Goal: Task Accomplishment & Management: Manage account settings

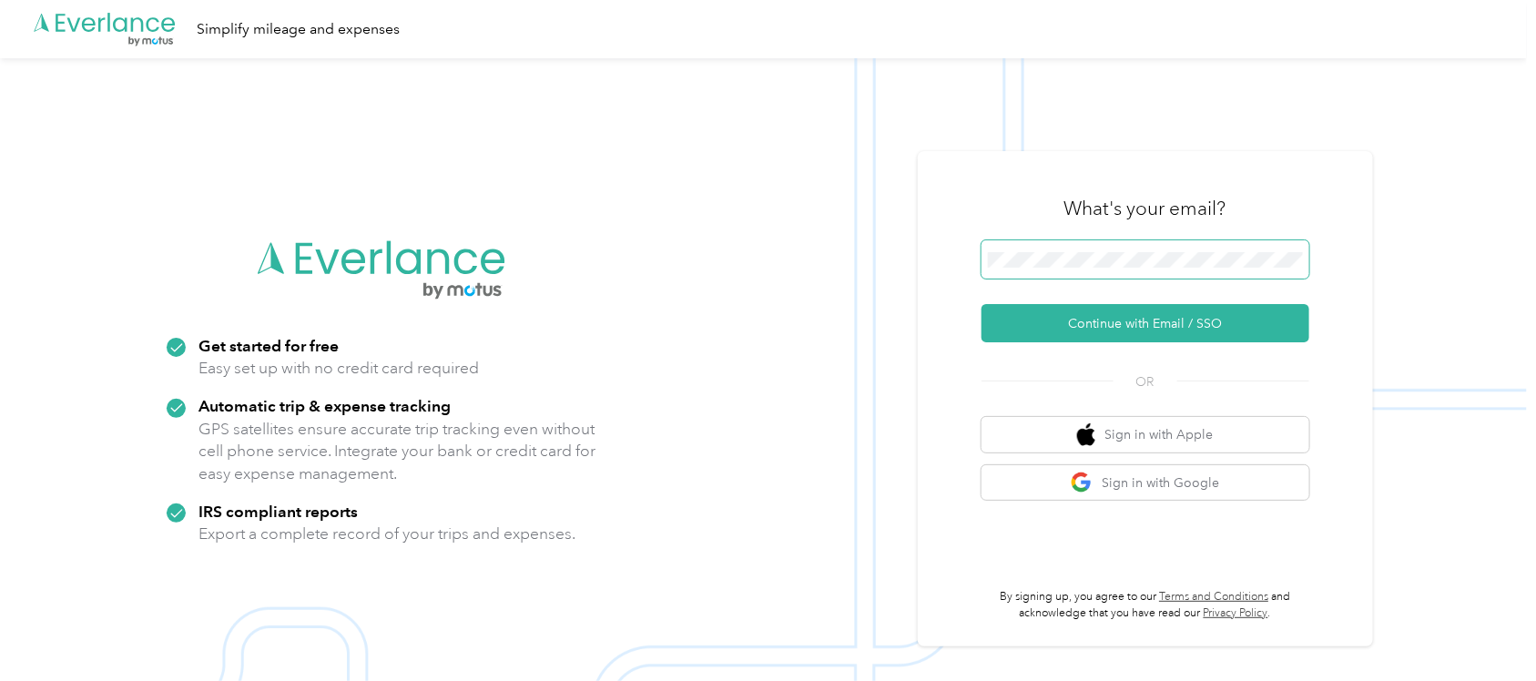
click at [1080, 248] on span at bounding box center [1146, 259] width 328 height 38
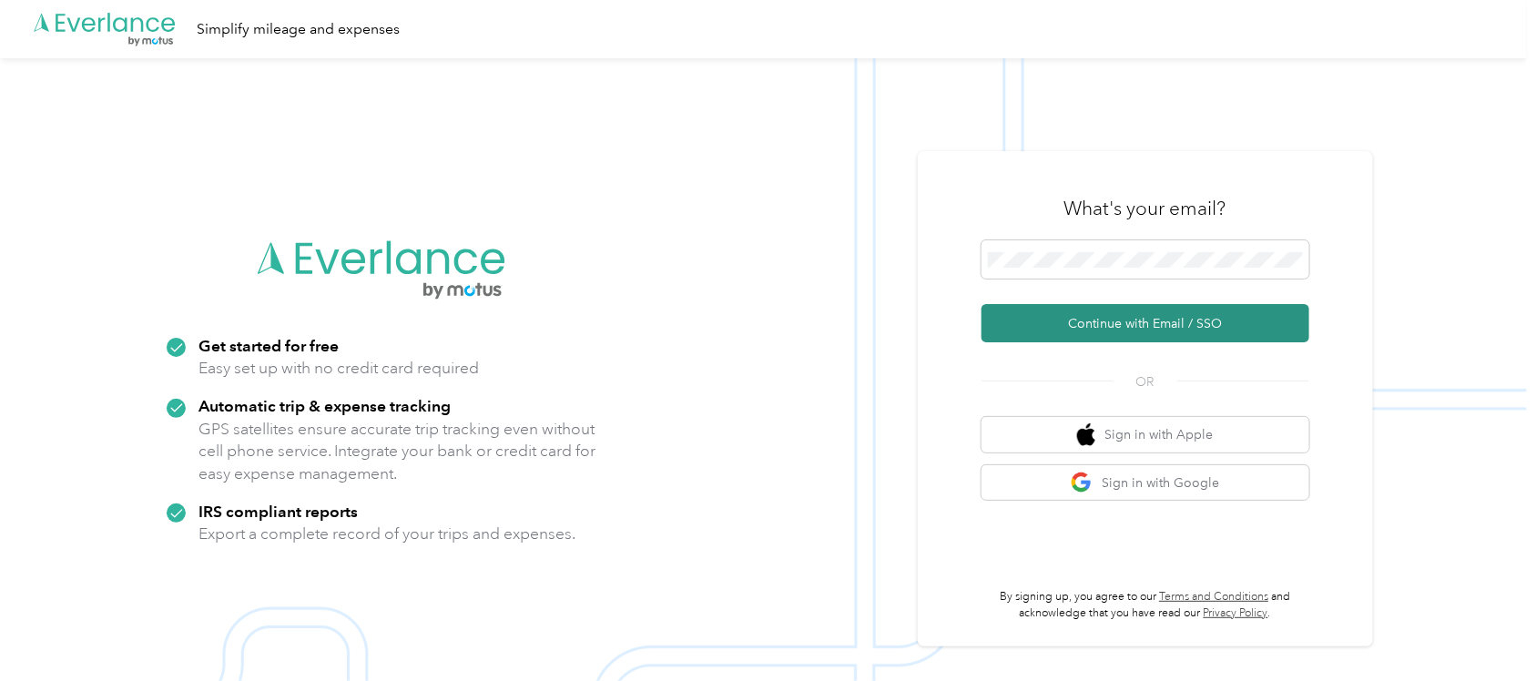
click at [1116, 329] on button "Continue with Email / SSO" at bounding box center [1146, 323] width 328 height 38
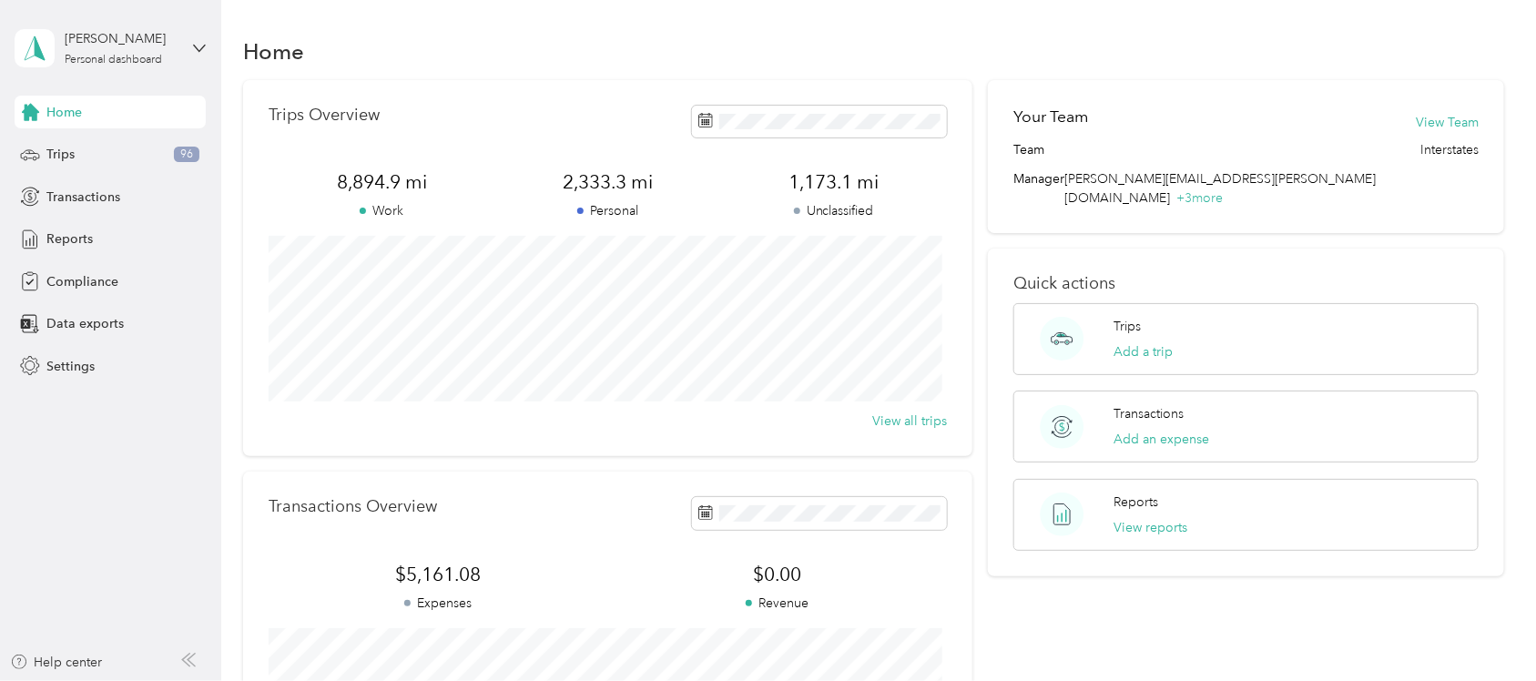
click at [727, 51] on div "Home" at bounding box center [873, 51] width 1261 height 38
click at [598, 47] on div "Home" at bounding box center [873, 51] width 1261 height 38
click at [1222, 335] on div "Trips Add a trip" at bounding box center [1246, 339] width 465 height 72
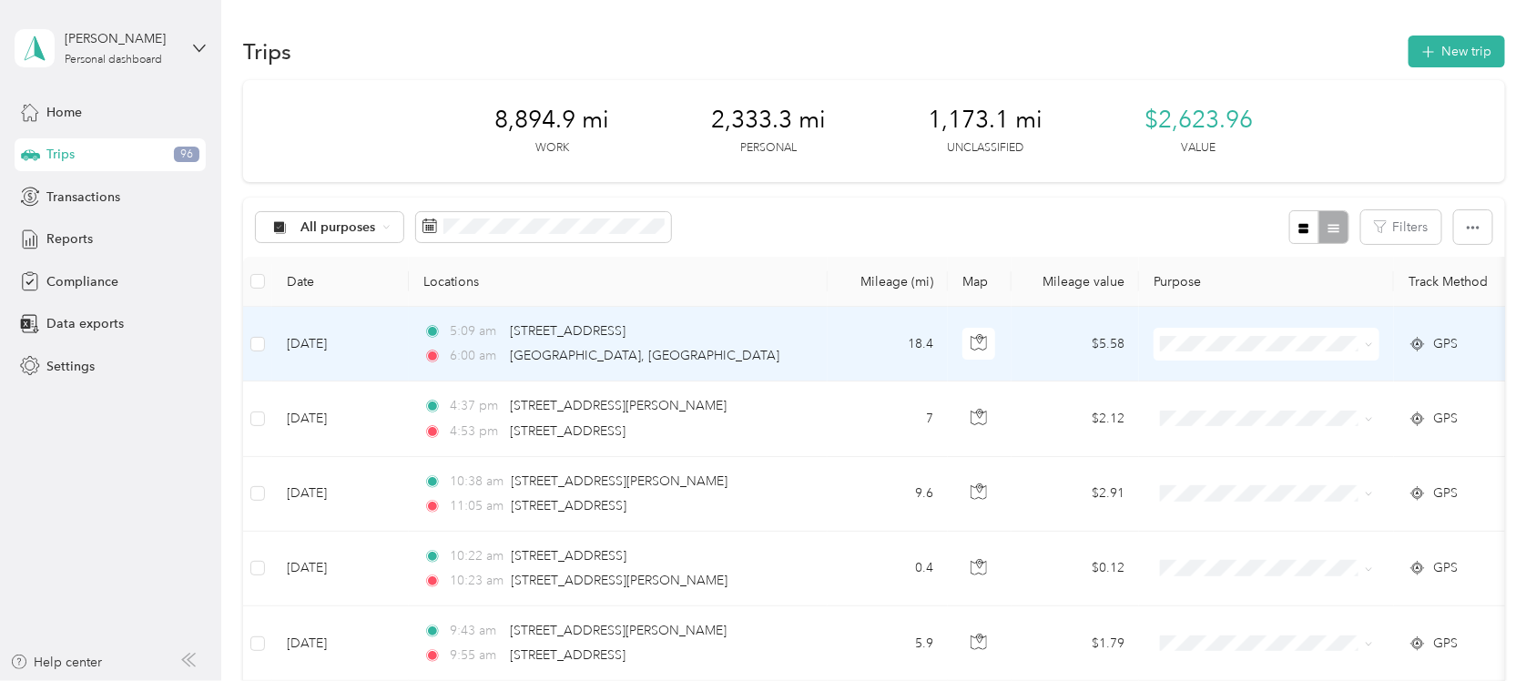
click at [1377, 335] on span at bounding box center [1267, 344] width 226 height 33
click at [1370, 346] on icon at bounding box center [1369, 345] width 8 height 8
click at [1343, 383] on li "Interstates" at bounding box center [1267, 378] width 226 height 32
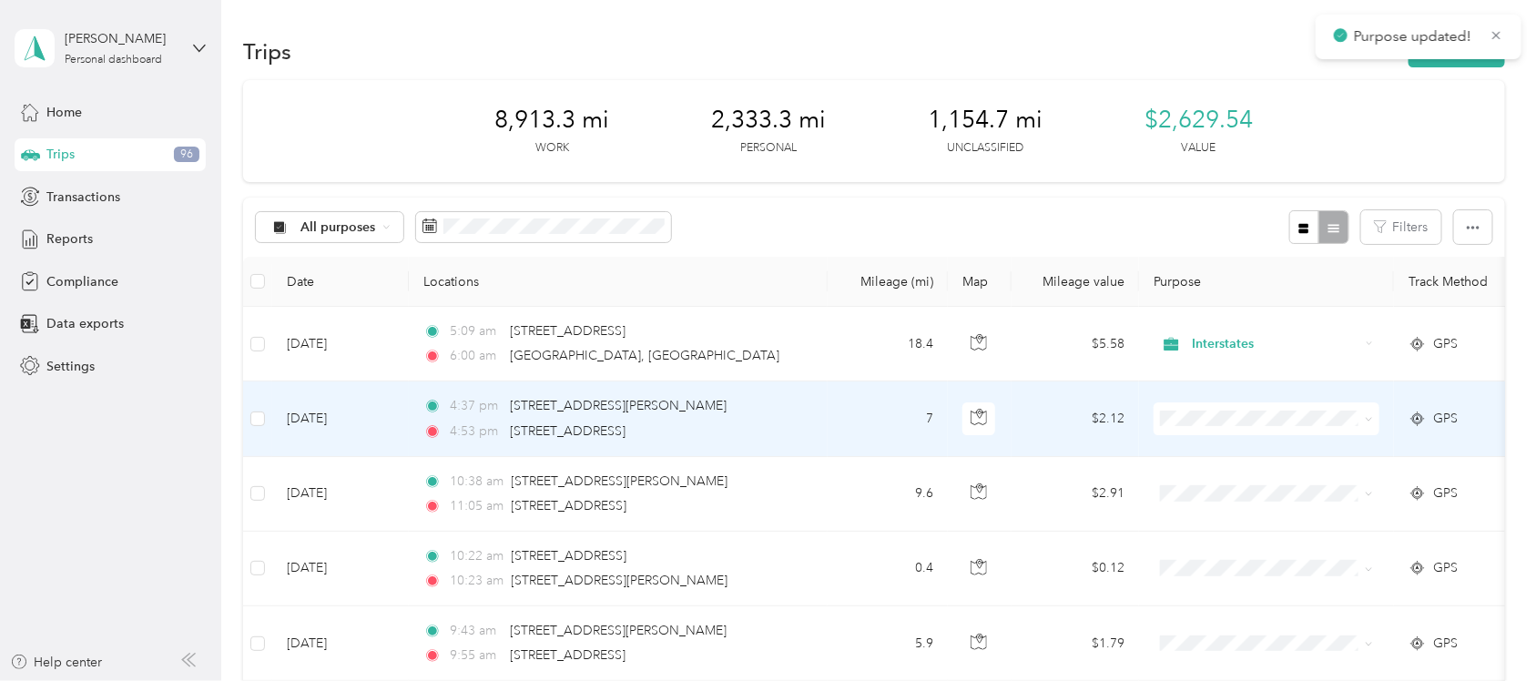
click at [1370, 417] on icon at bounding box center [1369, 419] width 8 height 8
click at [1326, 489] on span "Personal" at bounding box center [1283, 485] width 168 height 19
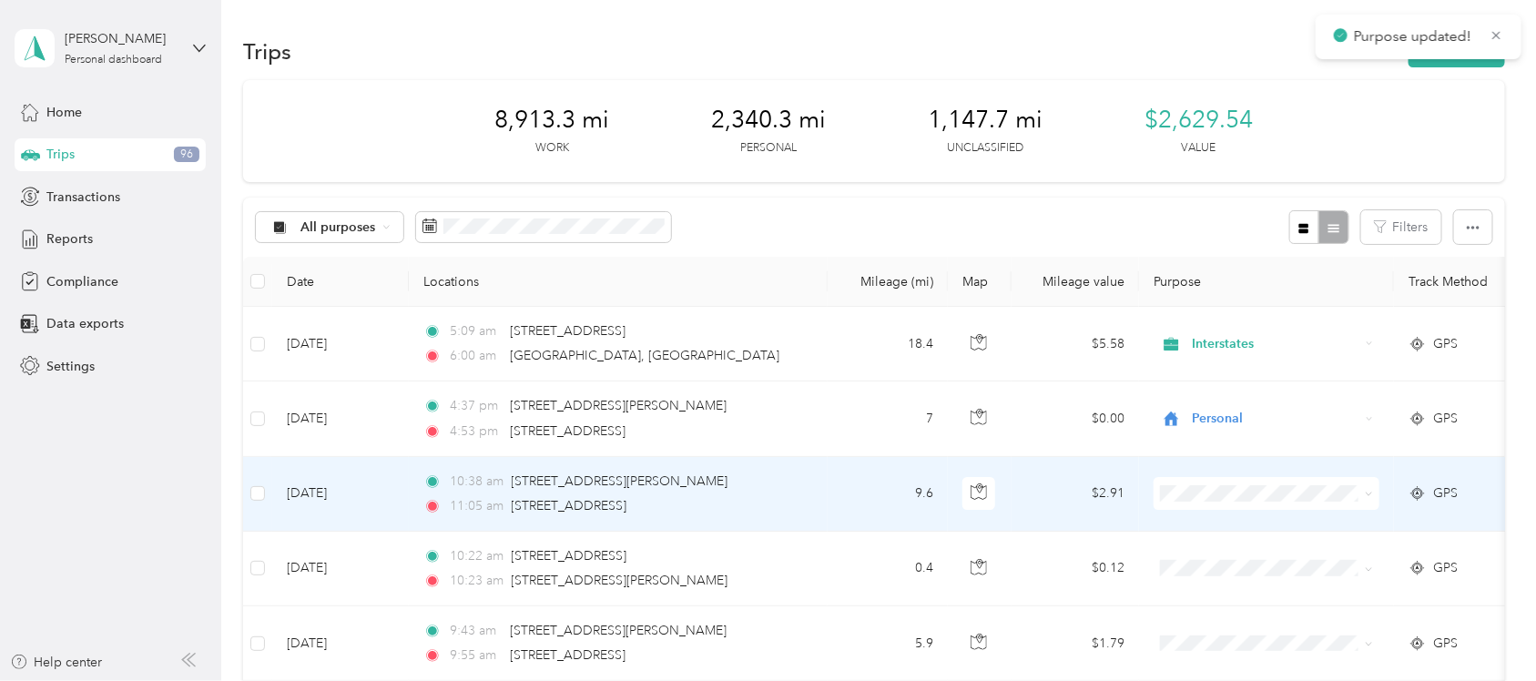
click at [1373, 493] on span at bounding box center [1267, 493] width 226 height 33
click at [1369, 494] on icon at bounding box center [1369, 494] width 8 height 8
click at [1339, 554] on span "Personal" at bounding box center [1283, 555] width 168 height 19
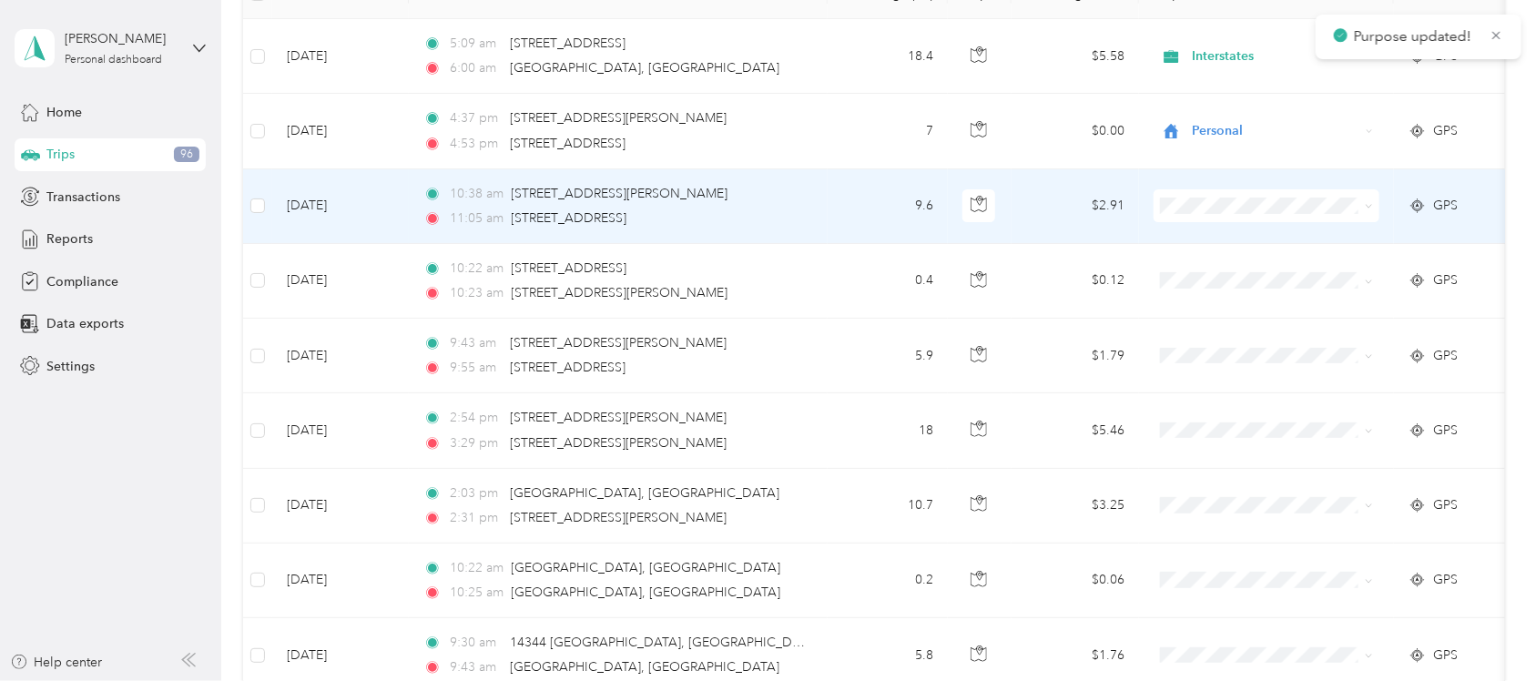
scroll to position [341, 0]
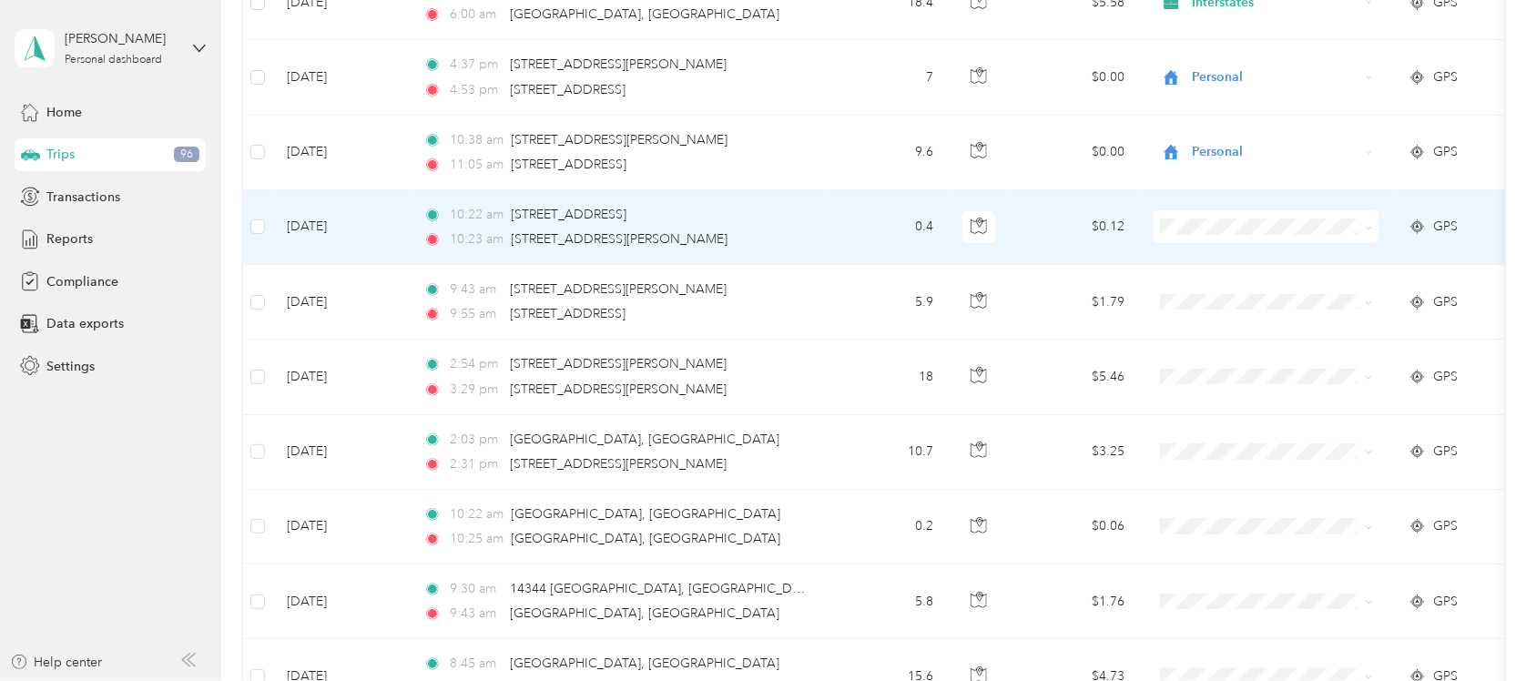
click at [1363, 224] on span at bounding box center [1366, 227] width 15 height 20
click at [1370, 228] on icon at bounding box center [1369, 228] width 8 height 8
click at [1361, 279] on li "Personal" at bounding box center [1267, 295] width 226 height 32
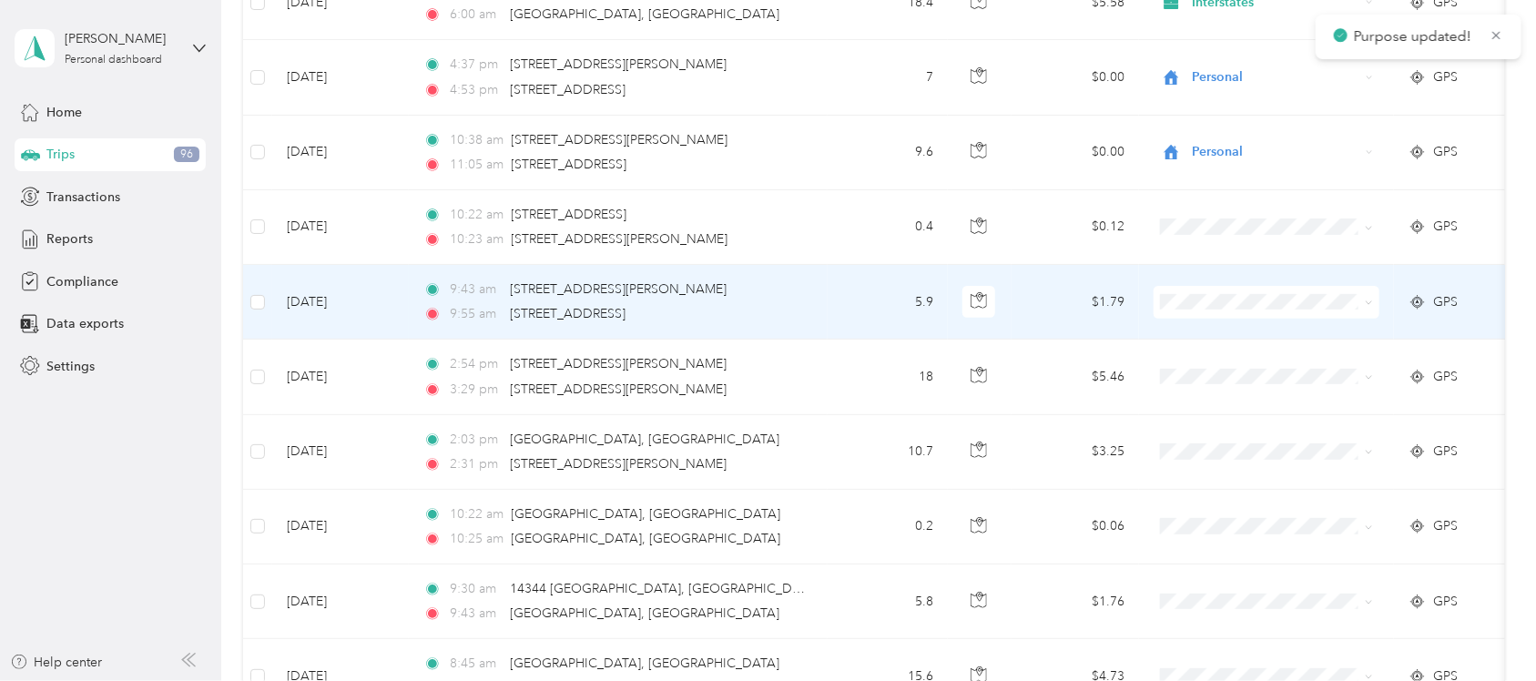
click at [1369, 303] on icon at bounding box center [1369, 303] width 8 height 8
click at [1359, 373] on li "Personal" at bounding box center [1267, 364] width 226 height 32
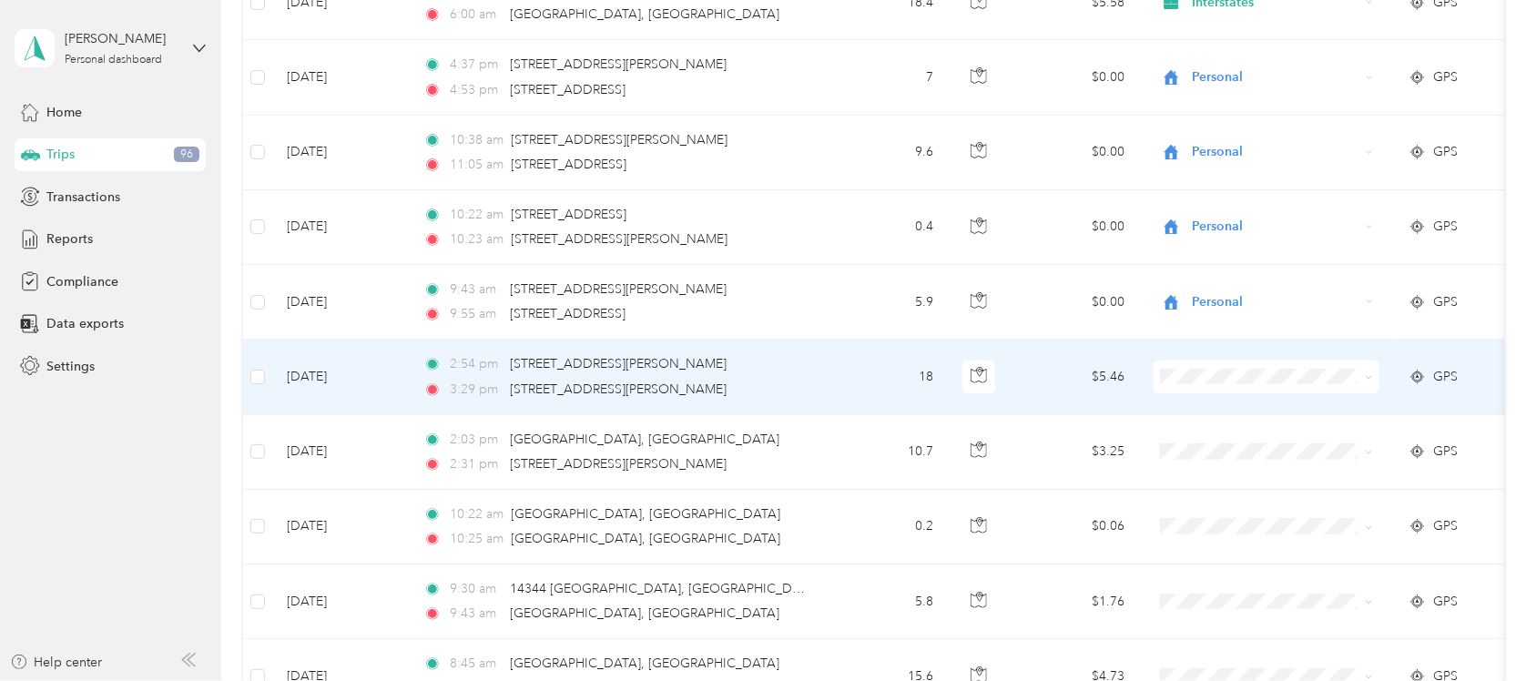
click at [1362, 379] on span at bounding box center [1366, 377] width 15 height 20
click at [1372, 374] on icon at bounding box center [1369, 377] width 8 height 8
click at [1353, 437] on span "Personal" at bounding box center [1283, 443] width 168 height 19
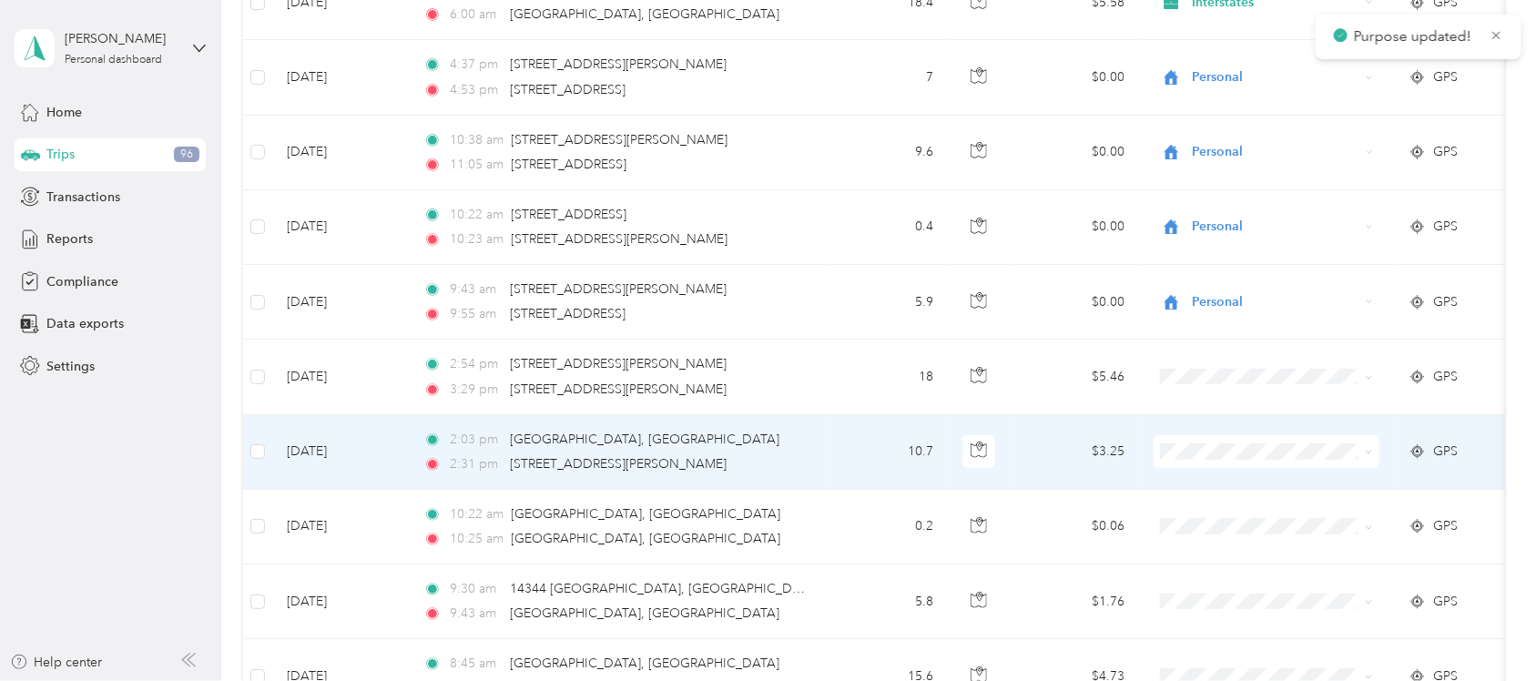
click at [1369, 456] on icon at bounding box center [1369, 452] width 8 height 8
click at [1355, 525] on li "Personal" at bounding box center [1267, 520] width 226 height 32
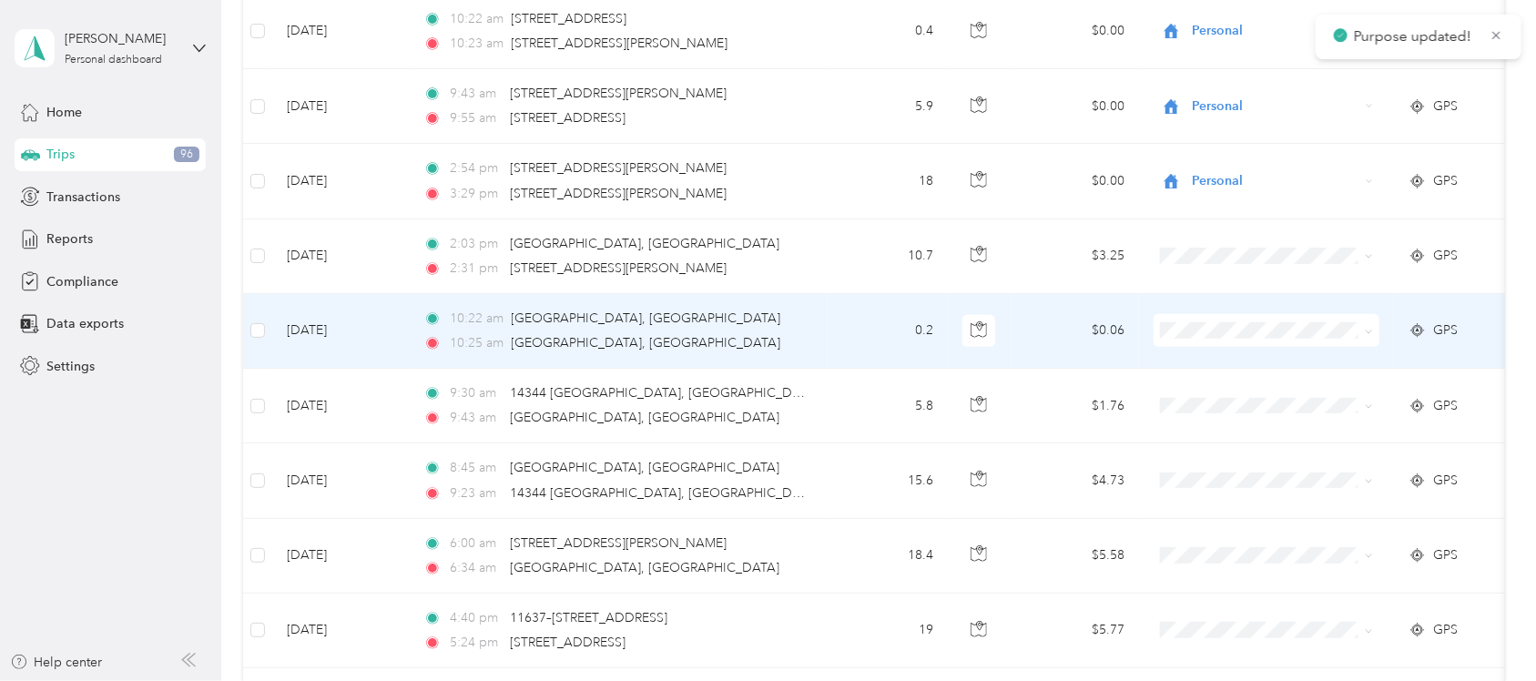
scroll to position [569, 0]
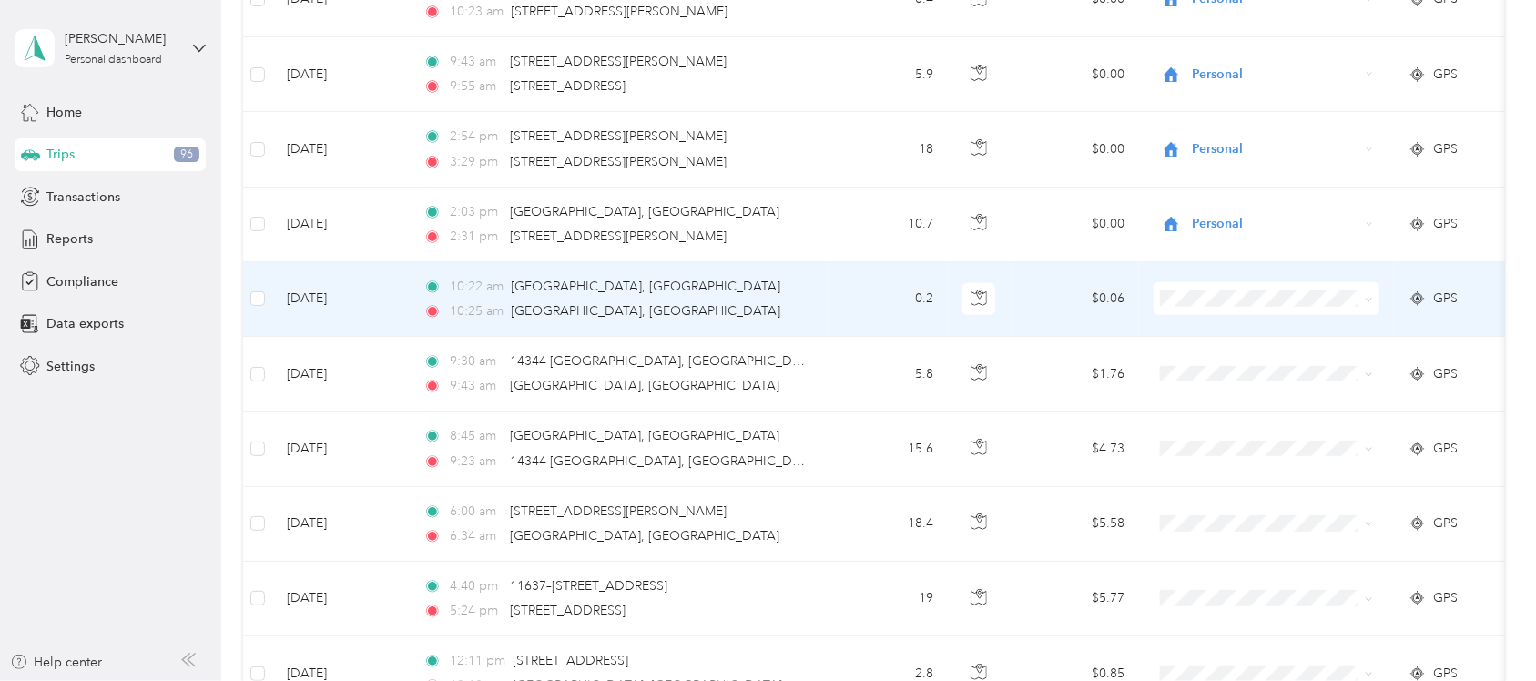
click at [1370, 298] on icon at bounding box center [1369, 300] width 8 height 8
click at [1367, 334] on li "Interstates" at bounding box center [1267, 335] width 226 height 32
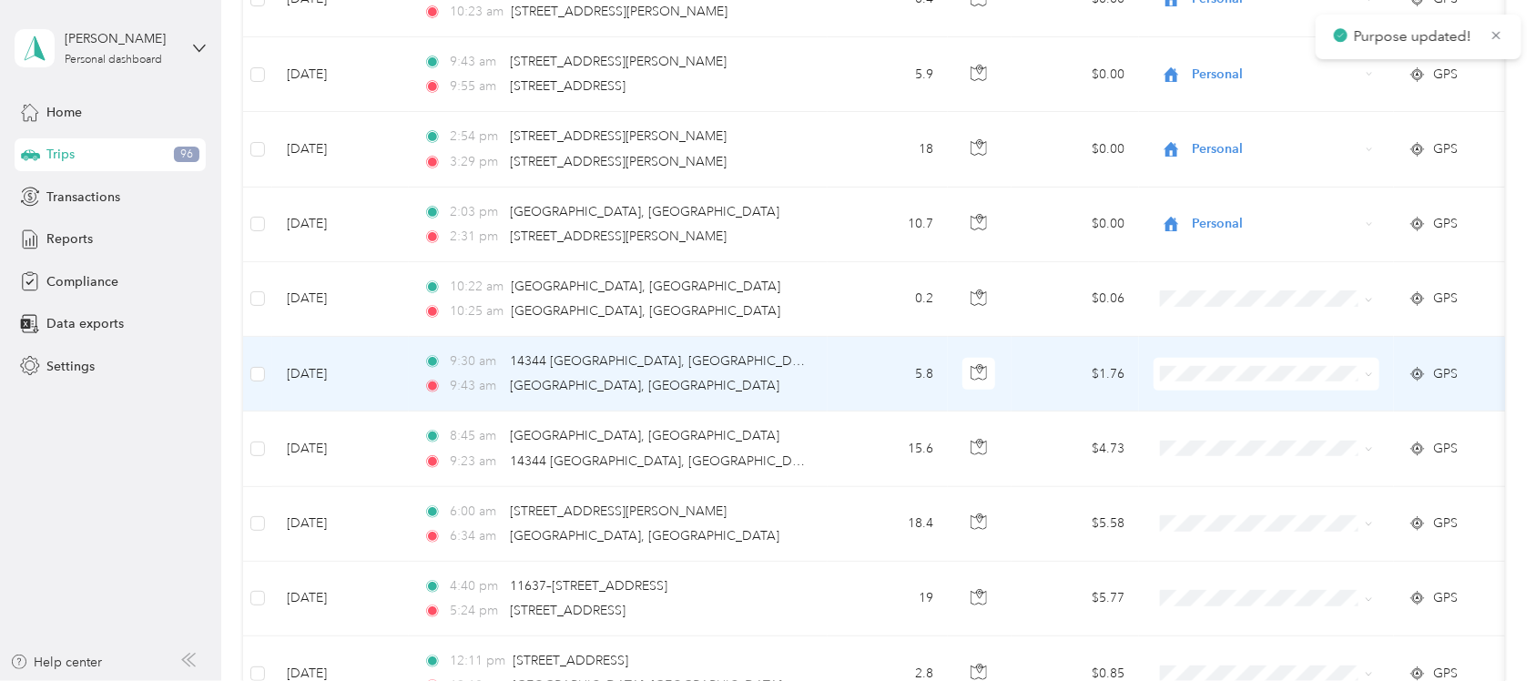
click at [1369, 371] on span at bounding box center [1369, 373] width 8 height 15
click at [1367, 373] on icon at bounding box center [1369, 375] width 8 height 8
click at [1354, 411] on span "Interstates" at bounding box center [1283, 410] width 168 height 19
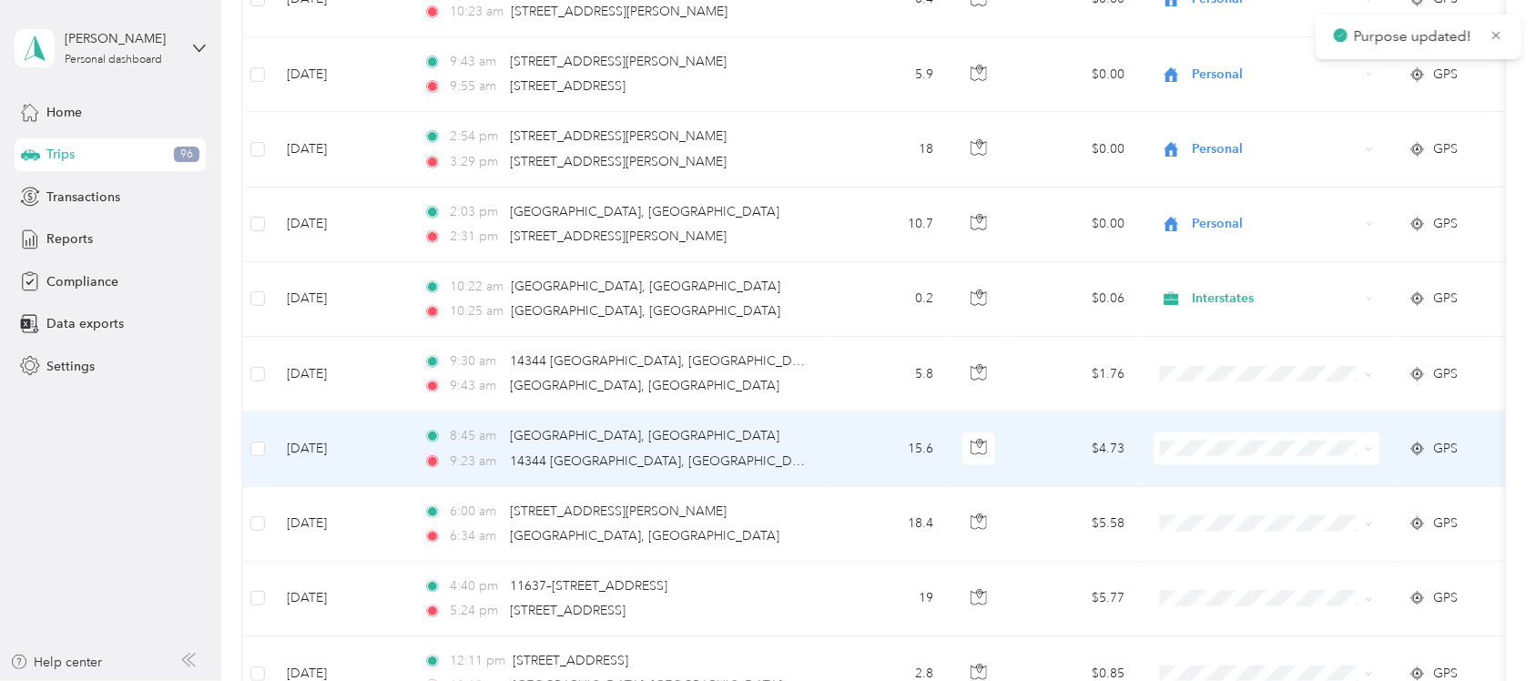
click at [1368, 448] on icon at bounding box center [1369, 449] width 8 height 8
click at [1358, 487] on span "Interstates" at bounding box center [1283, 484] width 168 height 19
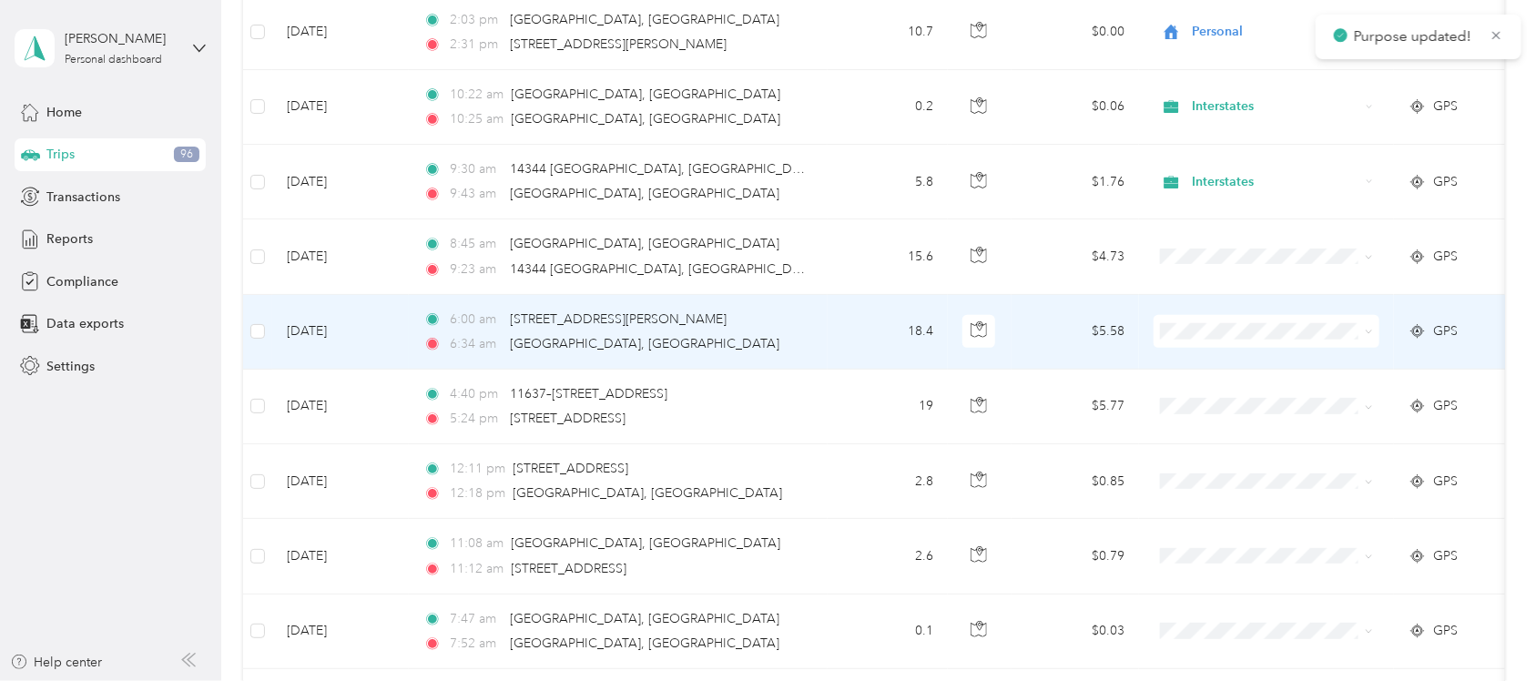
scroll to position [797, 0]
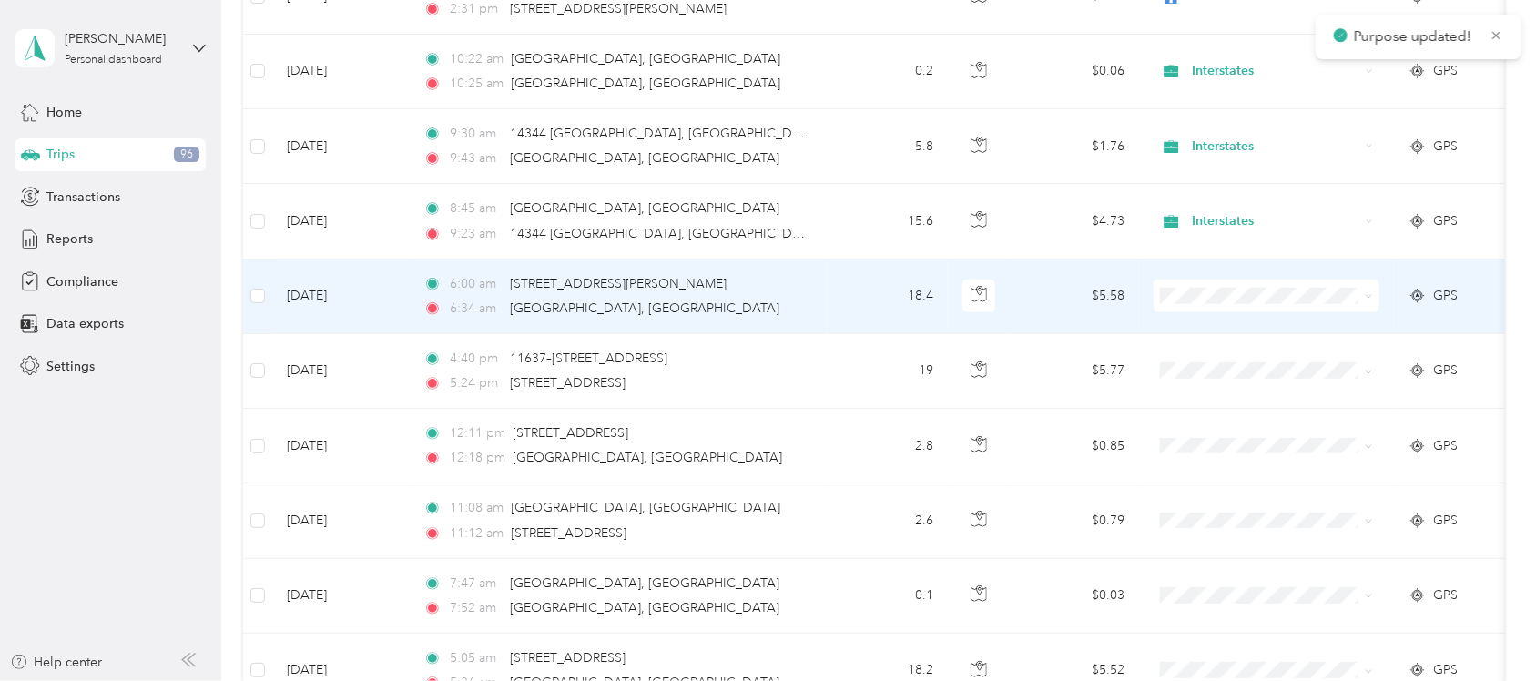
click at [1371, 297] on icon at bounding box center [1369, 296] width 8 height 8
click at [1350, 324] on span "Interstates" at bounding box center [1283, 330] width 168 height 19
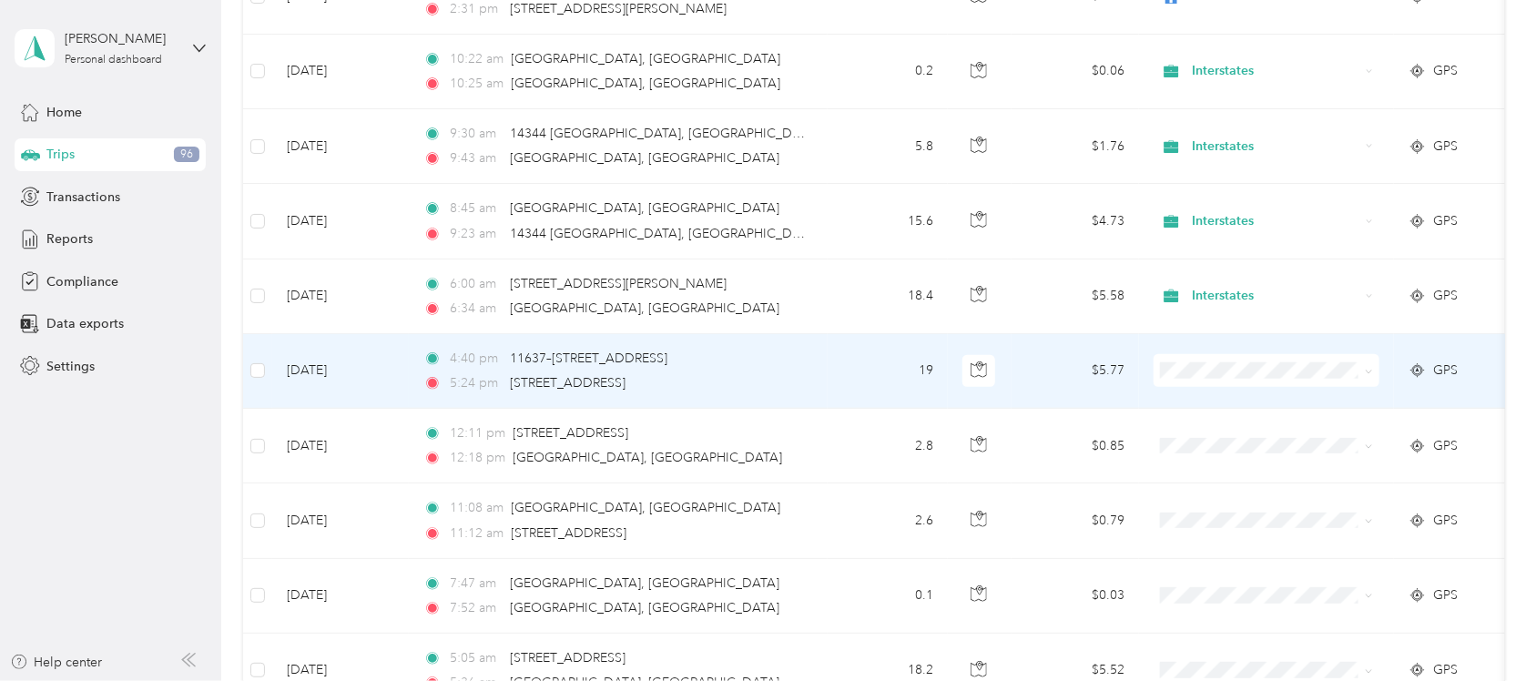
click at [1370, 373] on icon at bounding box center [1369, 372] width 8 height 8
click at [1363, 402] on span "Interstates" at bounding box center [1283, 407] width 168 height 19
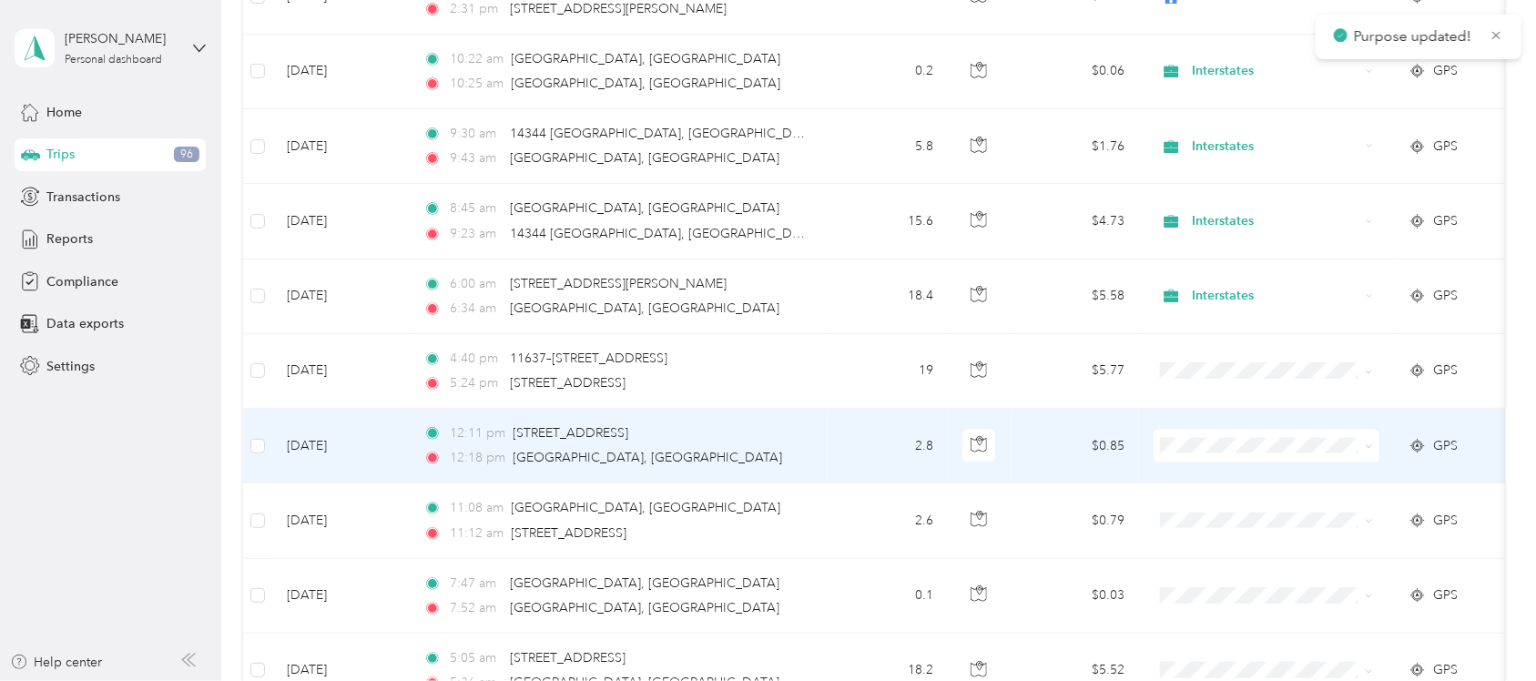
click at [1371, 447] on icon at bounding box center [1369, 447] width 8 height 8
click at [1362, 484] on span "Interstates" at bounding box center [1283, 483] width 168 height 19
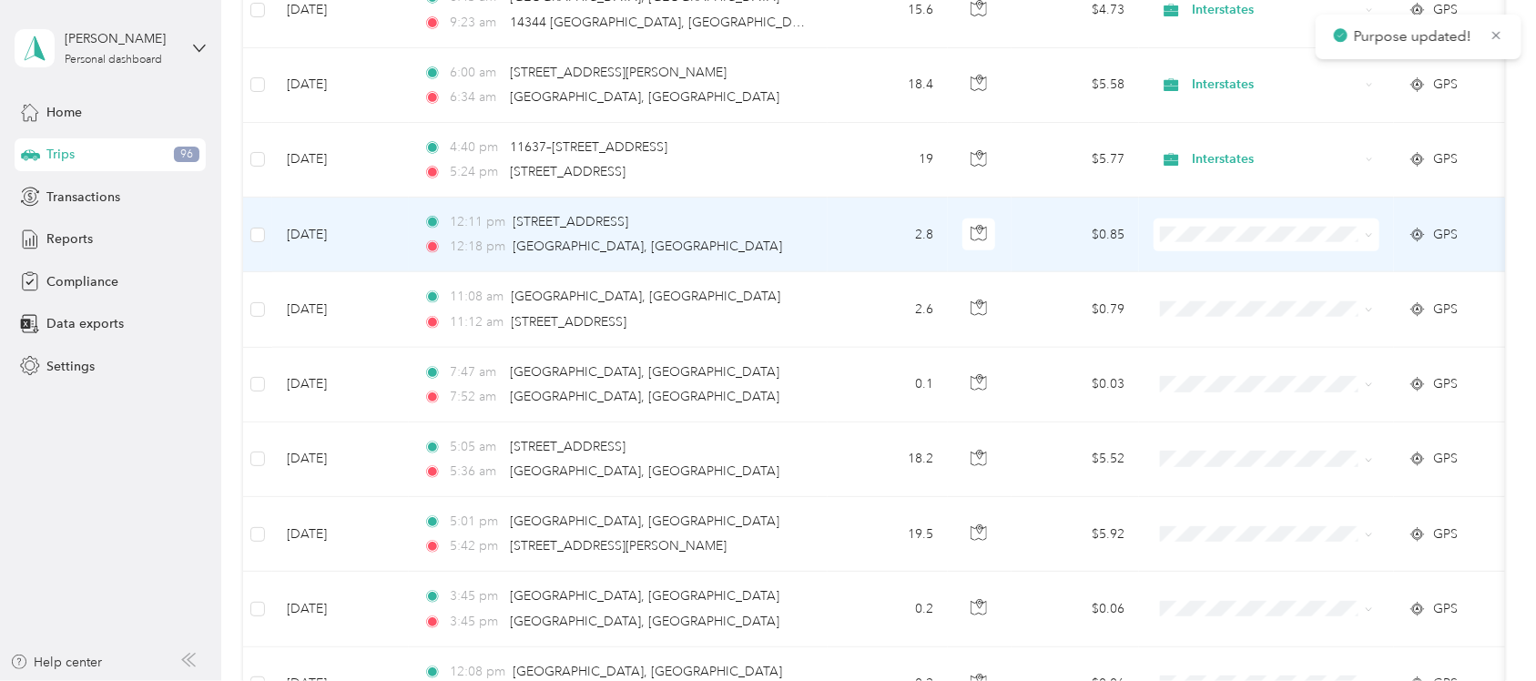
scroll to position [1024, 0]
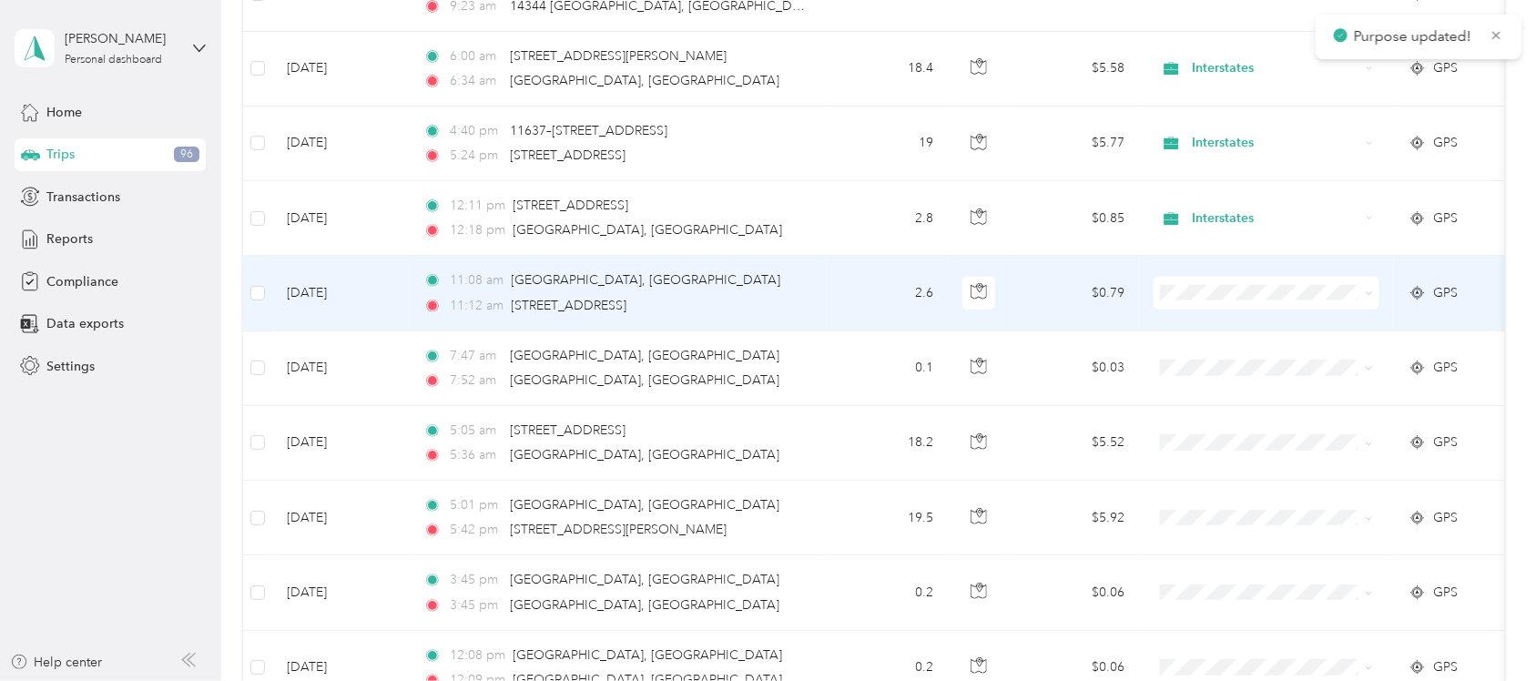
click at [1364, 290] on span at bounding box center [1366, 293] width 15 height 20
click at [1367, 293] on icon at bounding box center [1369, 294] width 8 height 8
click at [1350, 330] on span "Interstates" at bounding box center [1283, 330] width 168 height 19
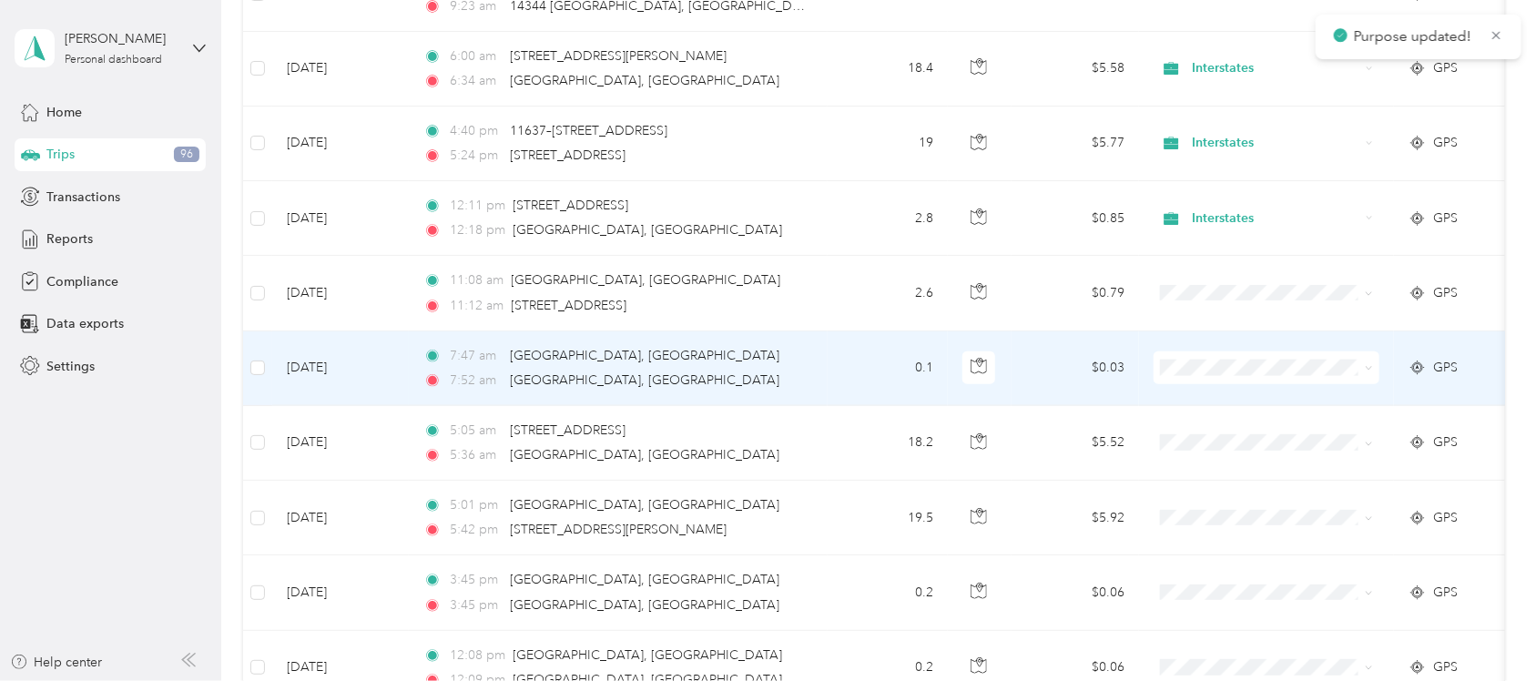
click at [1370, 371] on icon at bounding box center [1369, 368] width 8 height 8
click at [1362, 392] on li "Interstates" at bounding box center [1267, 405] width 226 height 32
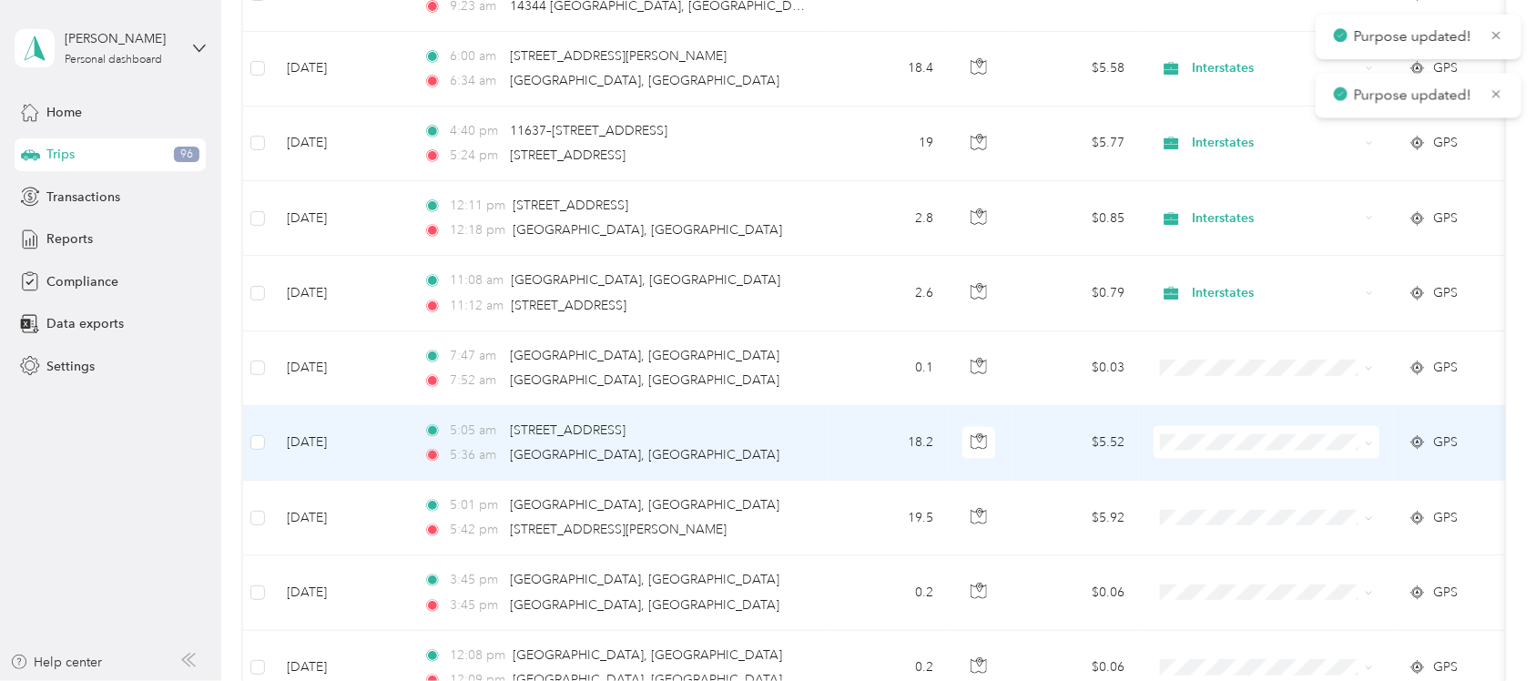
click at [1373, 442] on span at bounding box center [1267, 442] width 226 height 33
click at [1365, 439] on span at bounding box center [1369, 441] width 8 height 15
click at [1367, 448] on icon at bounding box center [1369, 444] width 8 height 8
click at [1352, 469] on li "Interstates" at bounding box center [1267, 480] width 226 height 32
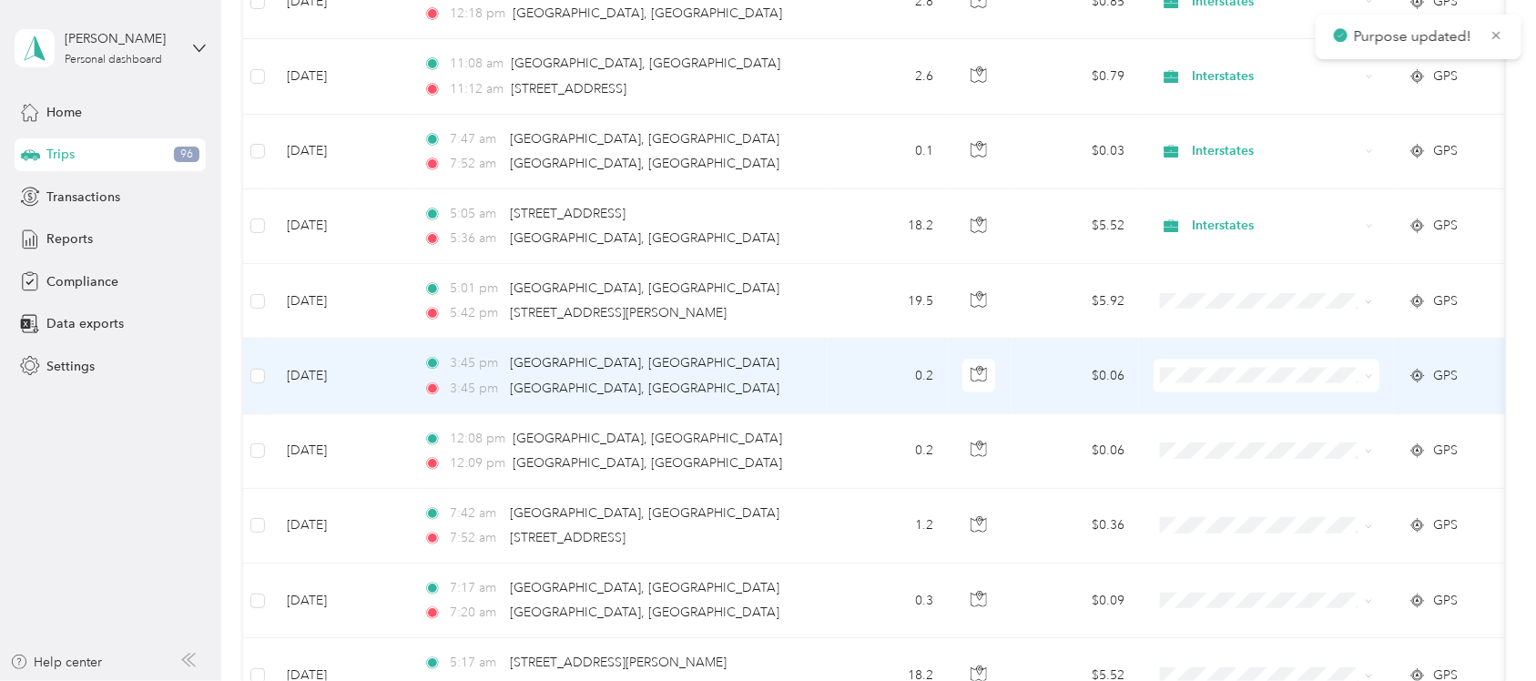
scroll to position [1252, 0]
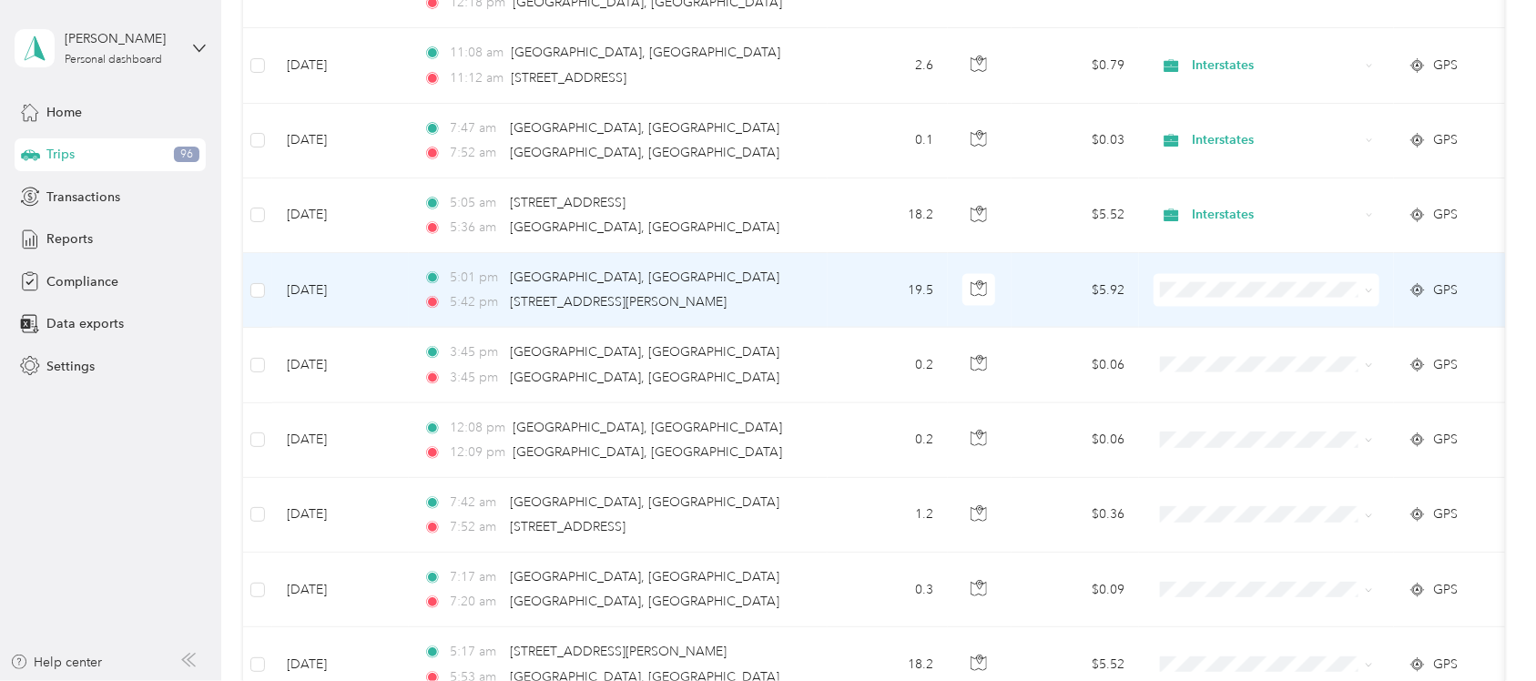
click at [1371, 292] on icon at bounding box center [1369, 291] width 8 height 8
click at [1368, 330] on li "Interstates" at bounding box center [1267, 328] width 226 height 32
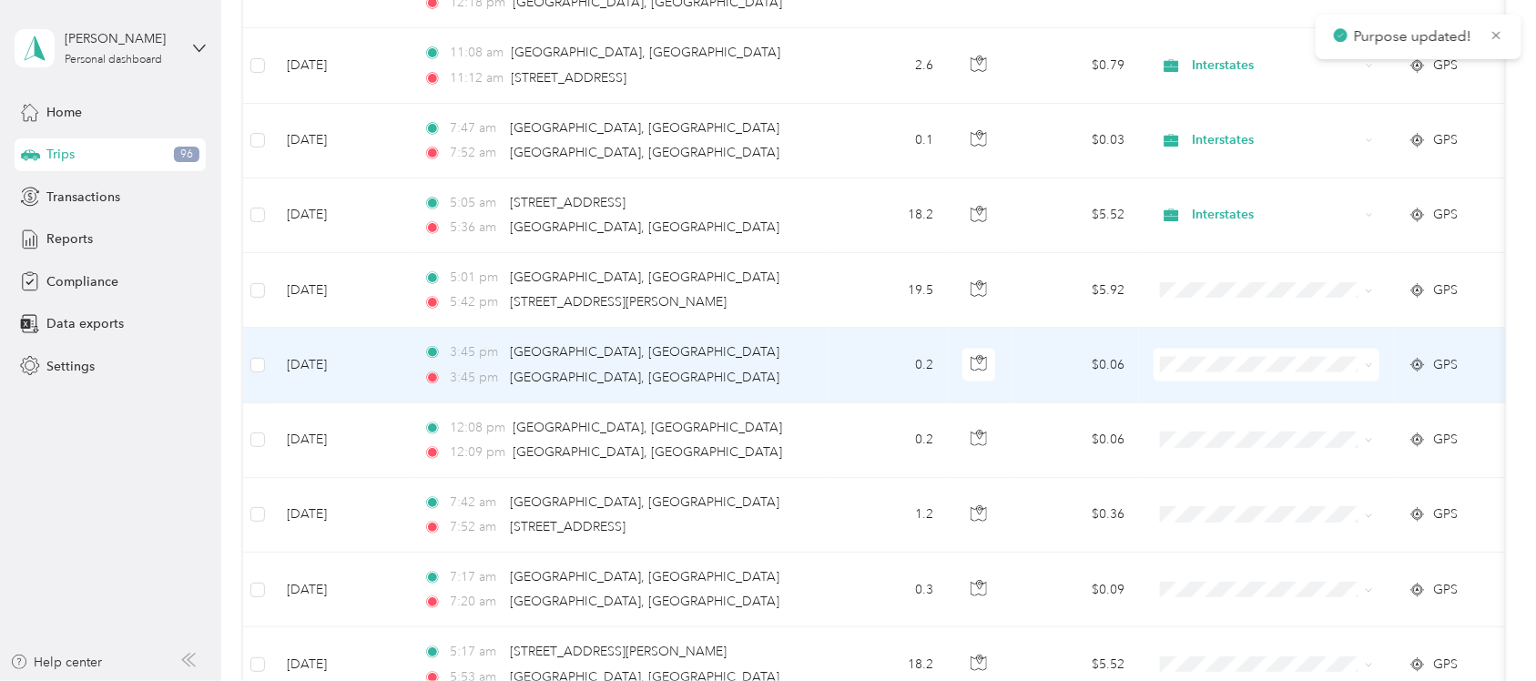
click at [1372, 366] on icon at bounding box center [1369, 366] width 8 height 8
click at [1362, 392] on li "Interstates" at bounding box center [1267, 402] width 226 height 32
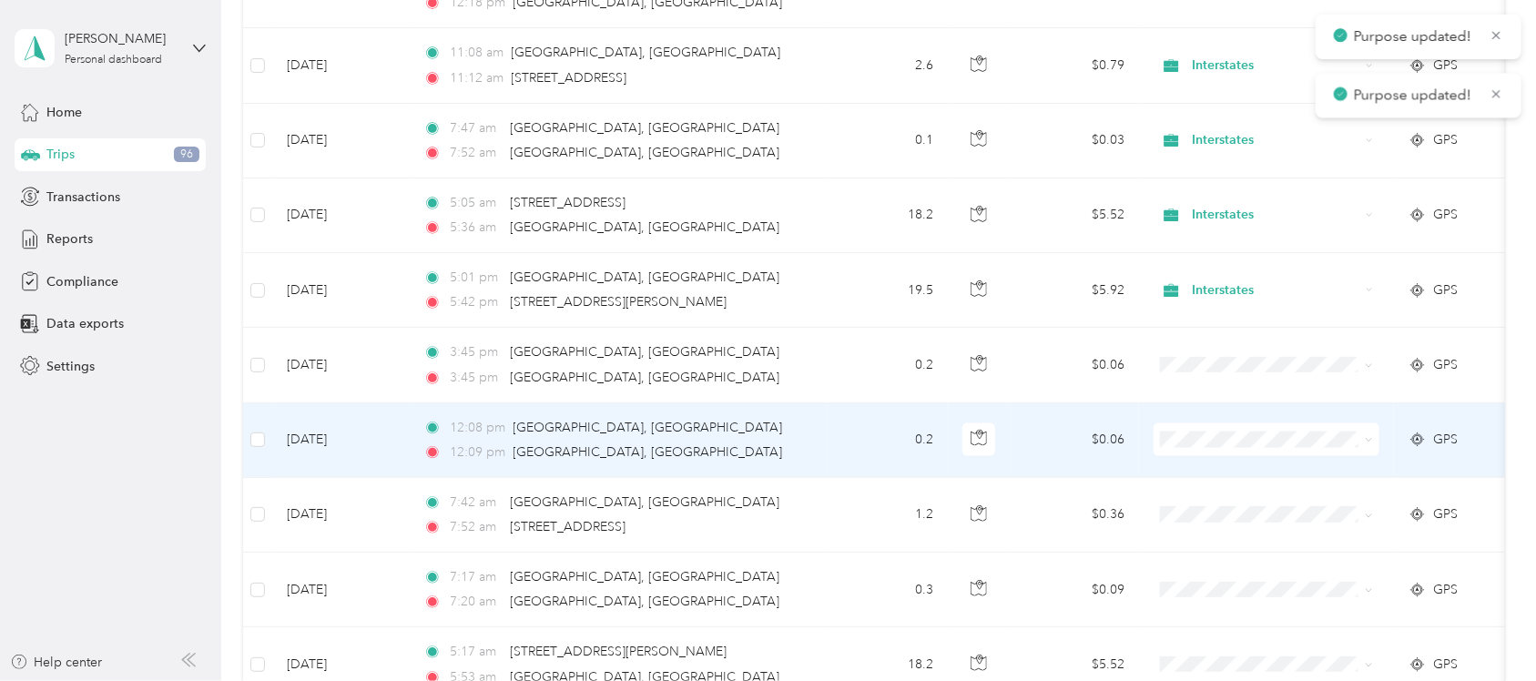
click at [1369, 433] on span at bounding box center [1267, 439] width 226 height 33
click at [1365, 439] on span at bounding box center [1369, 439] width 8 height 15
click at [1368, 443] on icon at bounding box center [1369, 440] width 8 height 8
click at [1360, 462] on li "Interstates" at bounding box center [1267, 478] width 226 height 32
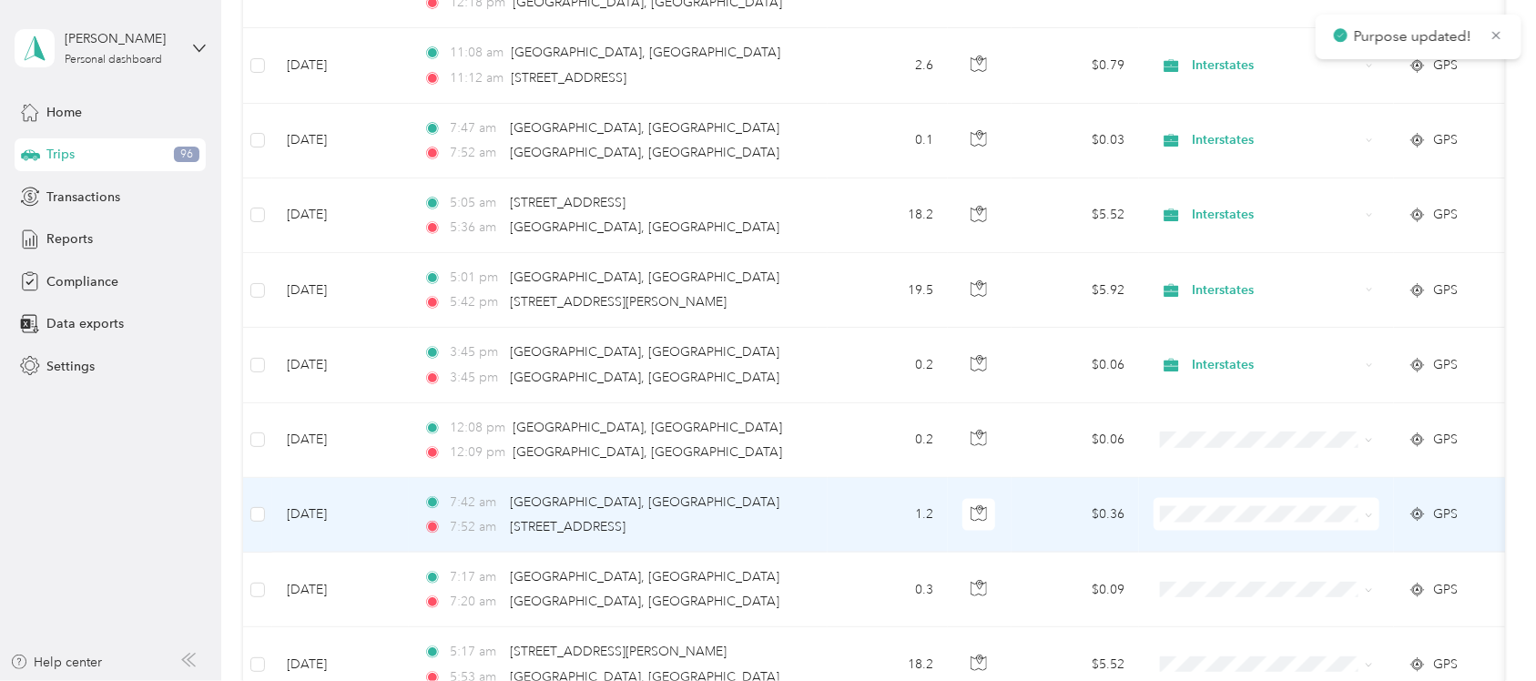
click at [1370, 516] on icon at bounding box center [1369, 516] width 8 height 8
click at [1364, 538] on li "Interstates" at bounding box center [1267, 553] width 226 height 32
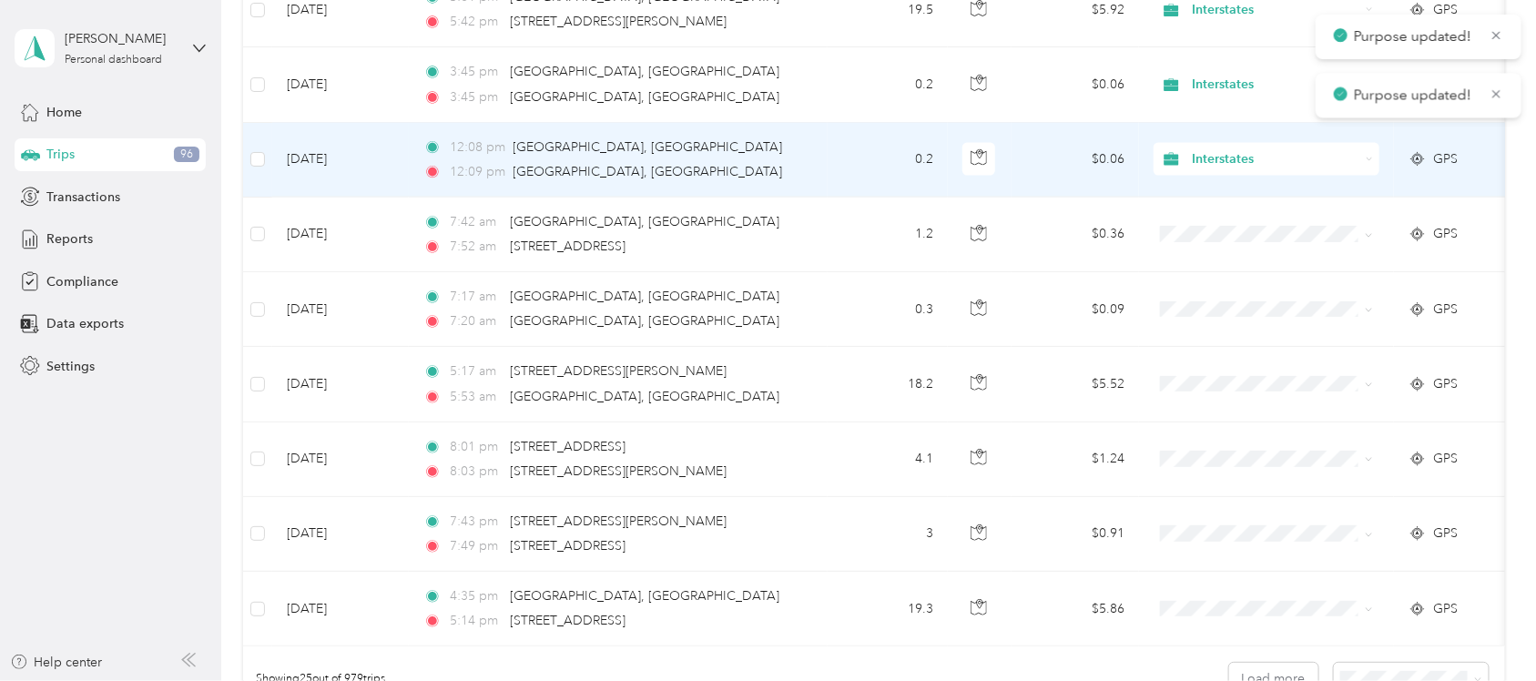
scroll to position [1594, 0]
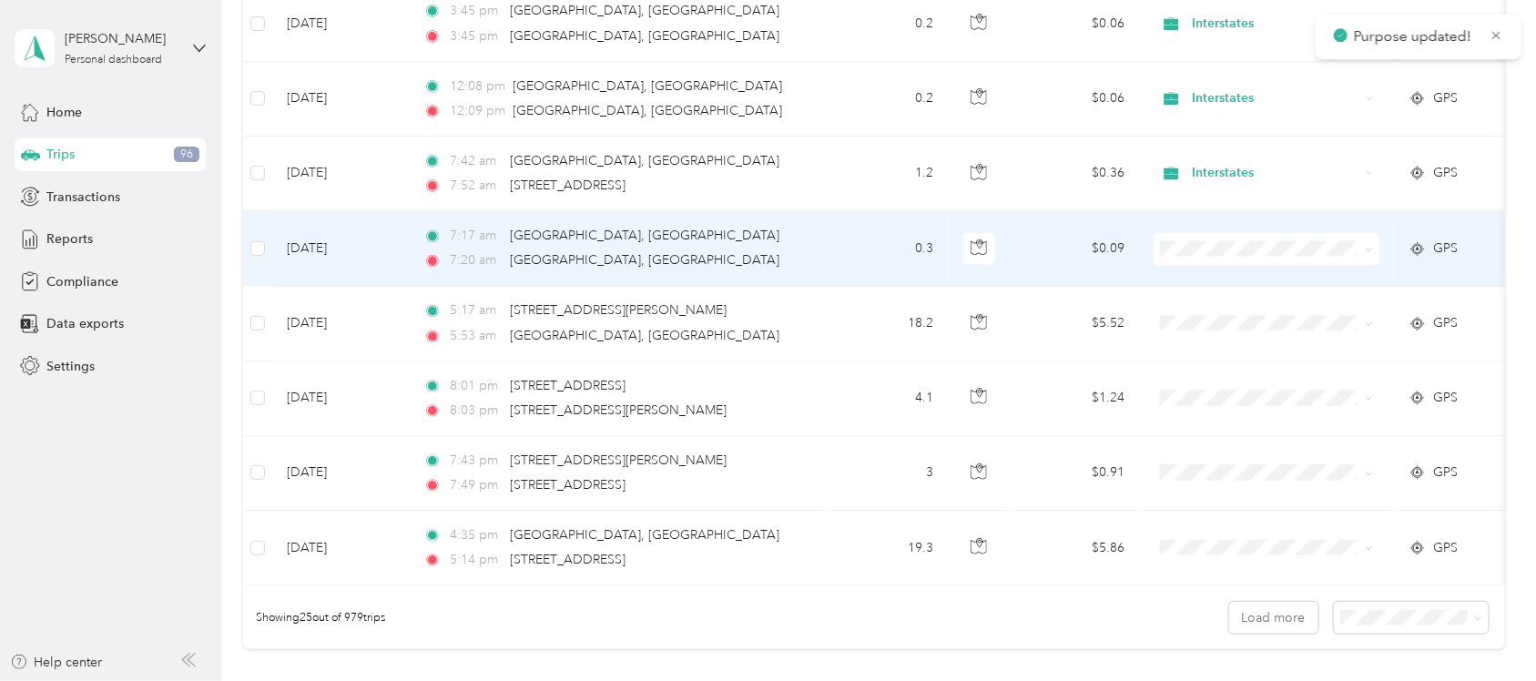
click at [1372, 252] on icon at bounding box center [1369, 249] width 8 height 8
click at [1359, 279] on span "Interstates" at bounding box center [1283, 286] width 168 height 19
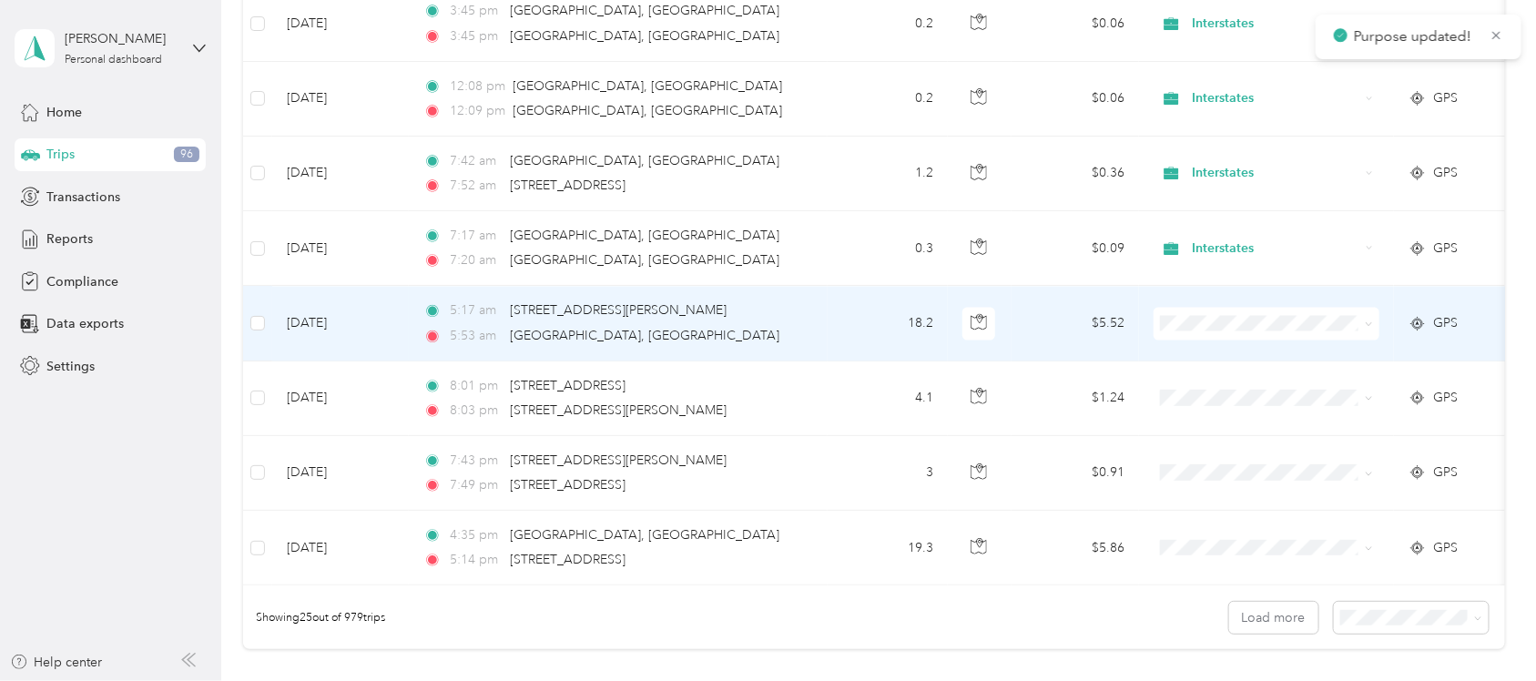
click at [1370, 325] on icon at bounding box center [1369, 324] width 8 height 8
click at [1359, 352] on span "Interstates" at bounding box center [1283, 361] width 168 height 19
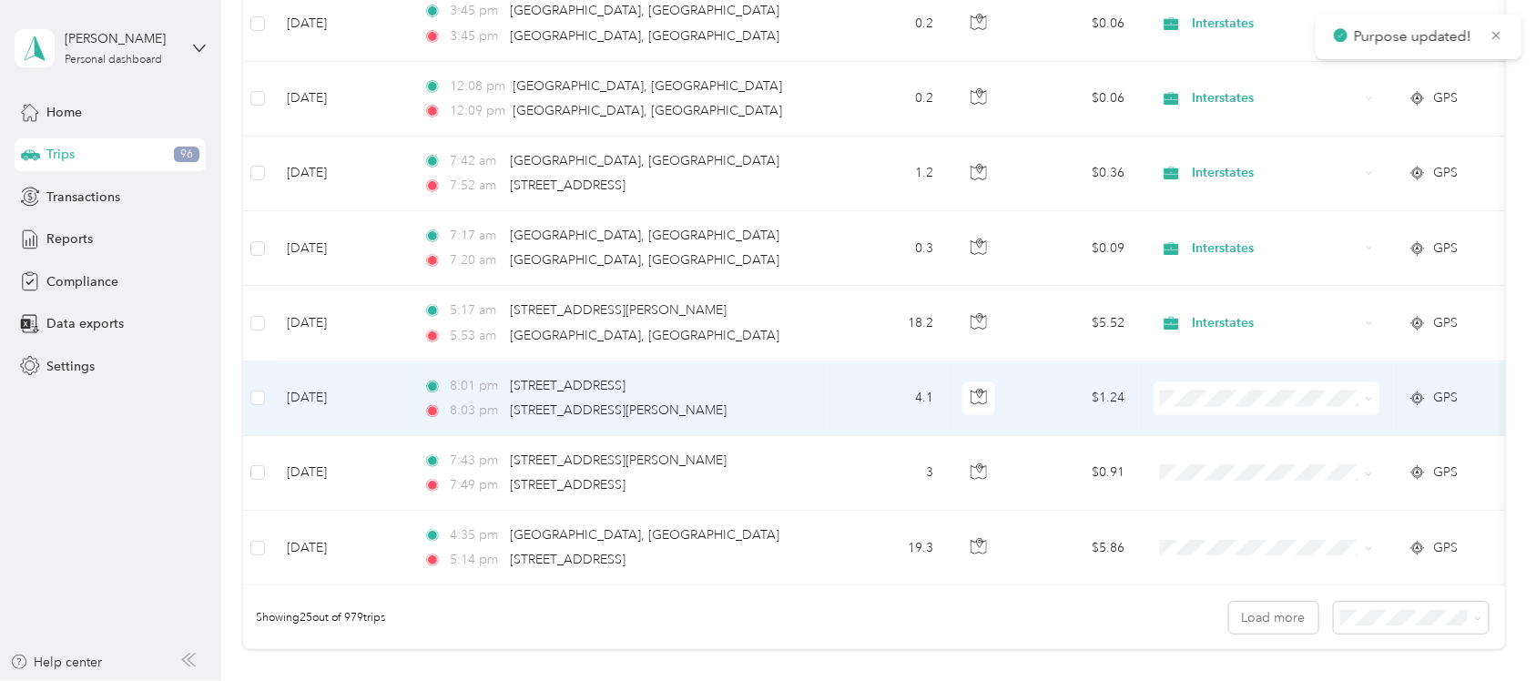
click at [1373, 402] on span at bounding box center [1267, 398] width 226 height 33
click at [1367, 402] on icon at bounding box center [1369, 398] width 8 height 8
click at [1355, 429] on span "Interstates" at bounding box center [1283, 432] width 168 height 19
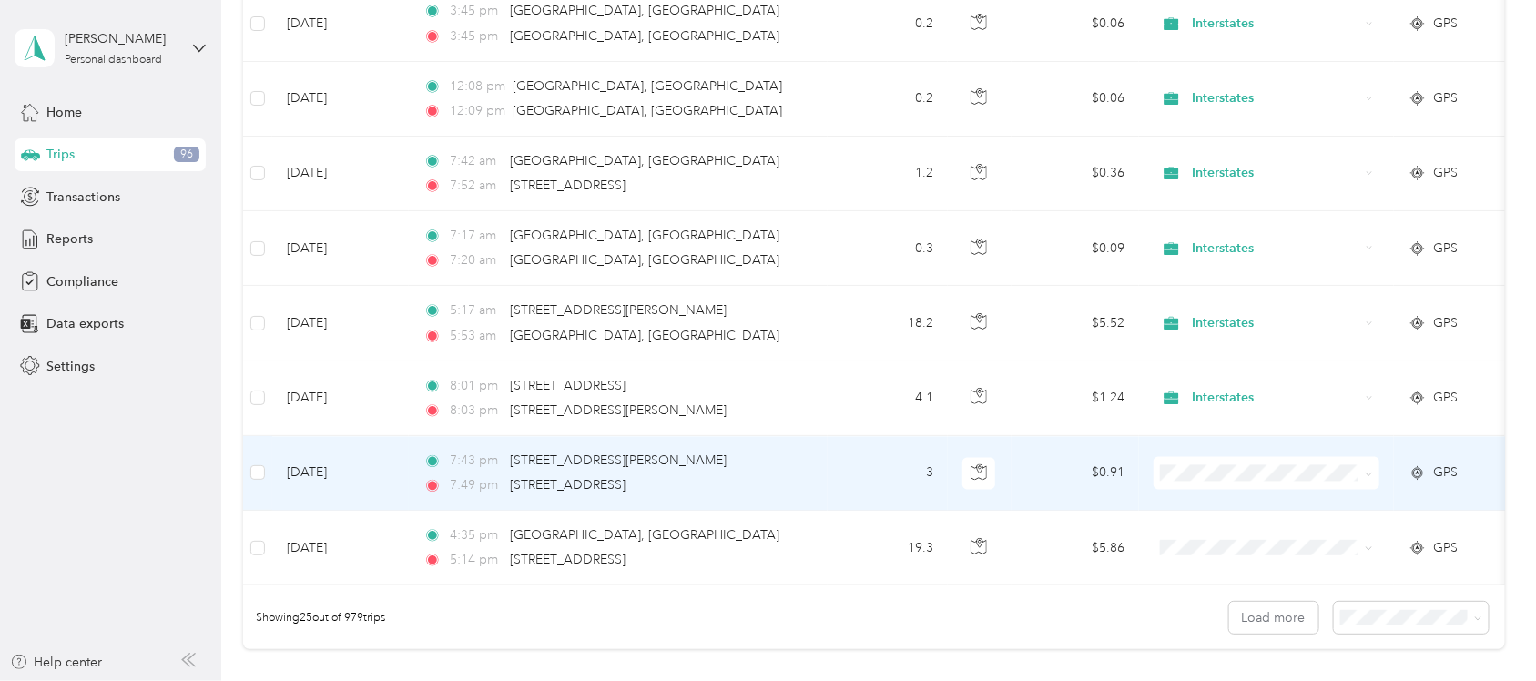
click at [1359, 469] on span at bounding box center [1366, 473] width 15 height 20
click at [1367, 476] on icon at bounding box center [1369, 474] width 8 height 8
click at [1353, 515] on span "Interstates" at bounding box center [1283, 512] width 168 height 19
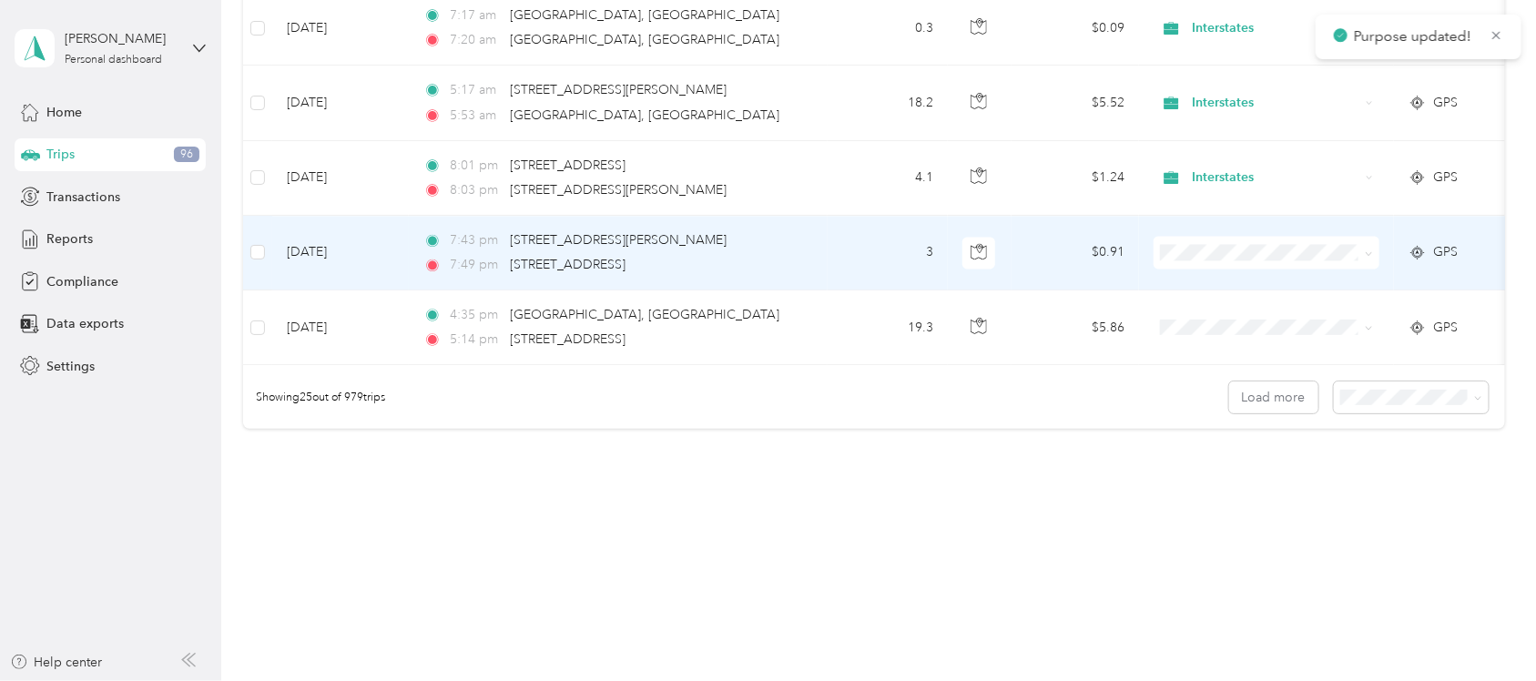
scroll to position [1835, 0]
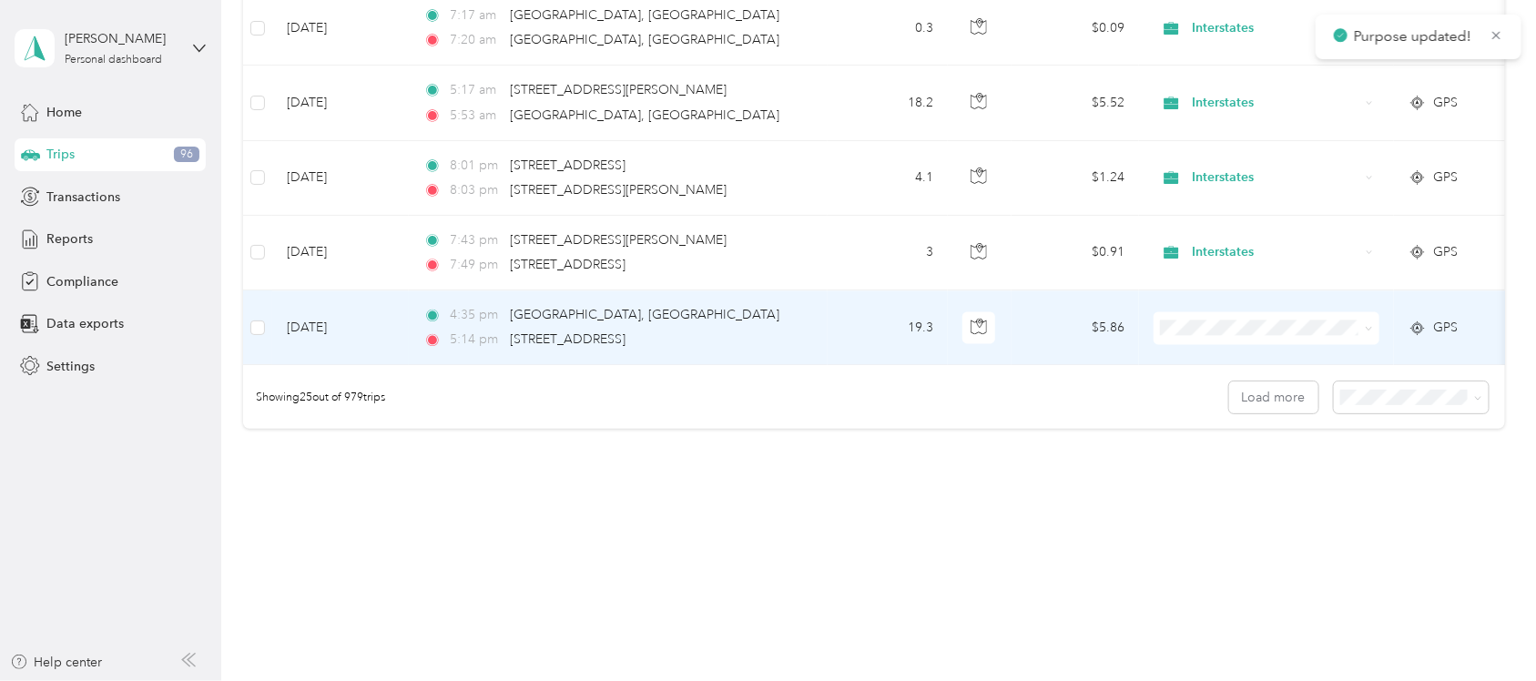
click at [1369, 324] on icon at bounding box center [1369, 328] width 8 height 8
click at [1350, 339] on span "Interstates" at bounding box center [1283, 345] width 168 height 19
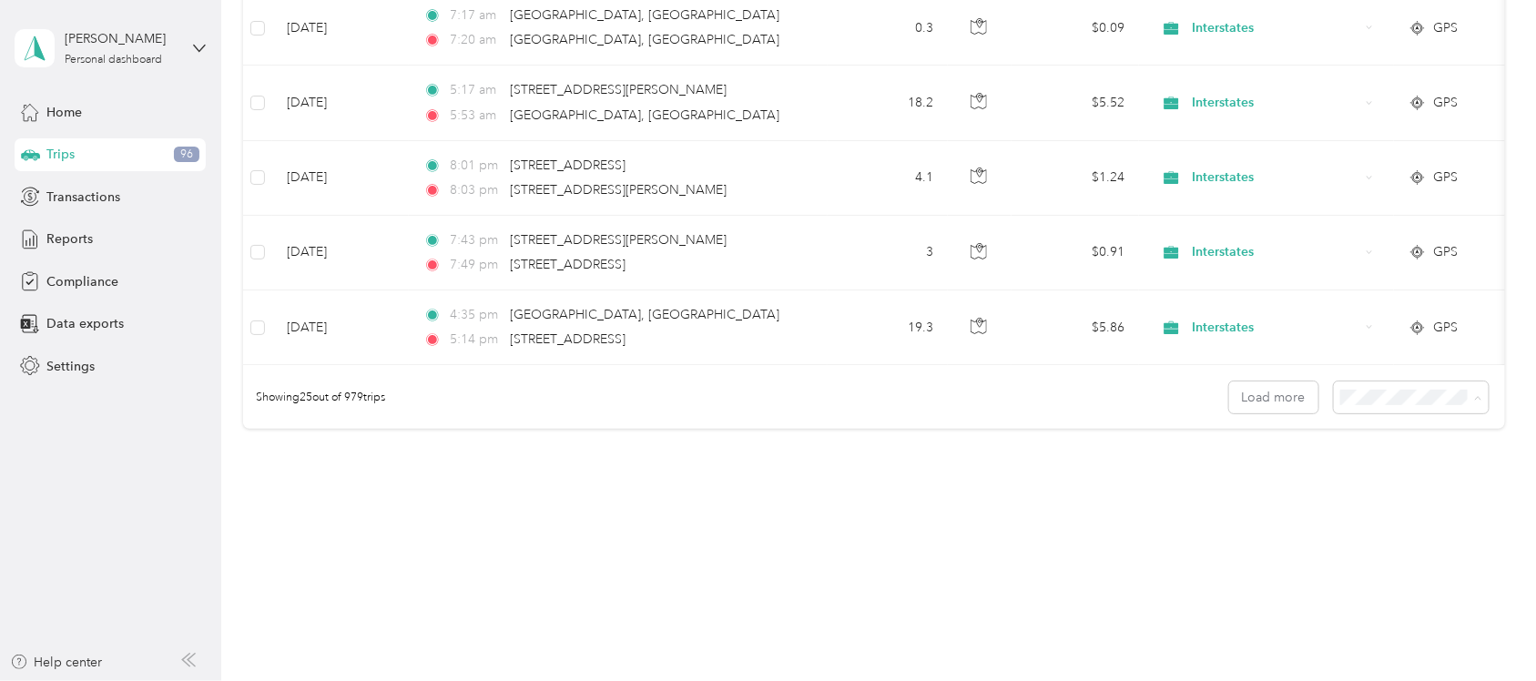
click at [1411, 457] on div "50 per load" at bounding box center [1404, 463] width 129 height 19
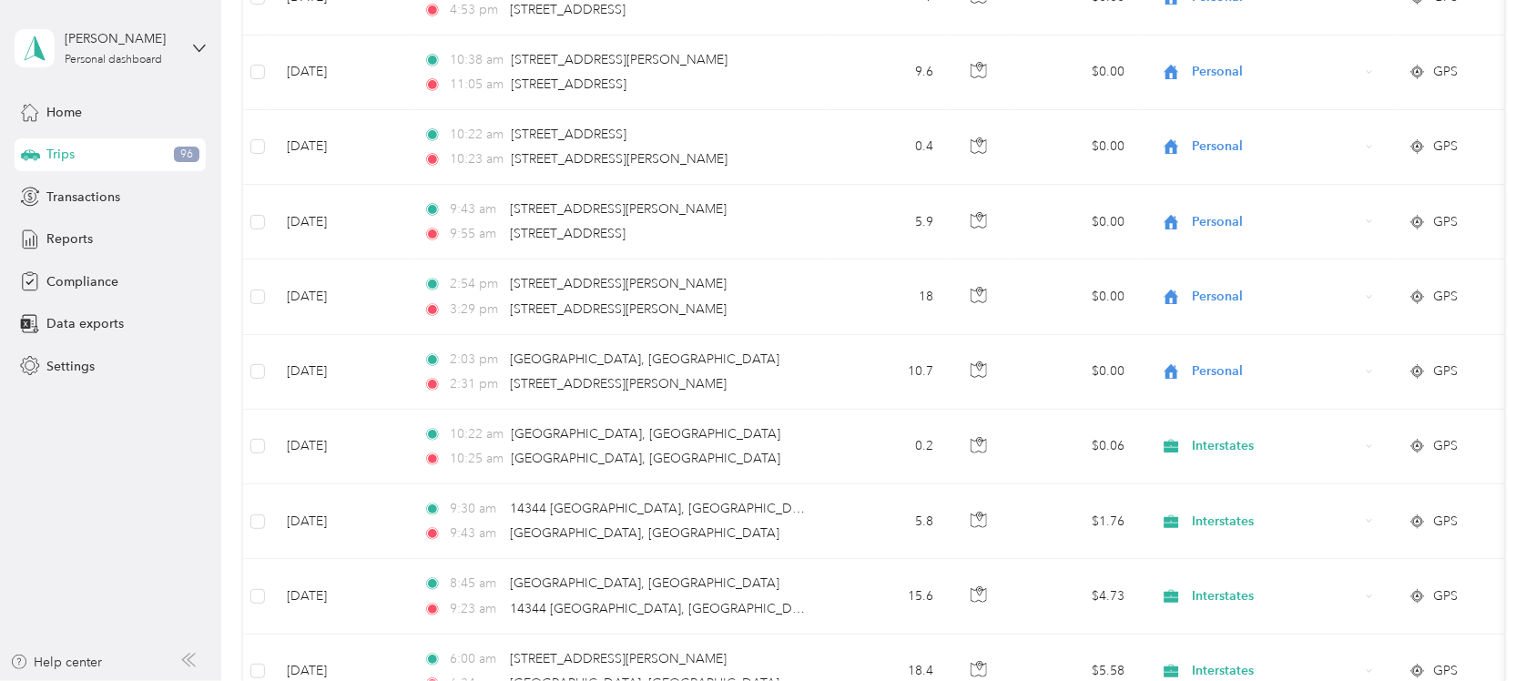
scroll to position [1835, 0]
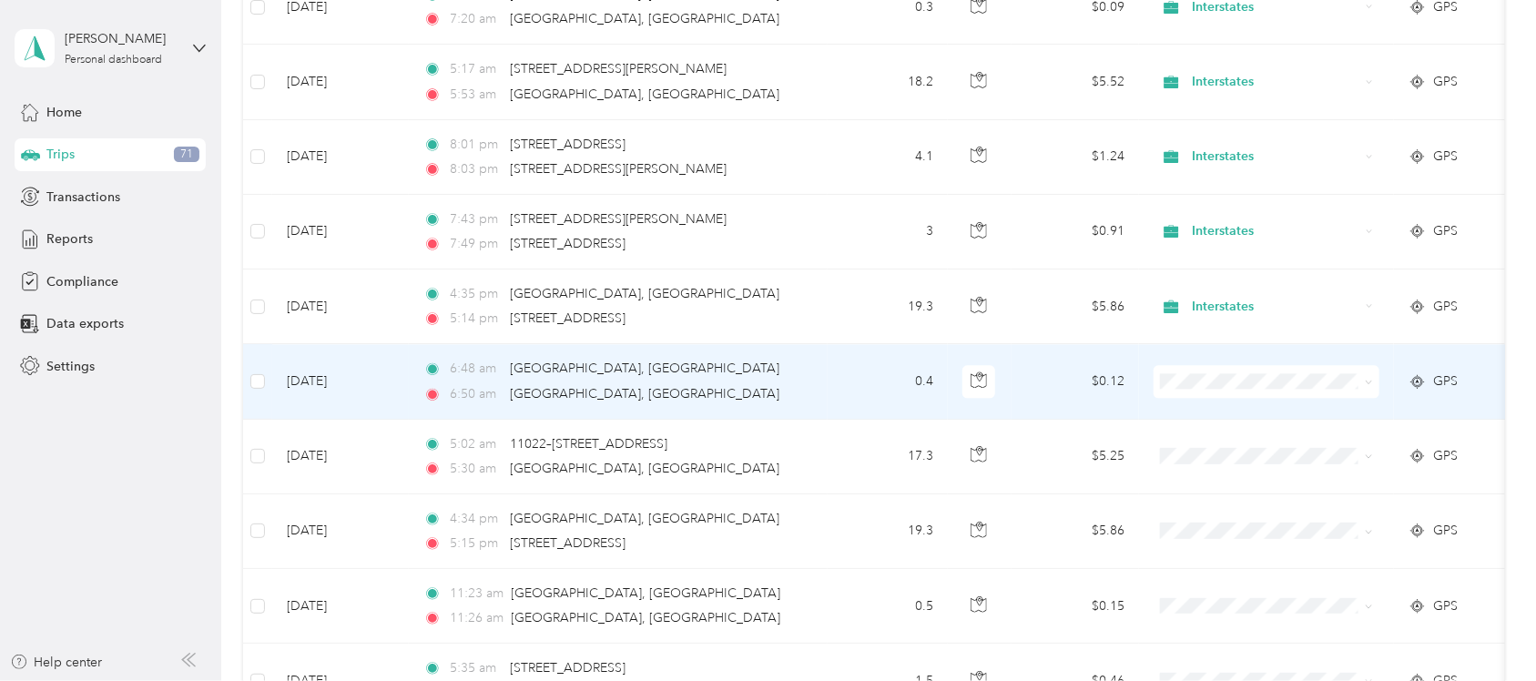
click at [1368, 379] on span at bounding box center [1369, 380] width 8 height 15
click at [1369, 386] on icon at bounding box center [1369, 382] width 8 height 8
click at [1366, 416] on span "Interstates" at bounding box center [1283, 415] width 168 height 19
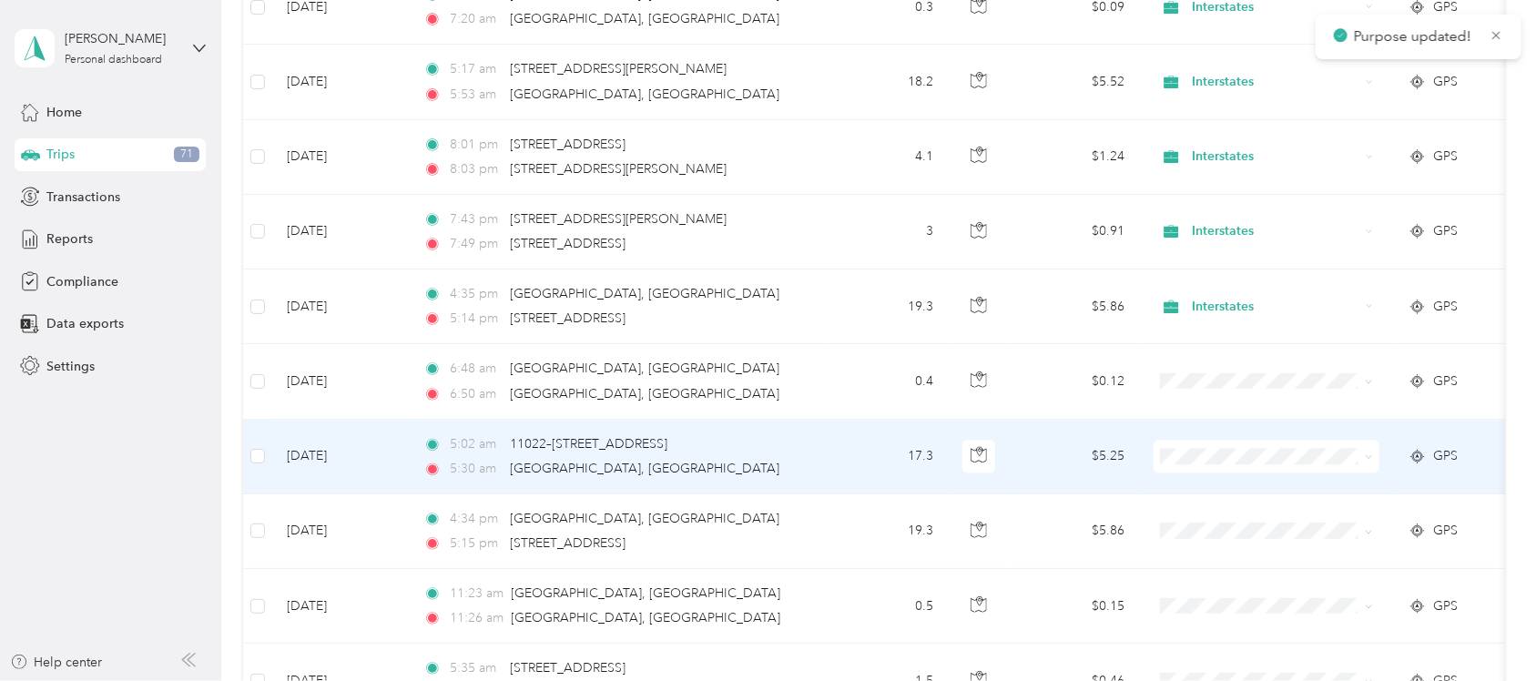
click at [1370, 461] on icon at bounding box center [1369, 457] width 8 height 8
click at [1355, 486] on span "Interstates" at bounding box center [1283, 495] width 168 height 19
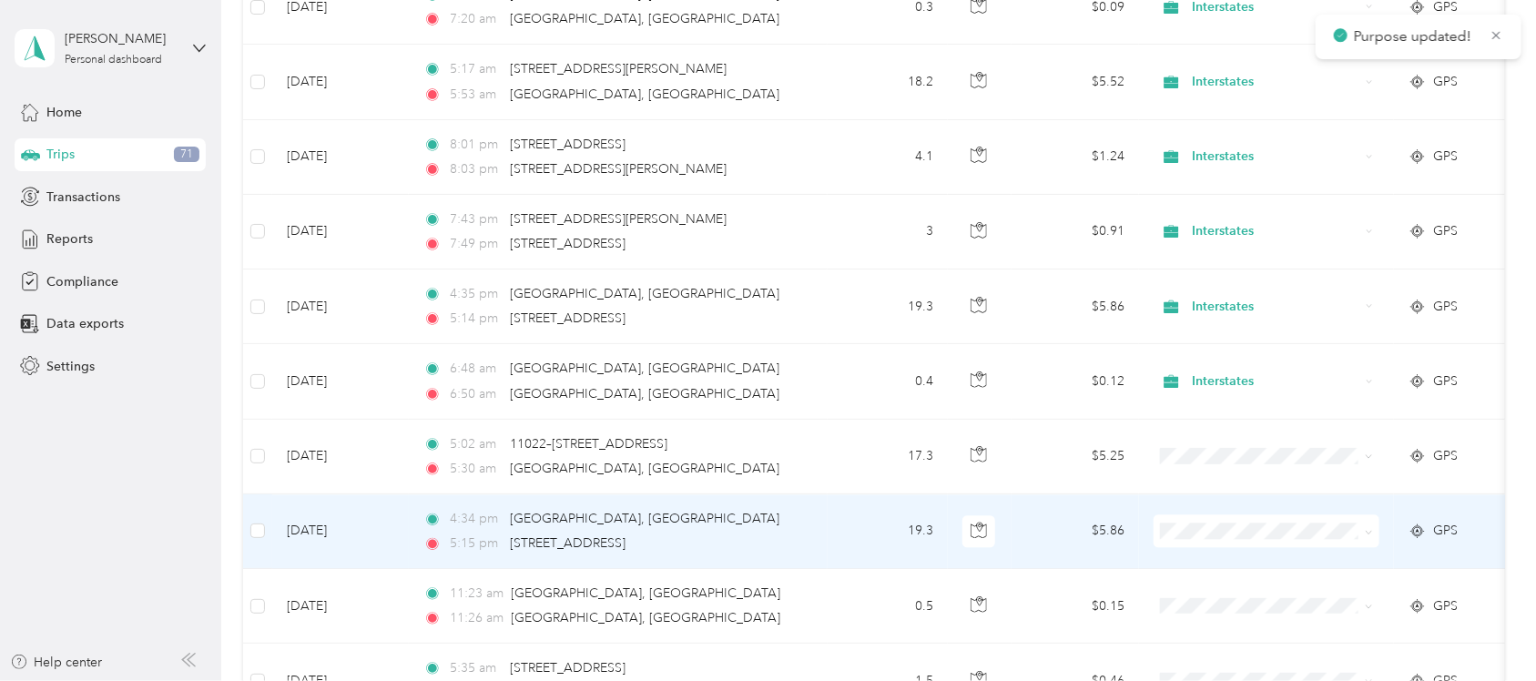
click at [1362, 534] on span at bounding box center [1366, 531] width 15 height 20
click at [1369, 534] on icon at bounding box center [1369, 532] width 8 height 8
click at [1345, 567] on span "Interstates" at bounding box center [1283, 571] width 168 height 19
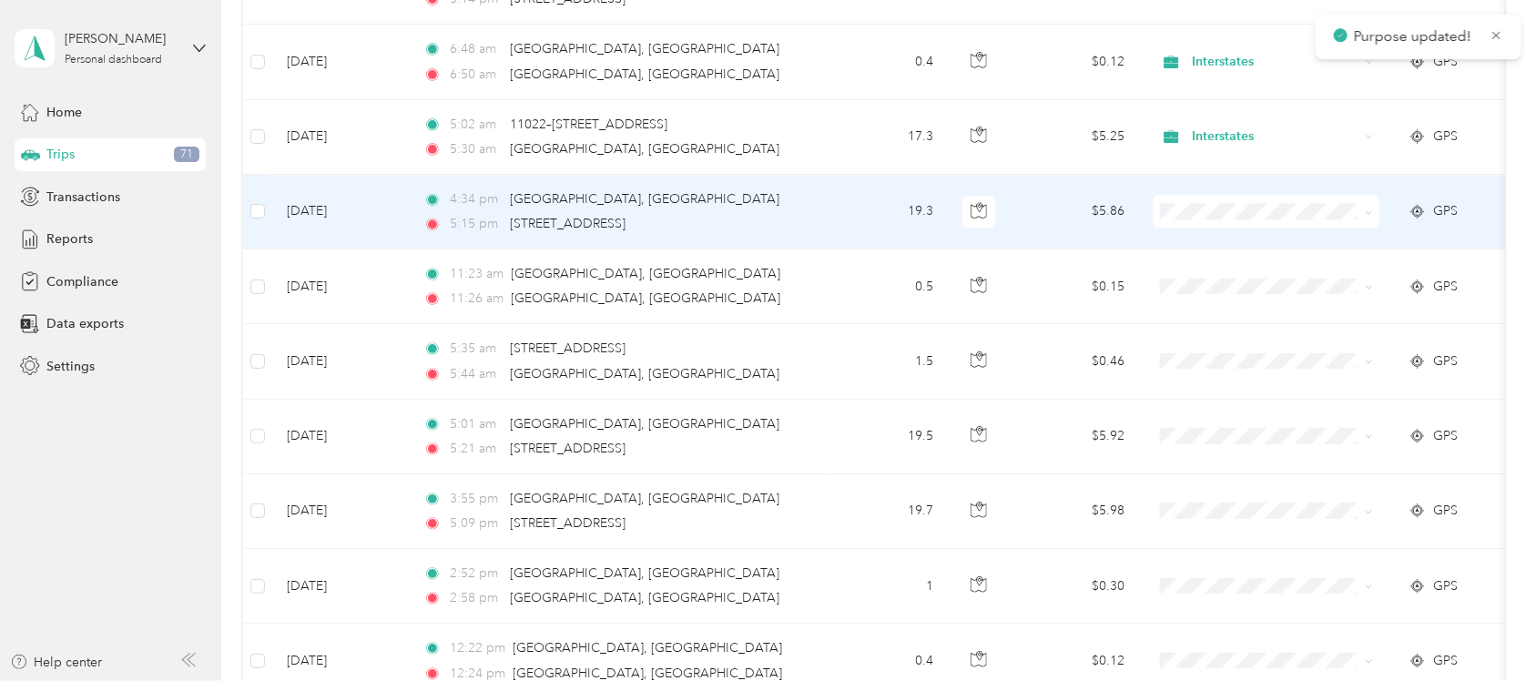
scroll to position [2176, 0]
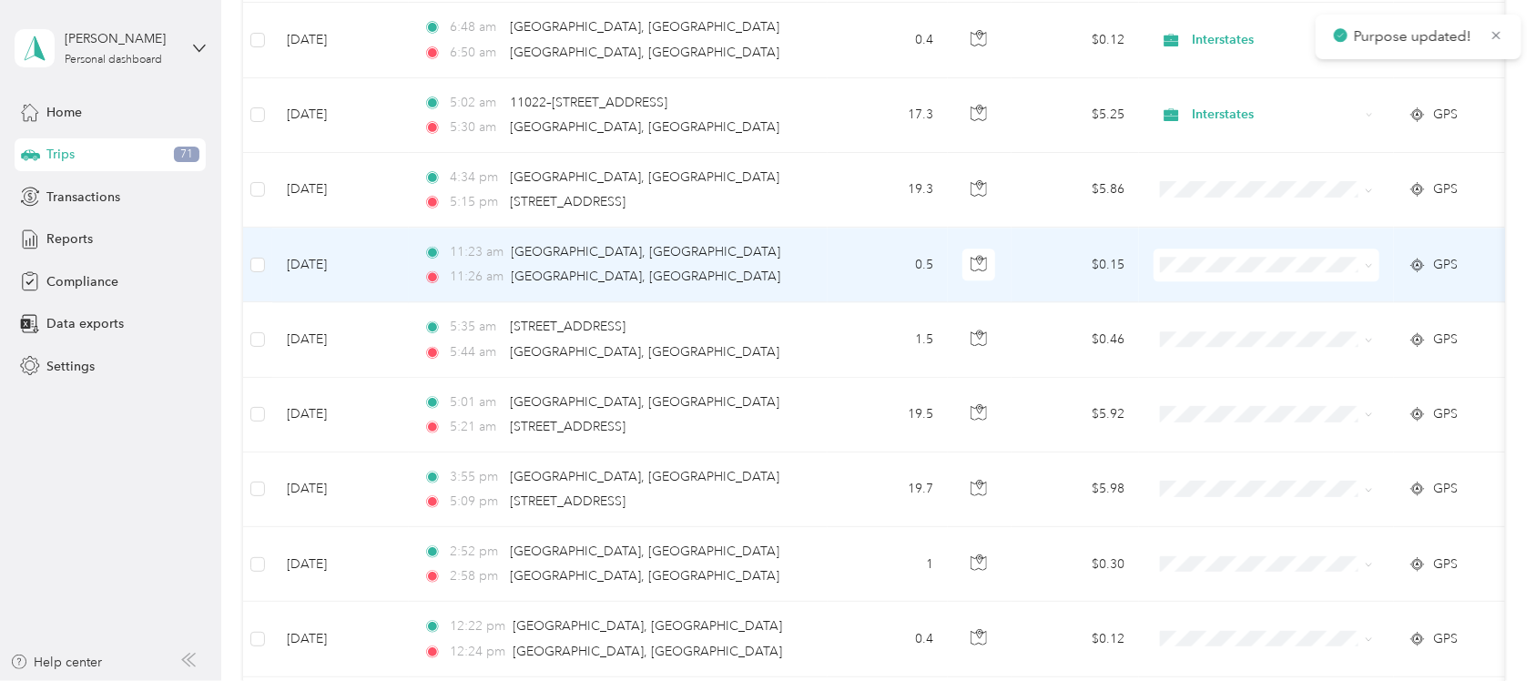
click at [1371, 265] on span at bounding box center [1369, 264] width 8 height 15
click at [1370, 267] on icon at bounding box center [1369, 265] width 8 height 8
click at [1350, 302] on span "Interstates" at bounding box center [1283, 303] width 168 height 19
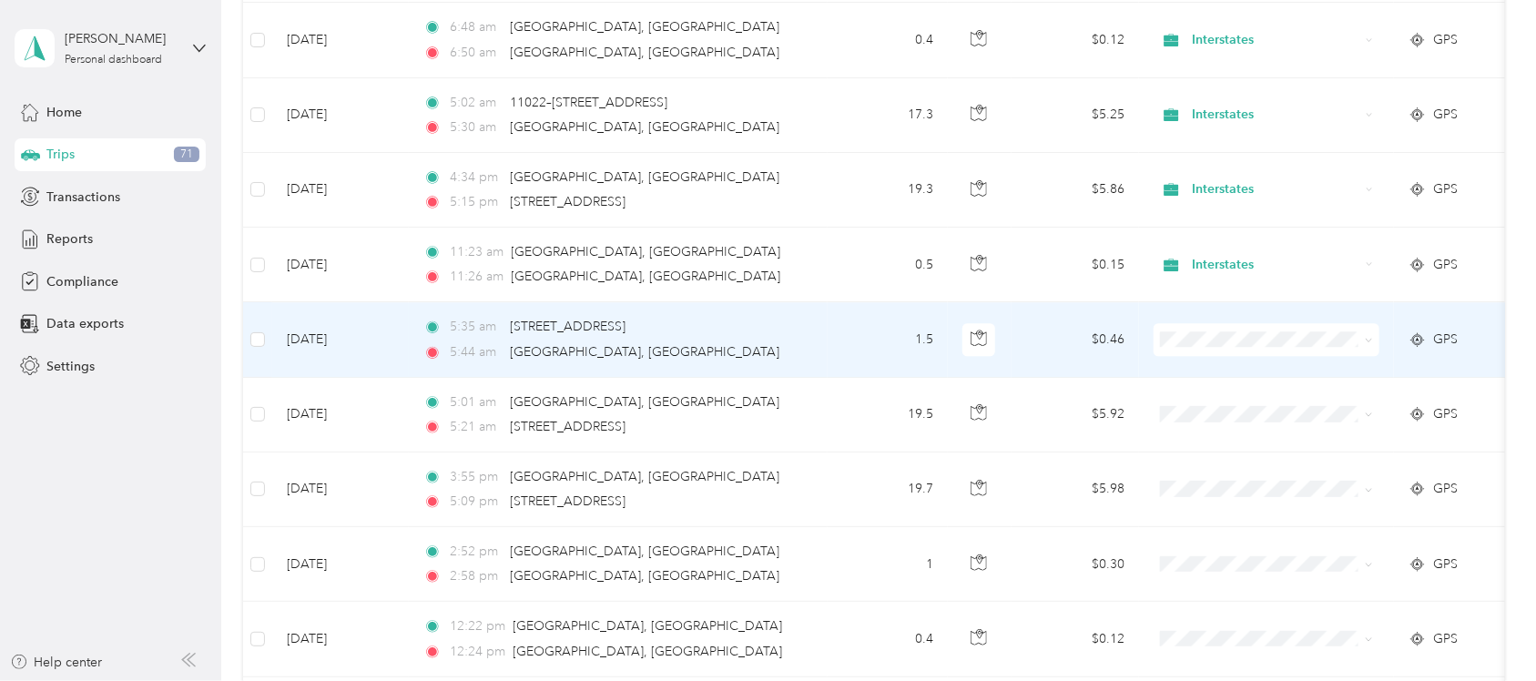
click at [1370, 343] on icon at bounding box center [1369, 340] width 8 height 8
click at [1363, 371] on span "Interstates" at bounding box center [1283, 380] width 168 height 19
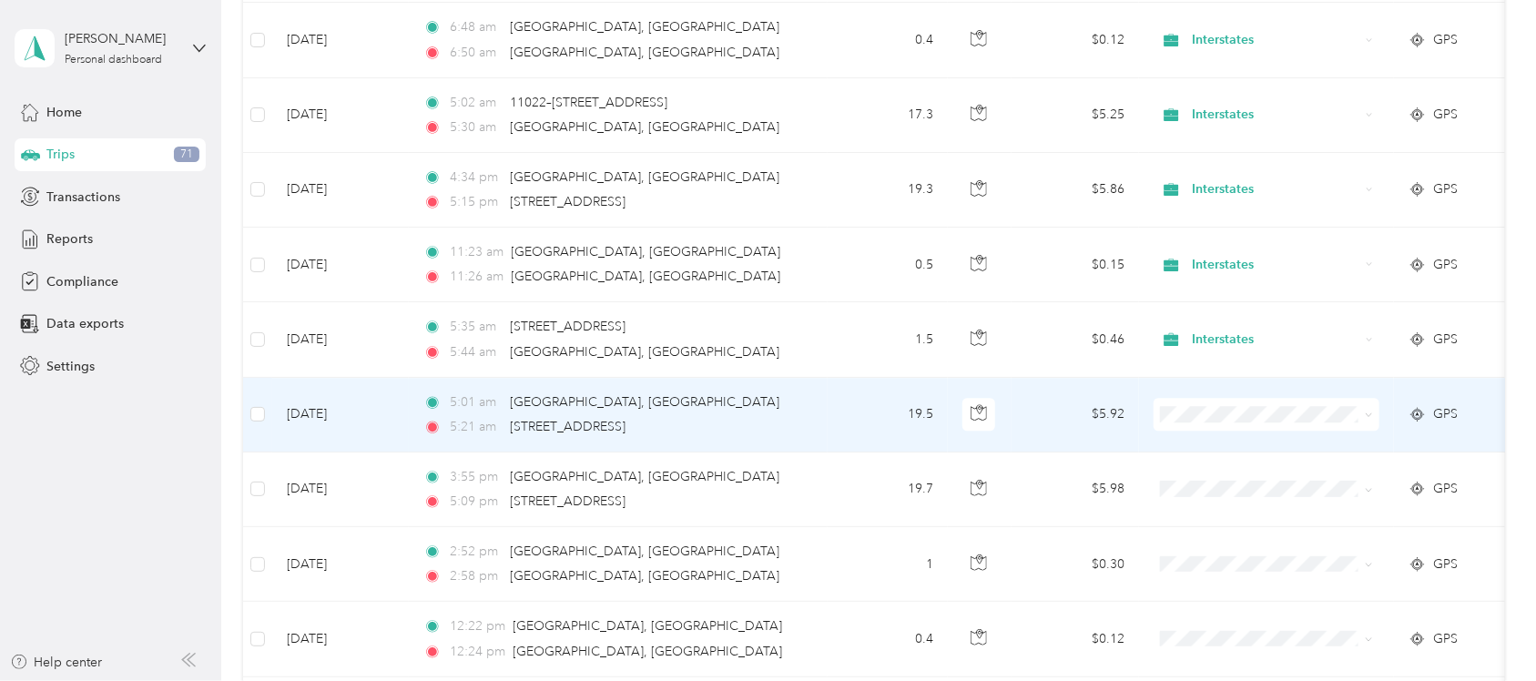
click at [1367, 419] on icon at bounding box center [1369, 415] width 8 height 8
click at [1349, 451] on span "Interstates" at bounding box center [1283, 454] width 168 height 19
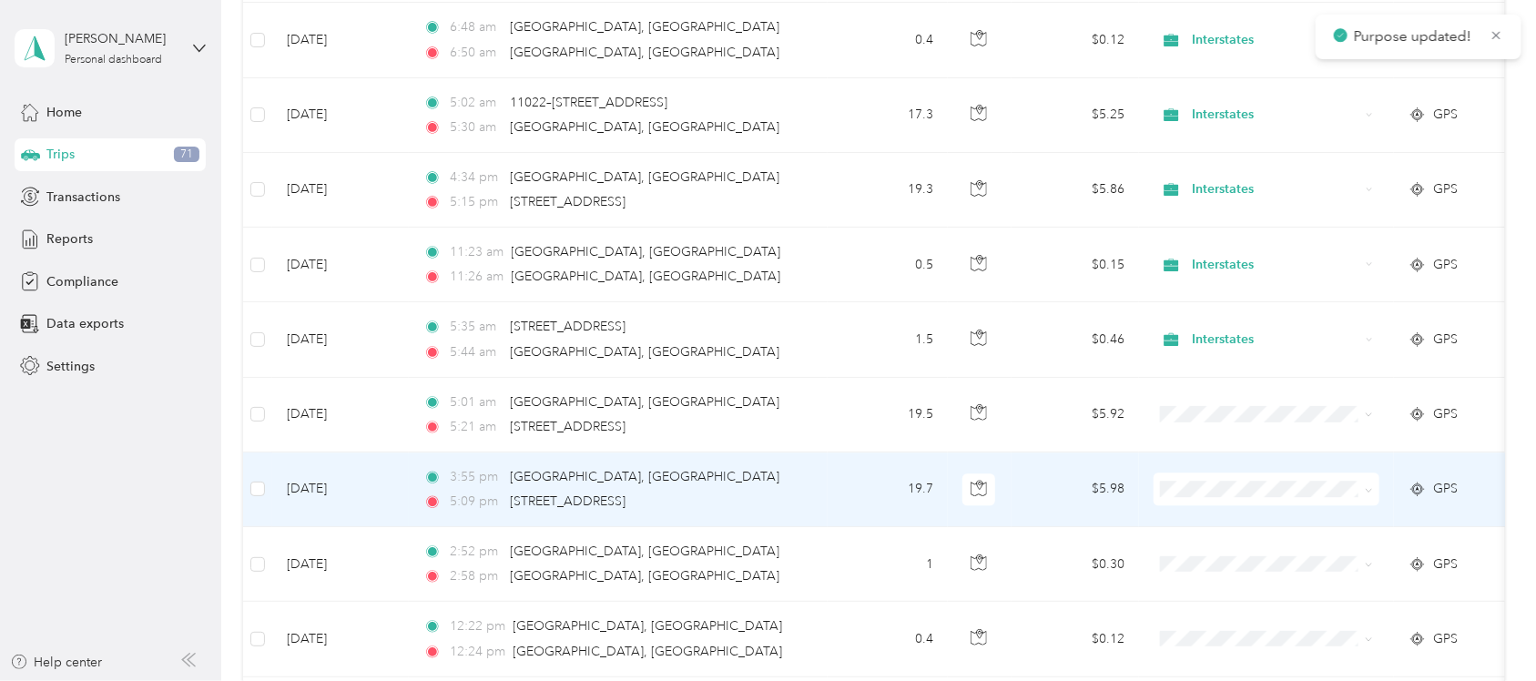
click at [1369, 494] on icon at bounding box center [1369, 490] width 8 height 8
click at [1361, 528] on span "Interstates" at bounding box center [1283, 529] width 168 height 19
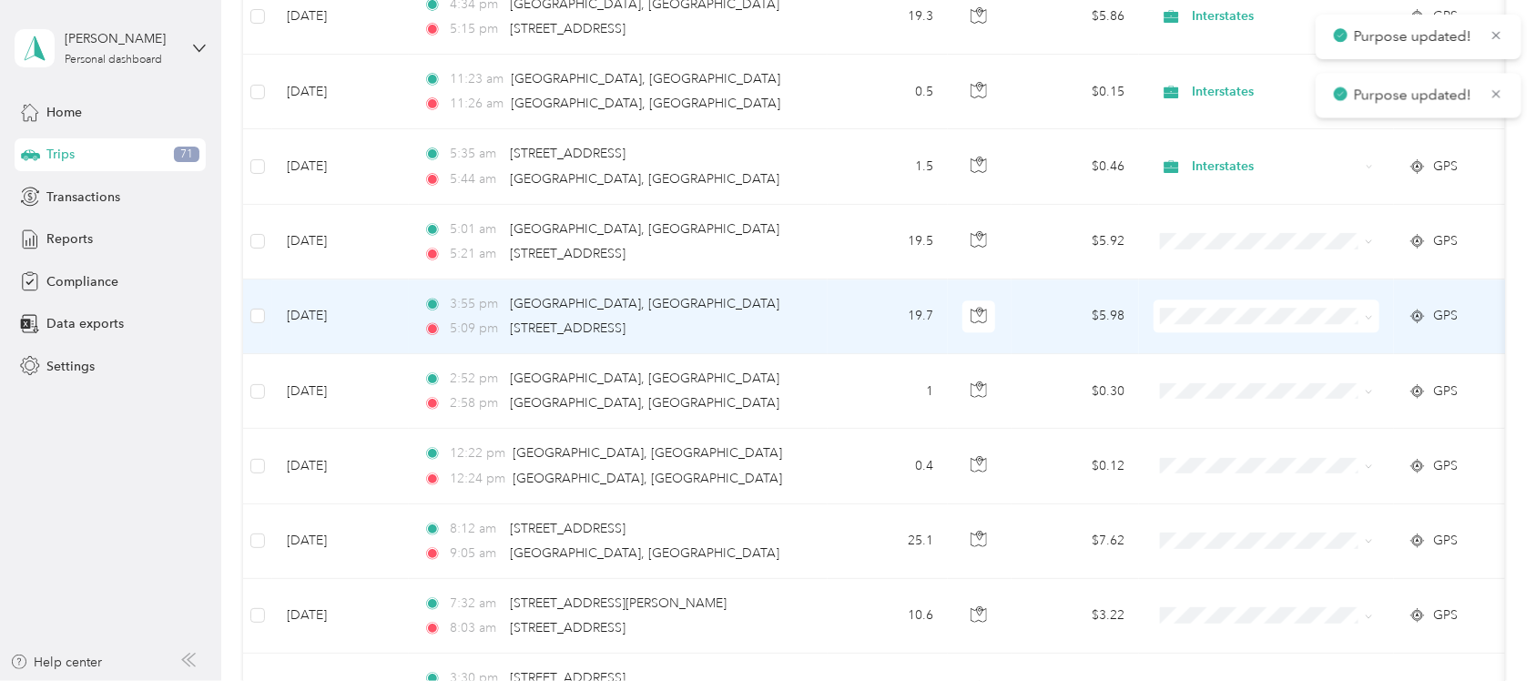
scroll to position [2404, 0]
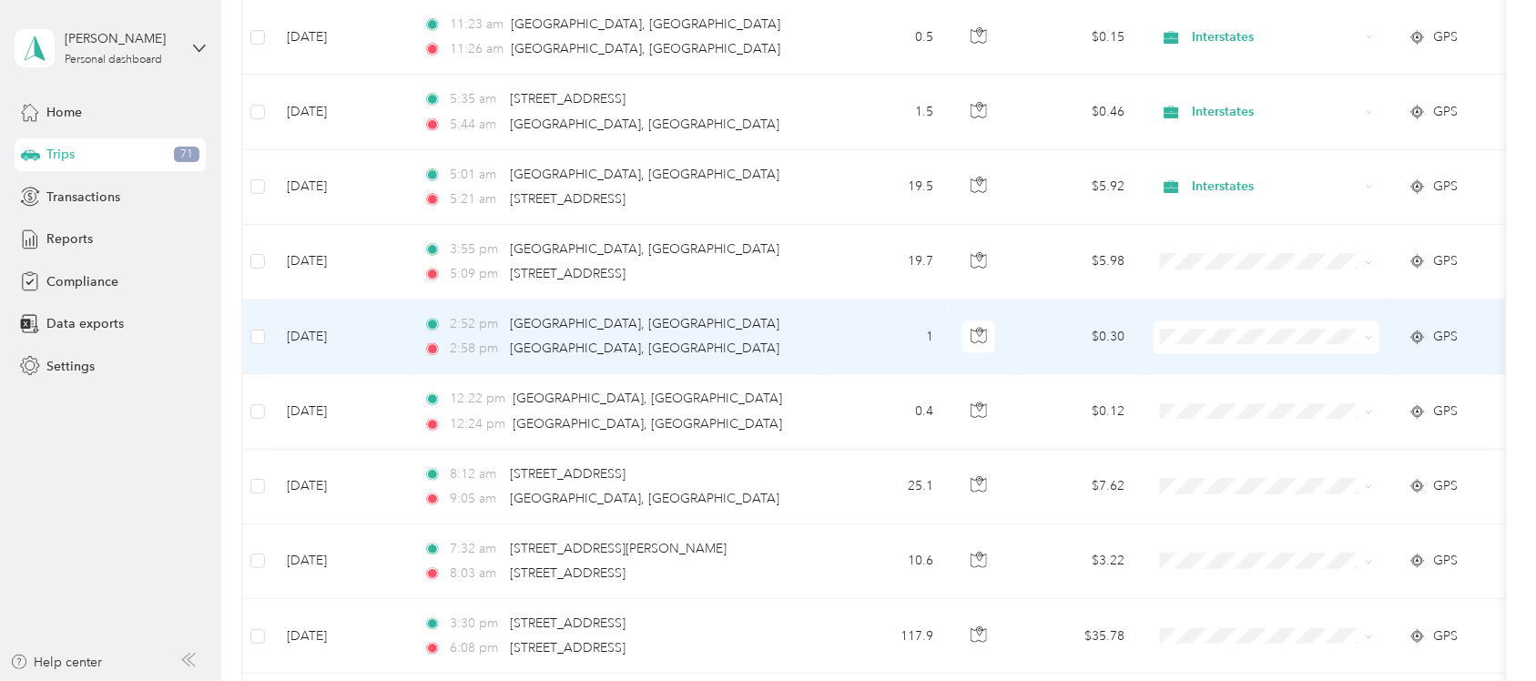
click at [1367, 341] on icon at bounding box center [1369, 337] width 8 height 8
click at [1361, 371] on span "Interstates" at bounding box center [1283, 377] width 168 height 19
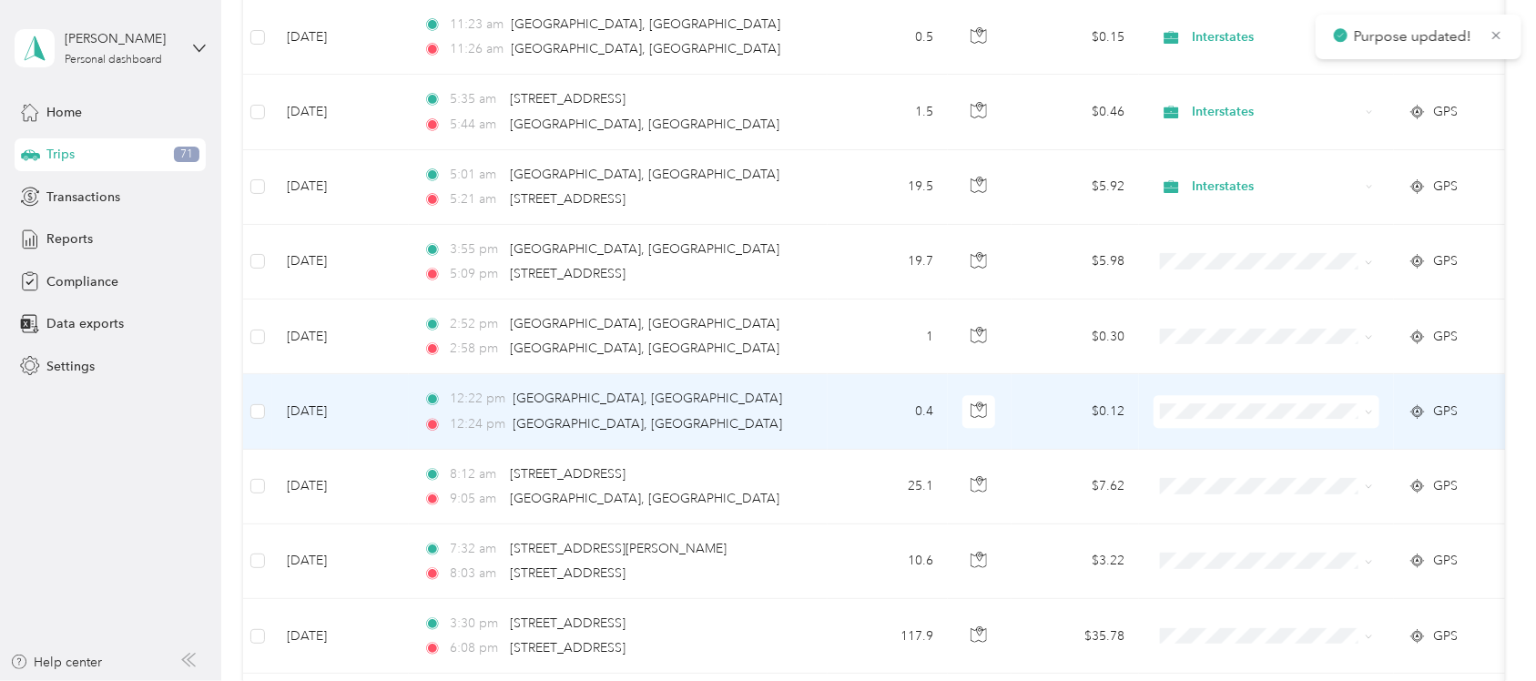
click at [1370, 412] on span at bounding box center [1369, 410] width 8 height 15
click at [1370, 414] on icon at bounding box center [1369, 412] width 8 height 8
click at [1362, 444] on span "Interstates" at bounding box center [1283, 452] width 168 height 19
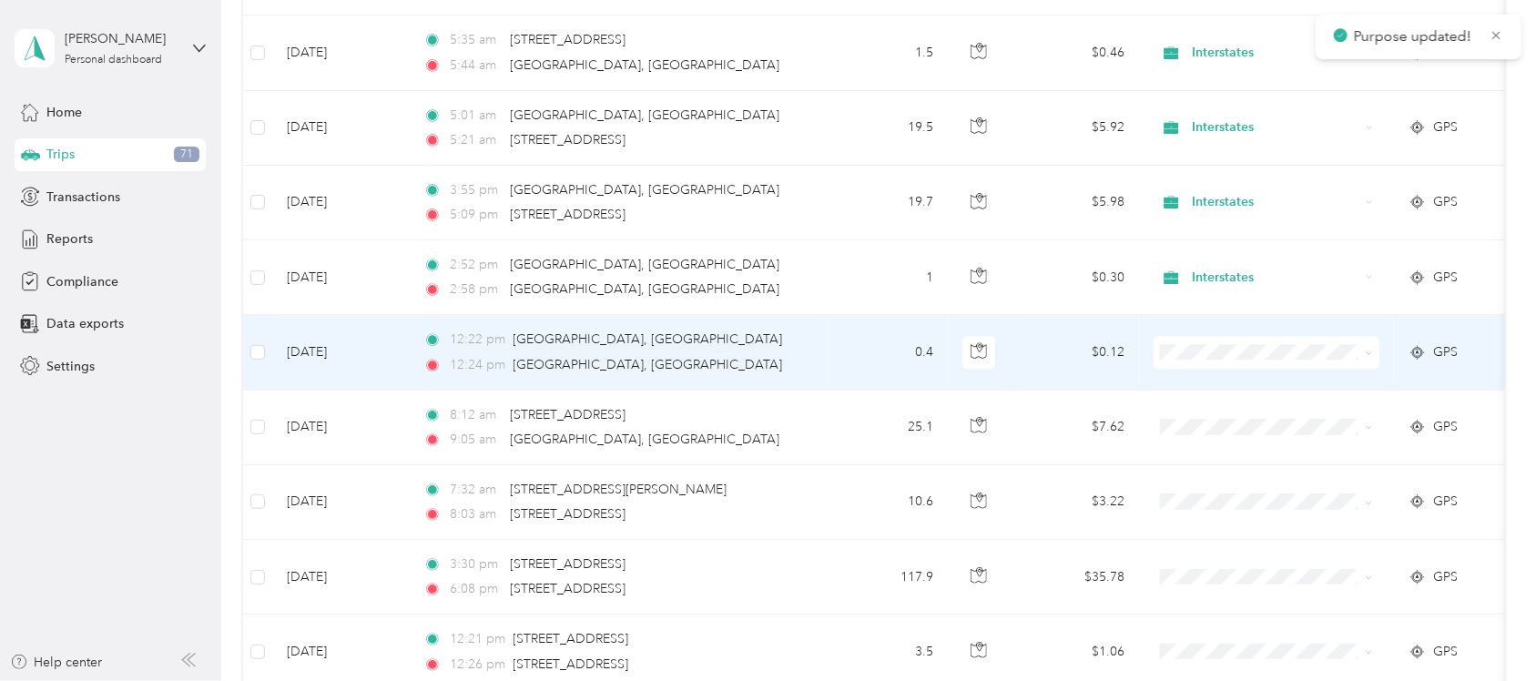
scroll to position [2518, 0]
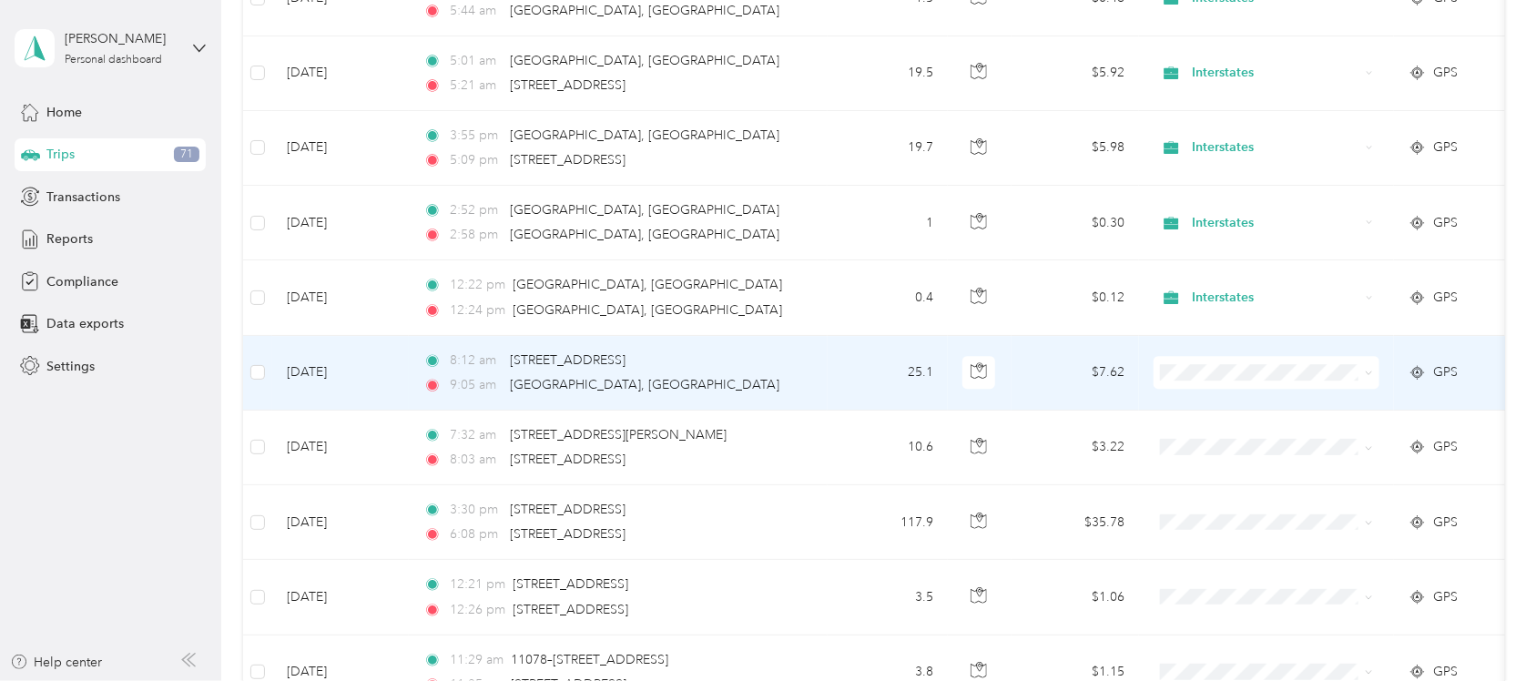
click at [1362, 379] on span at bounding box center [1366, 372] width 15 height 20
click at [1367, 377] on icon at bounding box center [1369, 373] width 8 height 8
click at [1352, 439] on span "Personal" at bounding box center [1283, 445] width 168 height 19
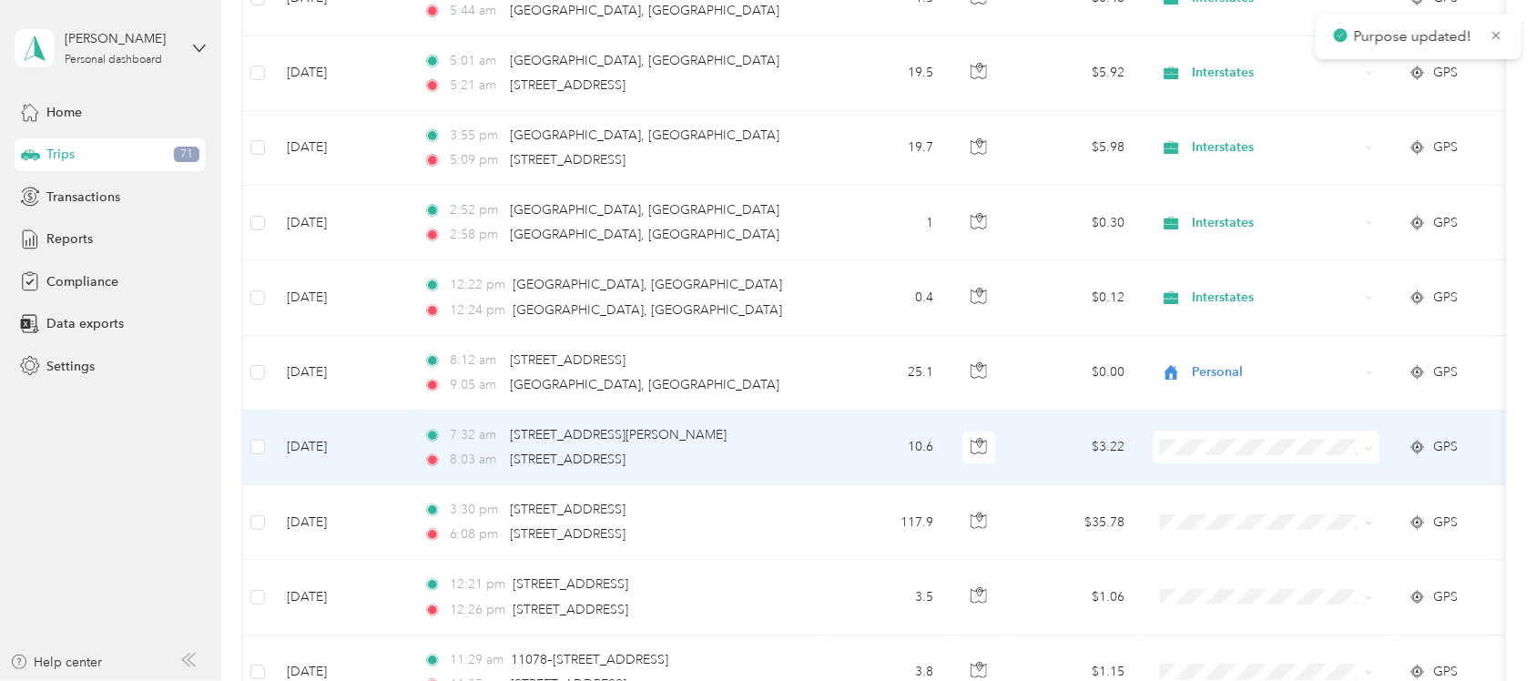
click at [1371, 451] on icon at bounding box center [1369, 448] width 8 height 8
click at [1358, 512] on span "Personal" at bounding box center [1283, 520] width 168 height 19
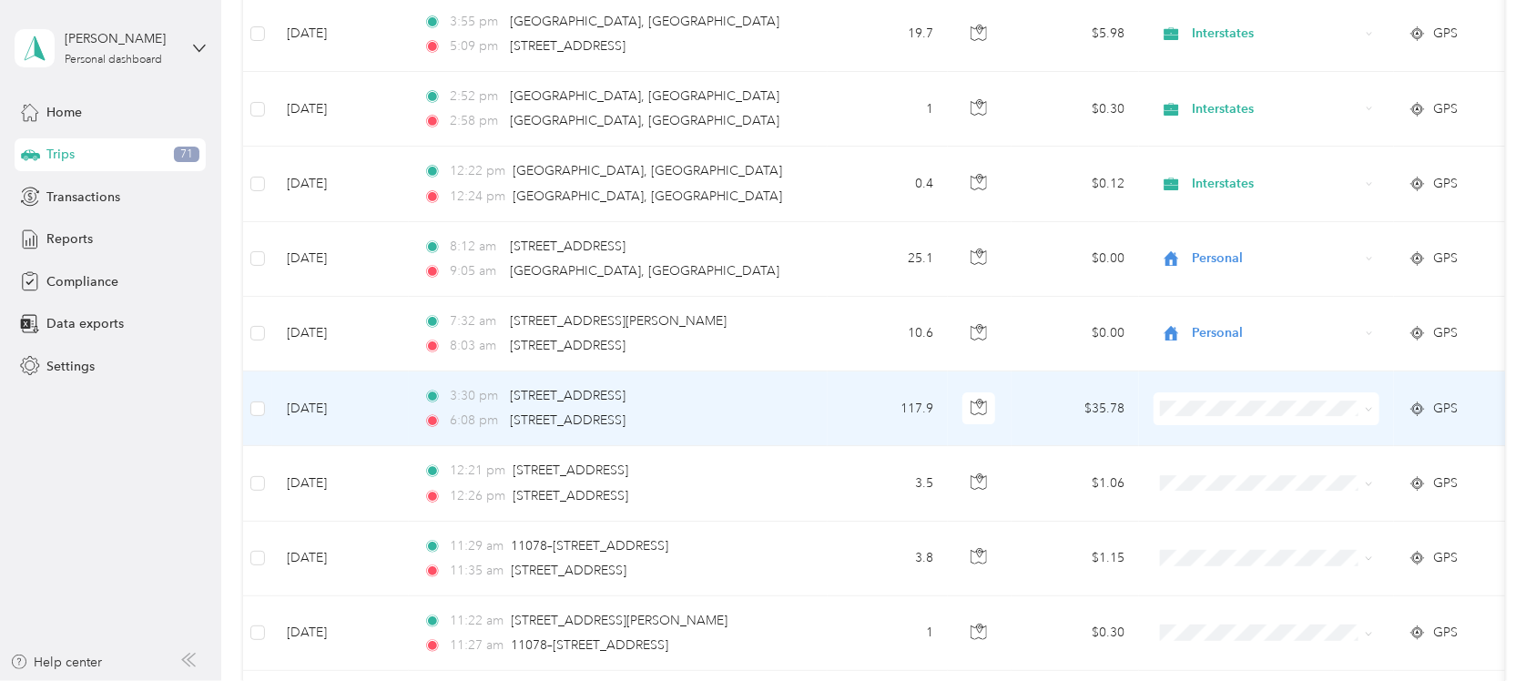
click at [1369, 410] on span at bounding box center [1369, 408] width 8 height 15
click at [1369, 411] on span at bounding box center [1369, 408] width 8 height 15
click at [1368, 413] on icon at bounding box center [1369, 409] width 8 height 8
click at [1348, 478] on span "Personal" at bounding box center [1283, 482] width 168 height 19
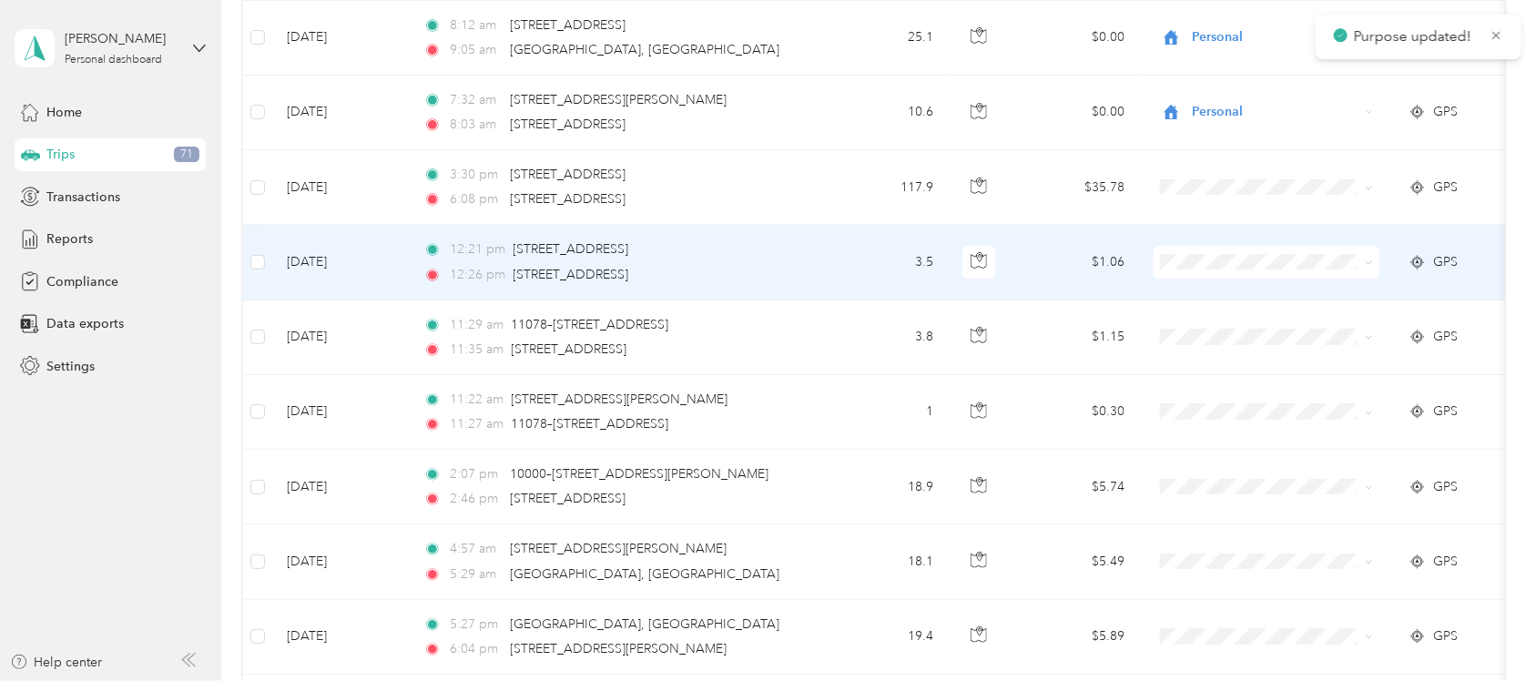
scroll to position [2859, 0]
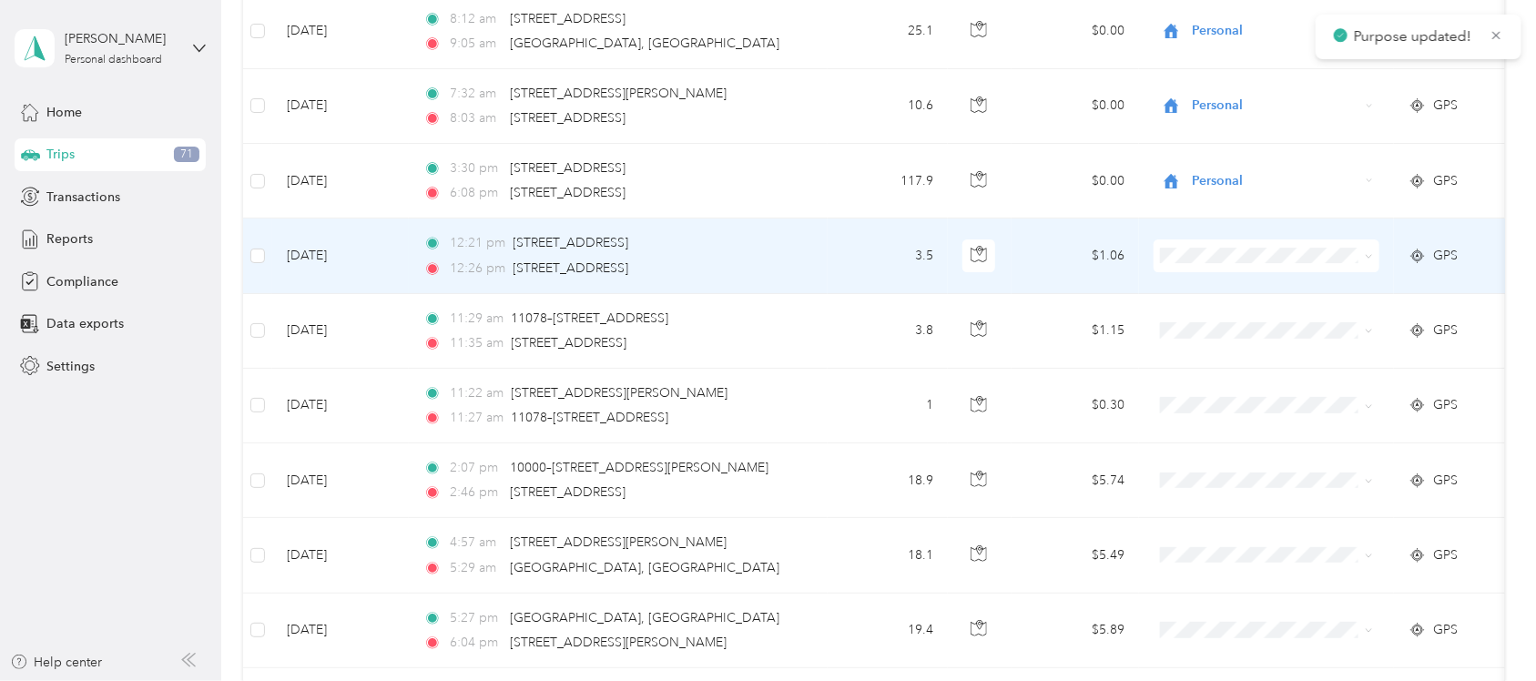
click at [1373, 262] on span at bounding box center [1267, 255] width 226 height 33
click at [1369, 258] on span at bounding box center [1369, 255] width 8 height 15
click at [1366, 257] on span at bounding box center [1369, 255] width 8 height 15
click at [1284, 324] on span "Personal" at bounding box center [1283, 323] width 168 height 19
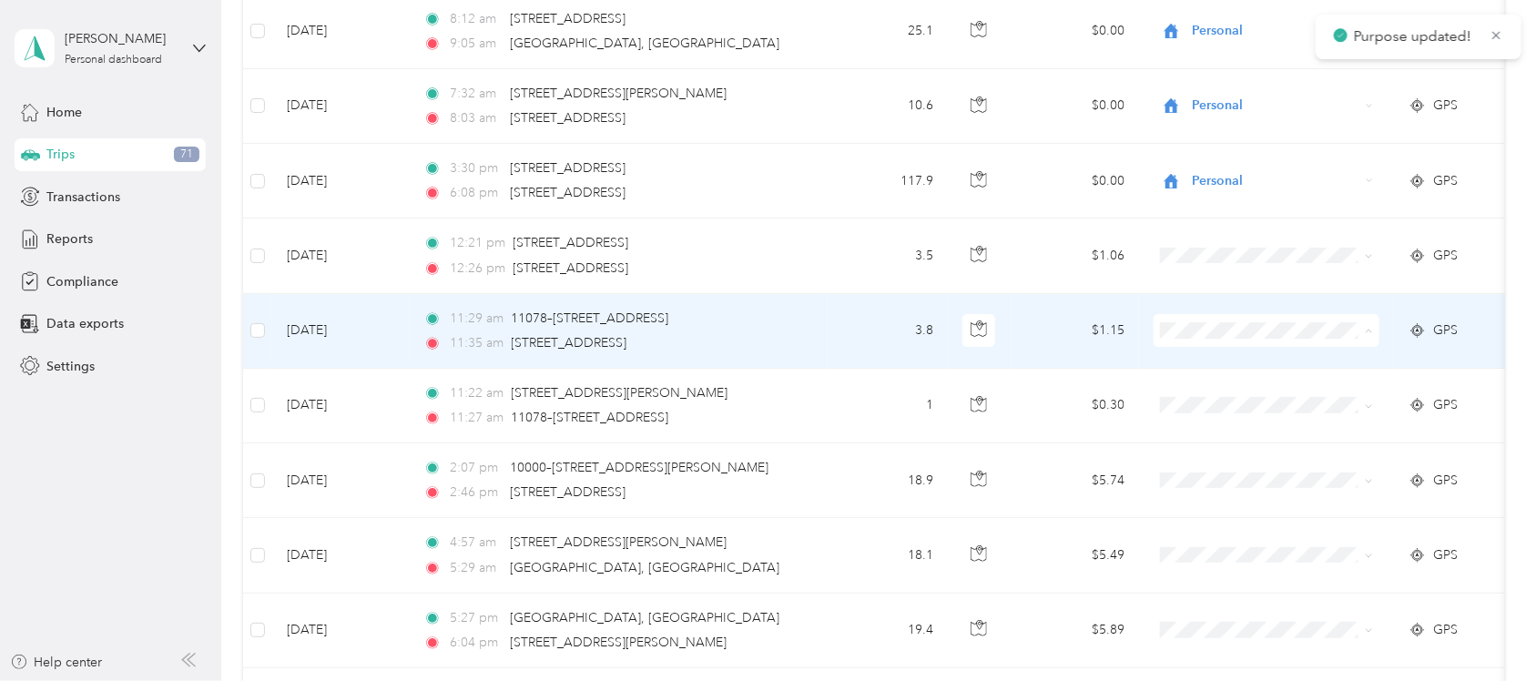
click at [1267, 396] on span "Personal" at bounding box center [1283, 404] width 168 height 19
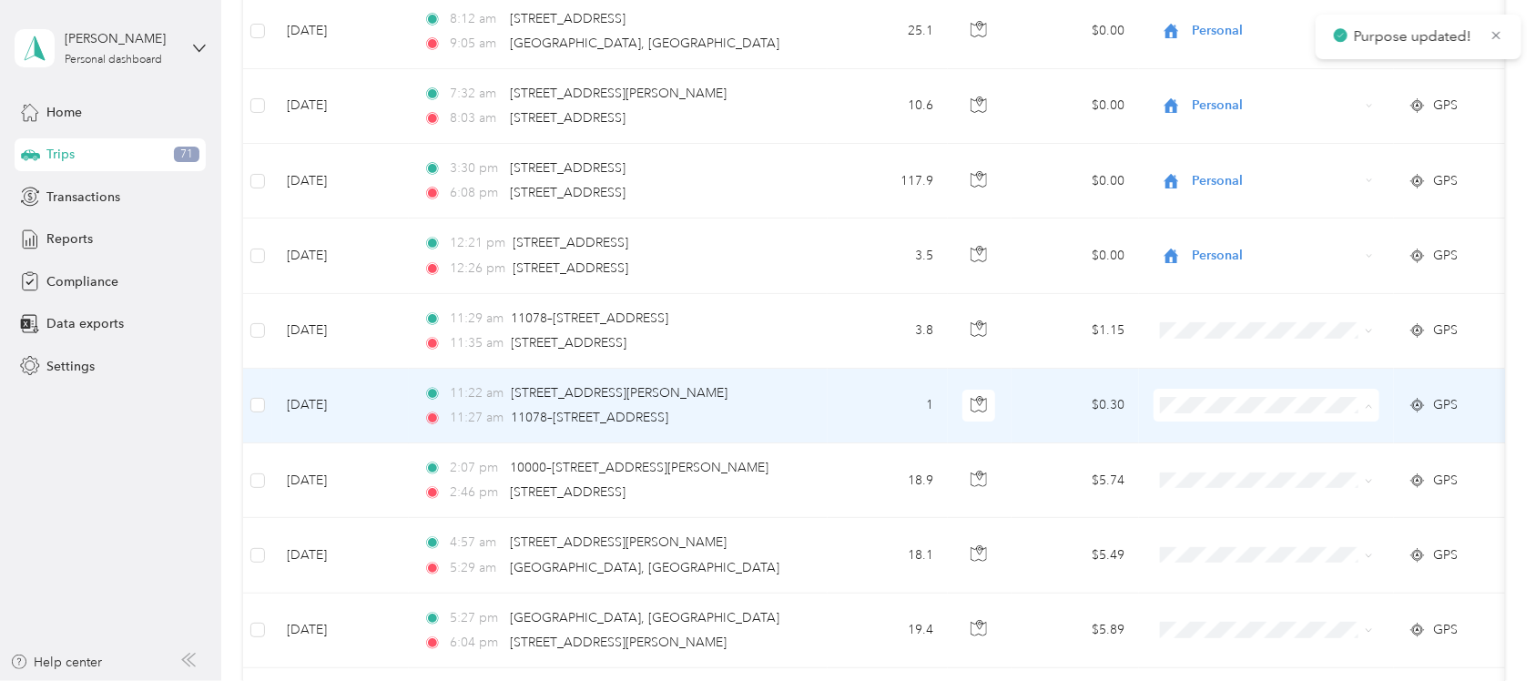
click at [1264, 474] on span "Personal" at bounding box center [1283, 479] width 168 height 19
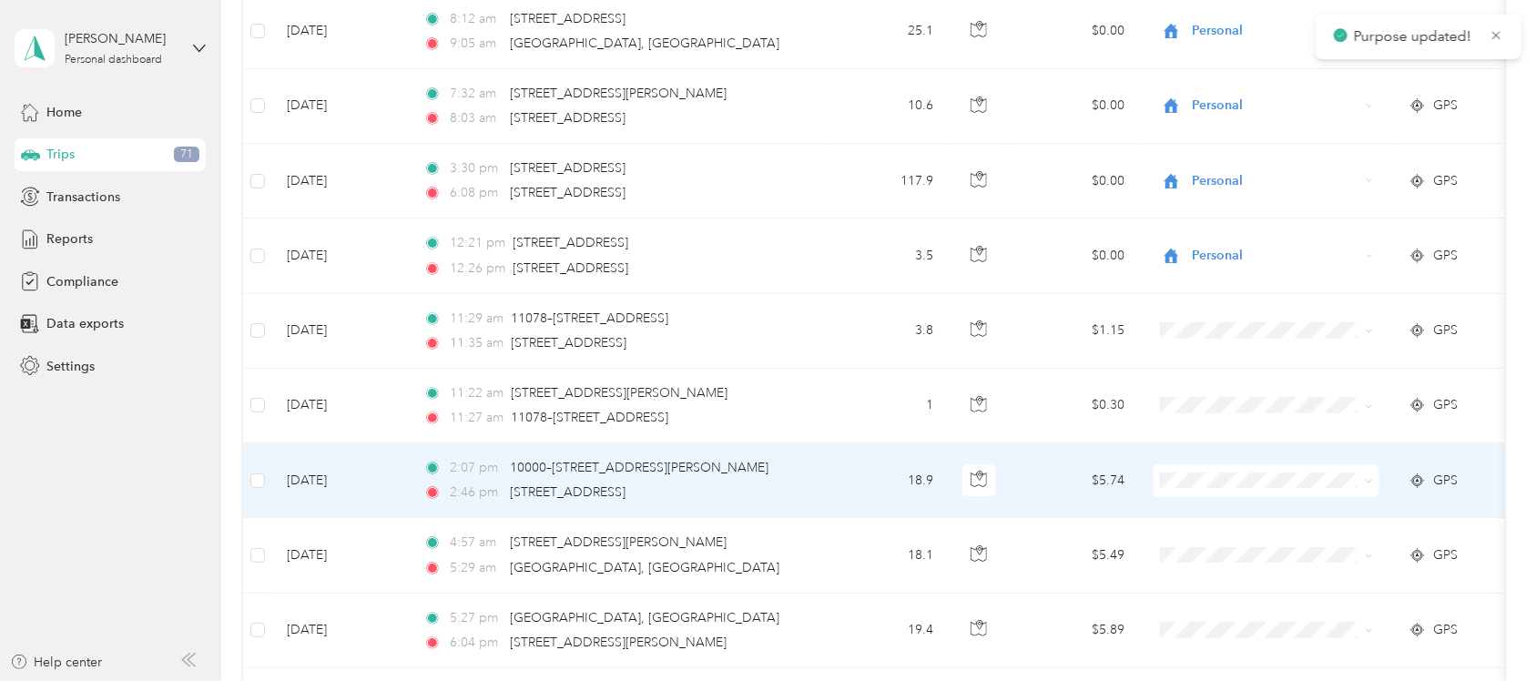
scroll to position [2973, 0]
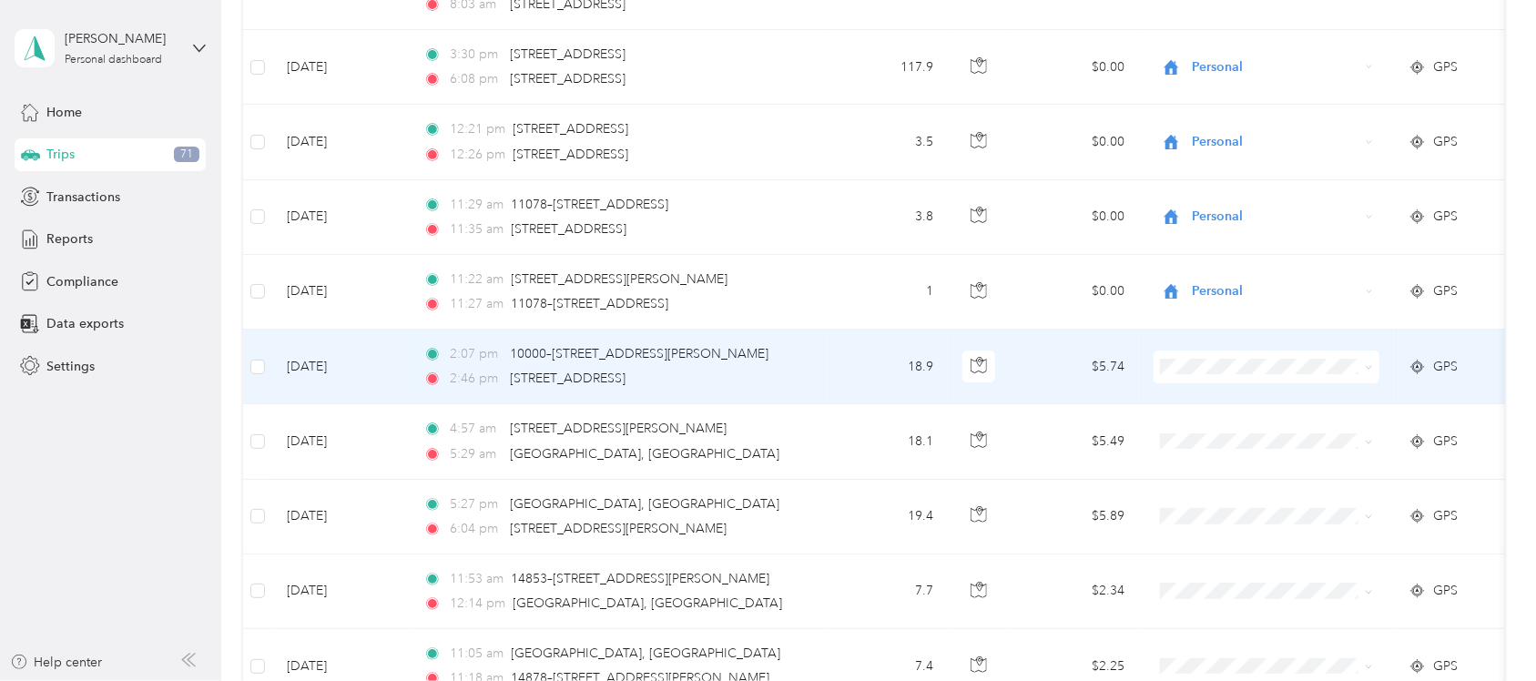
click at [1212, 402] on span "Interstates" at bounding box center [1283, 407] width 168 height 19
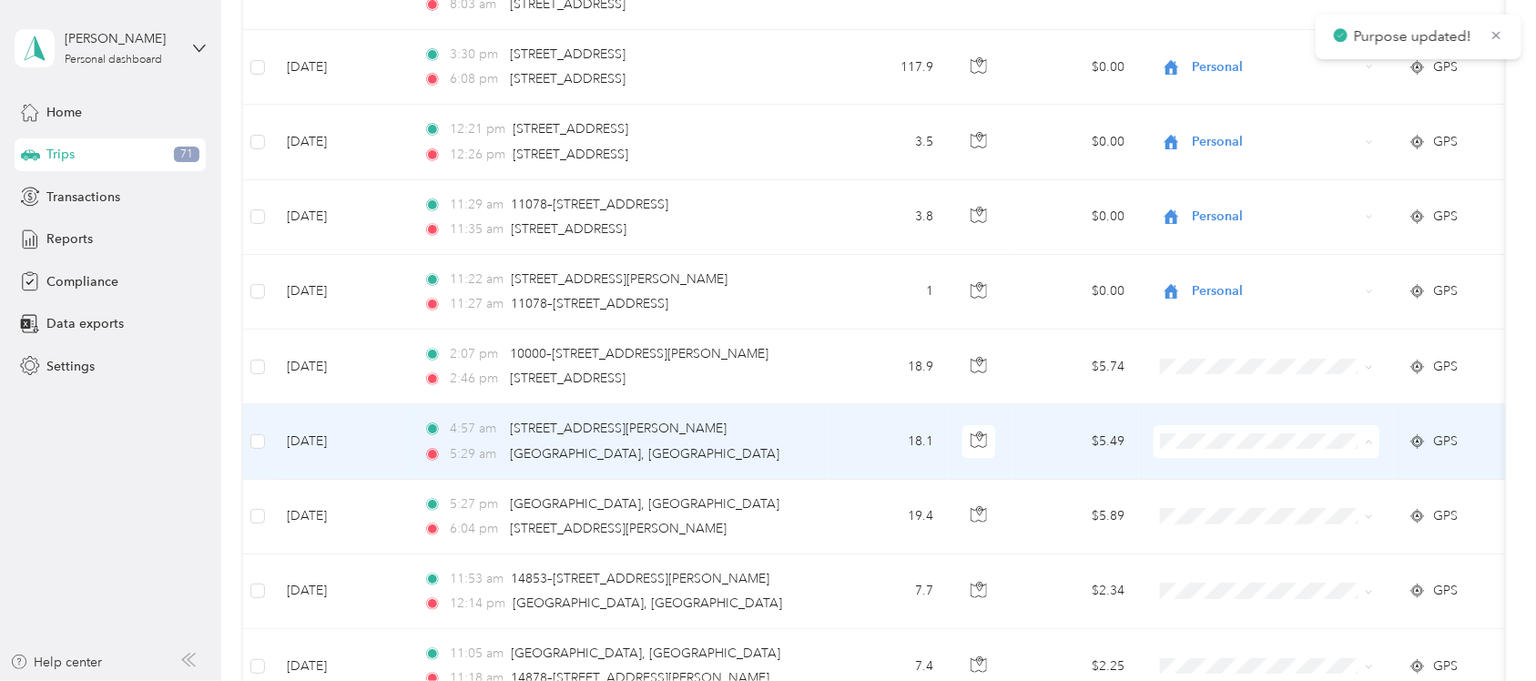
click at [1228, 480] on span "Interstates" at bounding box center [1283, 483] width 168 height 19
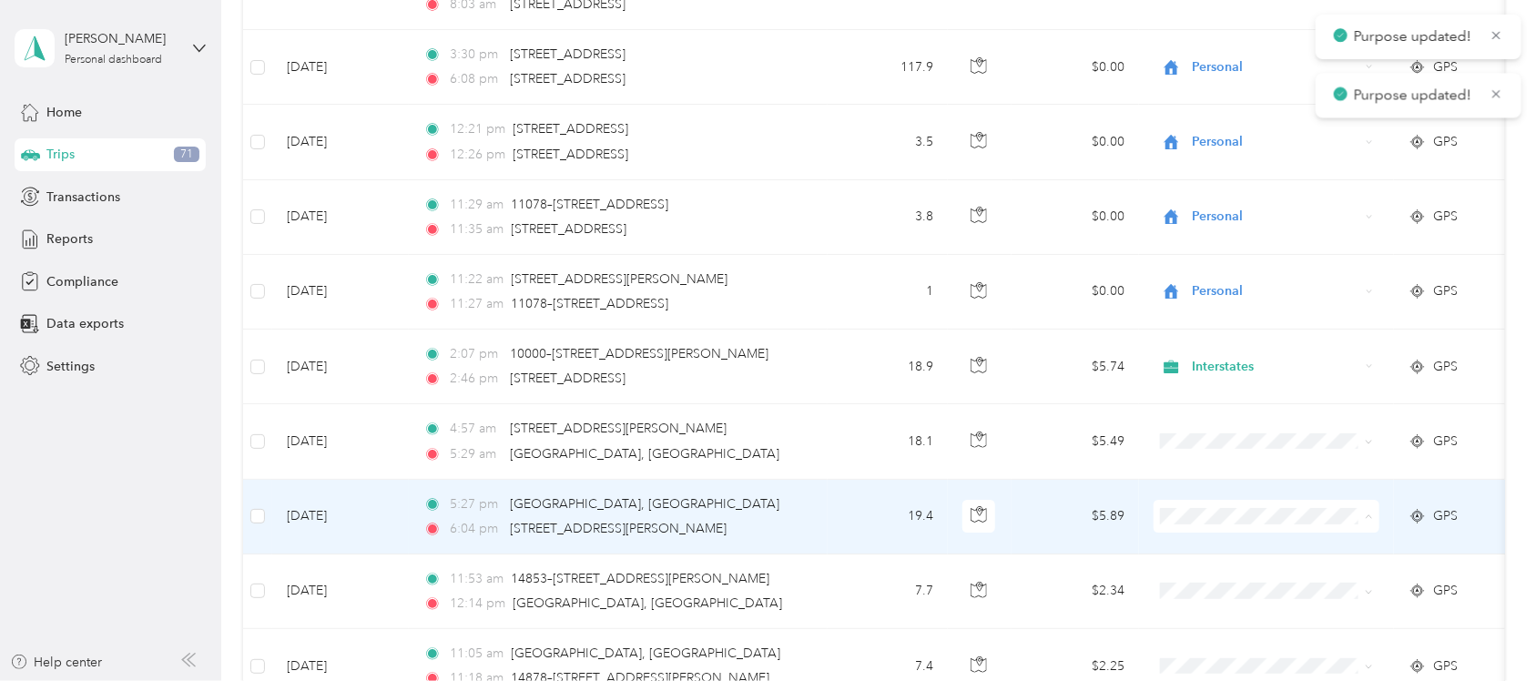
click at [1229, 558] on span "Interstates" at bounding box center [1283, 559] width 168 height 19
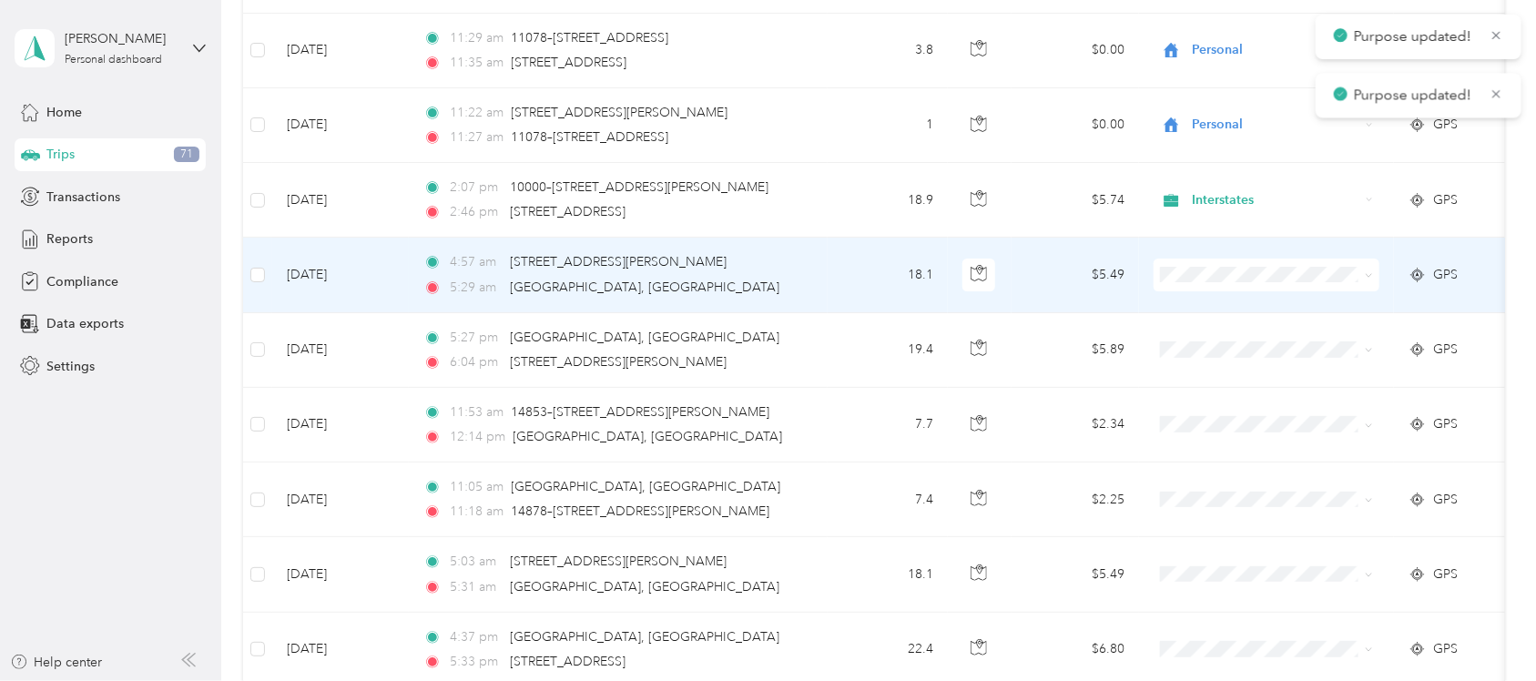
scroll to position [3201, 0]
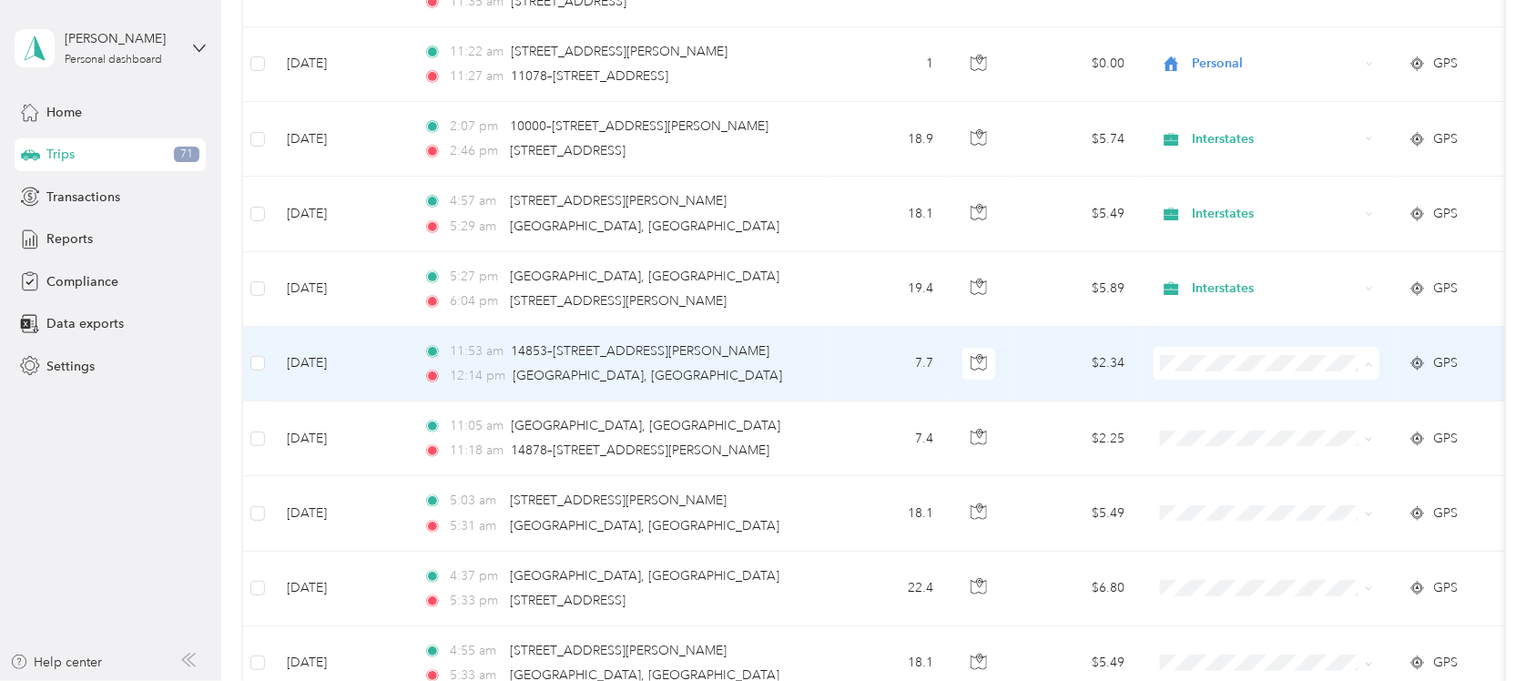
click at [1299, 410] on span "Interstates" at bounding box center [1283, 406] width 168 height 19
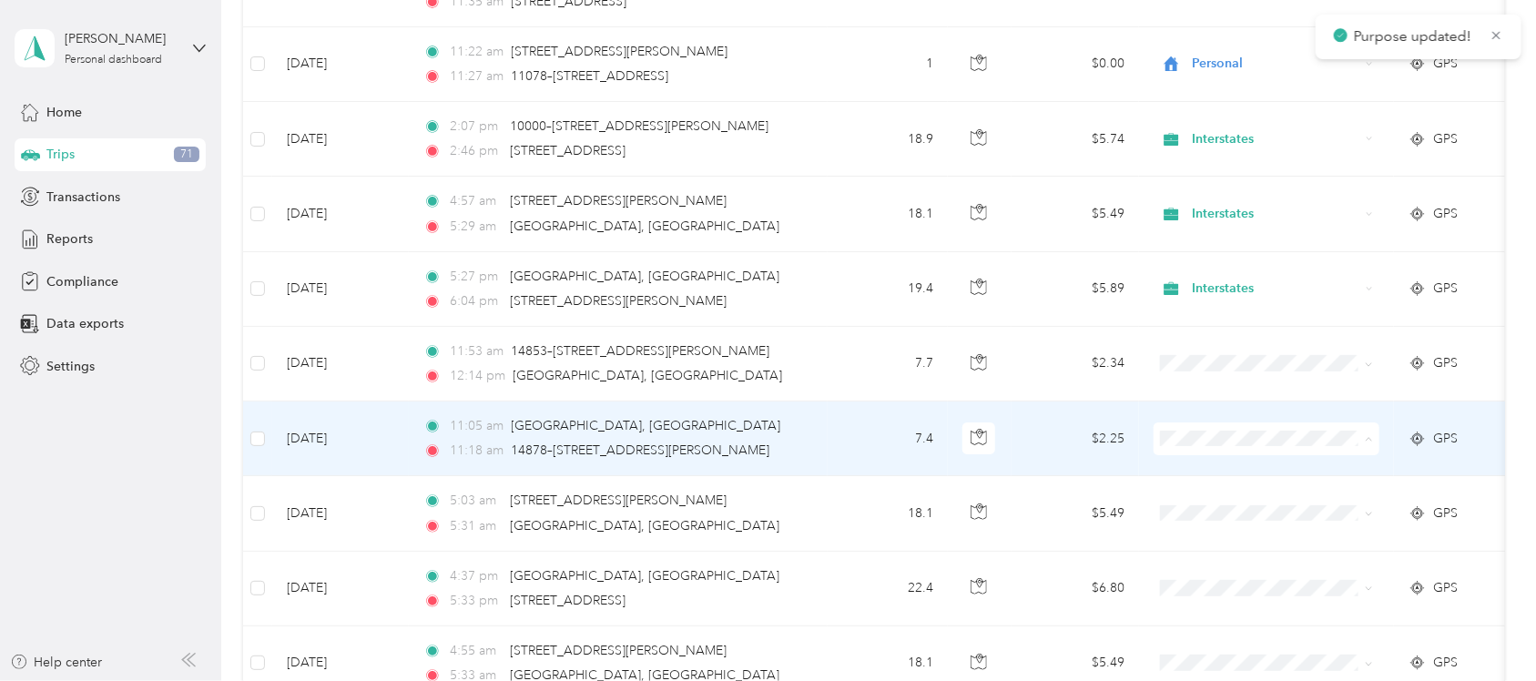
click at [1268, 487] on li "Interstates" at bounding box center [1267, 481] width 226 height 32
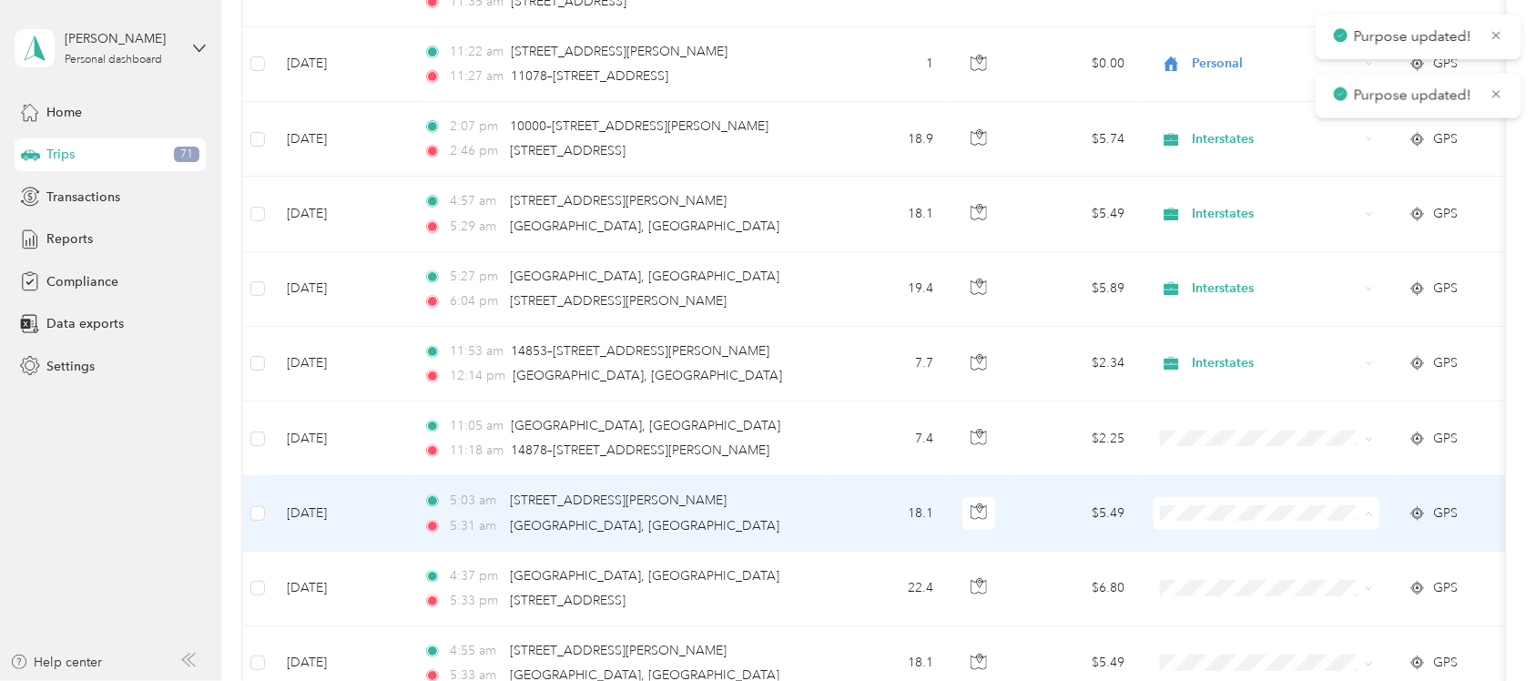
click at [1259, 557] on span "Interstates" at bounding box center [1283, 556] width 168 height 19
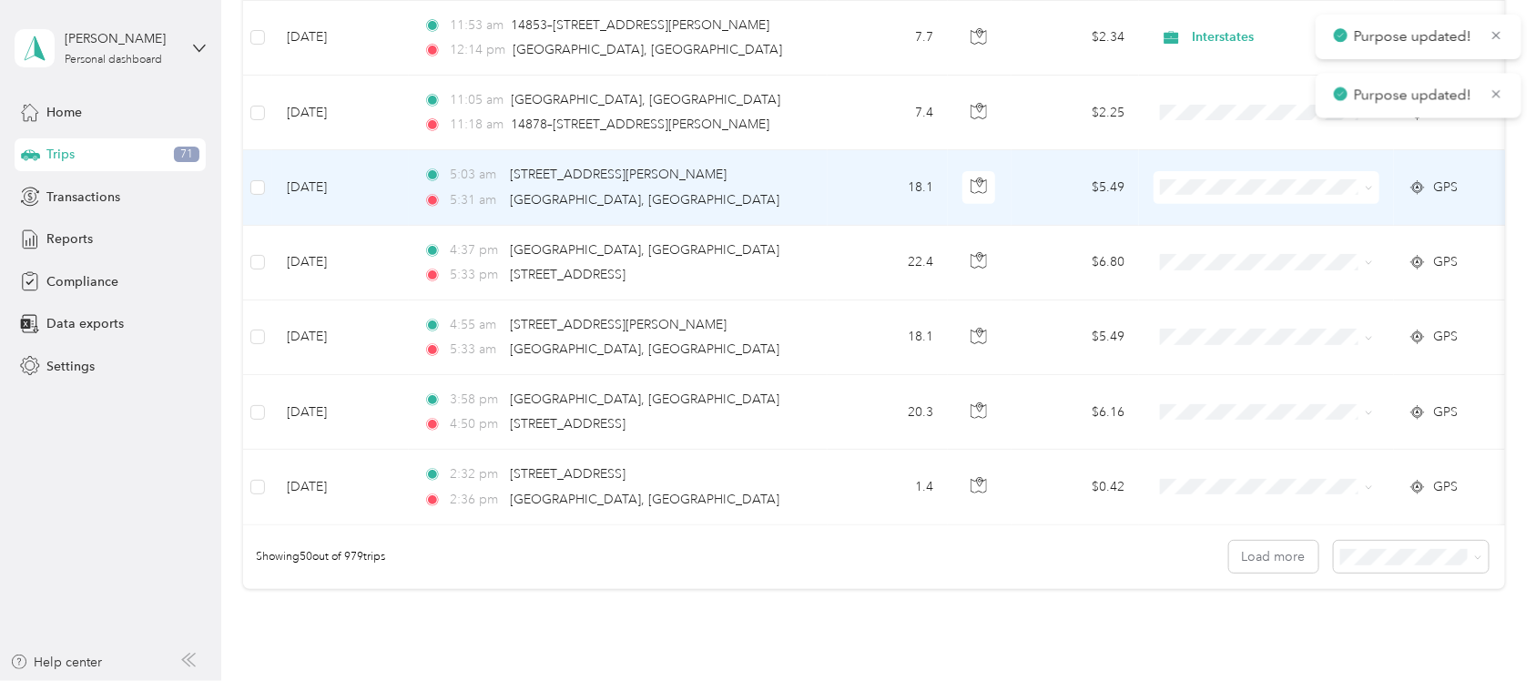
scroll to position [3542, 0]
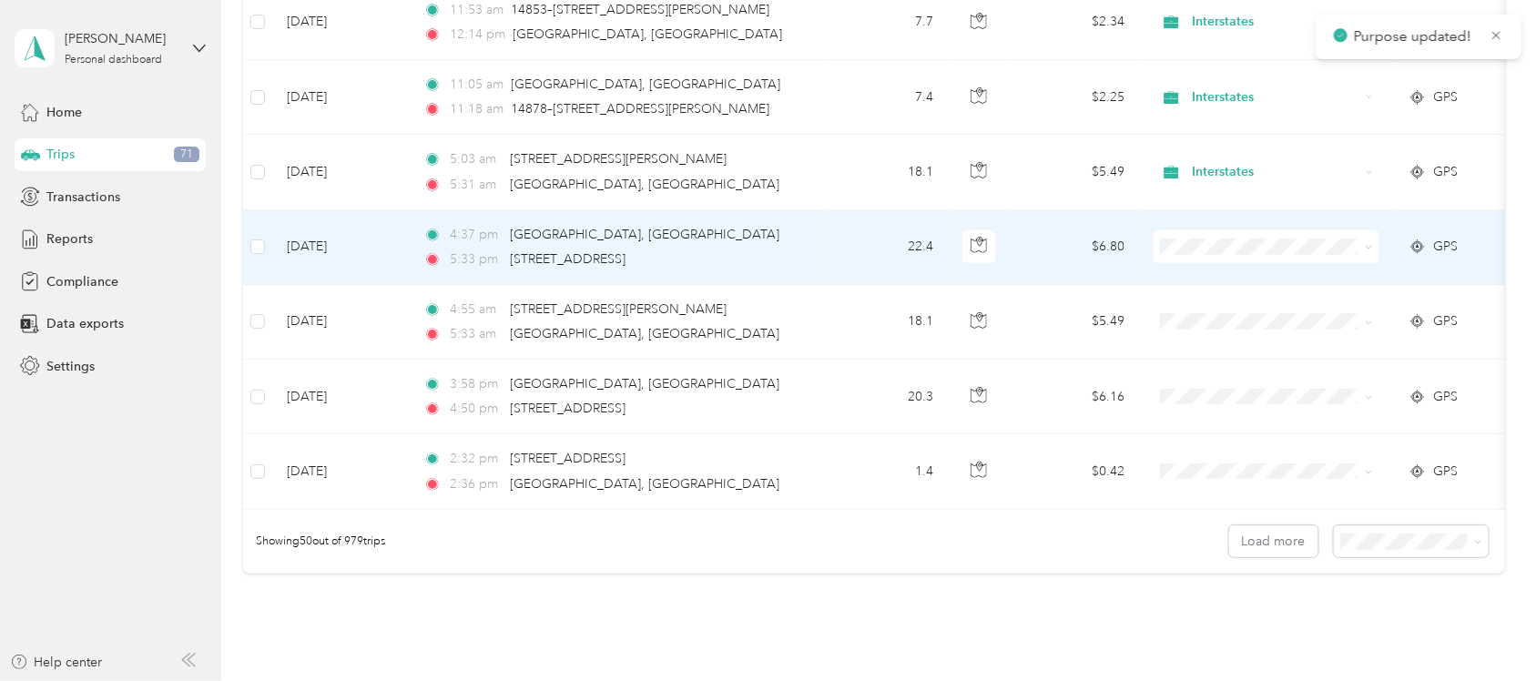
click at [1212, 283] on span "Interstates" at bounding box center [1283, 285] width 168 height 19
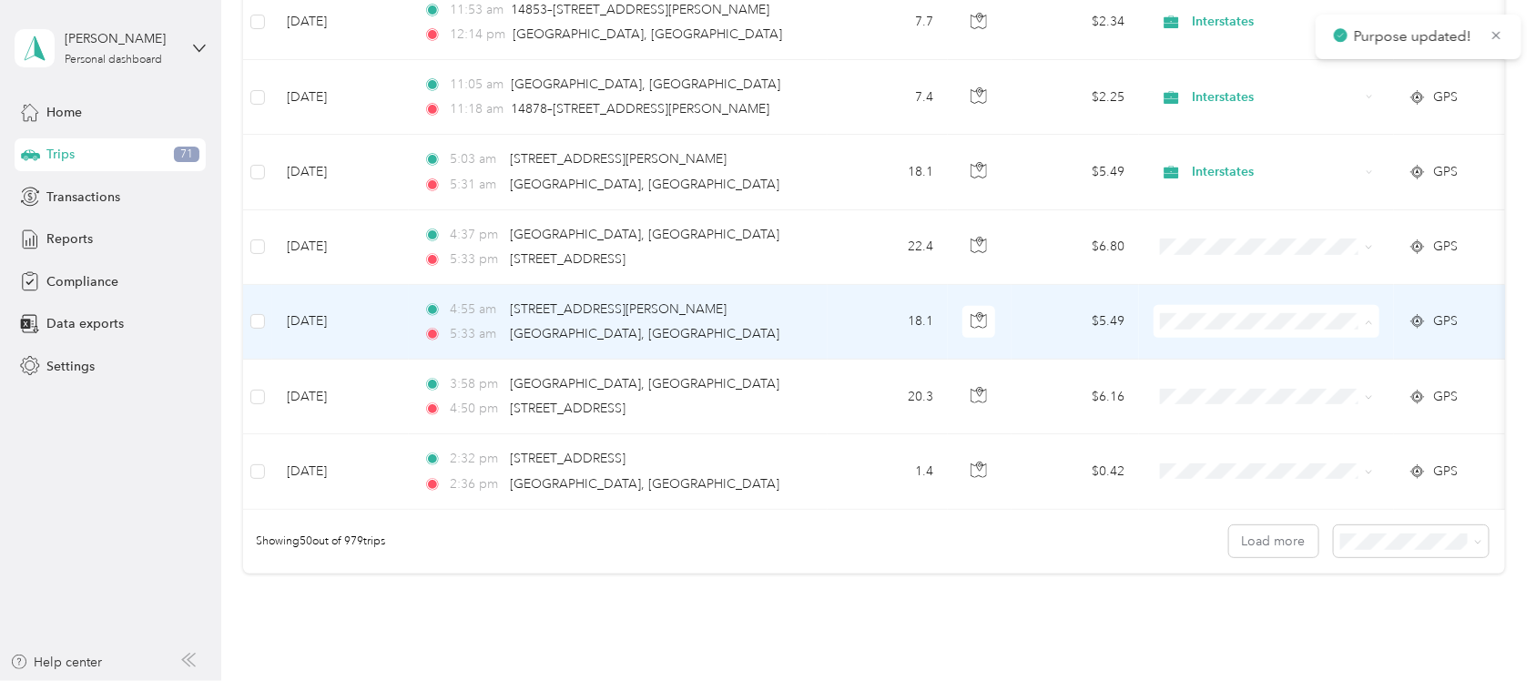
click at [1216, 361] on span "Interstates" at bounding box center [1283, 365] width 168 height 19
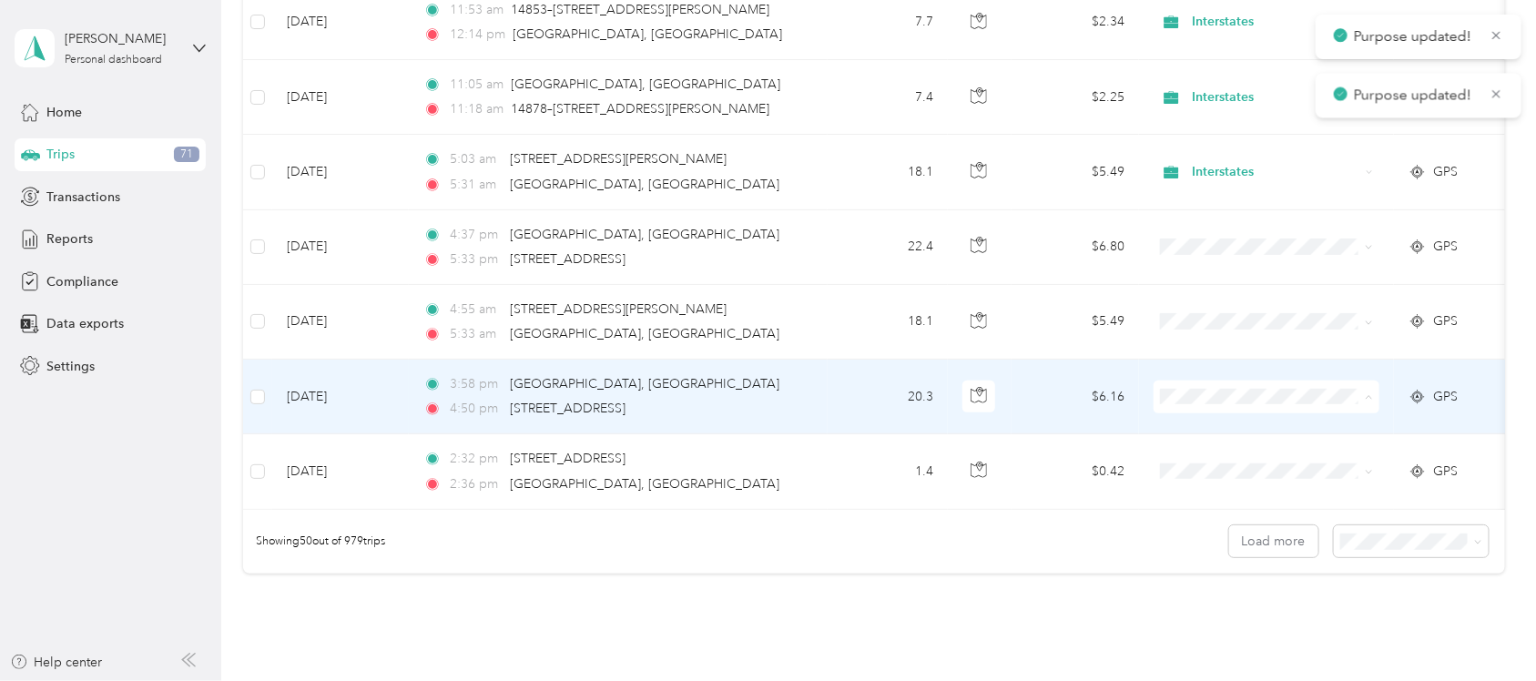
click at [1227, 434] on span "Interstates" at bounding box center [1283, 440] width 168 height 19
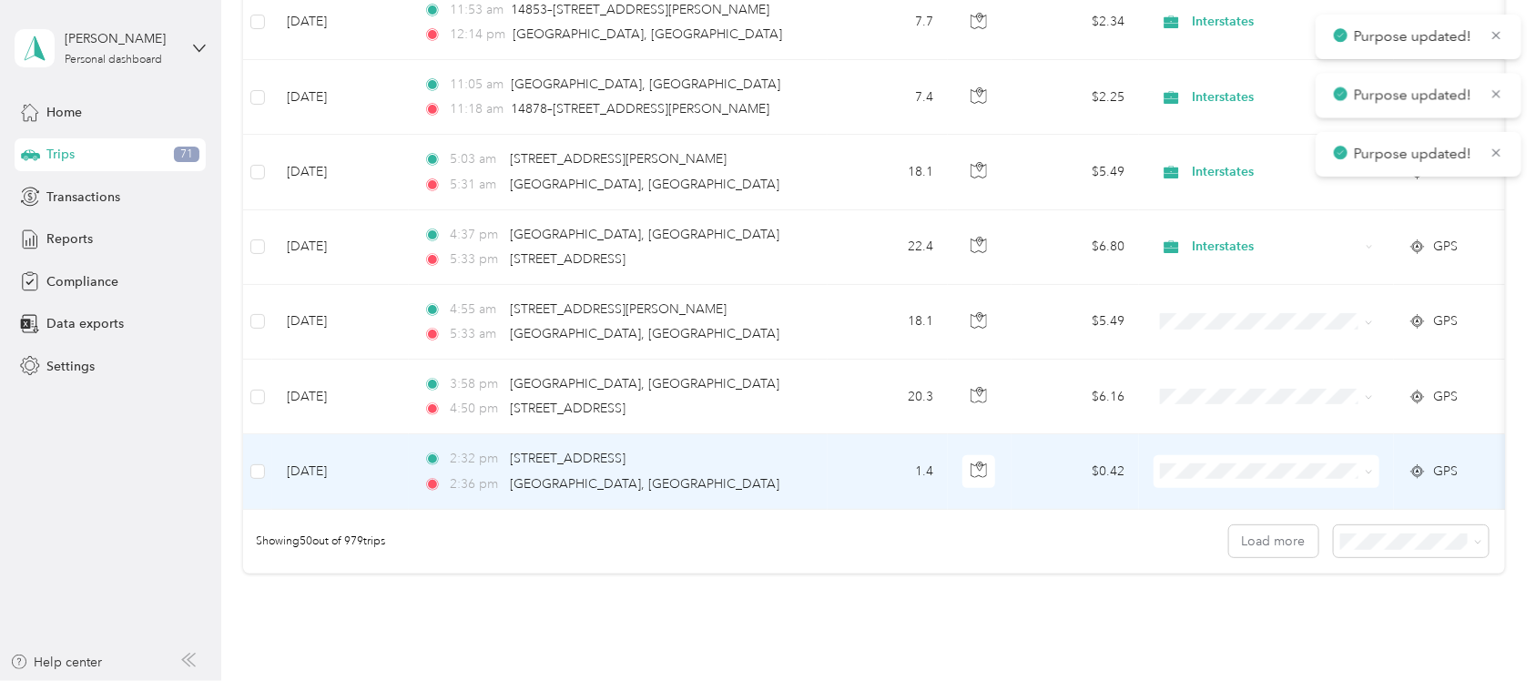
click at [1223, 469] on span at bounding box center [1267, 471] width 226 height 33
click at [1229, 512] on span "Interstates" at bounding box center [1283, 515] width 168 height 19
click at [1237, 516] on span "Interstates" at bounding box center [1283, 515] width 168 height 19
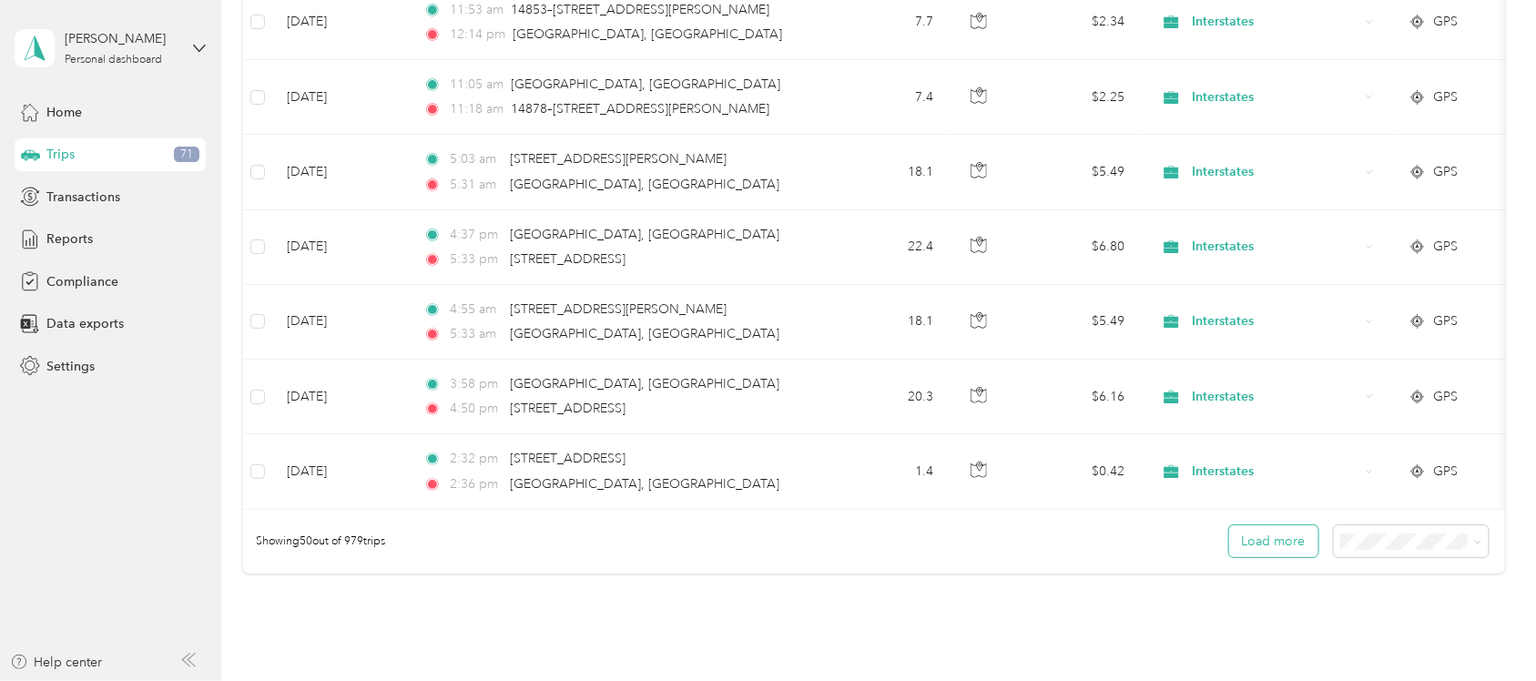
click at [1252, 557] on button "Load more" at bounding box center [1273, 541] width 89 height 32
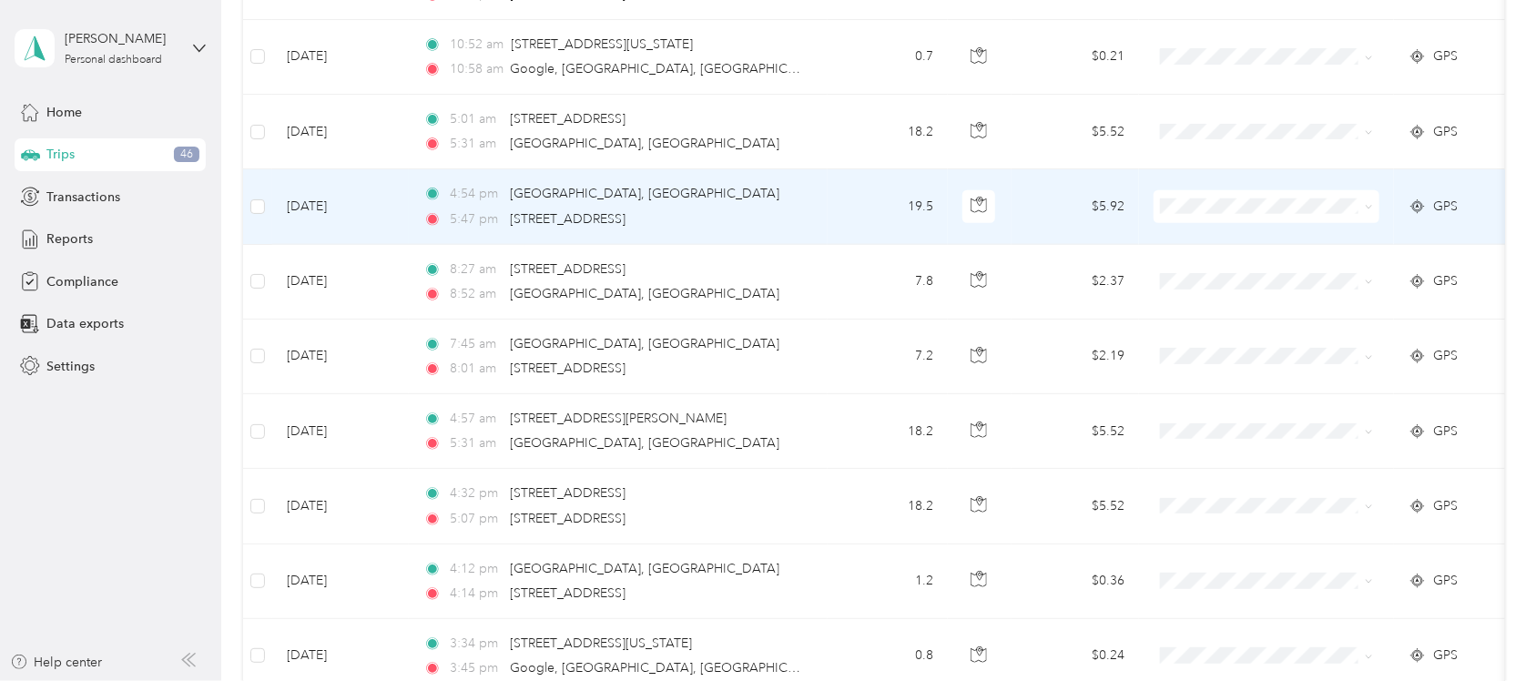
scroll to position [4111, 0]
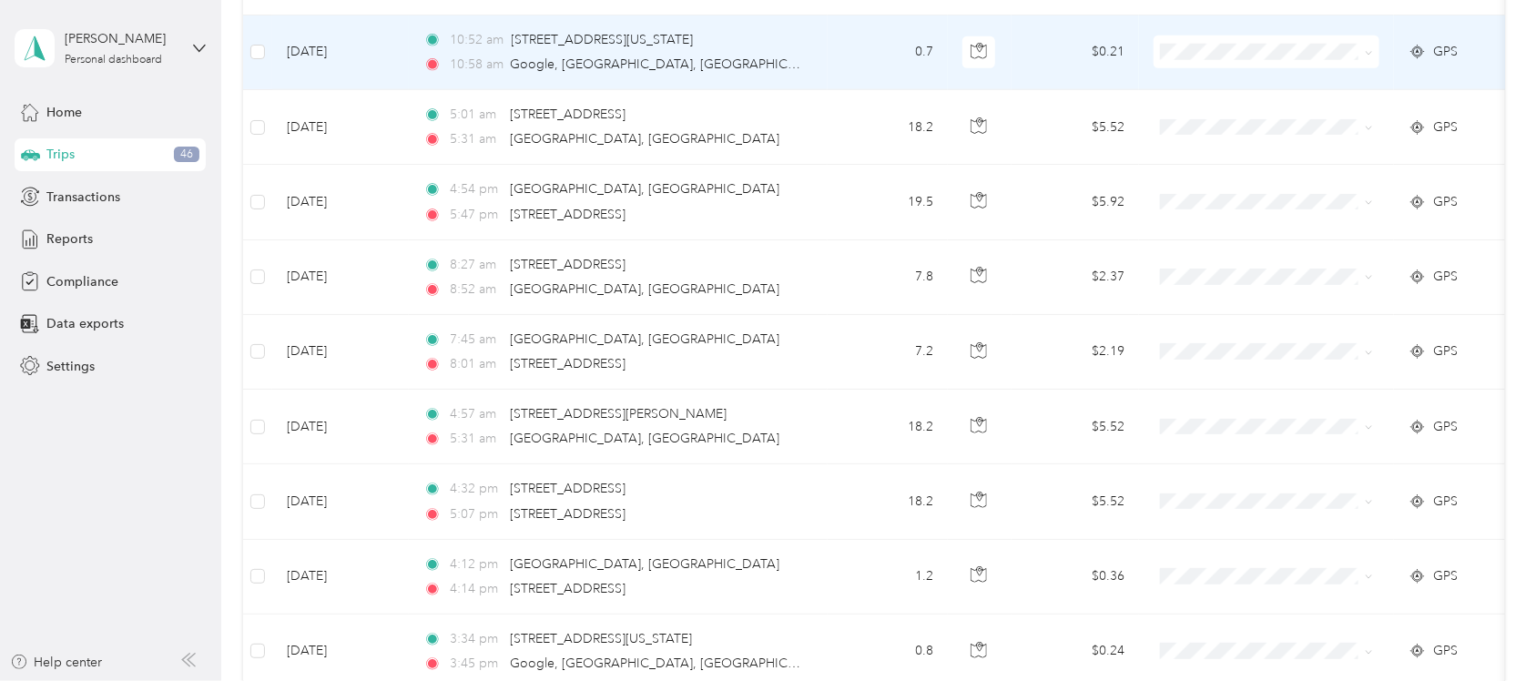
click at [1218, 93] on span "Interstates" at bounding box center [1283, 89] width 168 height 19
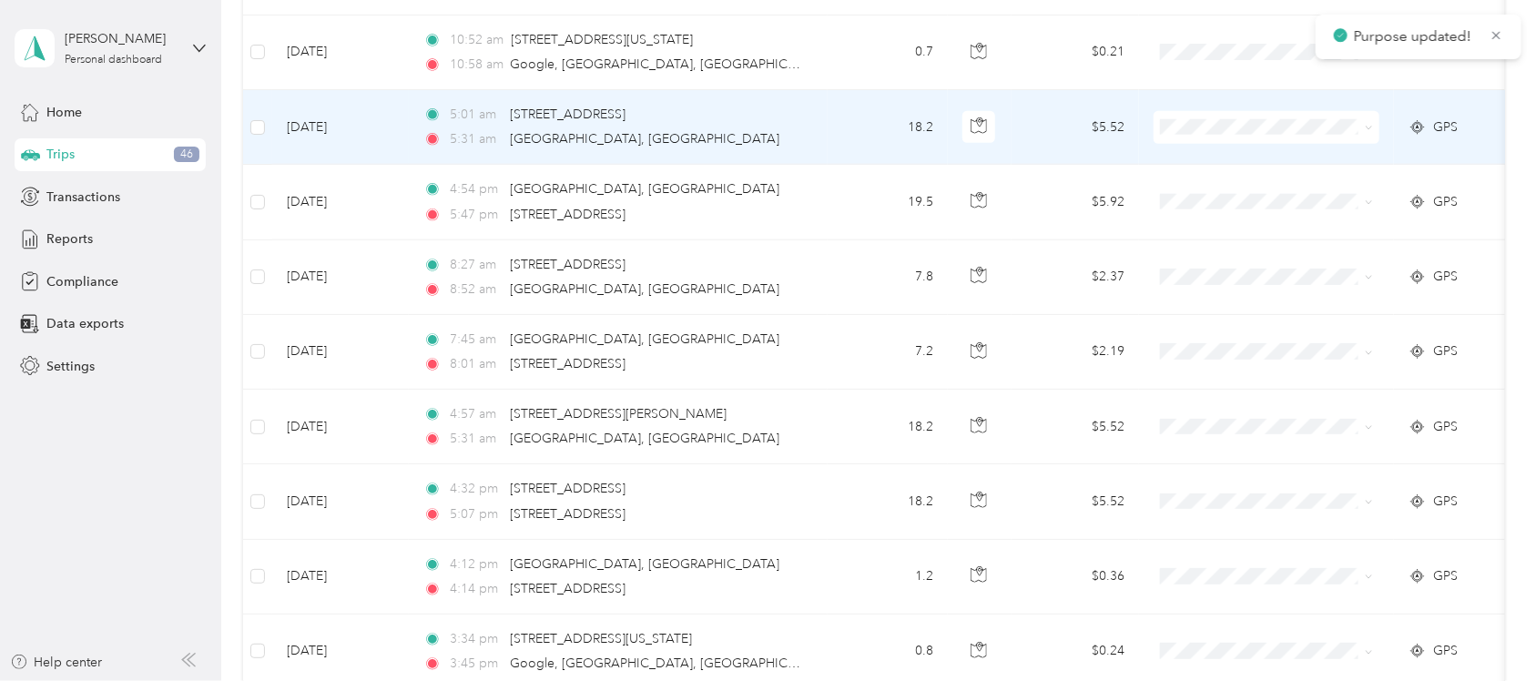
click at [1222, 178] on li "Interstates" at bounding box center [1267, 172] width 226 height 32
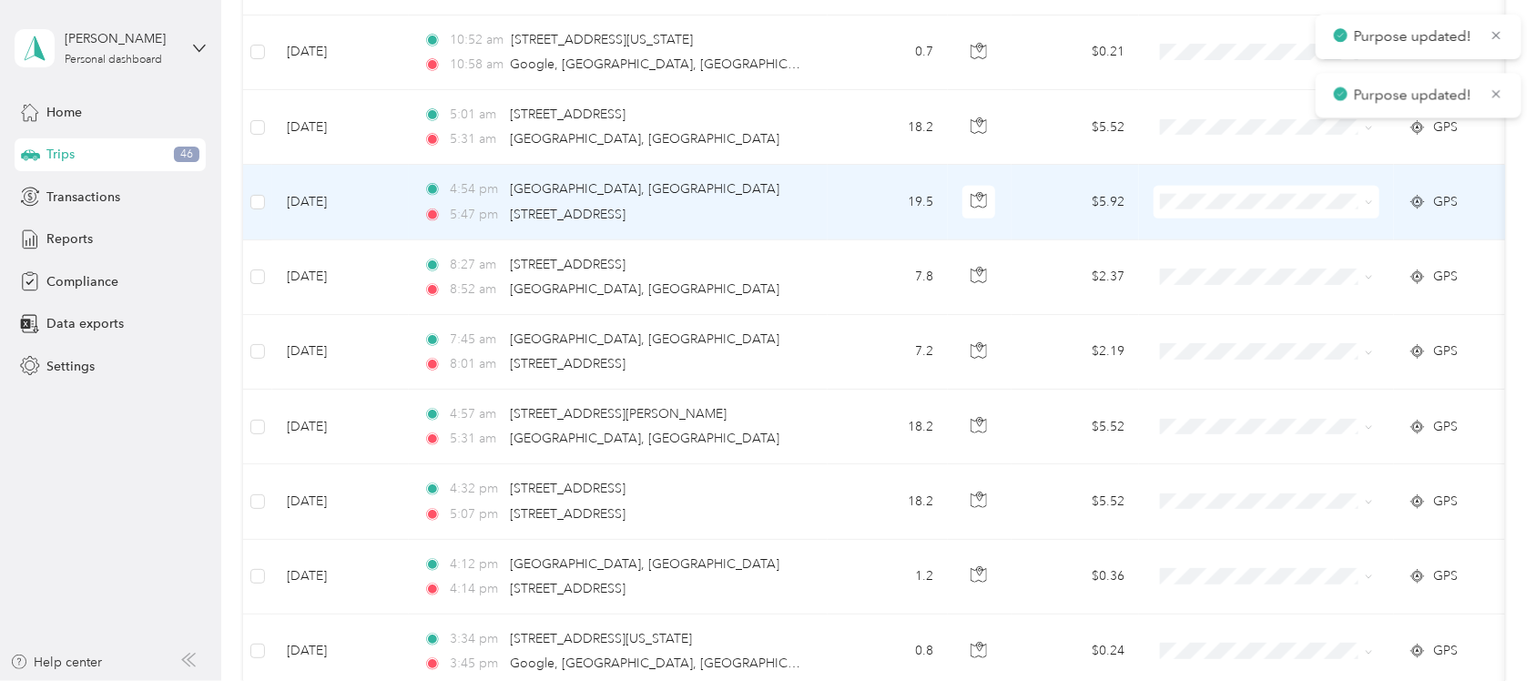
click at [1222, 237] on span "Interstates" at bounding box center [1283, 239] width 168 height 19
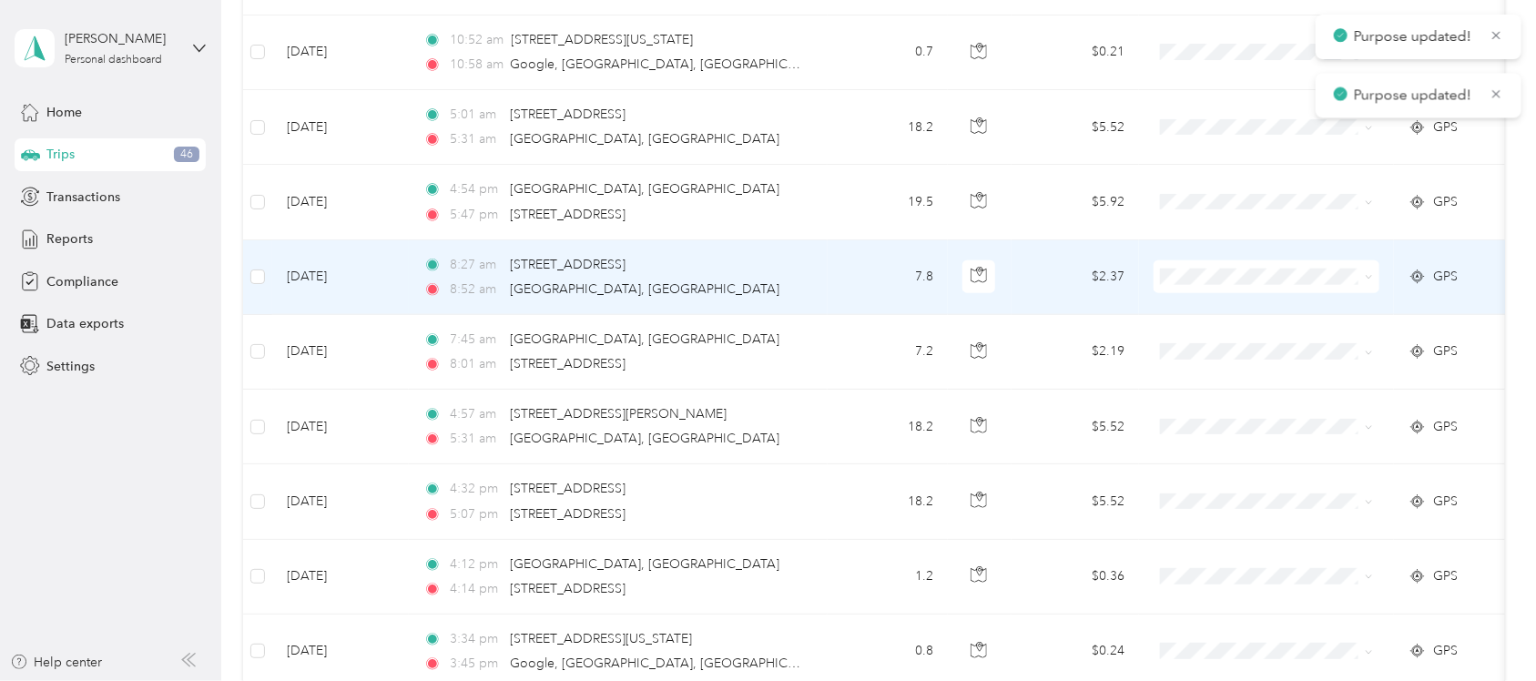
click at [1214, 276] on span at bounding box center [1267, 276] width 226 height 33
click at [1243, 317] on span "Interstates" at bounding box center [1283, 321] width 168 height 19
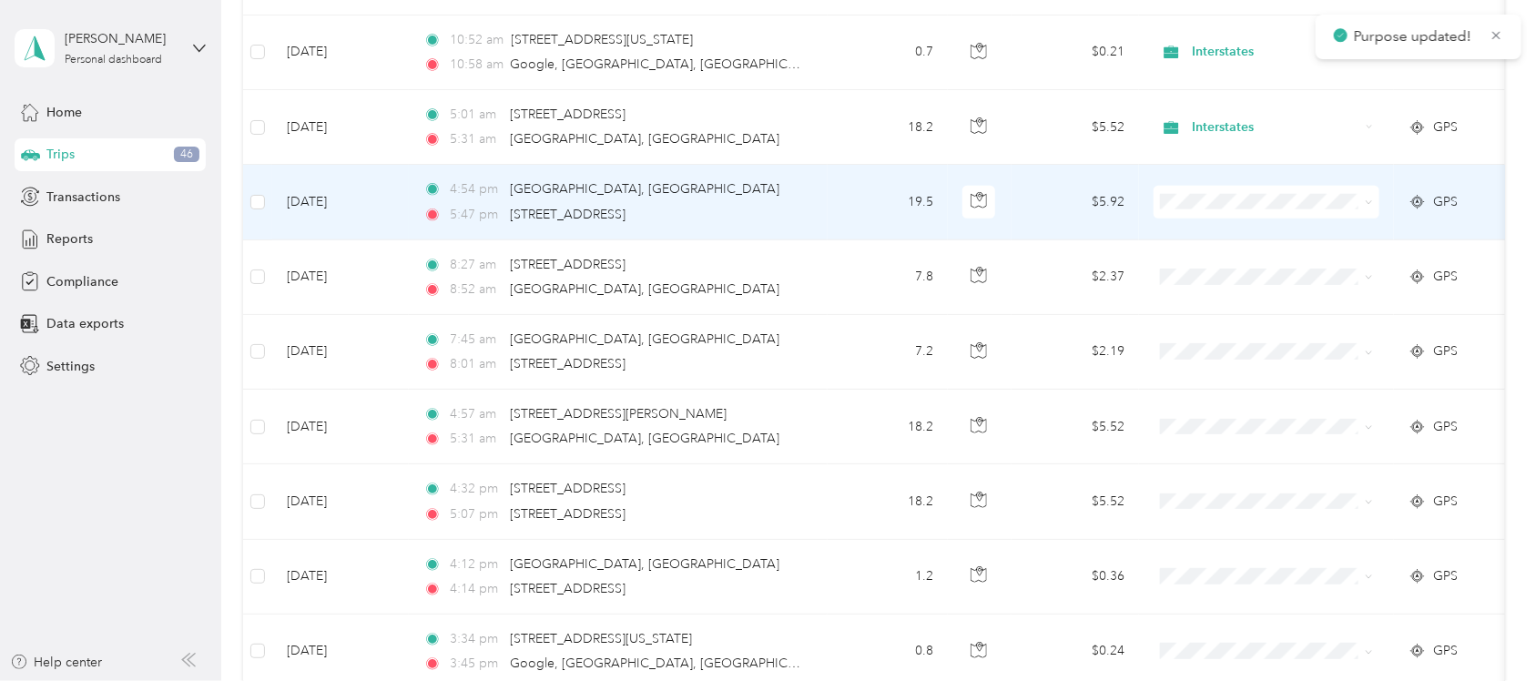
click at [1238, 239] on span "Interstates" at bounding box center [1283, 243] width 168 height 19
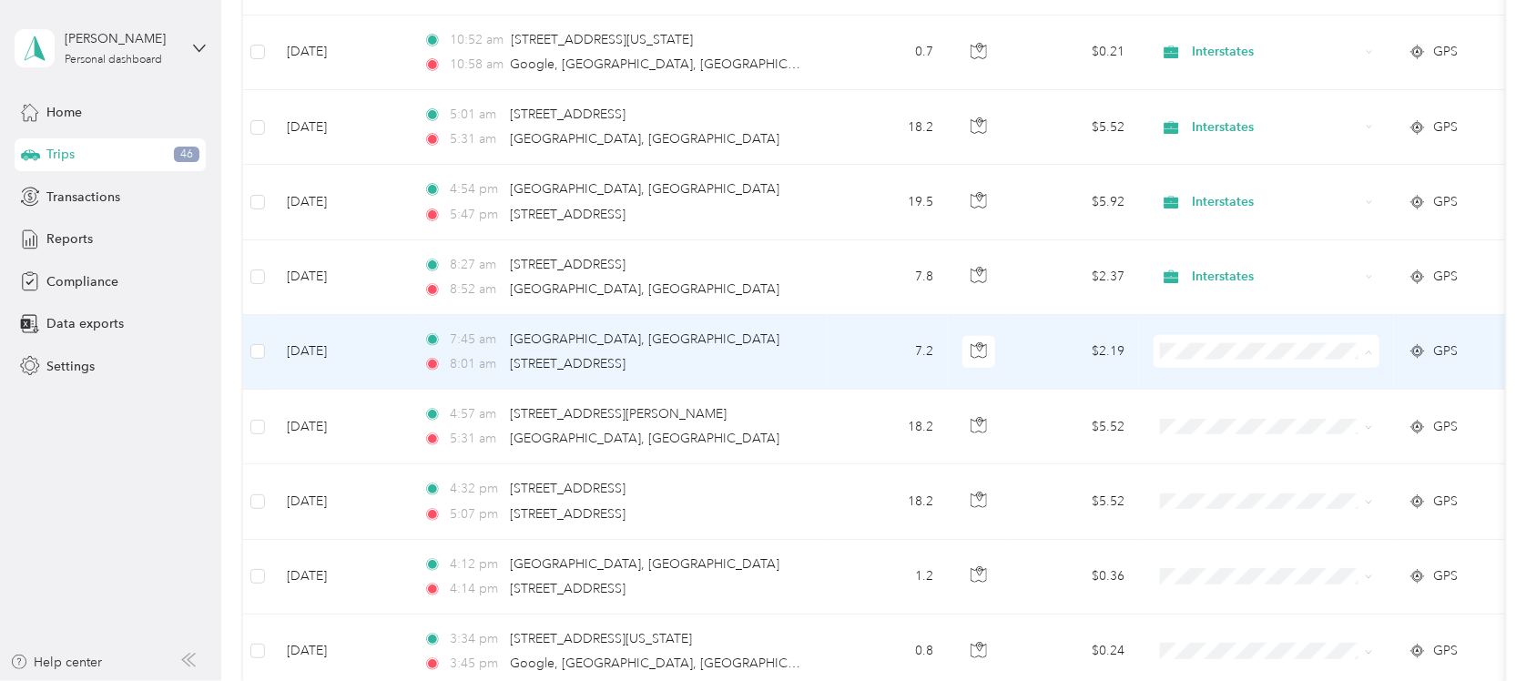
click at [1234, 398] on span "Interstates" at bounding box center [1283, 397] width 168 height 19
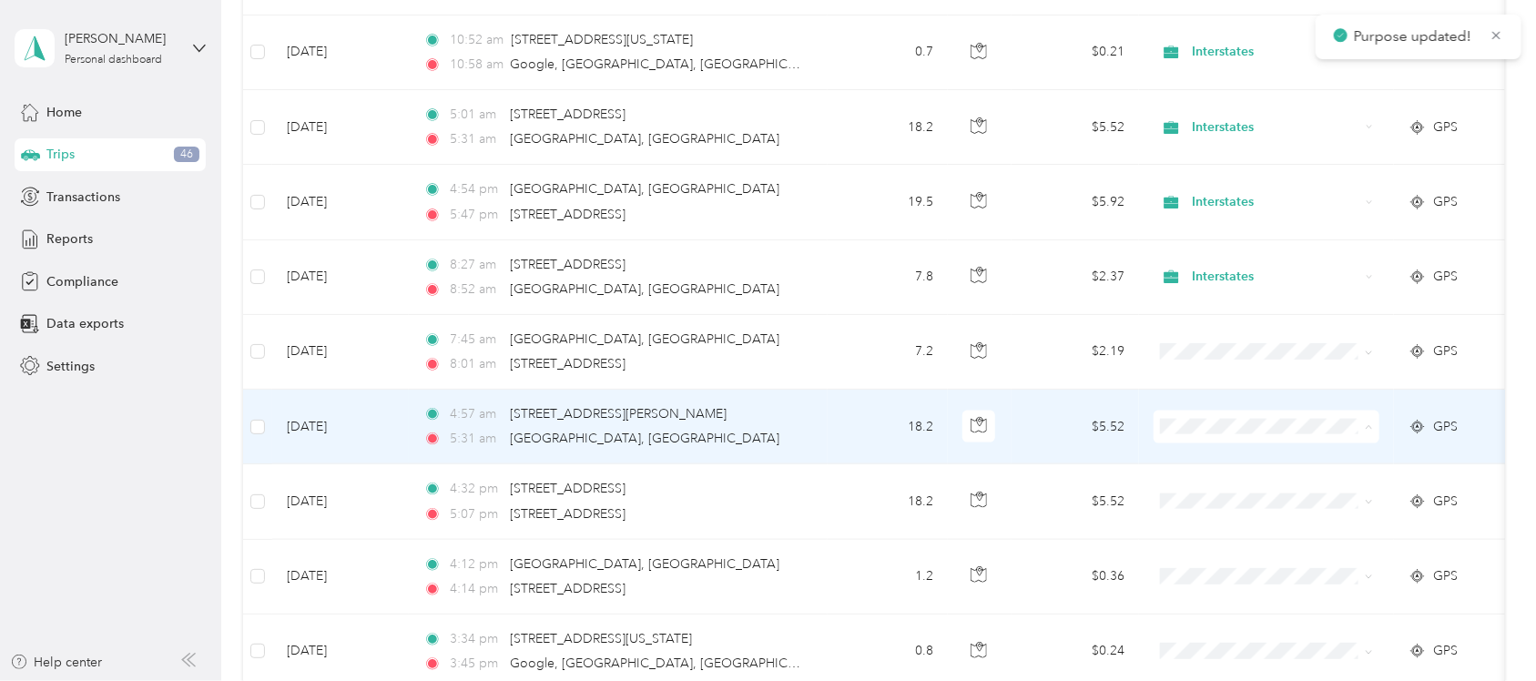
click at [1230, 474] on span "Interstates" at bounding box center [1283, 472] width 168 height 19
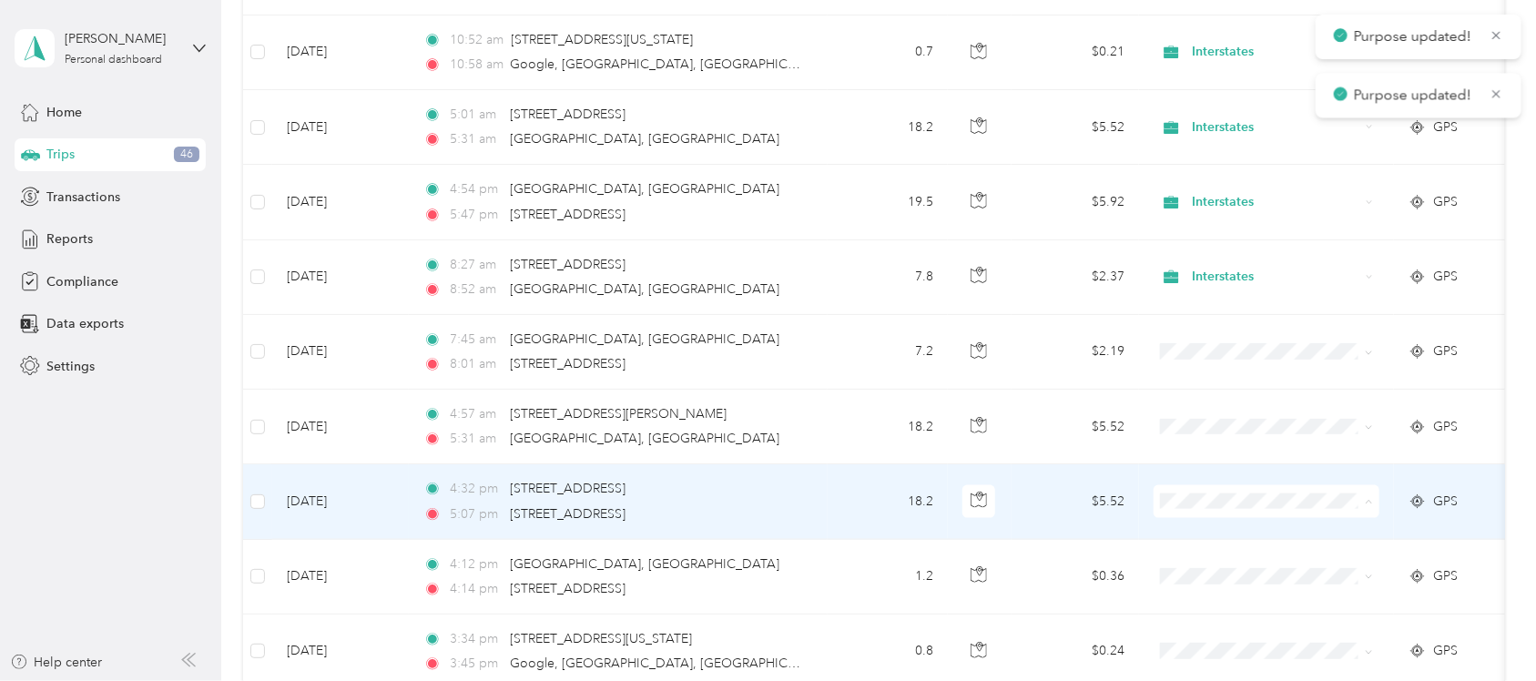
click at [1218, 542] on span "Interstates" at bounding box center [1283, 546] width 168 height 19
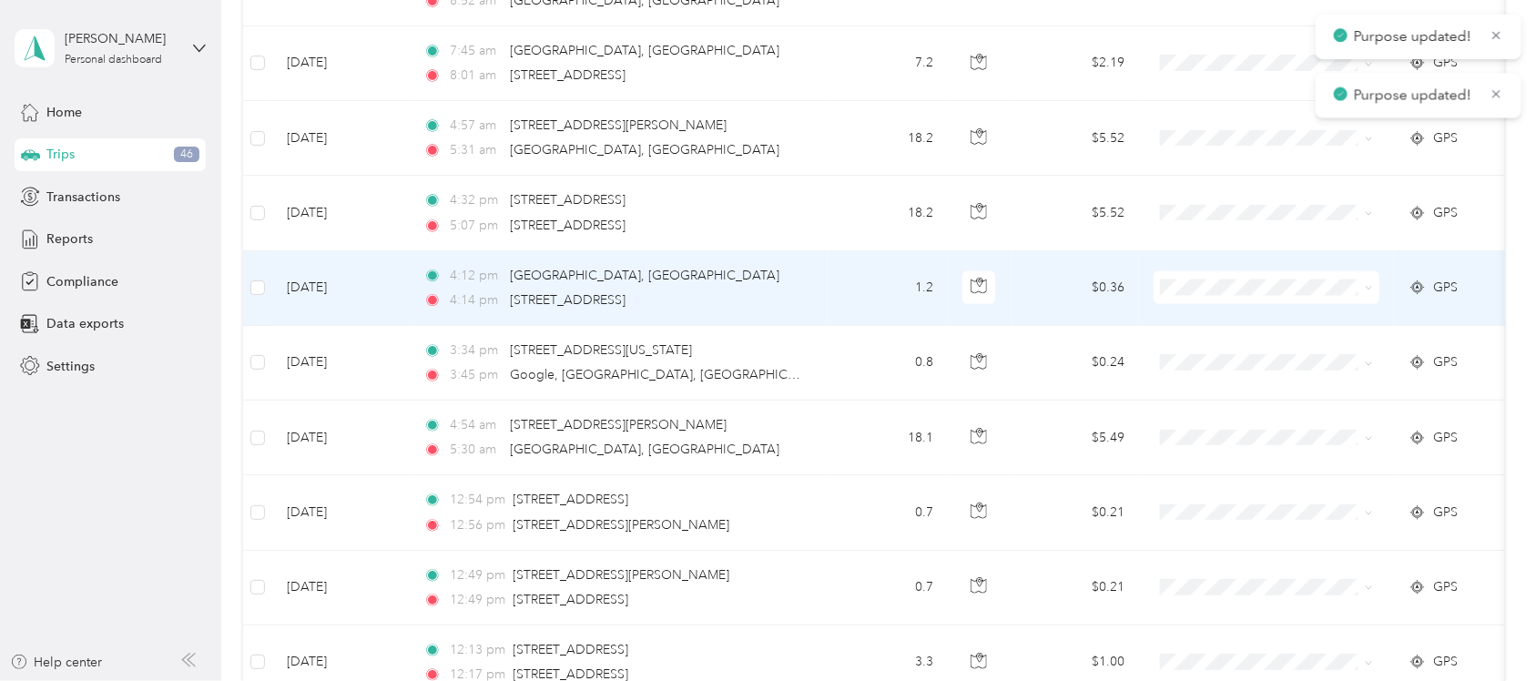
scroll to position [4453, 0]
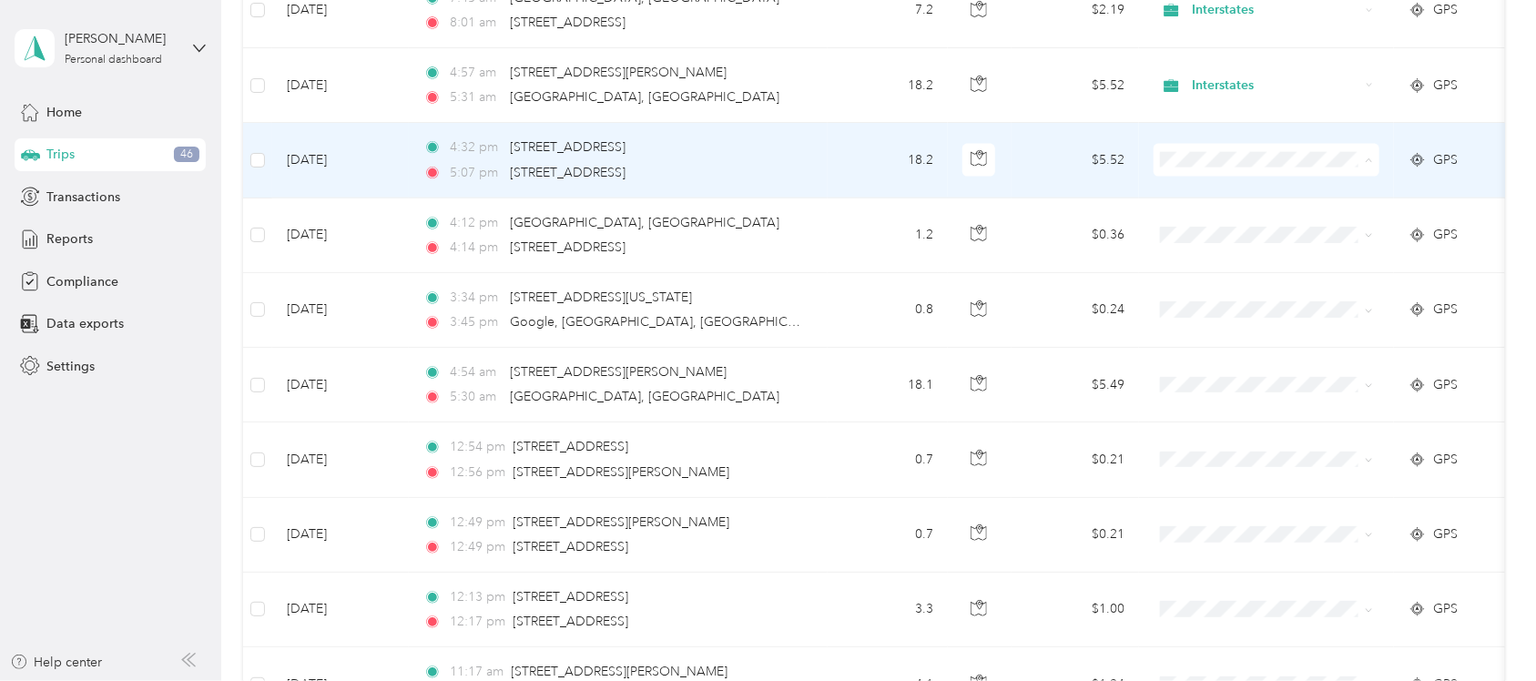
click at [1208, 205] on span "Interstates" at bounding box center [1283, 205] width 168 height 19
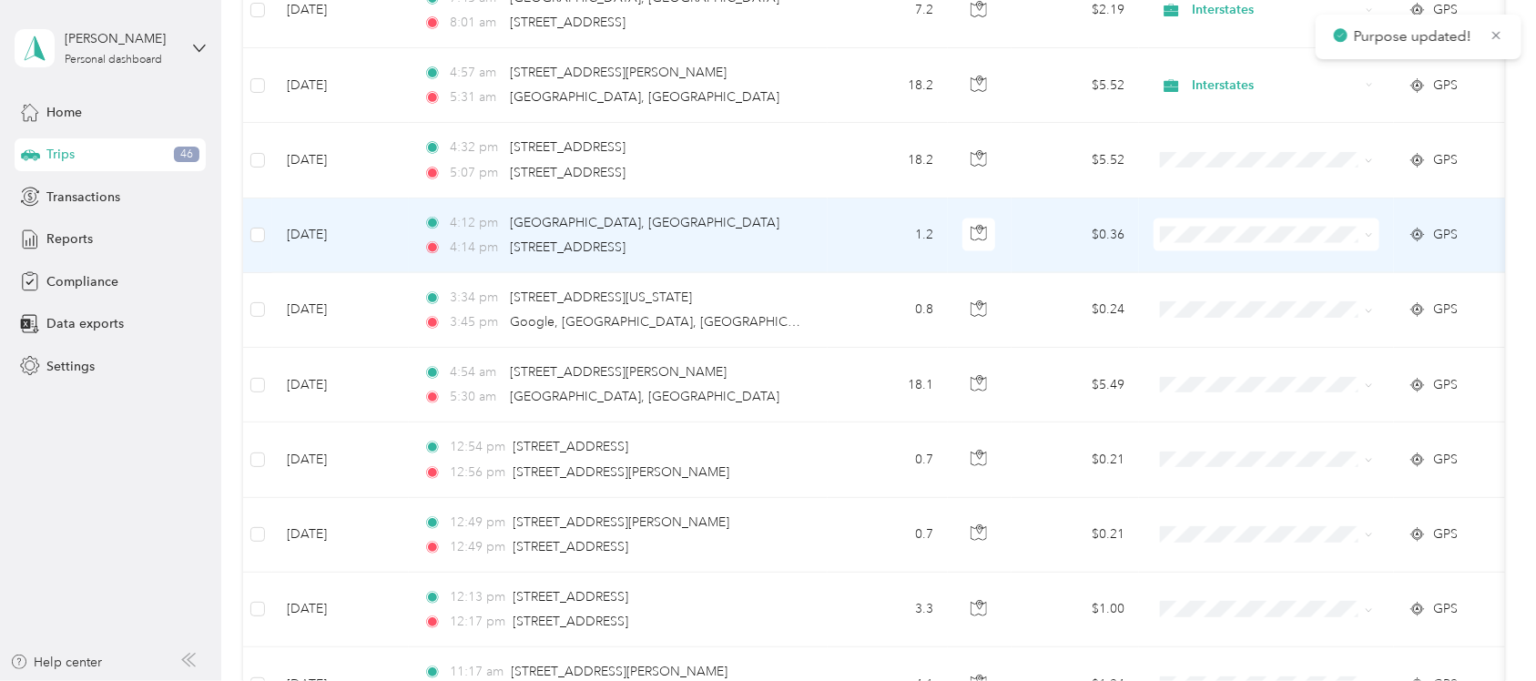
click at [1208, 235] on span at bounding box center [1267, 235] width 226 height 33
click at [1226, 278] on span "Interstates" at bounding box center [1283, 280] width 168 height 19
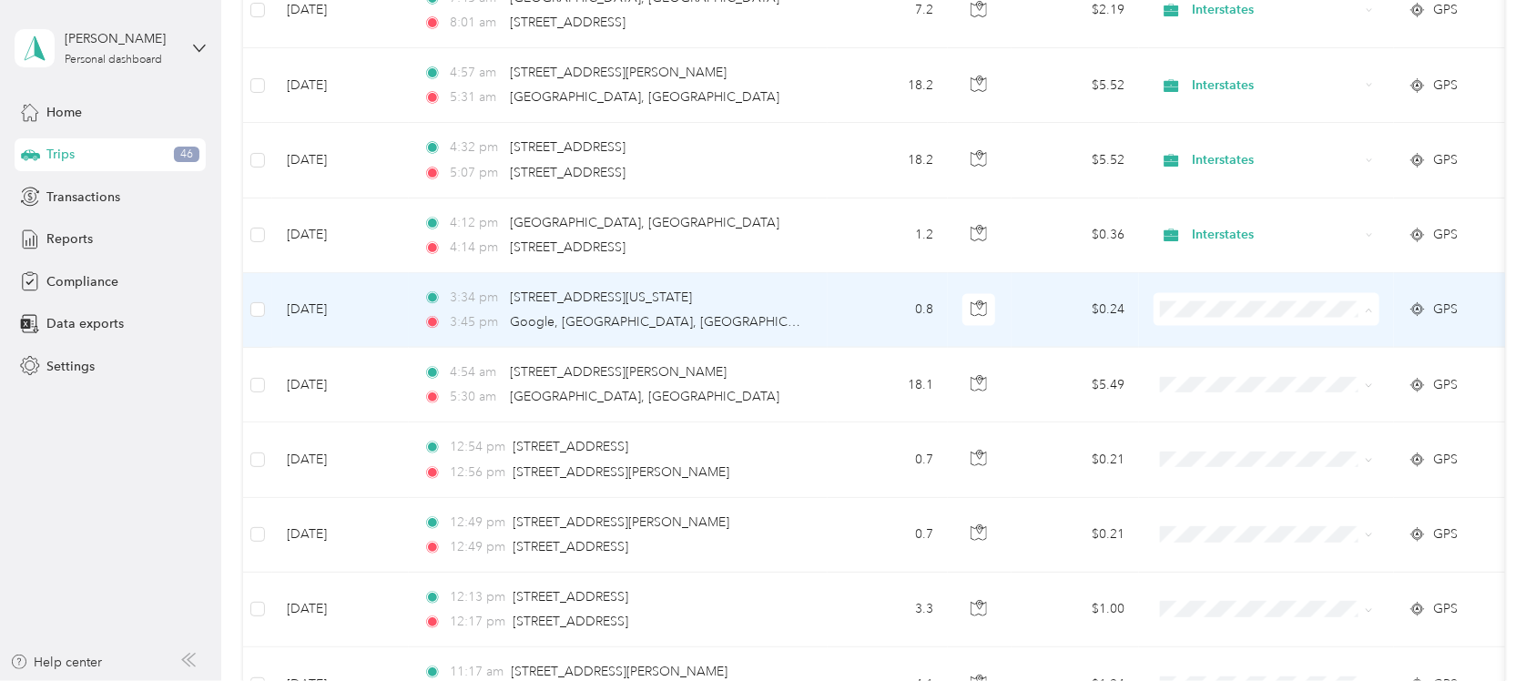
click at [1218, 351] on span "Interstates" at bounding box center [1283, 355] width 168 height 19
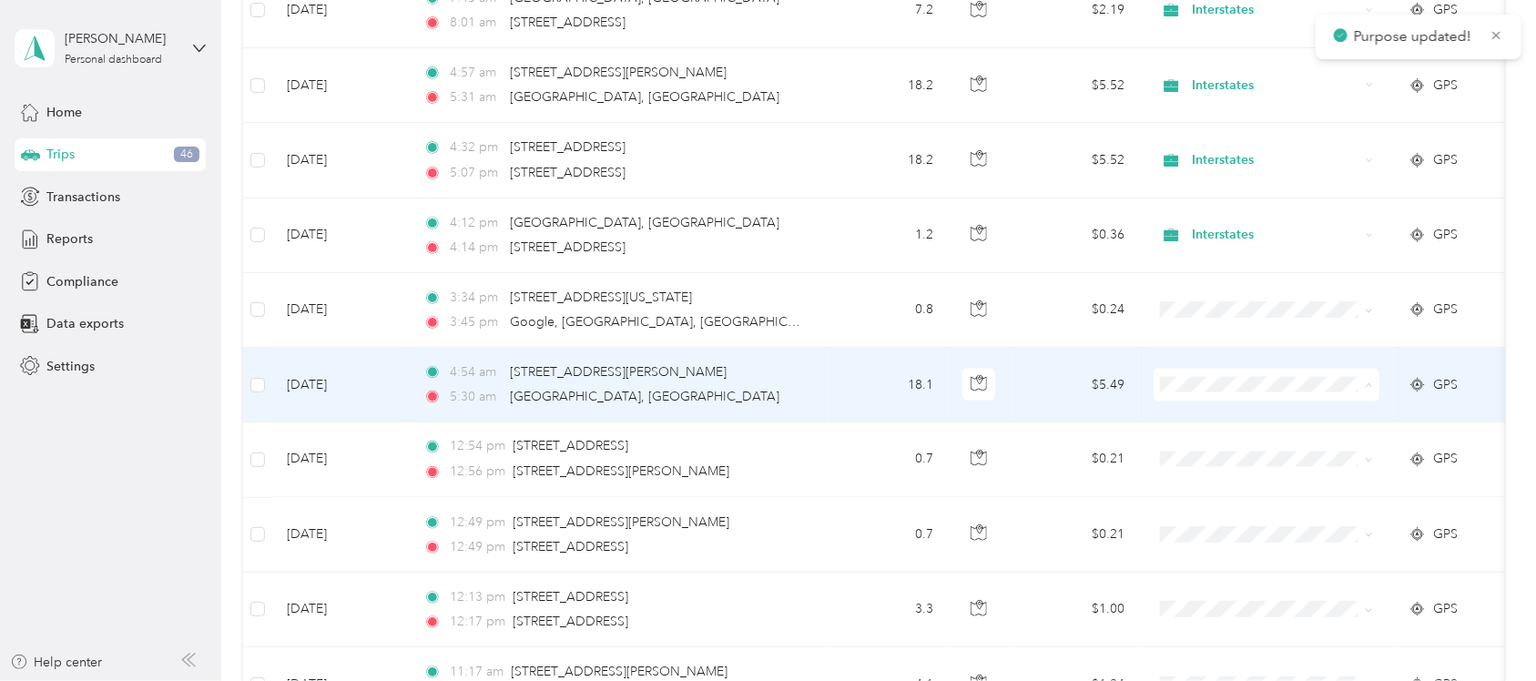
click at [1220, 433] on span "Interstates" at bounding box center [1283, 431] width 168 height 19
click at [1191, 424] on span "Interstates" at bounding box center [1267, 425] width 200 height 19
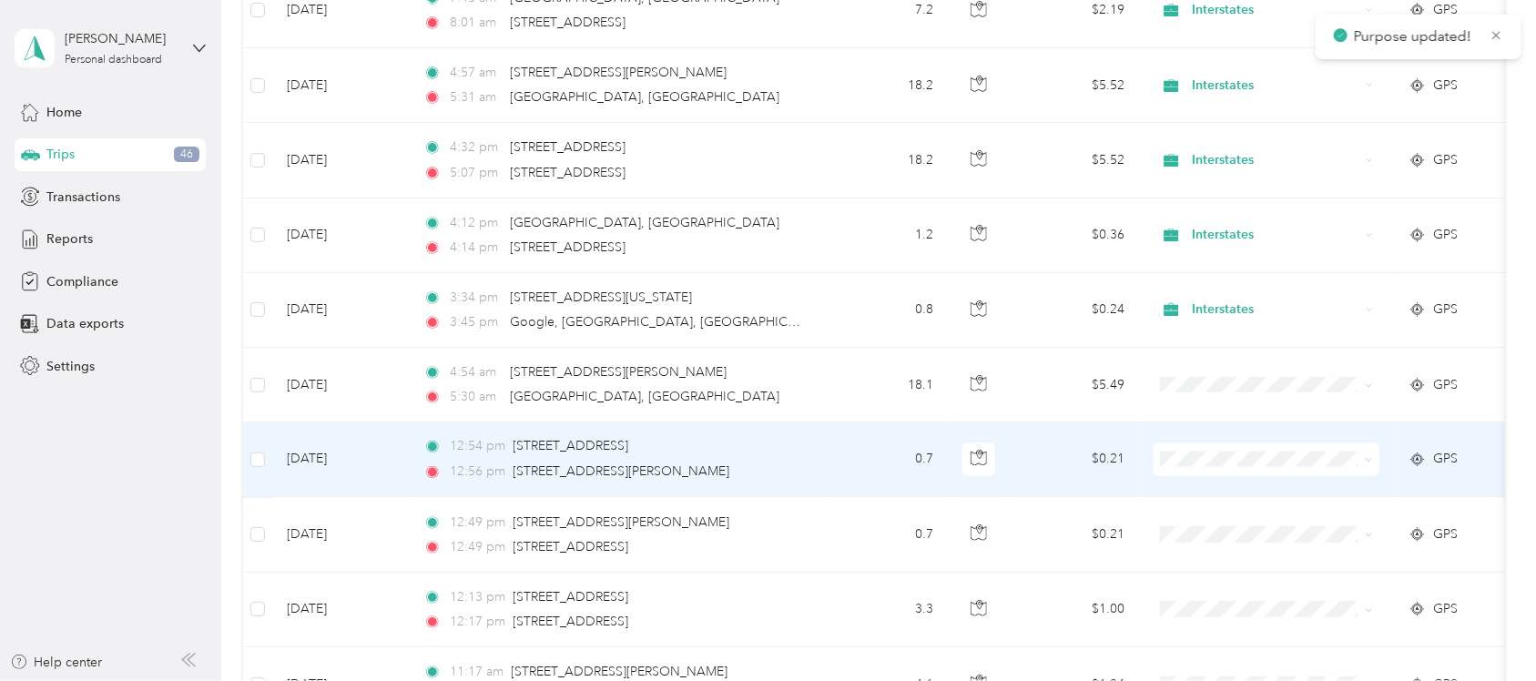
click at [1227, 533] on span "Personal" at bounding box center [1283, 535] width 168 height 19
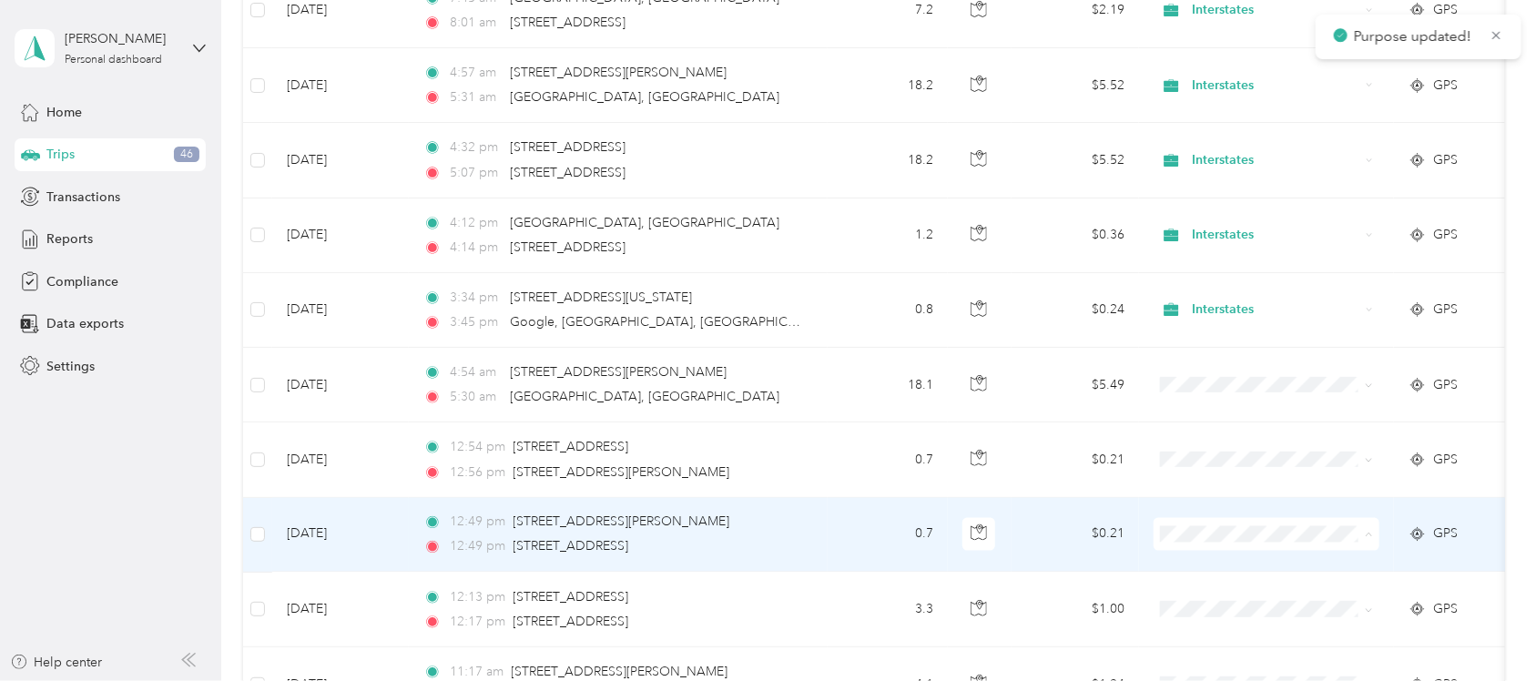
click at [1207, 606] on span "Personal" at bounding box center [1283, 613] width 168 height 19
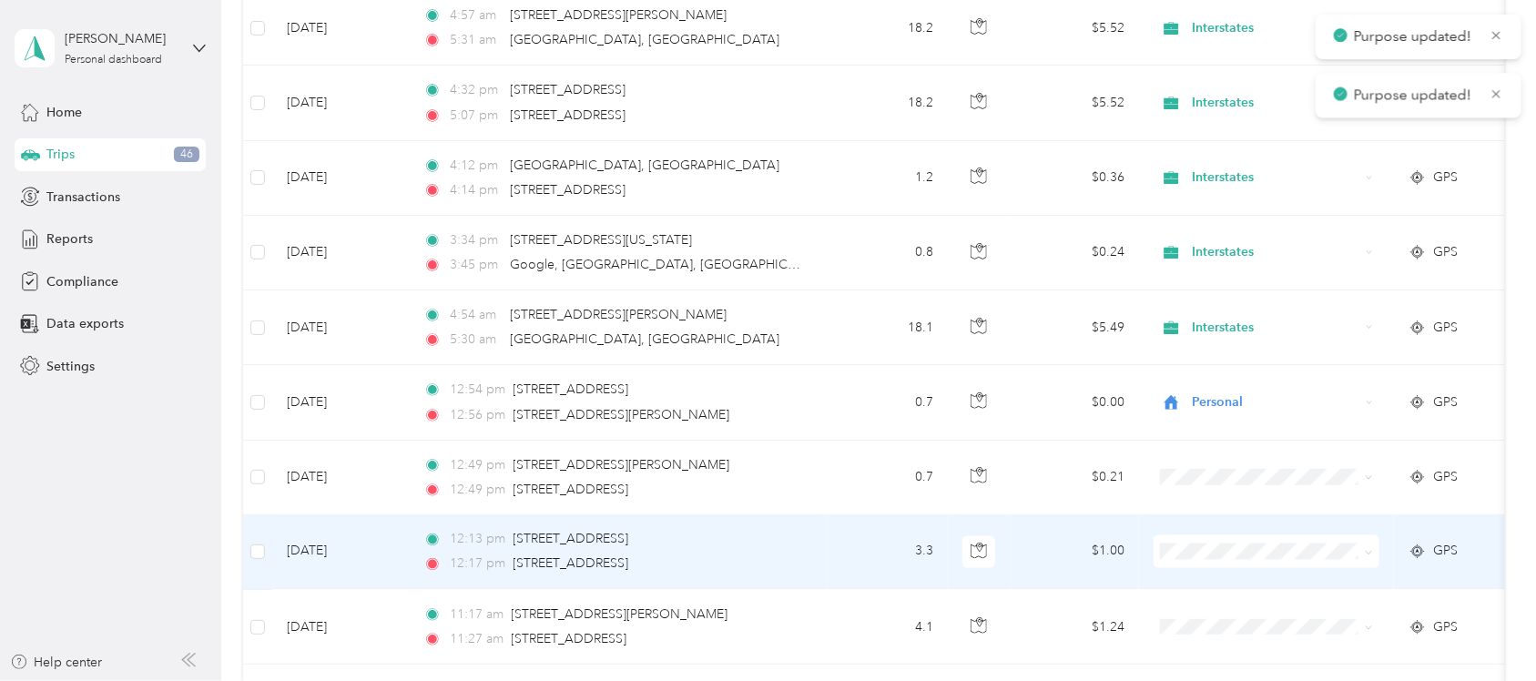
scroll to position [4681, 0]
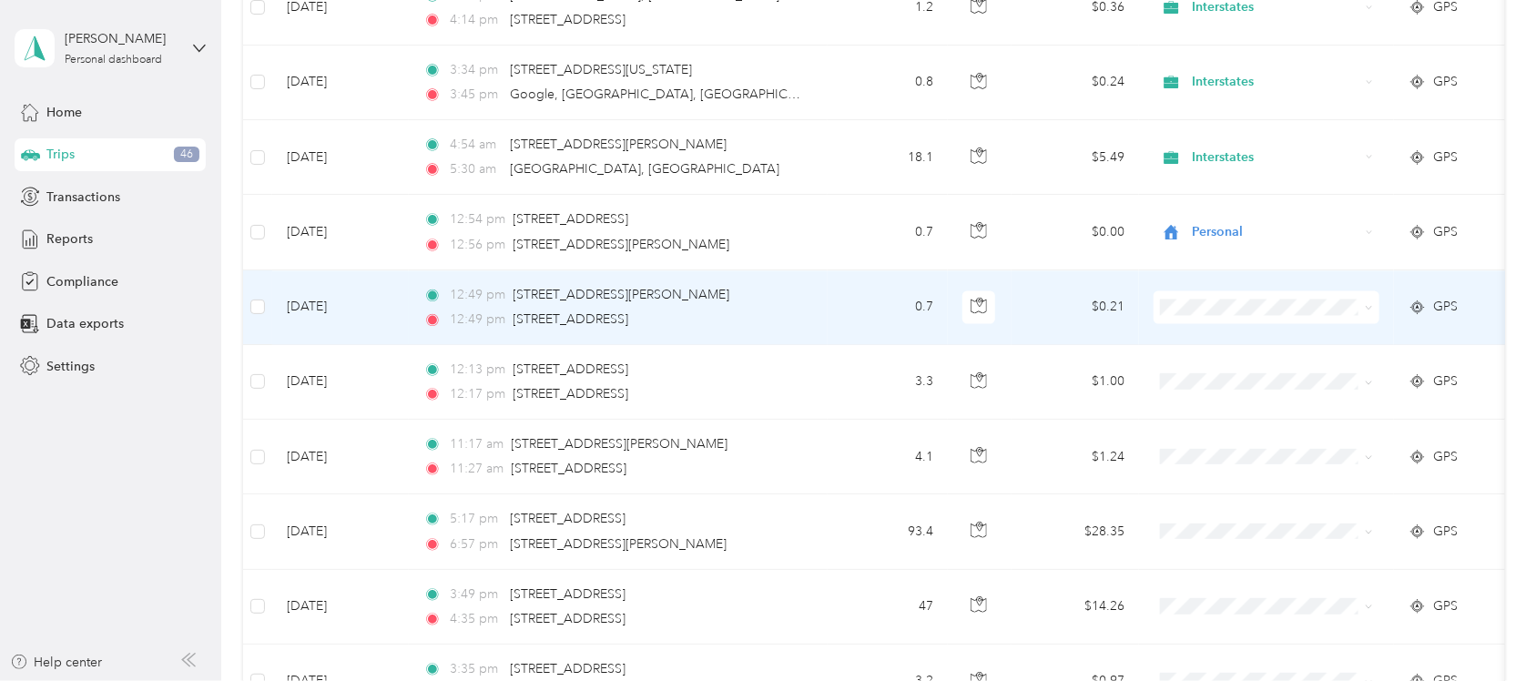
click at [1211, 306] on span at bounding box center [1267, 306] width 226 height 33
click at [1216, 372] on li "Personal" at bounding box center [1267, 386] width 226 height 32
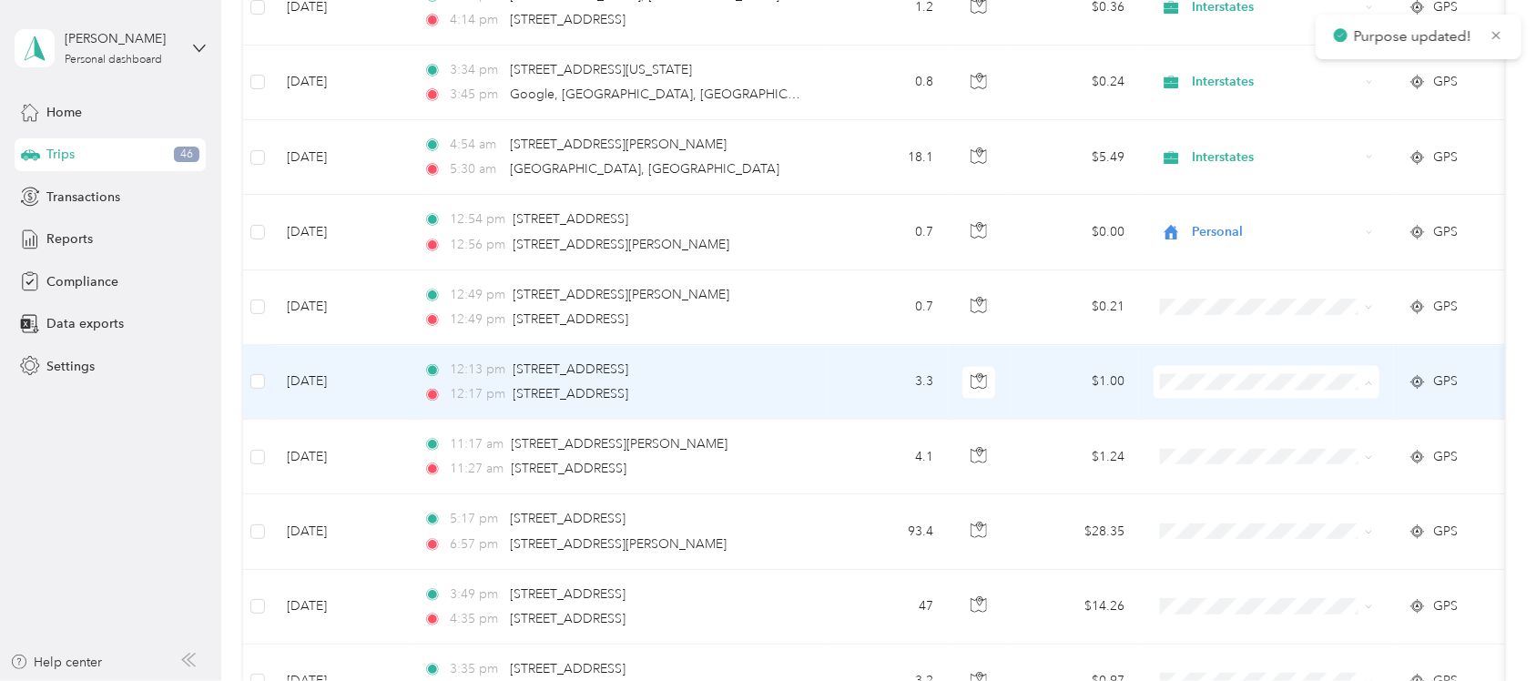
click at [1213, 453] on span "Personal" at bounding box center [1283, 460] width 168 height 19
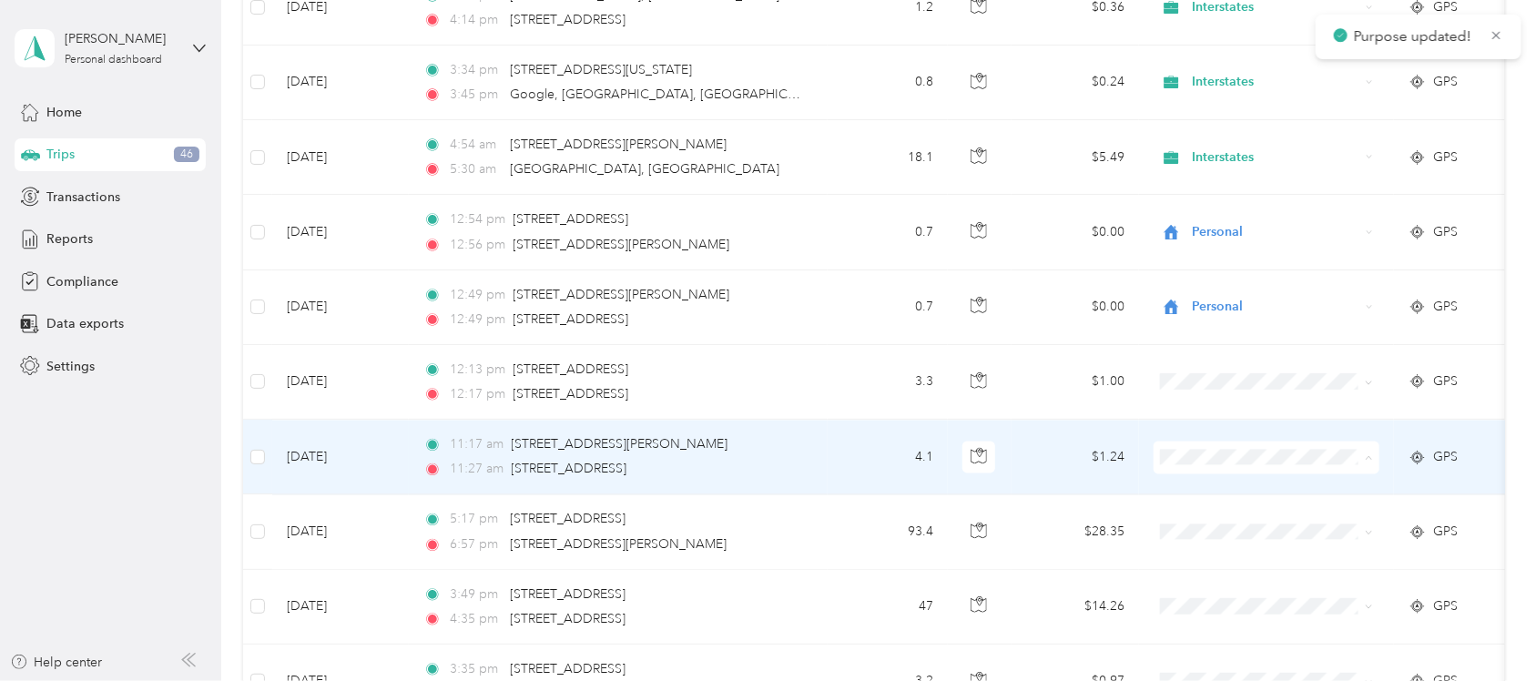
click at [1211, 534] on span "Personal" at bounding box center [1283, 535] width 168 height 19
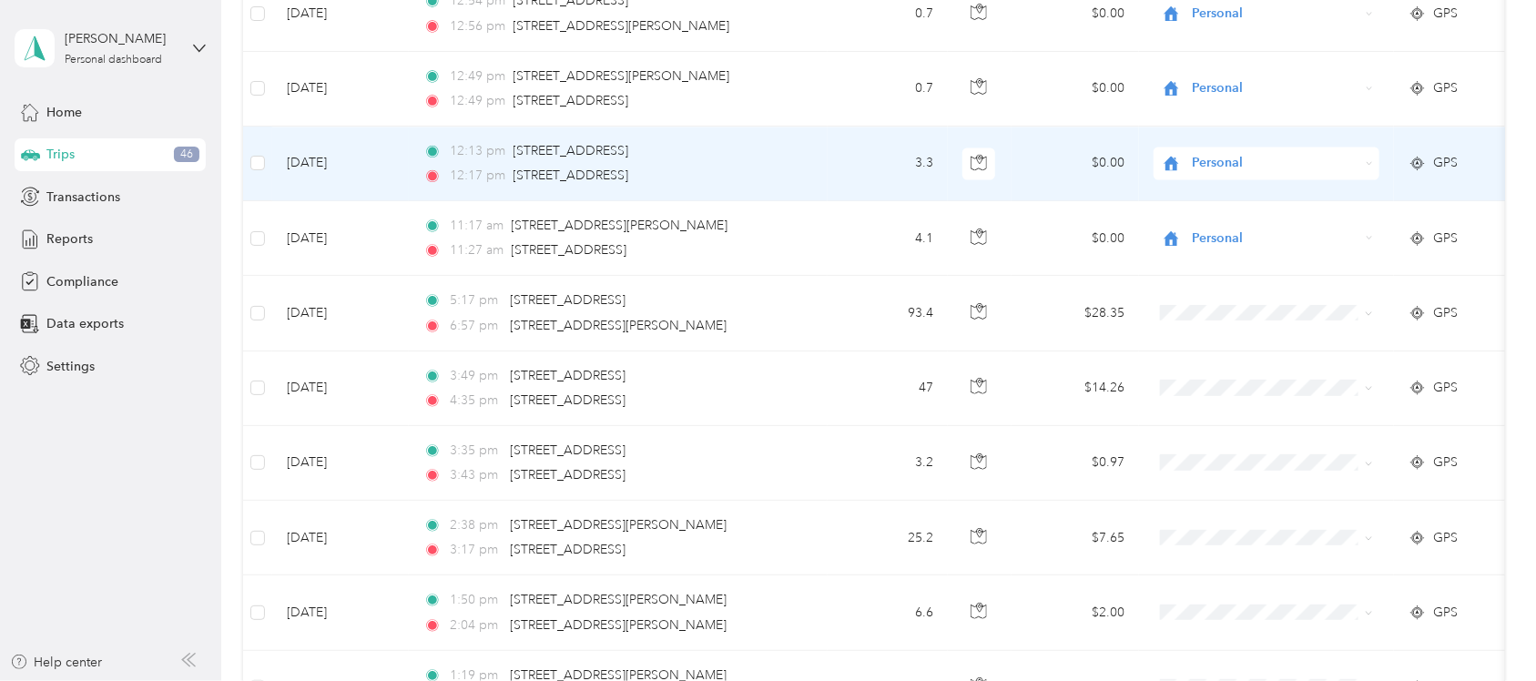
scroll to position [4908, 0]
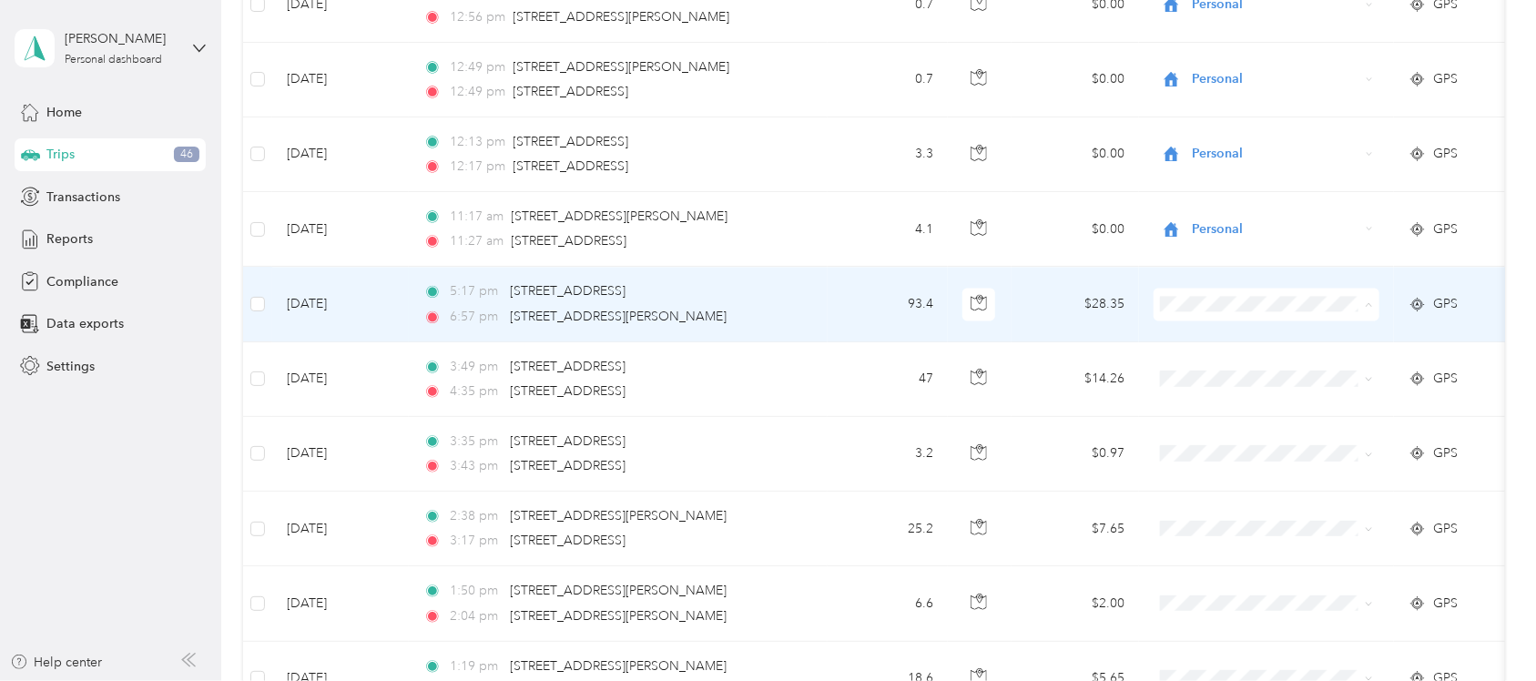
click at [1225, 375] on span "Personal" at bounding box center [1283, 382] width 168 height 19
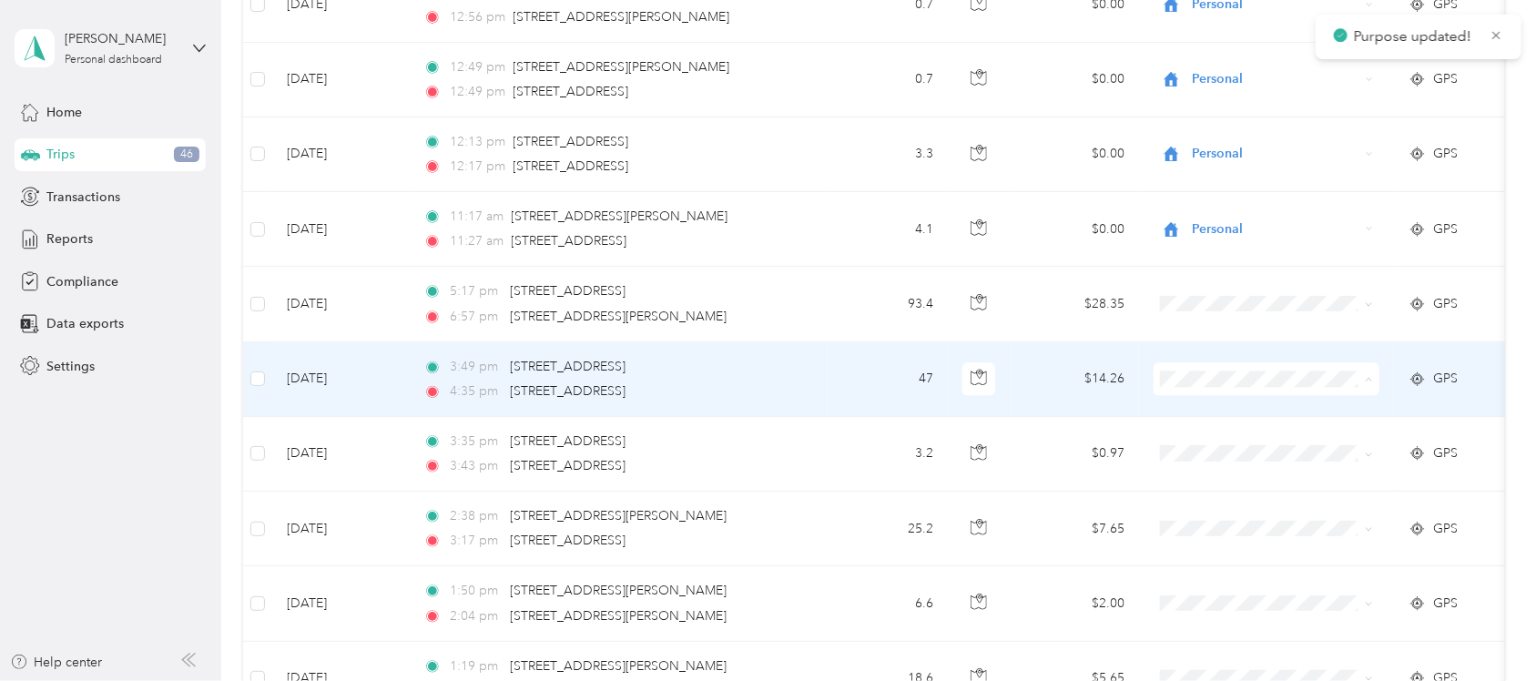
click at [1225, 456] on span "Personal" at bounding box center [1283, 458] width 168 height 19
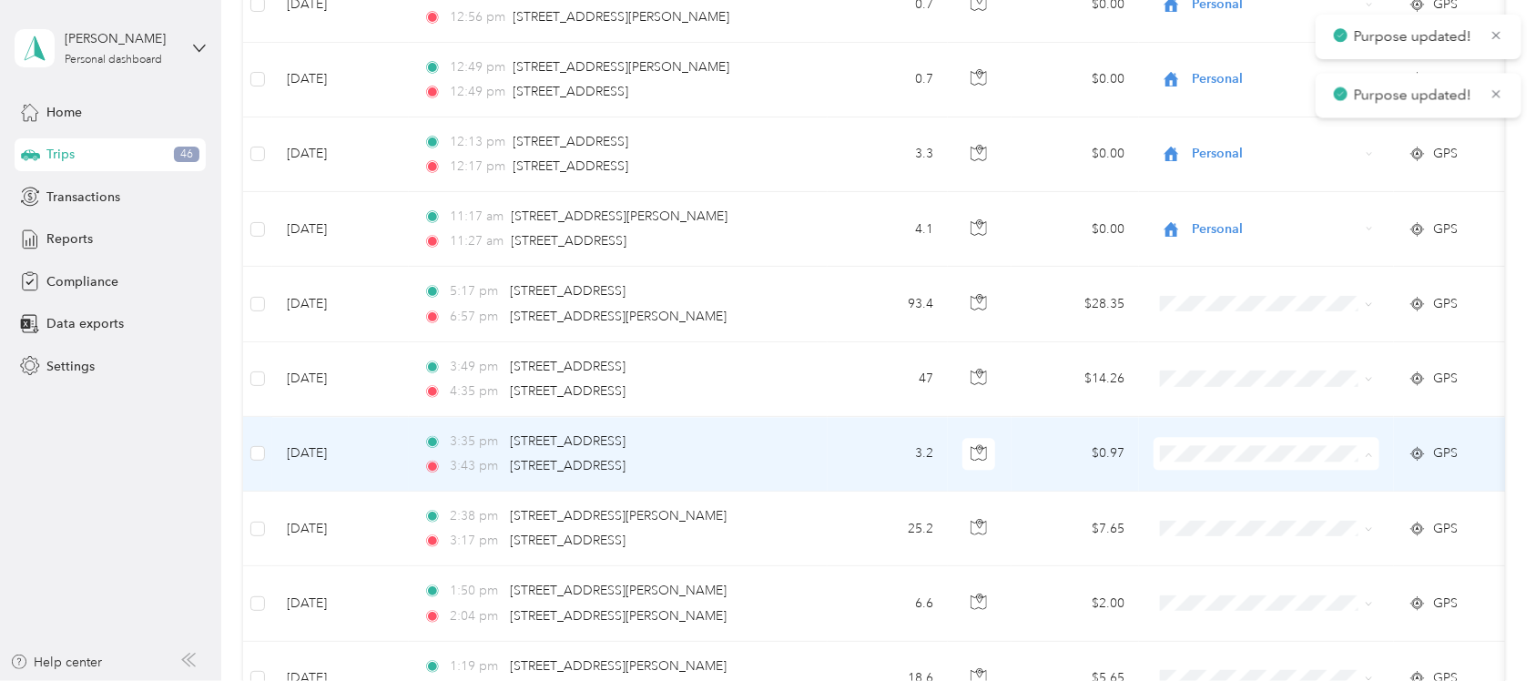
click at [1228, 526] on span "Personal" at bounding box center [1283, 533] width 168 height 19
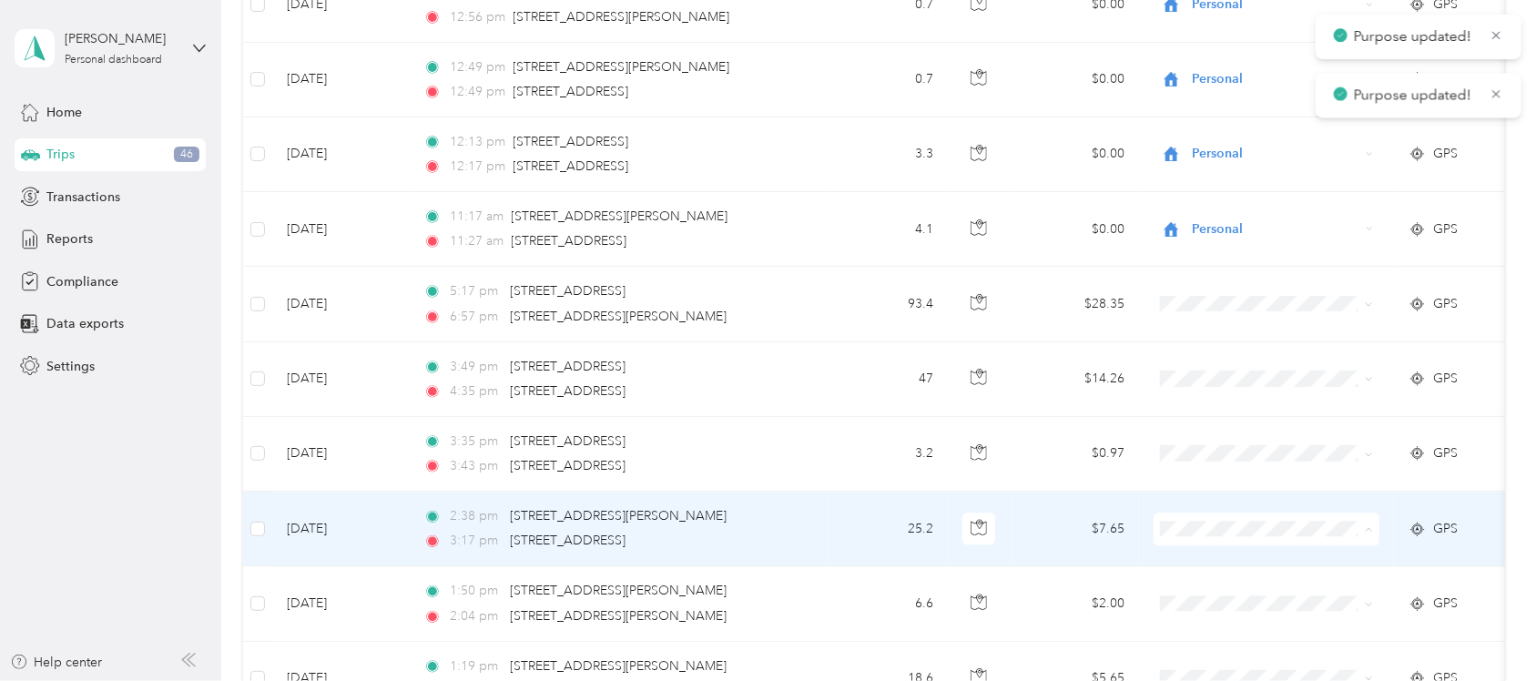
click at [1225, 604] on span "Personal" at bounding box center [1283, 608] width 168 height 19
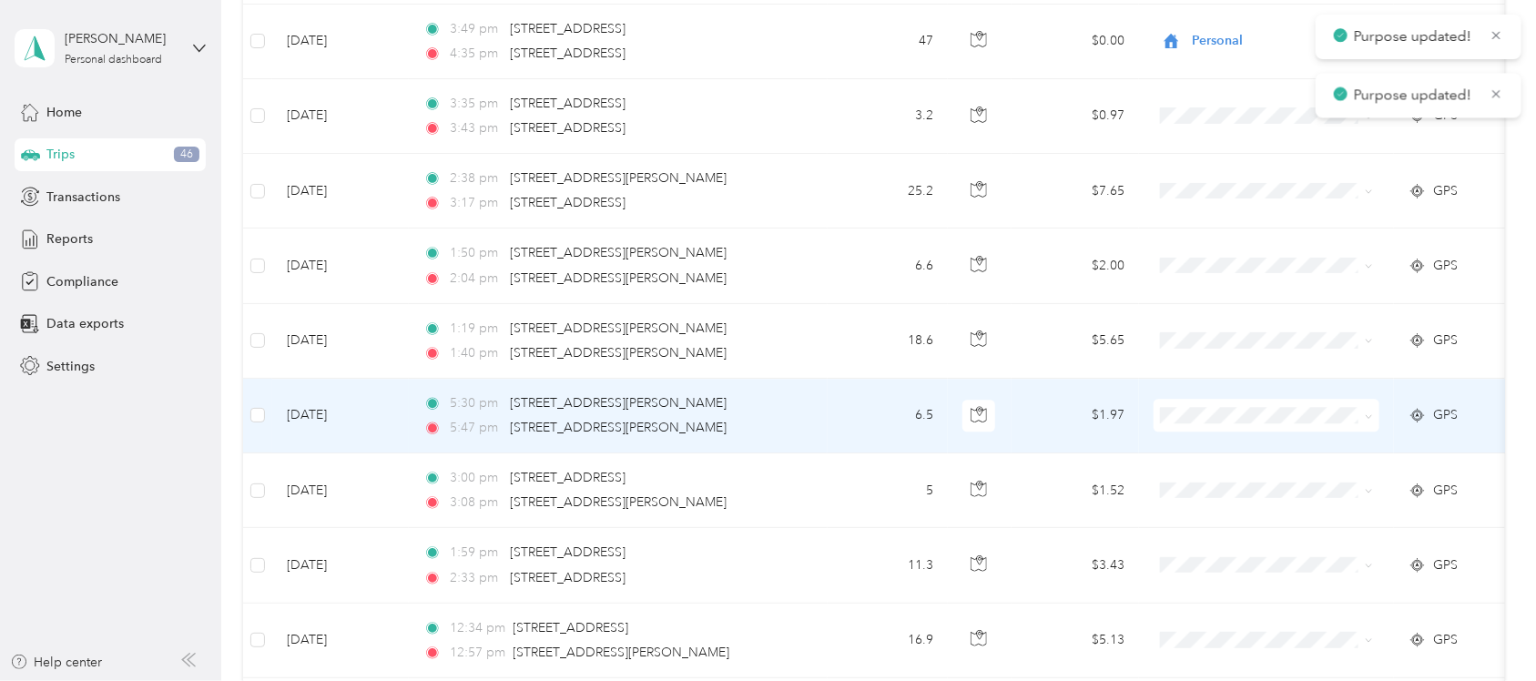
scroll to position [5250, 0]
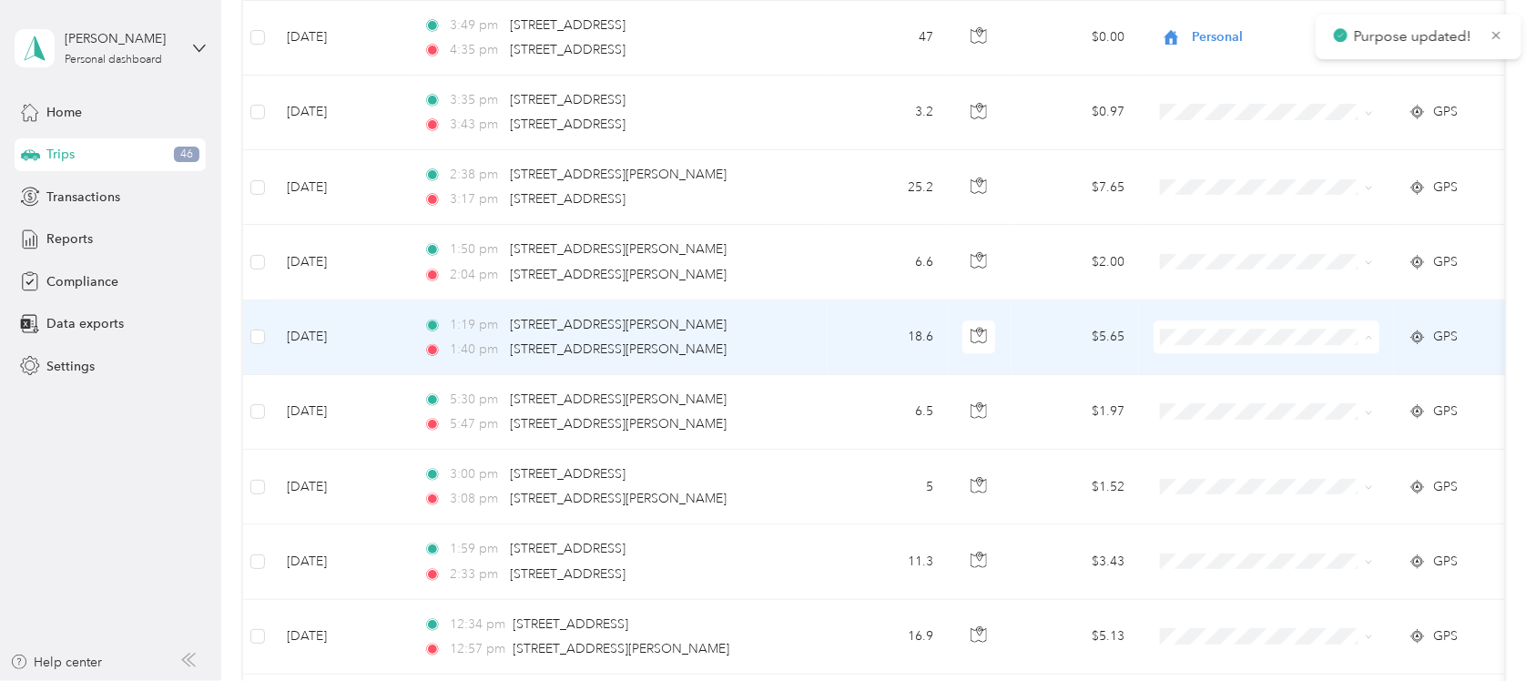
click at [1191, 414] on span "Personal" at bounding box center [1267, 416] width 200 height 19
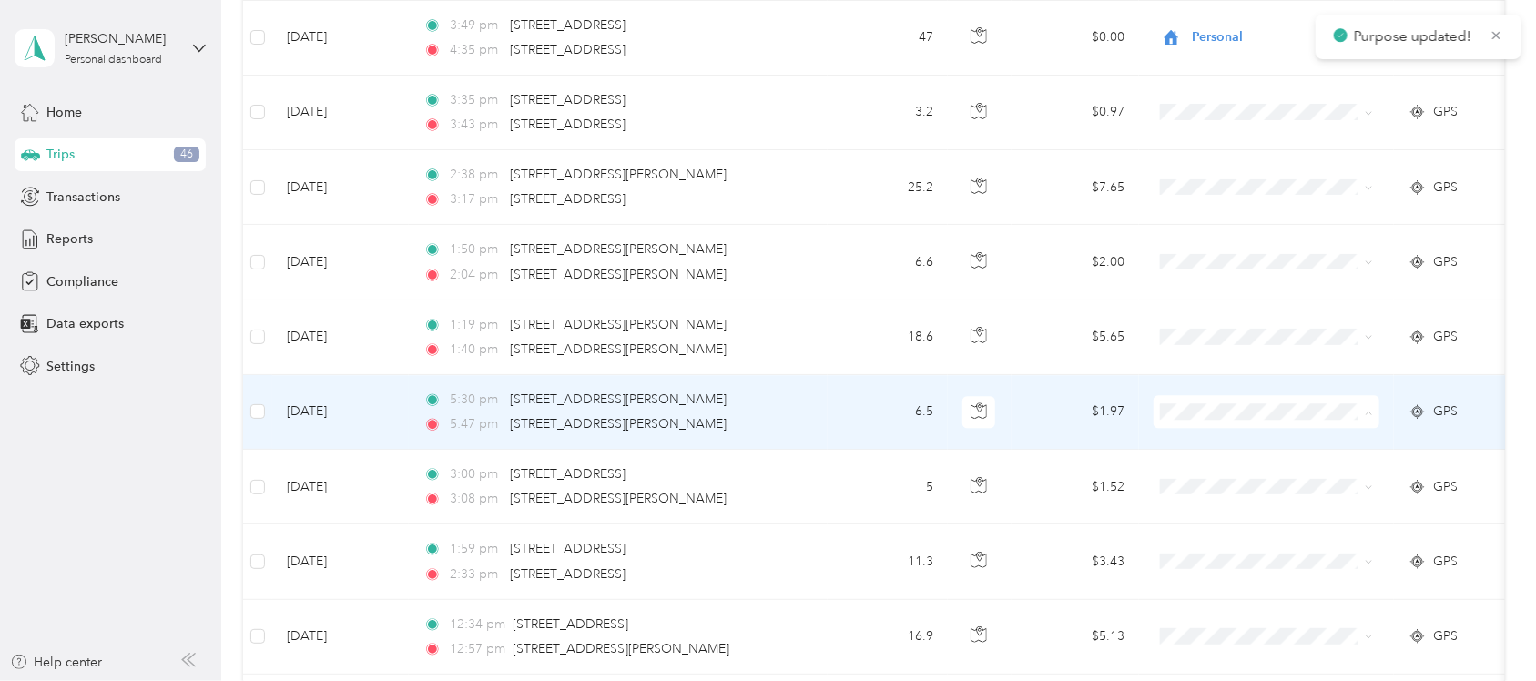
click at [1213, 460] on span "Interstates" at bounding box center [1283, 460] width 168 height 19
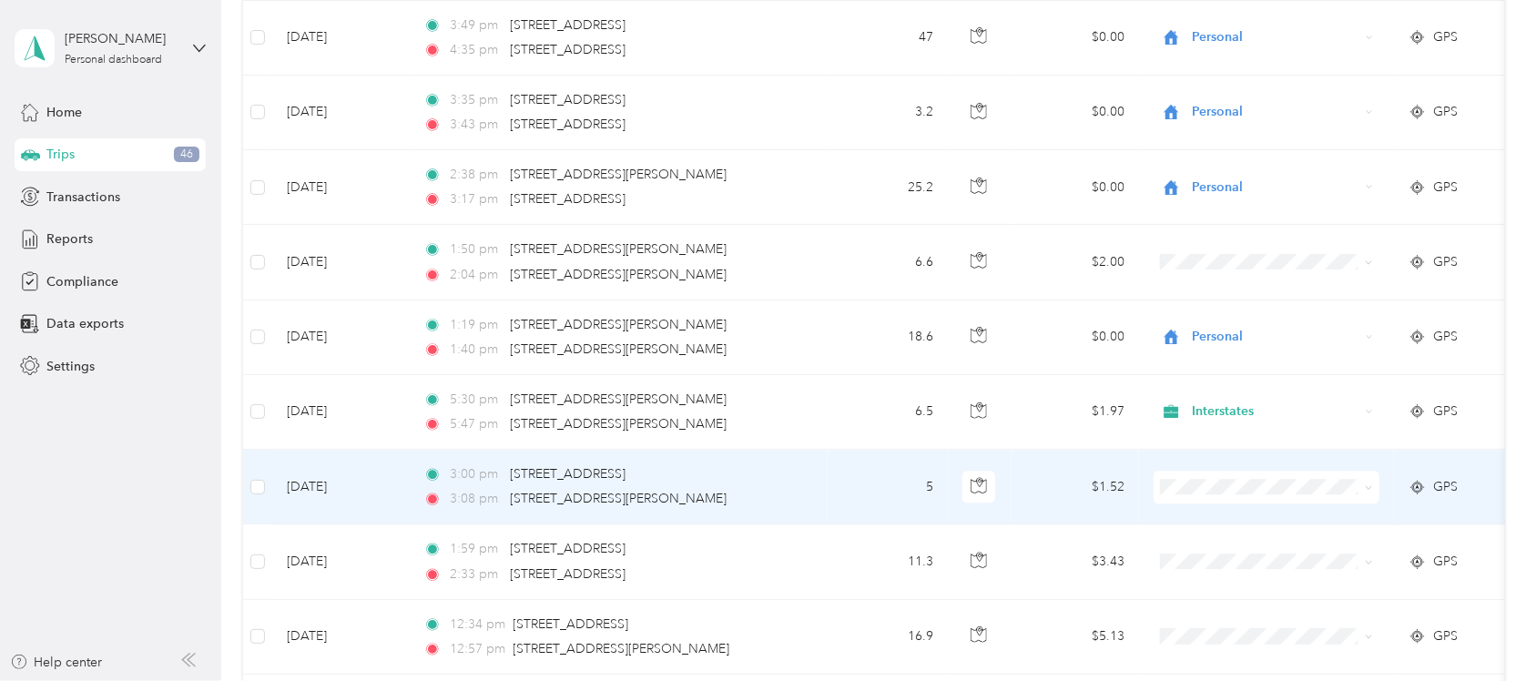
click at [1220, 537] on span "Interstates" at bounding box center [1283, 530] width 168 height 19
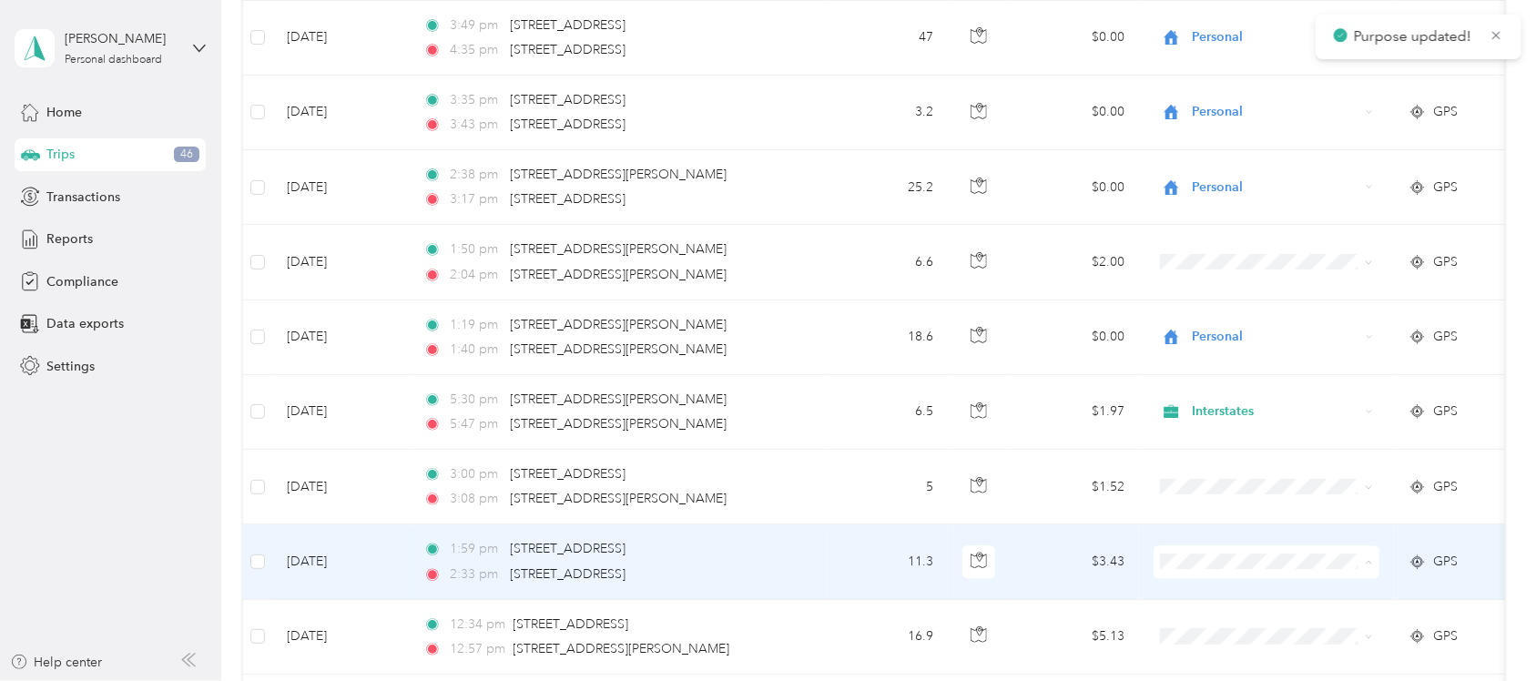
click at [1221, 604] on span "Interstates" at bounding box center [1283, 610] width 168 height 19
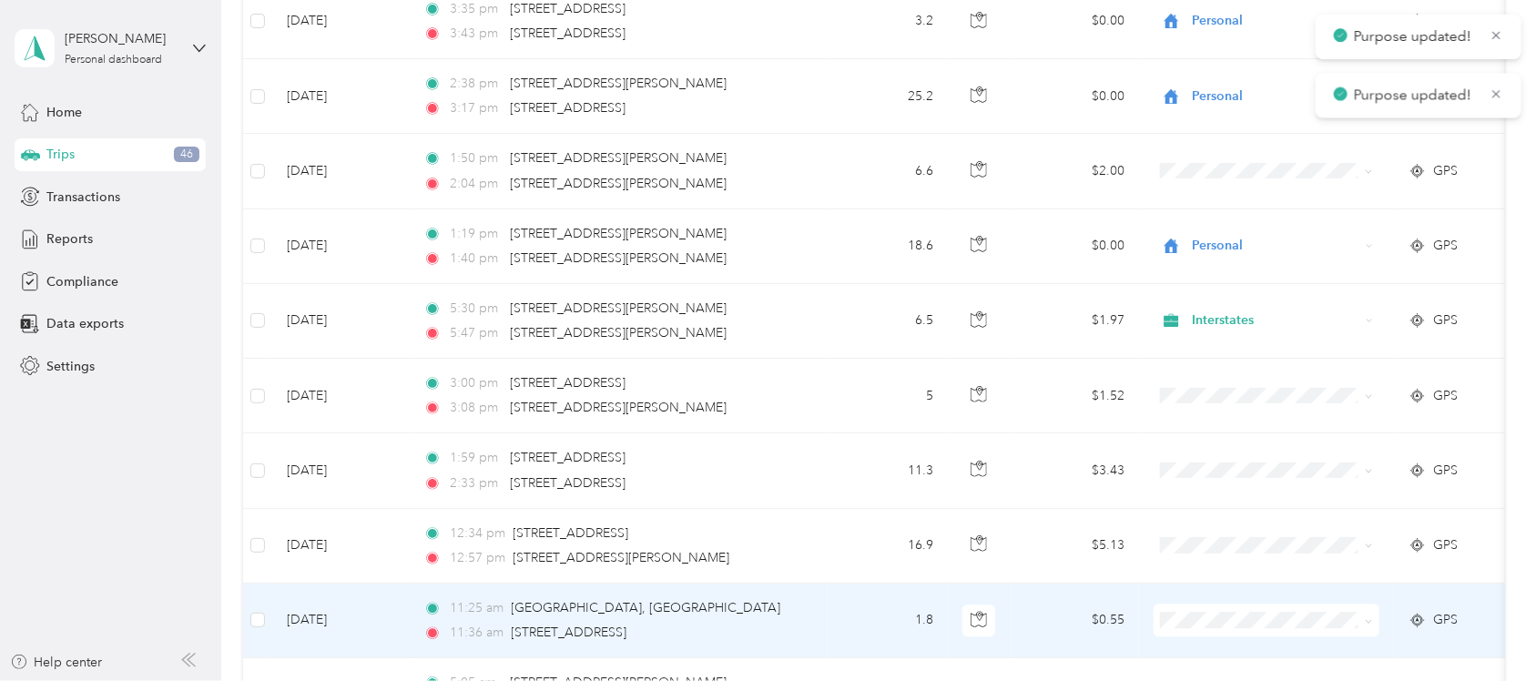
scroll to position [5591, 0]
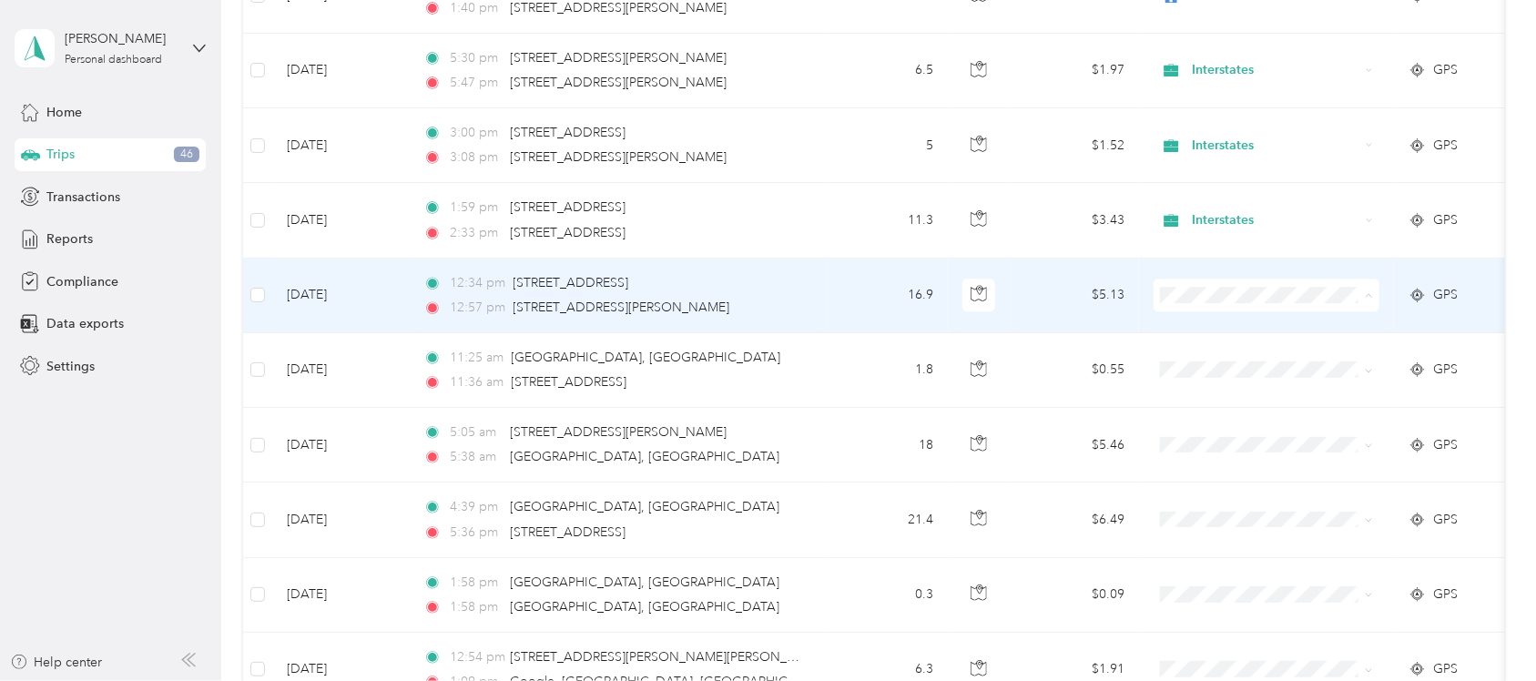
click at [1229, 339] on span "Interstates" at bounding box center [1283, 343] width 168 height 19
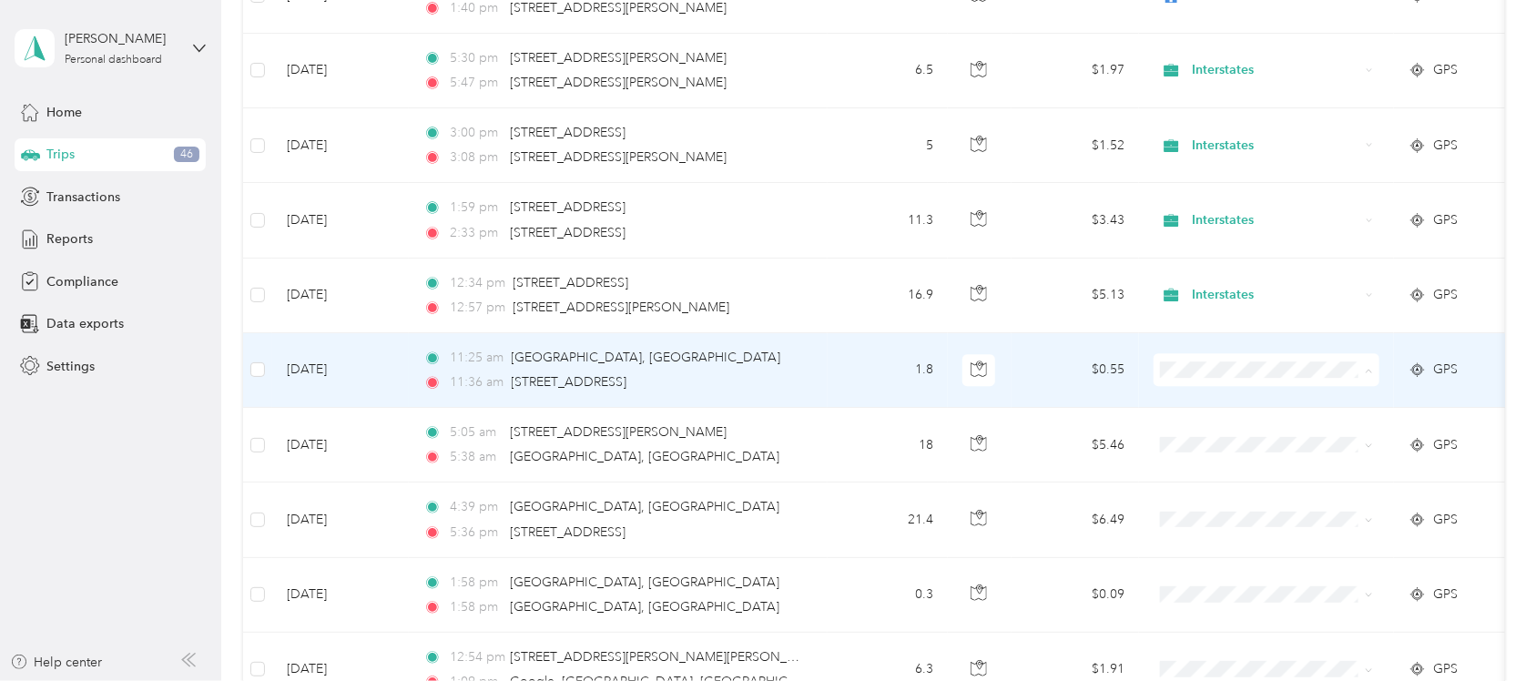
click at [1231, 419] on span "Interstates" at bounding box center [1283, 419] width 168 height 19
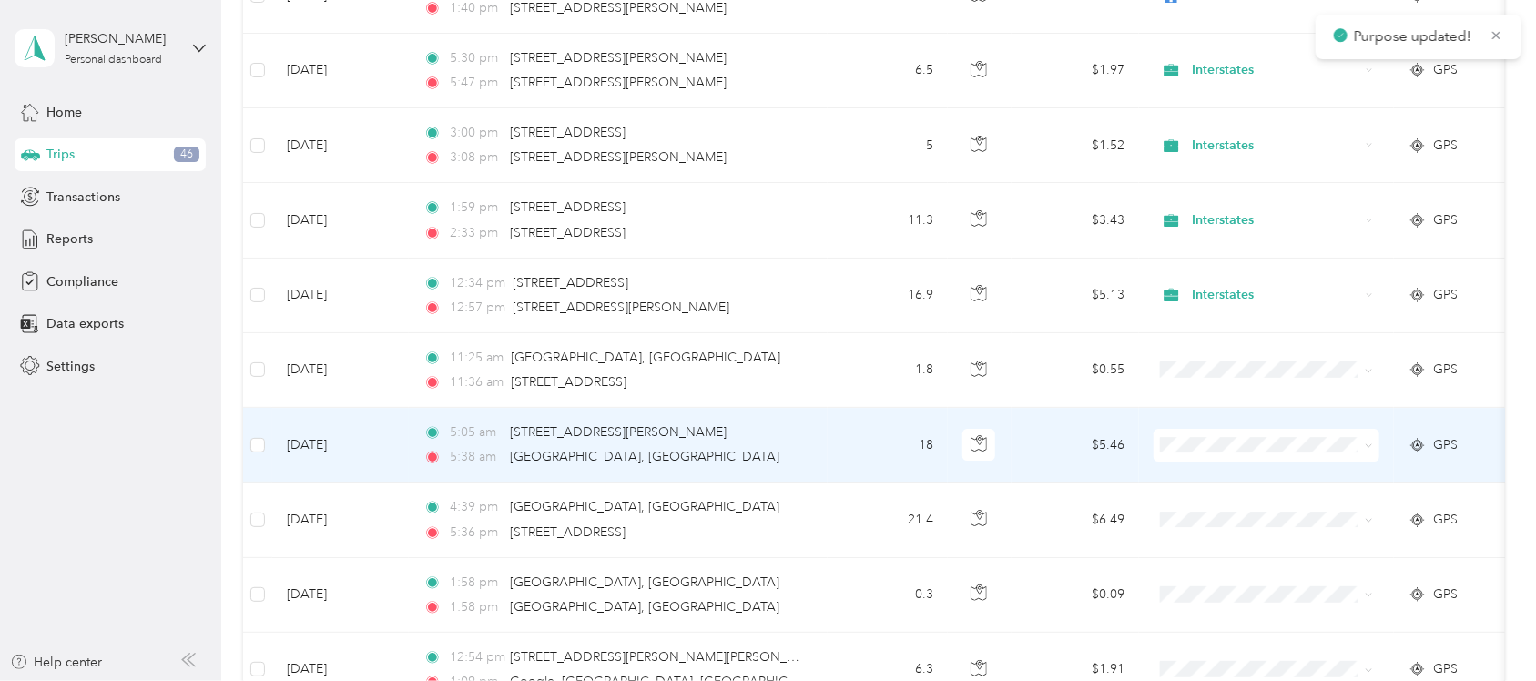
click at [1228, 449] on span at bounding box center [1267, 445] width 226 height 33
click at [1225, 492] on span "Interstates" at bounding box center [1283, 493] width 168 height 19
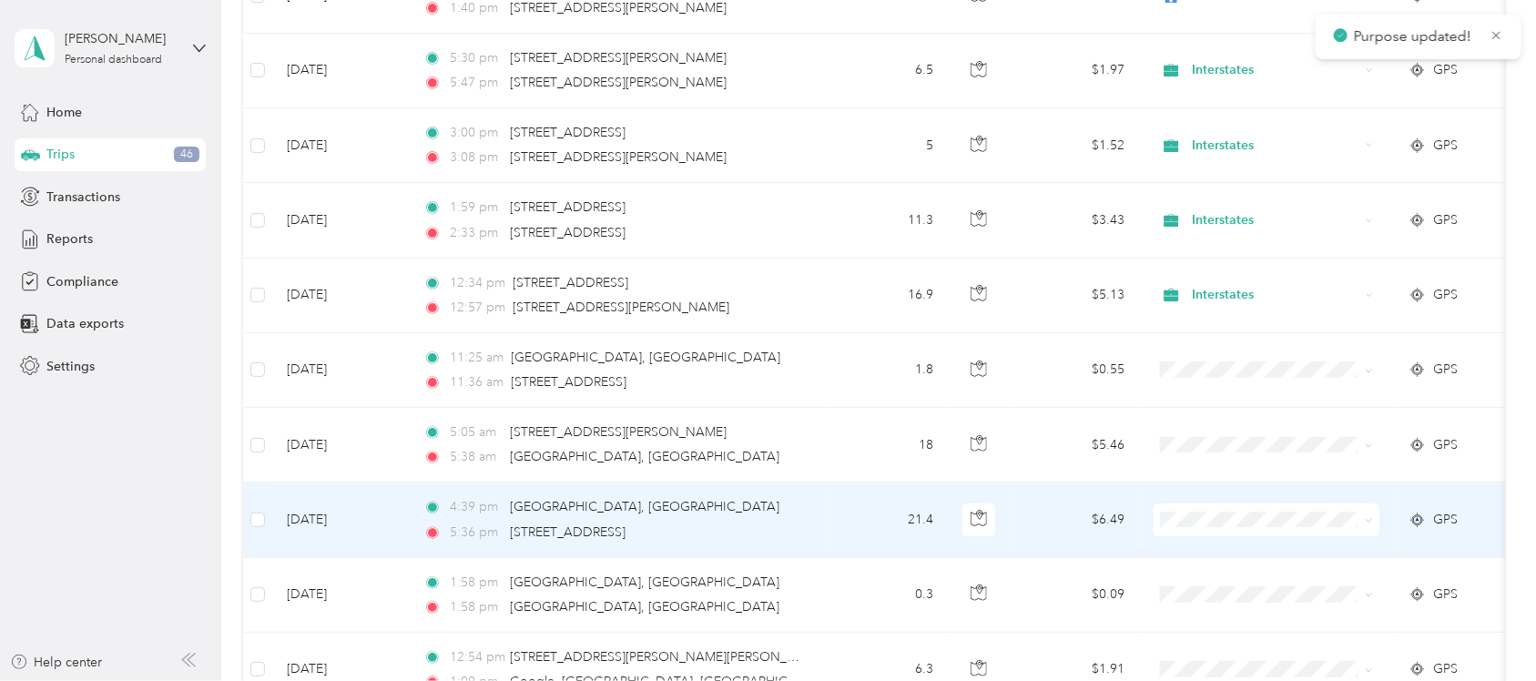
click at [1227, 575] on li "Interstates" at bounding box center [1267, 569] width 226 height 32
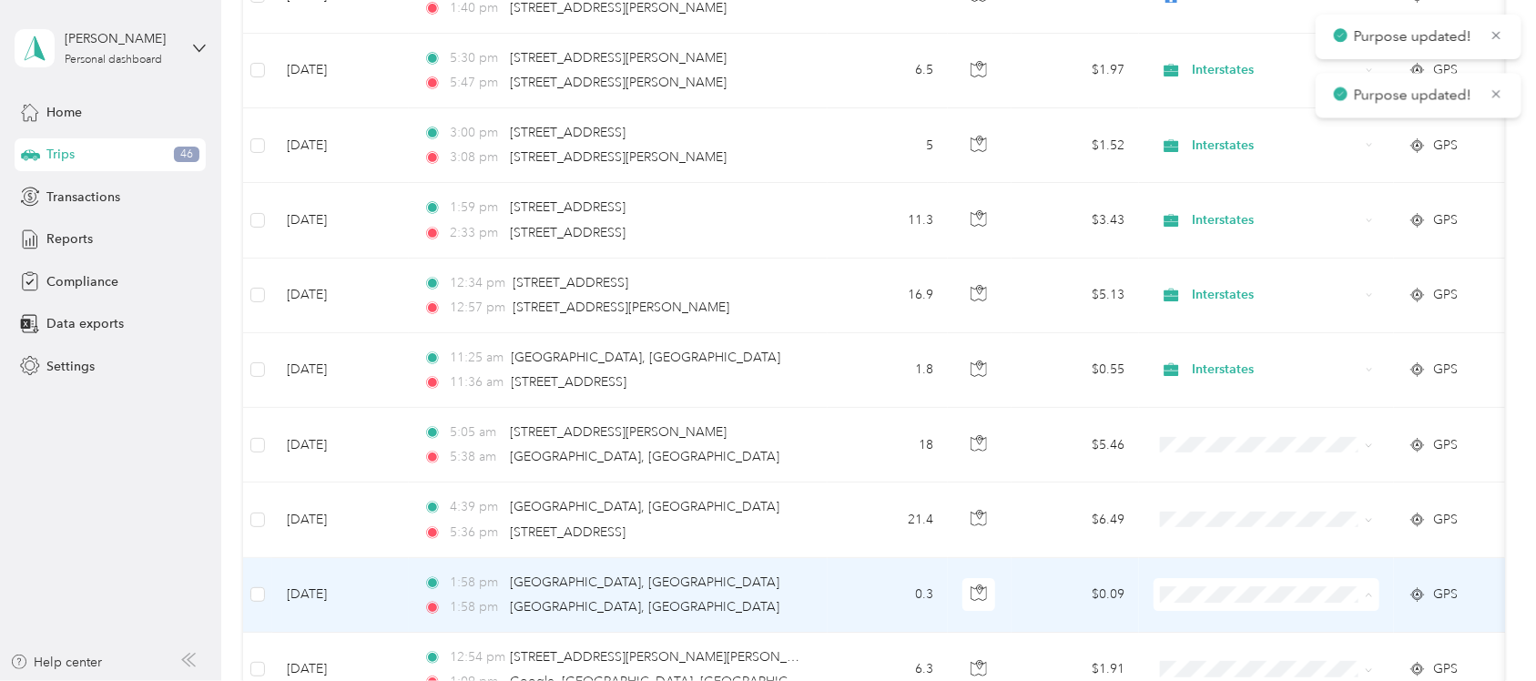
click at [1249, 542] on span "Interstates" at bounding box center [1283, 544] width 168 height 19
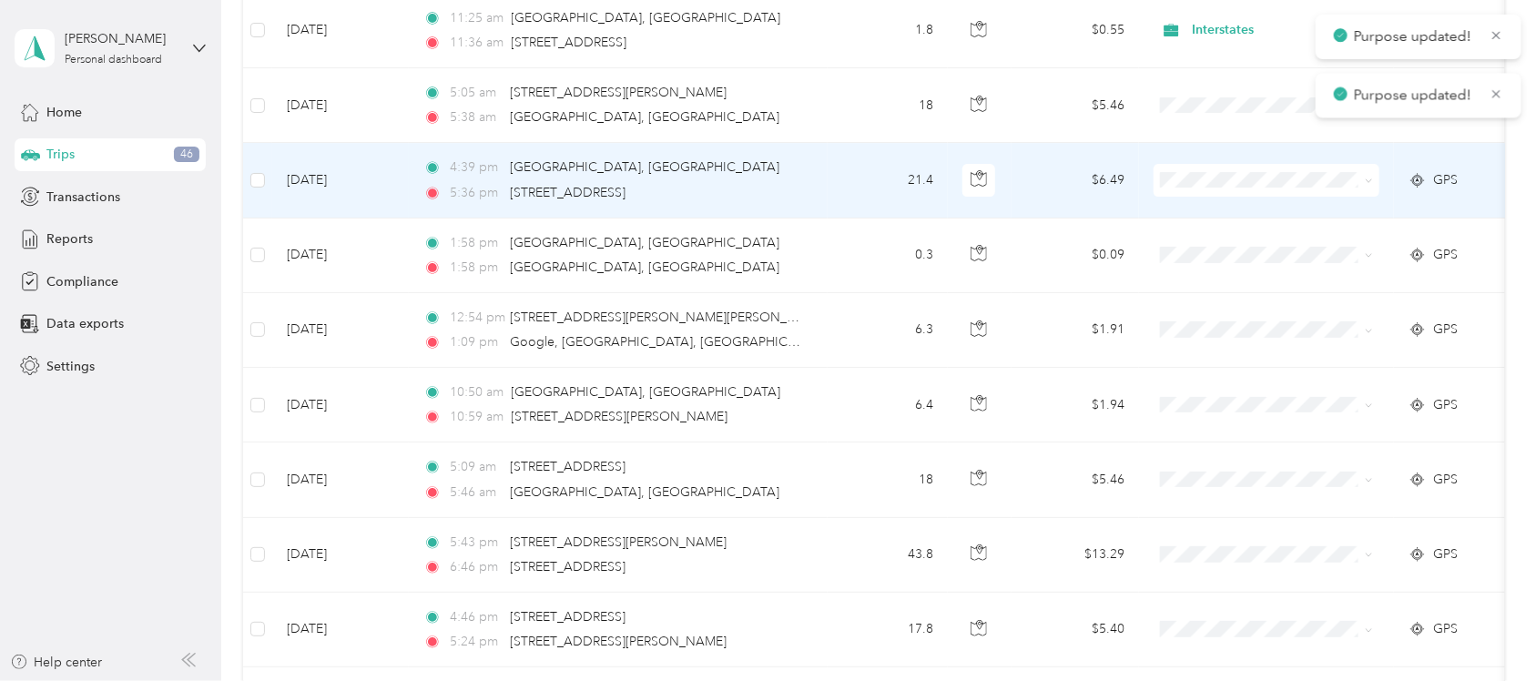
scroll to position [6047, 0]
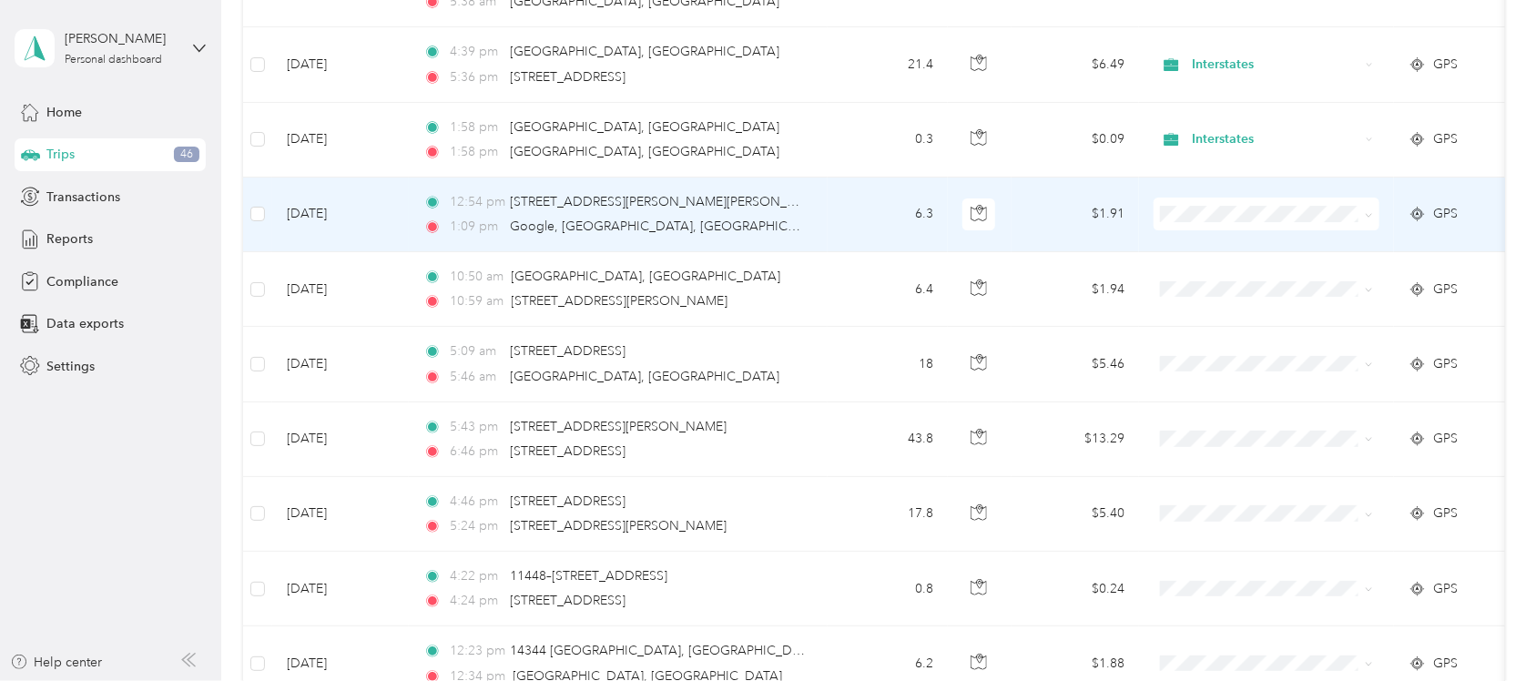
click at [1223, 258] on span "Interstates" at bounding box center [1283, 263] width 168 height 19
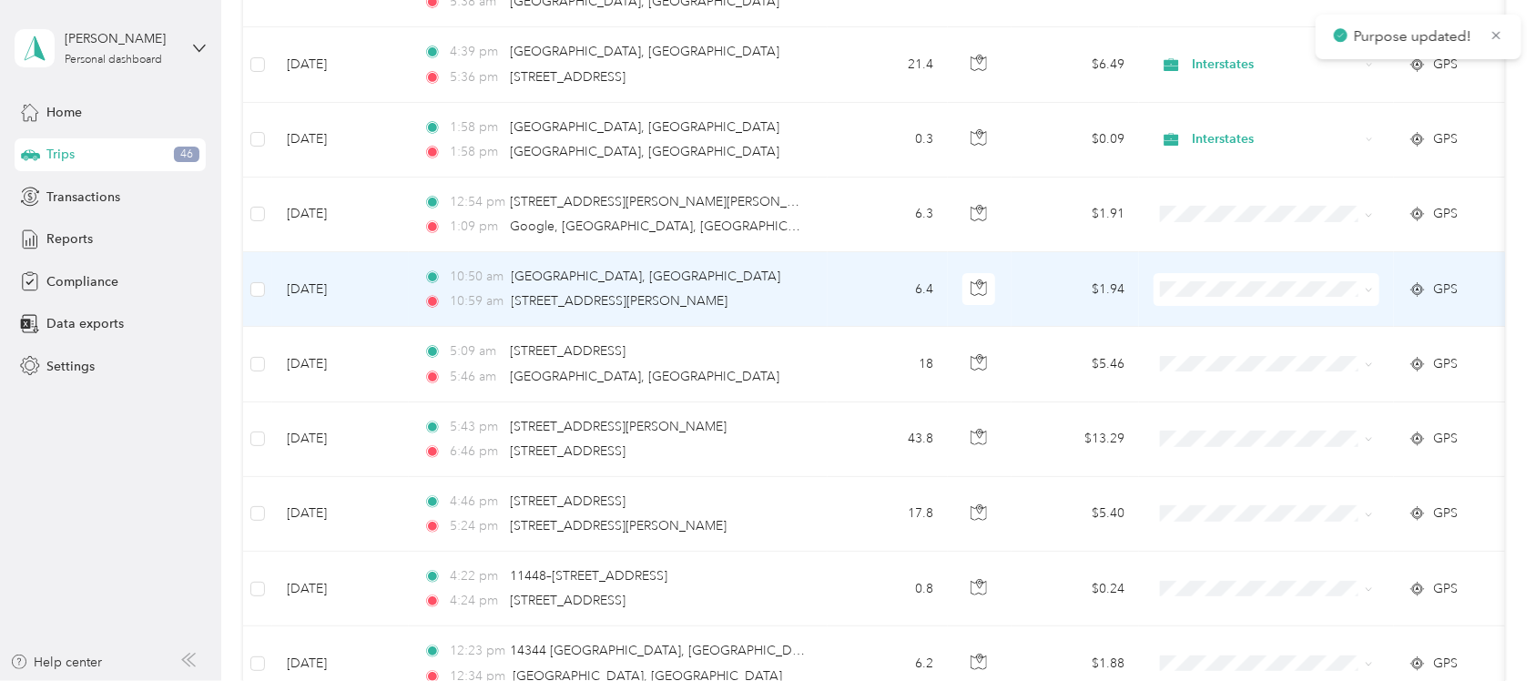
click at [1217, 339] on span "Interstates" at bounding box center [1283, 339] width 168 height 19
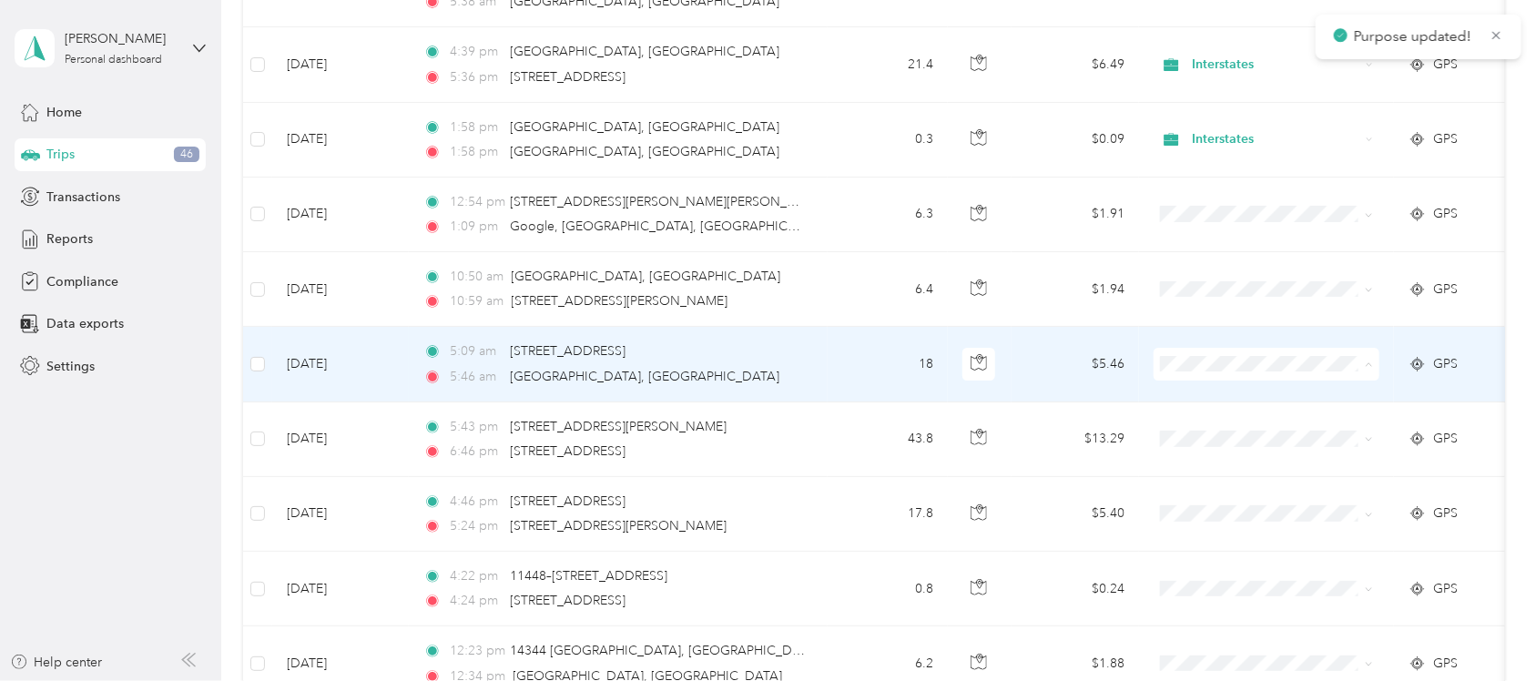
click at [1218, 411] on span "Interstates" at bounding box center [1283, 414] width 168 height 19
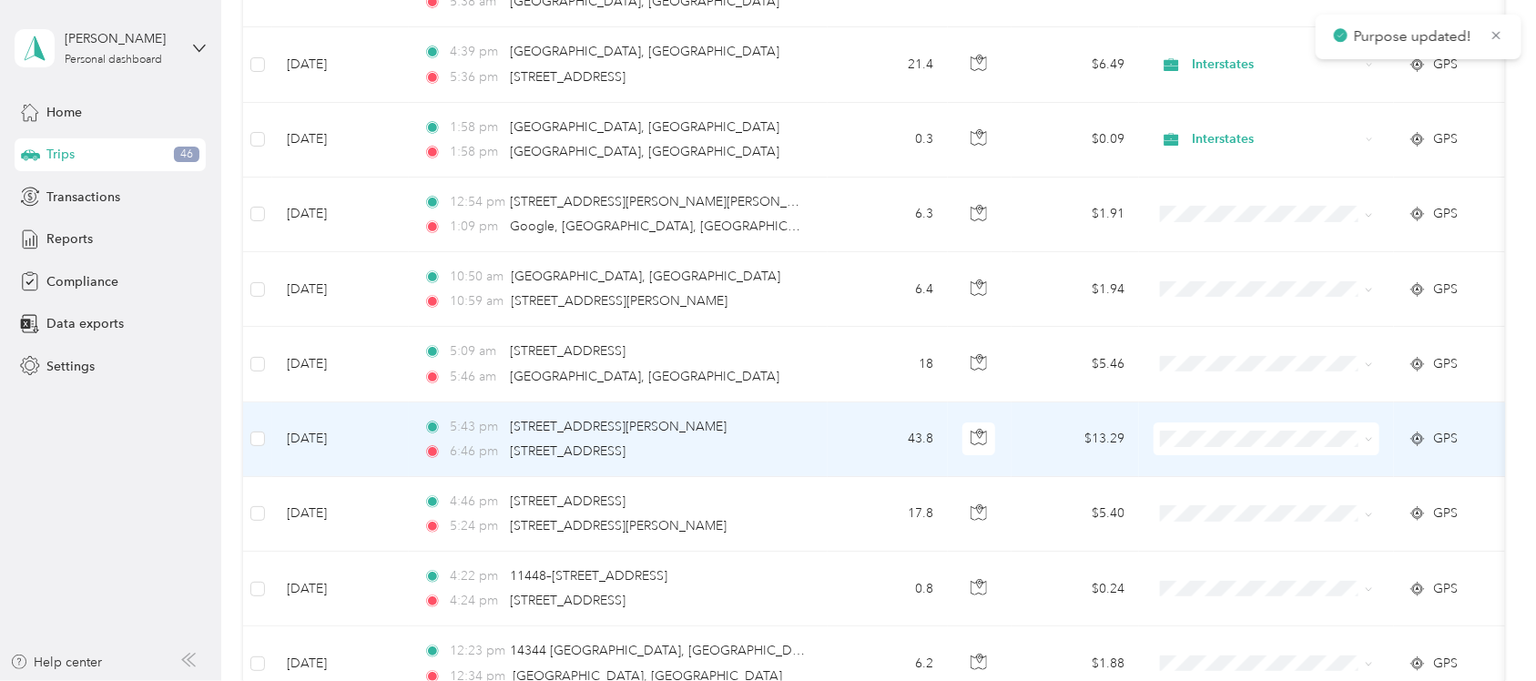
click at [1217, 497] on li "Interstates" at bounding box center [1267, 488] width 226 height 32
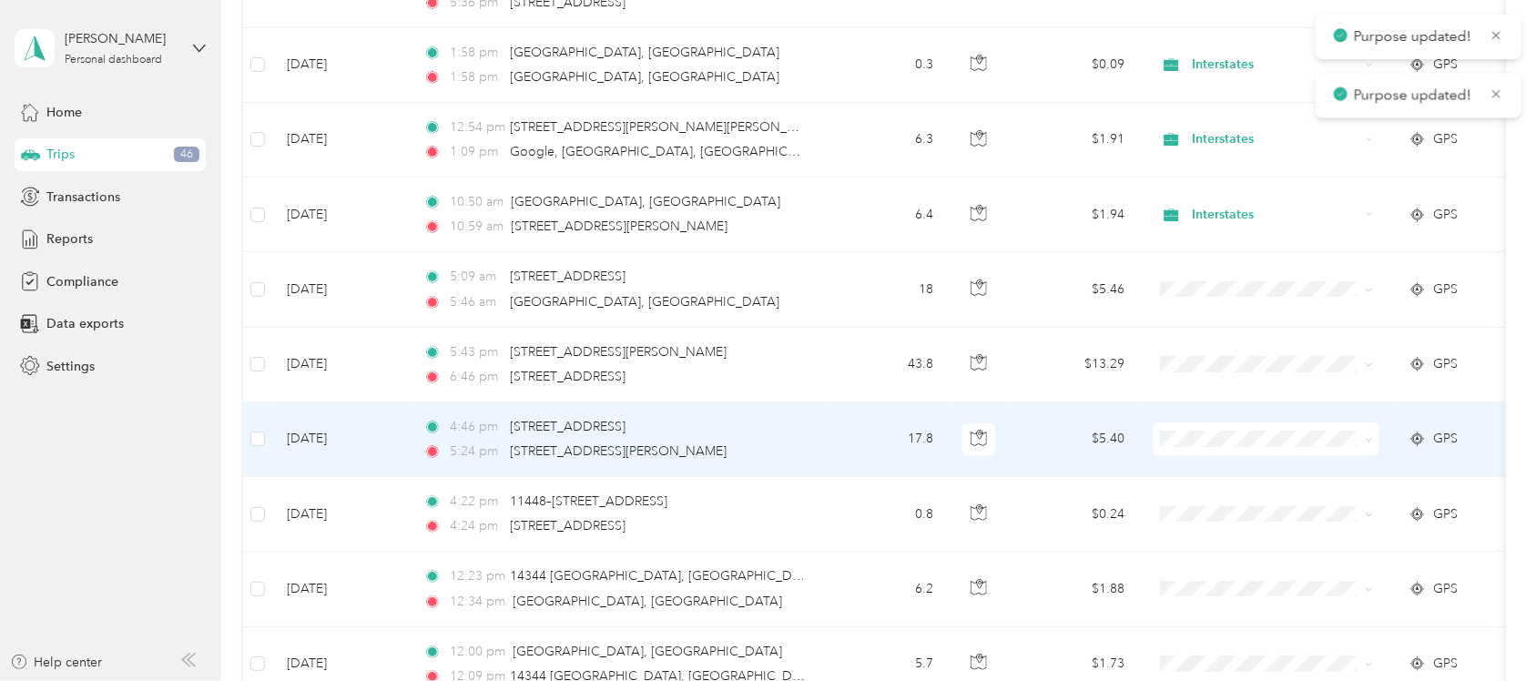
scroll to position [6388, 0]
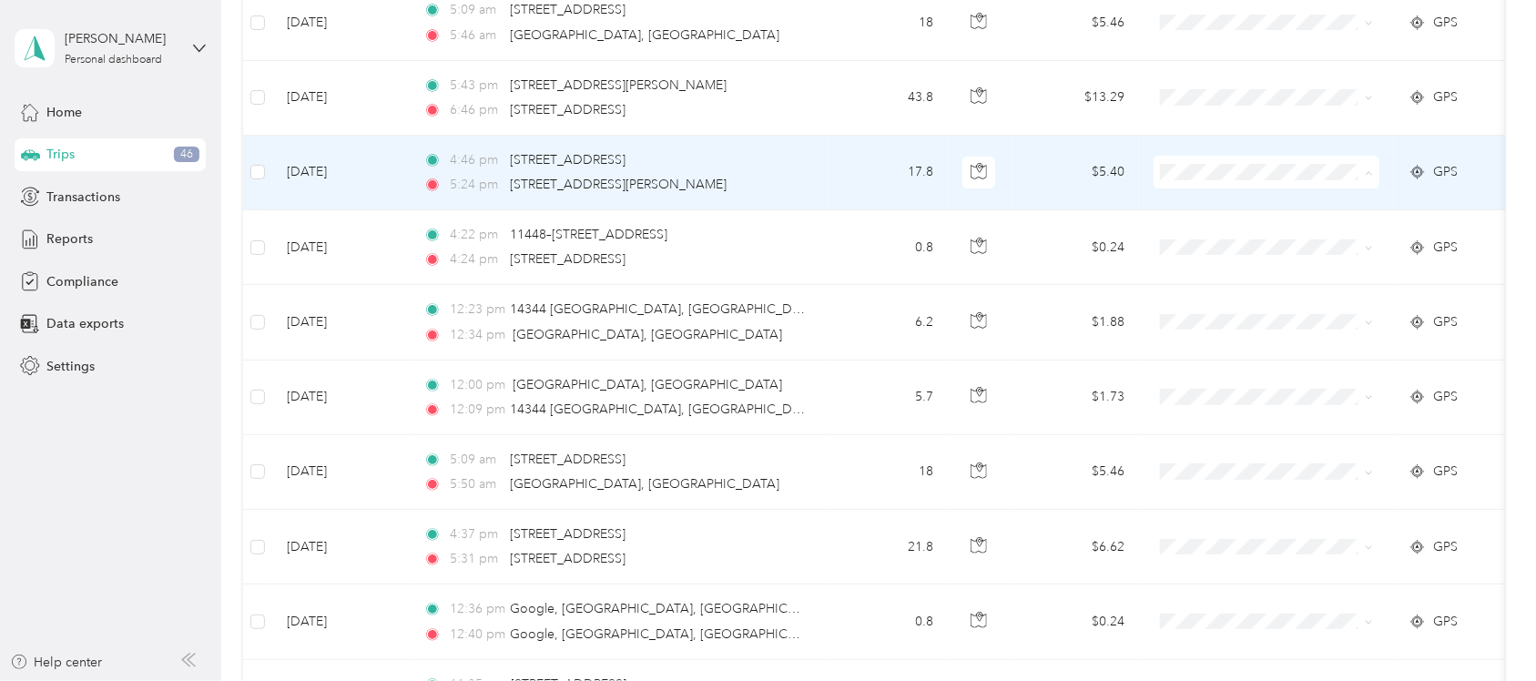
click at [1203, 224] on span "Interstates" at bounding box center [1283, 222] width 168 height 19
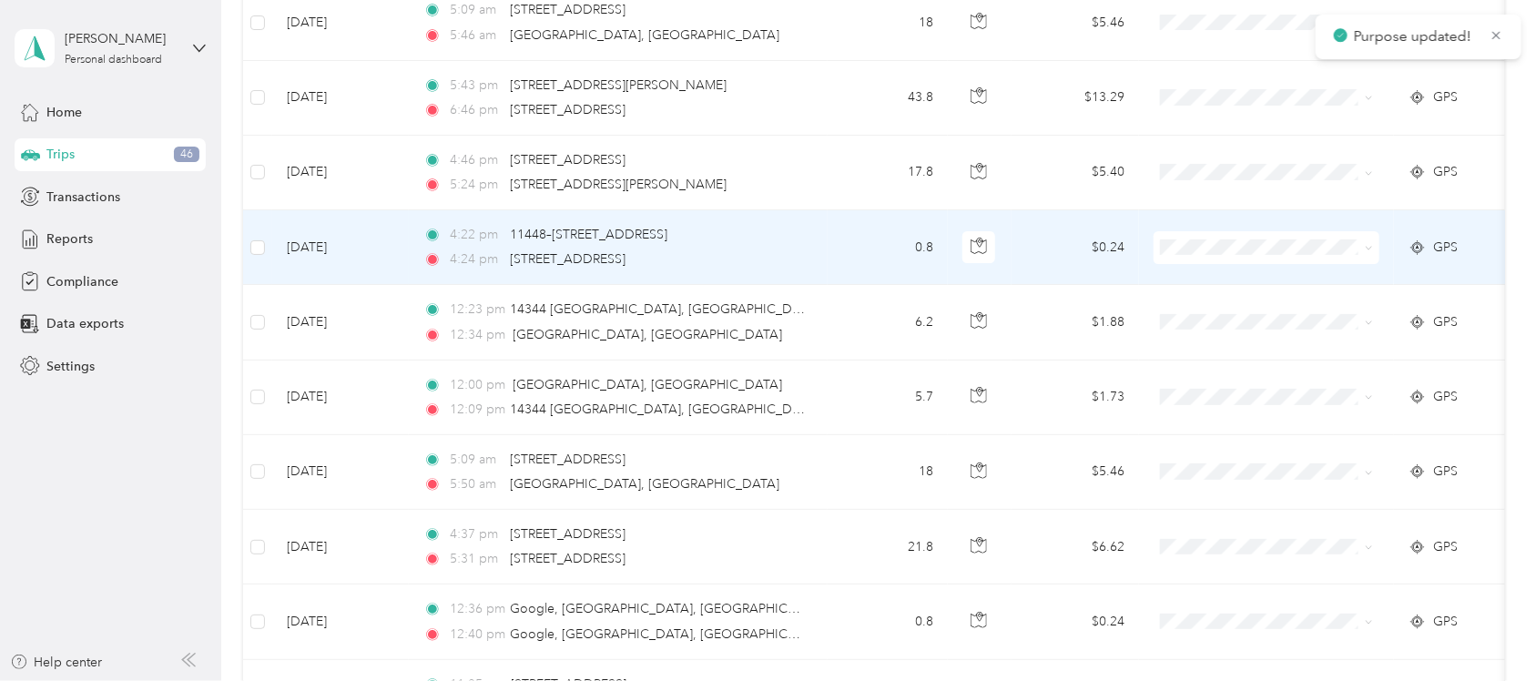
click at [1203, 292] on span "Interstates" at bounding box center [1283, 292] width 168 height 19
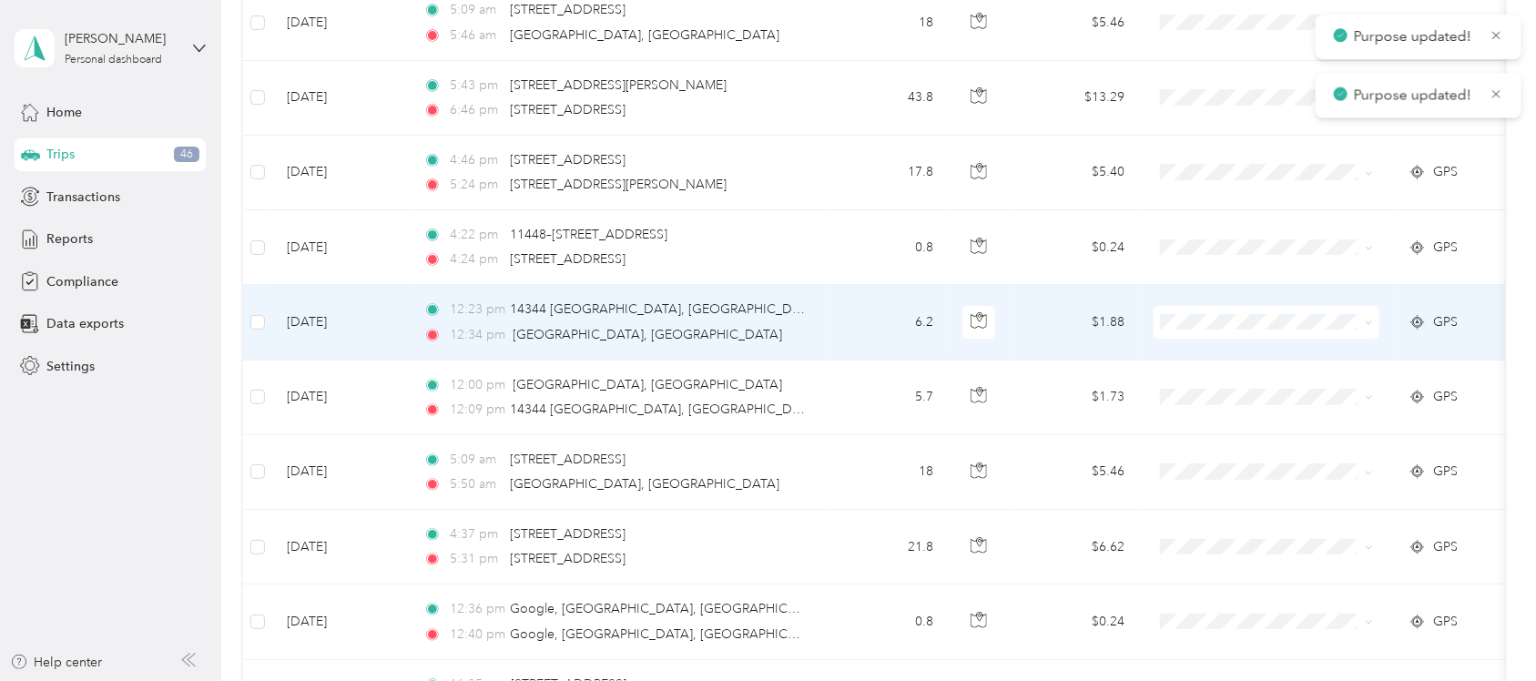
click at [1198, 328] on span at bounding box center [1267, 322] width 226 height 33
click at [1212, 381] on li "Interstates" at bounding box center [1267, 373] width 226 height 32
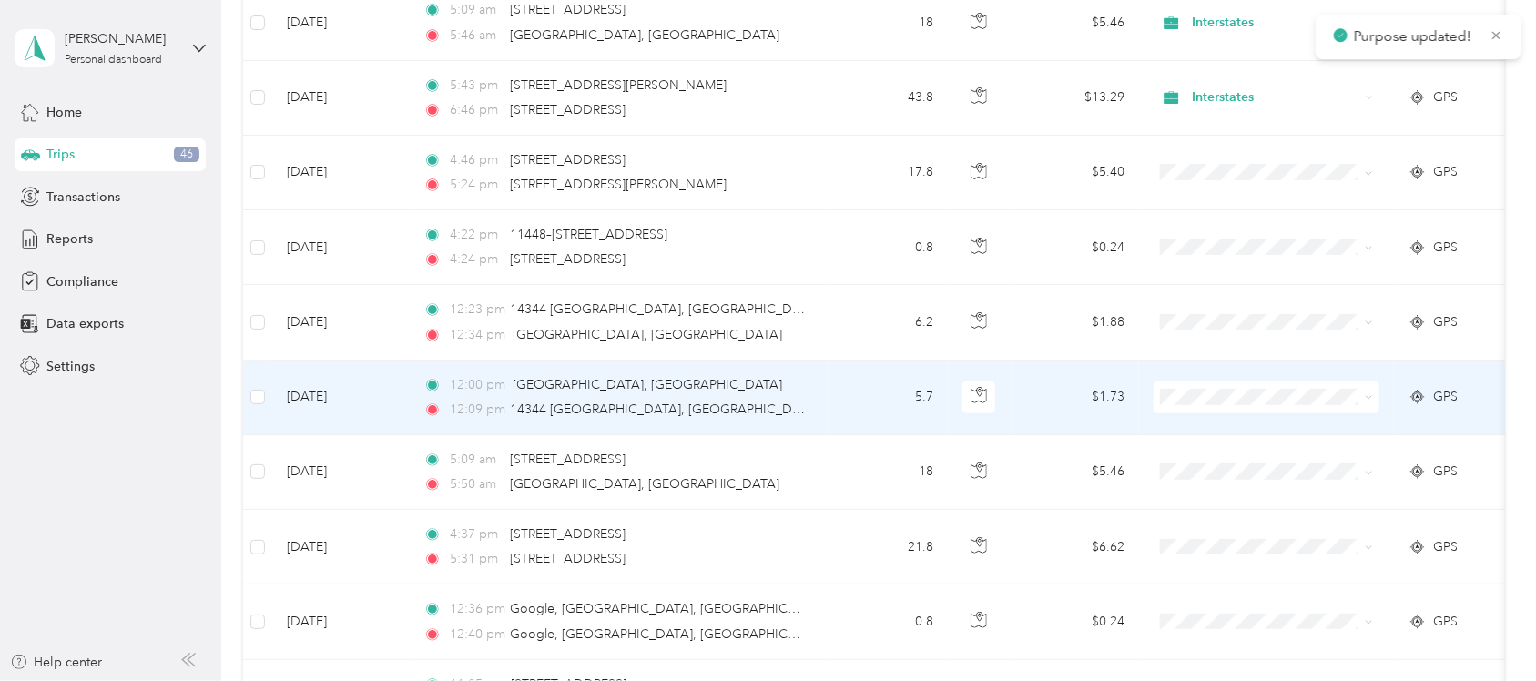
click at [1202, 443] on span "Interstates" at bounding box center [1283, 442] width 168 height 19
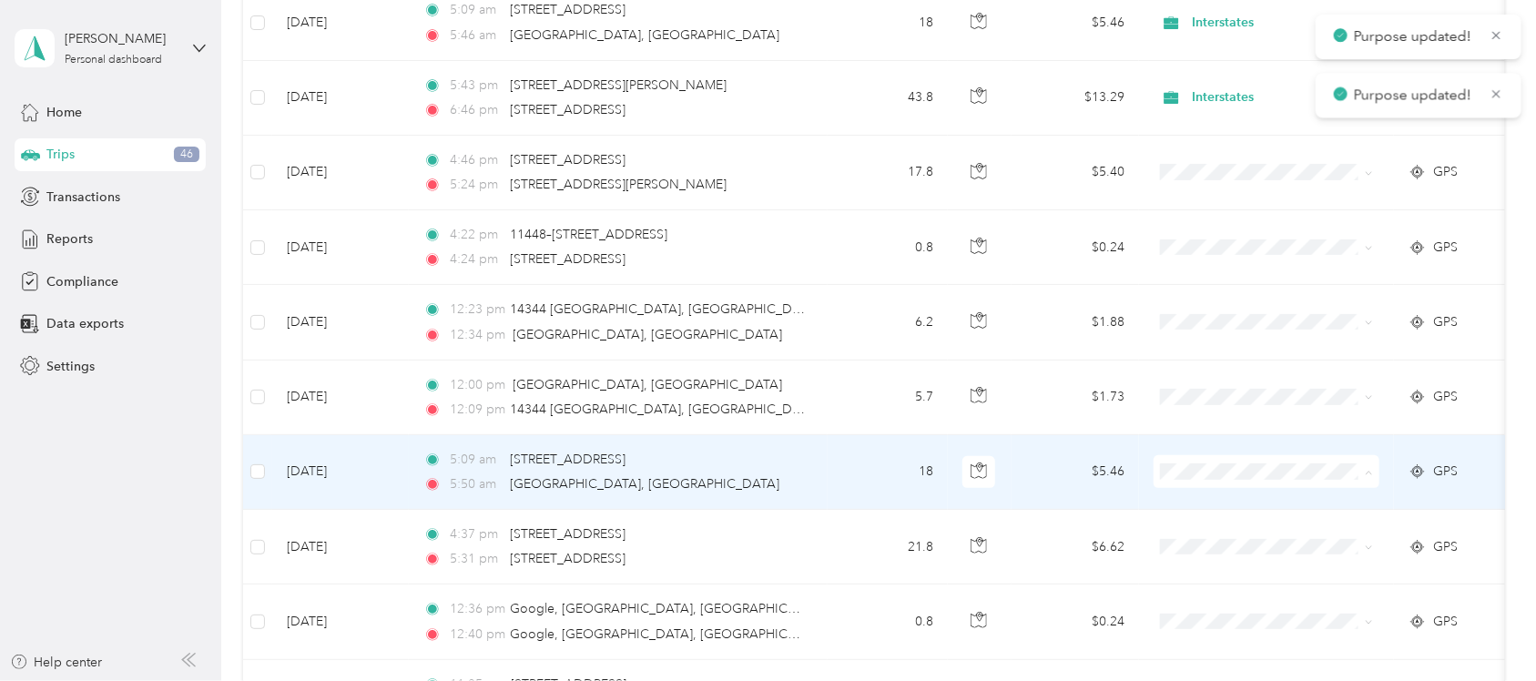
click at [1207, 517] on span "Interstates" at bounding box center [1283, 523] width 168 height 19
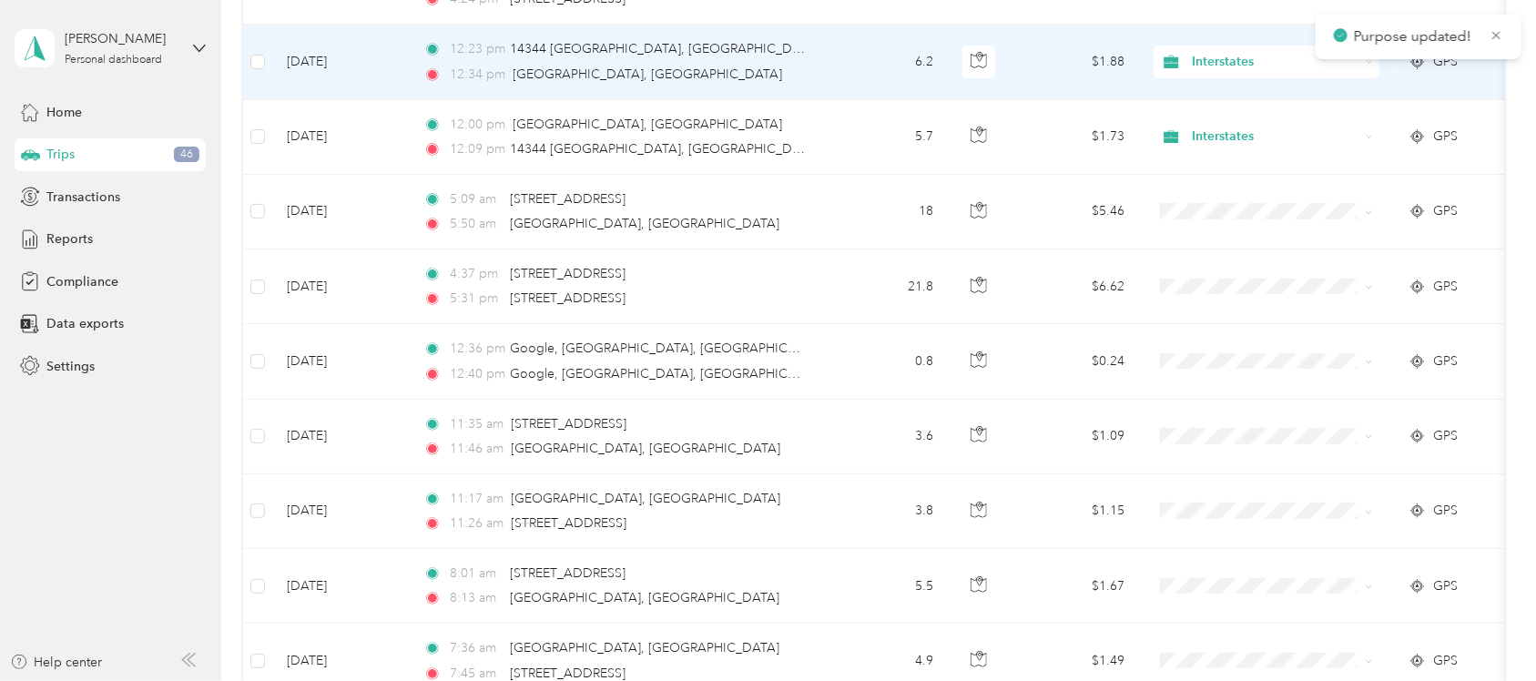
scroll to position [6729, 0]
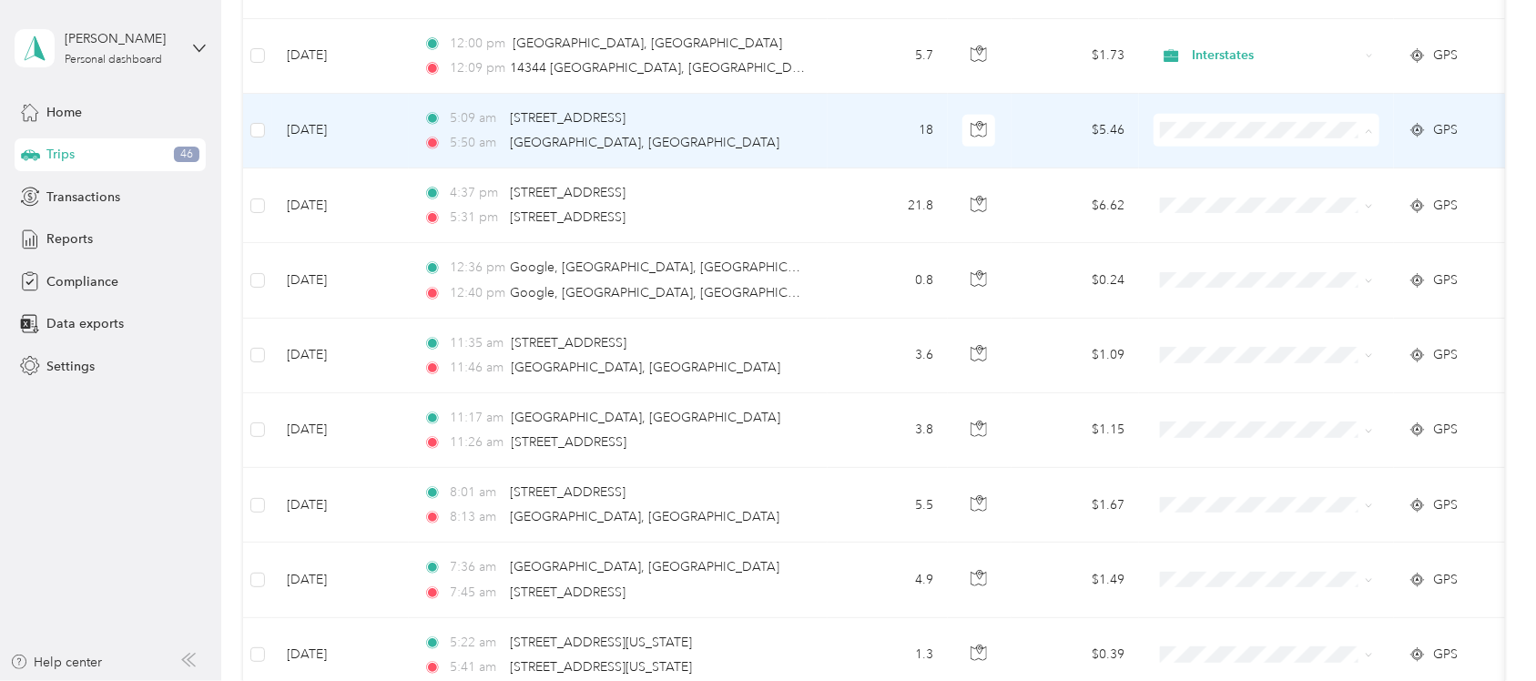
click at [1204, 175] on span "Interstates" at bounding box center [1283, 181] width 168 height 19
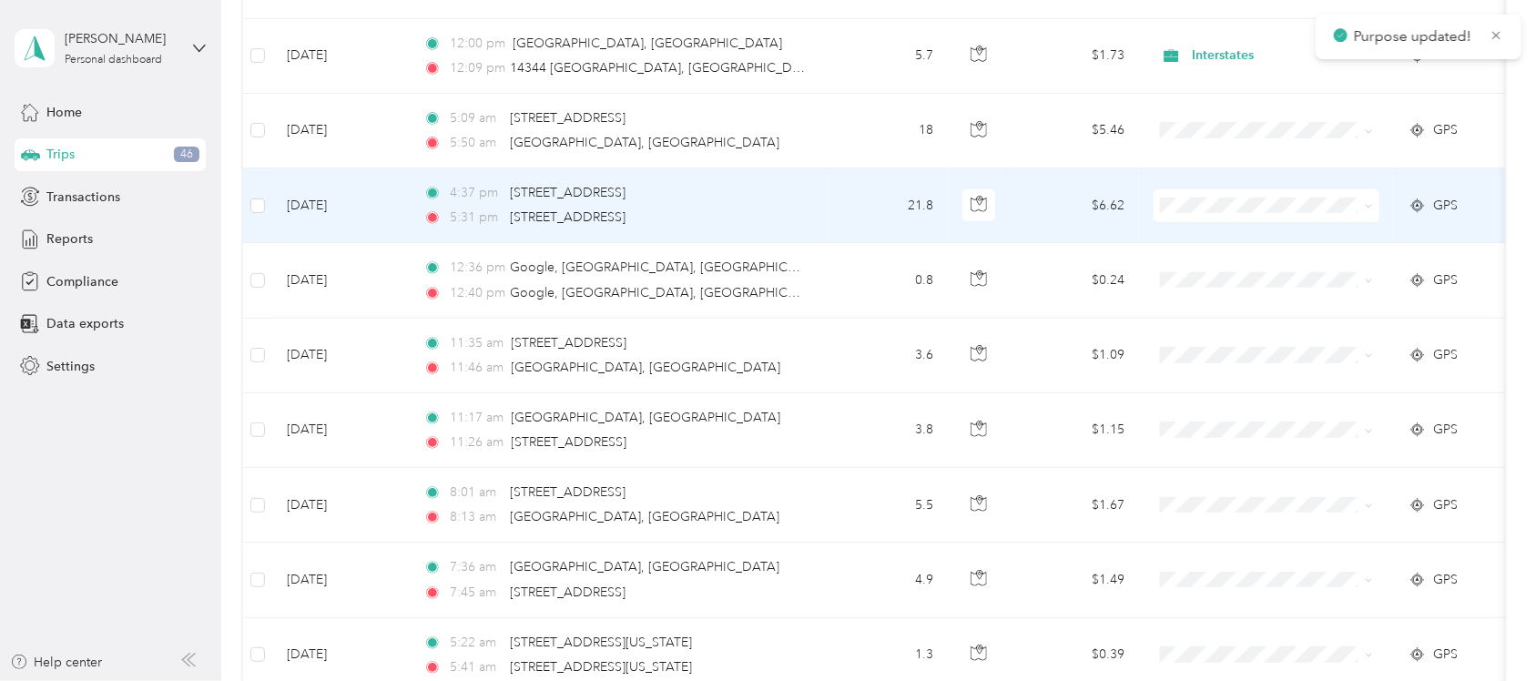
click at [1207, 258] on span "Interstates" at bounding box center [1283, 257] width 168 height 19
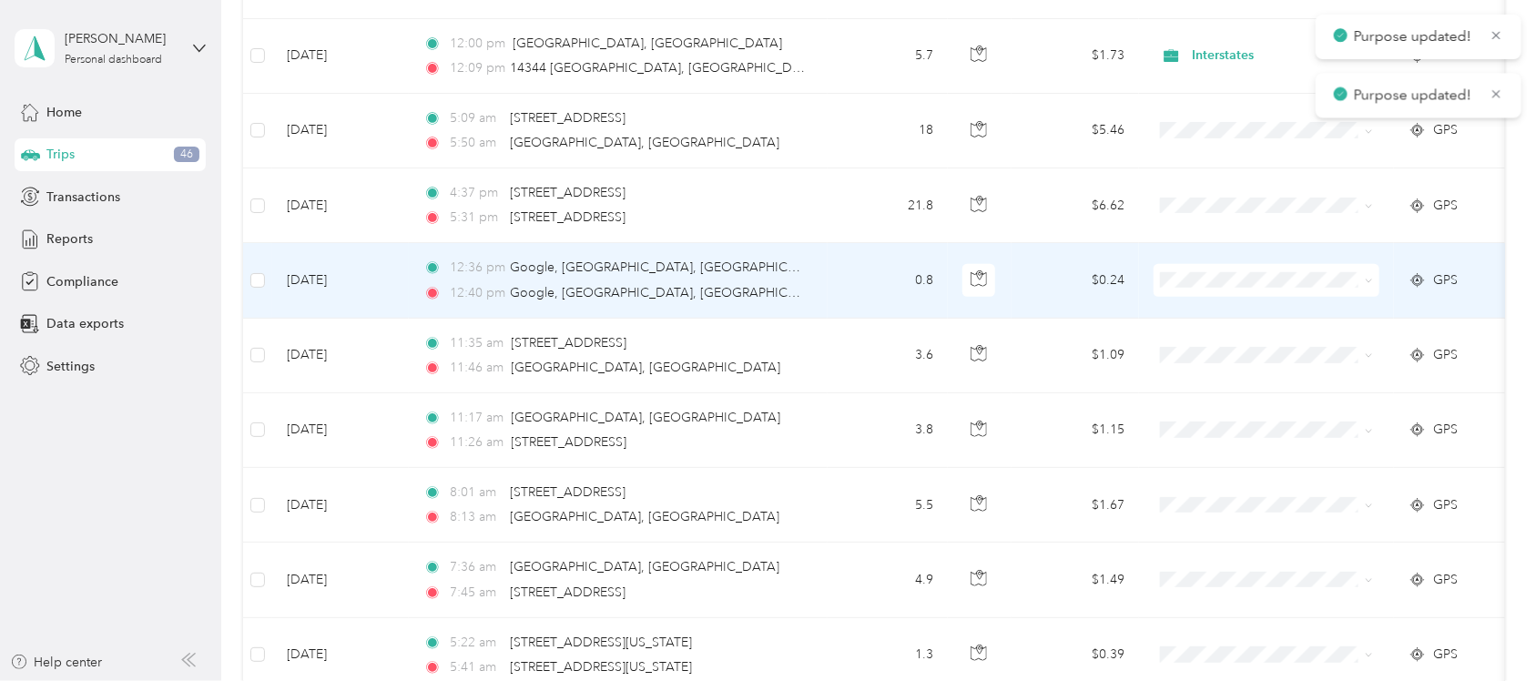
click span "Interstates"
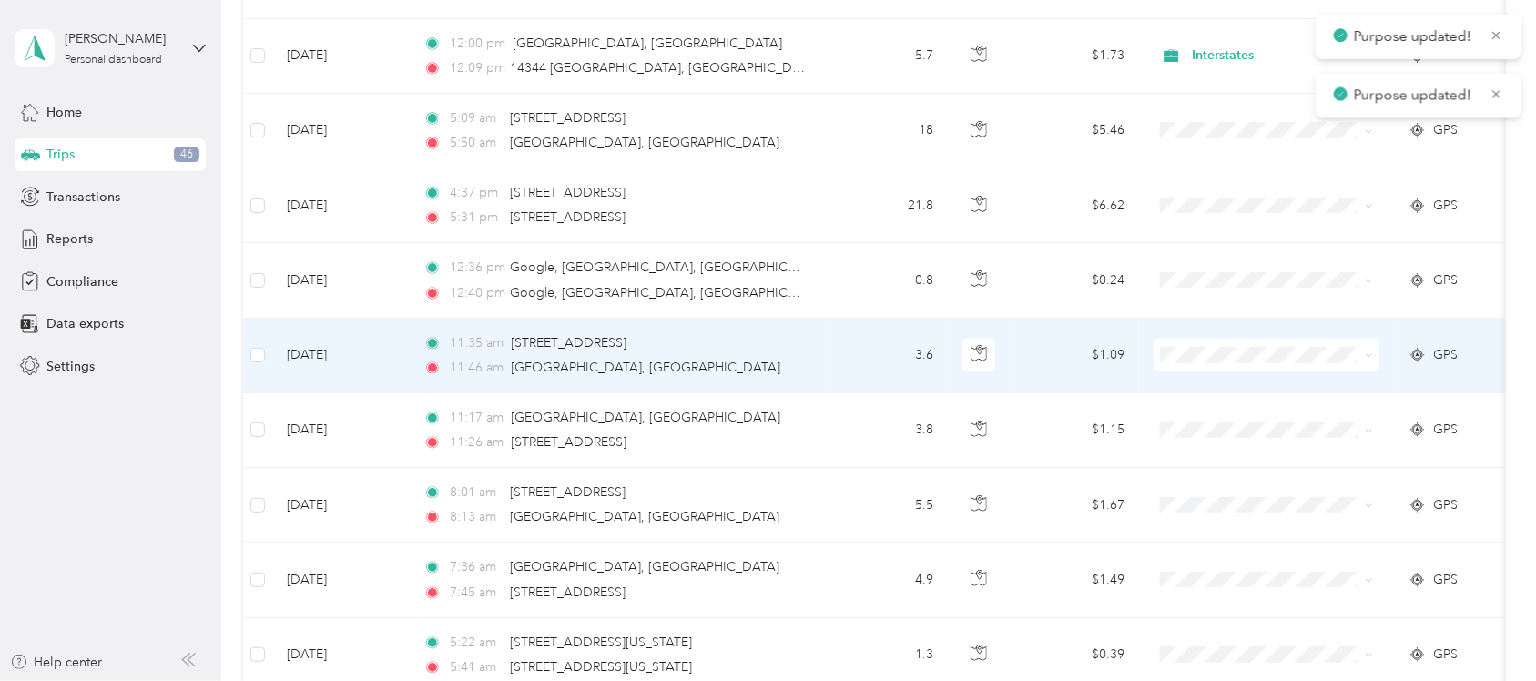
click at [1199, 401] on span "Interstates" at bounding box center [1283, 405] width 168 height 19
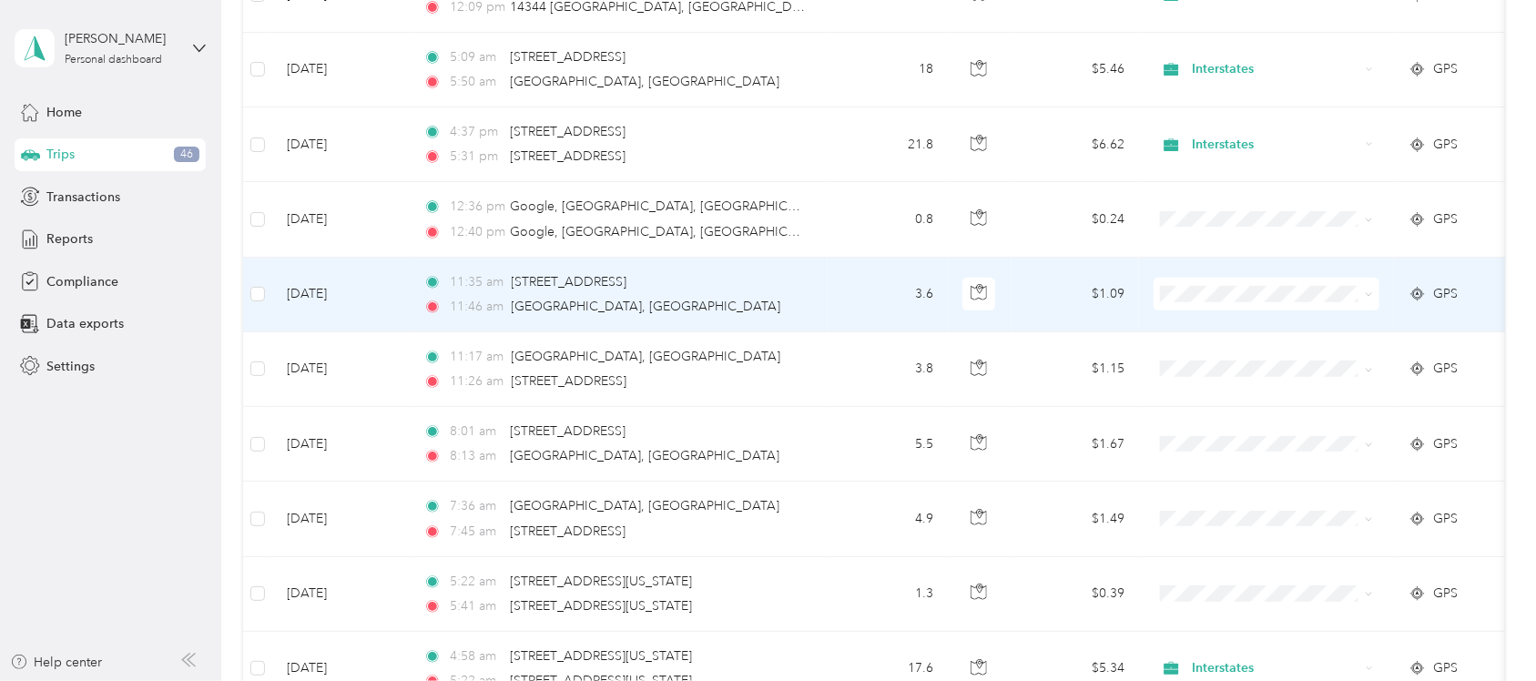
scroll to position [6843, 0]
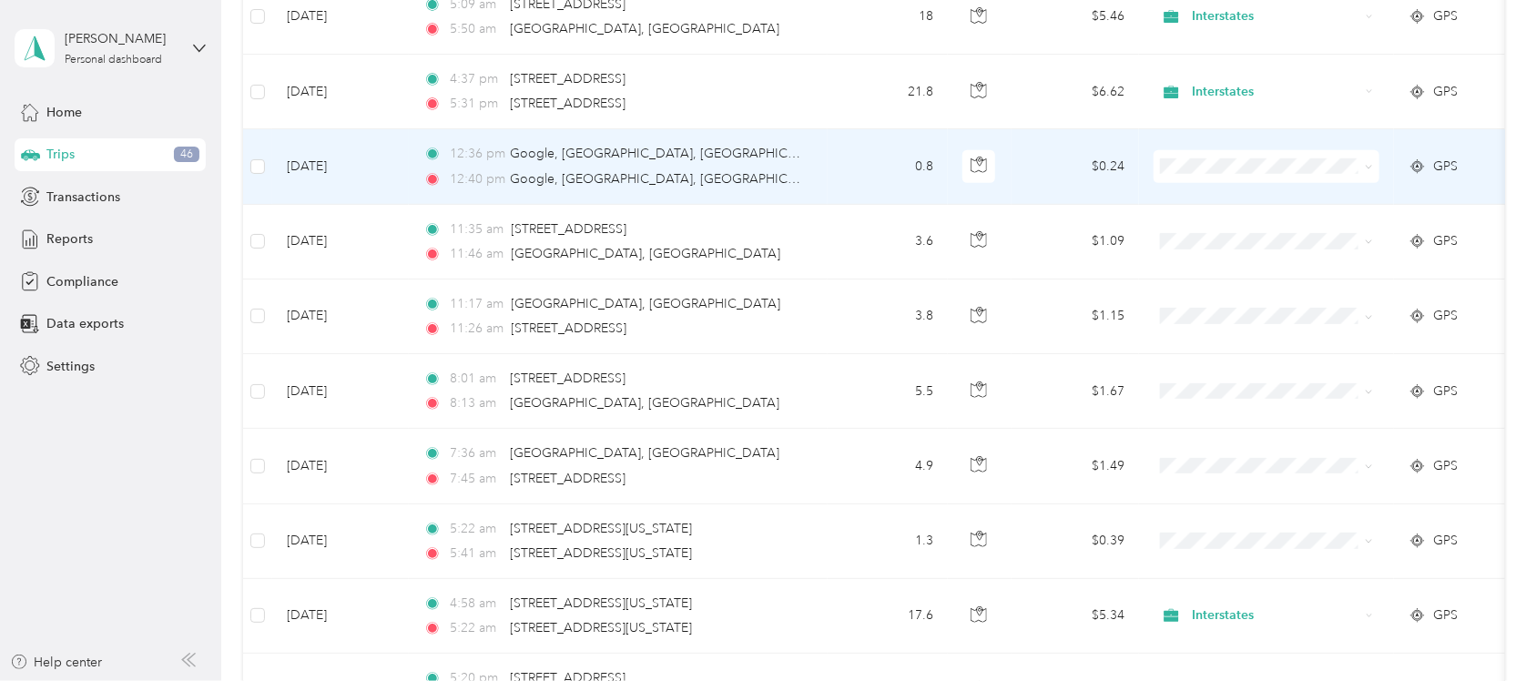
click at [1205, 170] on span at bounding box center [1267, 166] width 226 height 33
click at [1220, 208] on span "Interstates" at bounding box center [1283, 216] width 168 height 19
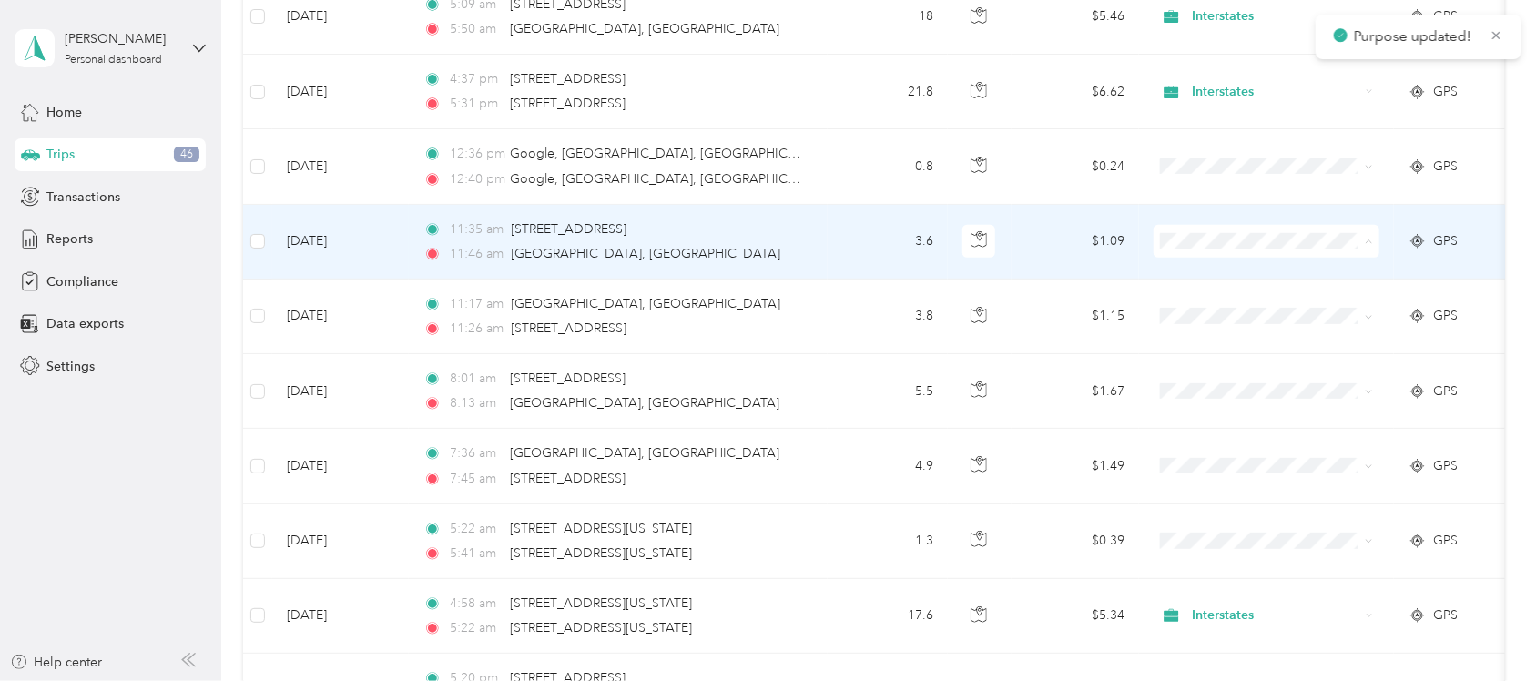
click at [1232, 287] on span "Interstates" at bounding box center [1283, 293] width 168 height 19
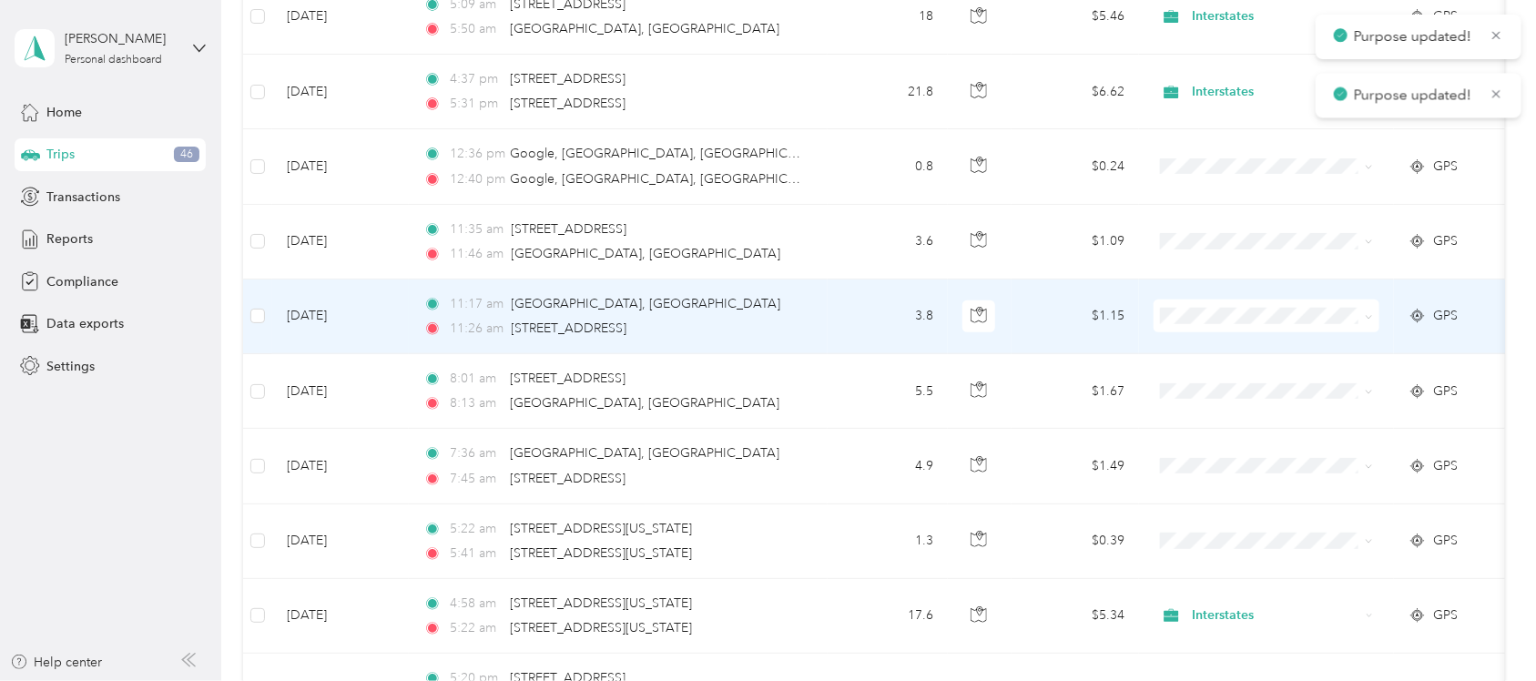
click at [1220, 321] on span at bounding box center [1267, 316] width 226 height 33
click at [1225, 365] on span "Interstates" at bounding box center [1283, 368] width 168 height 19
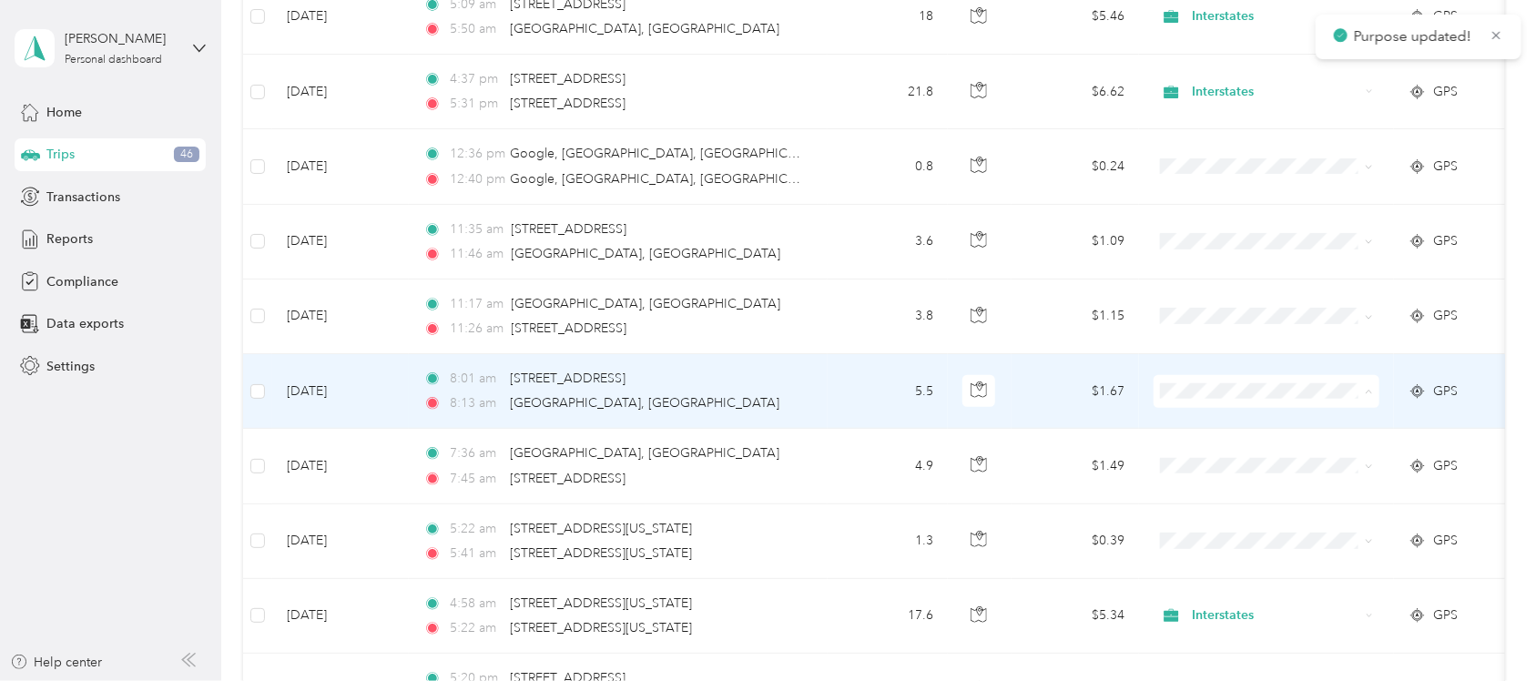
click at [1222, 431] on li "Interstates" at bounding box center [1267, 444] width 226 height 32
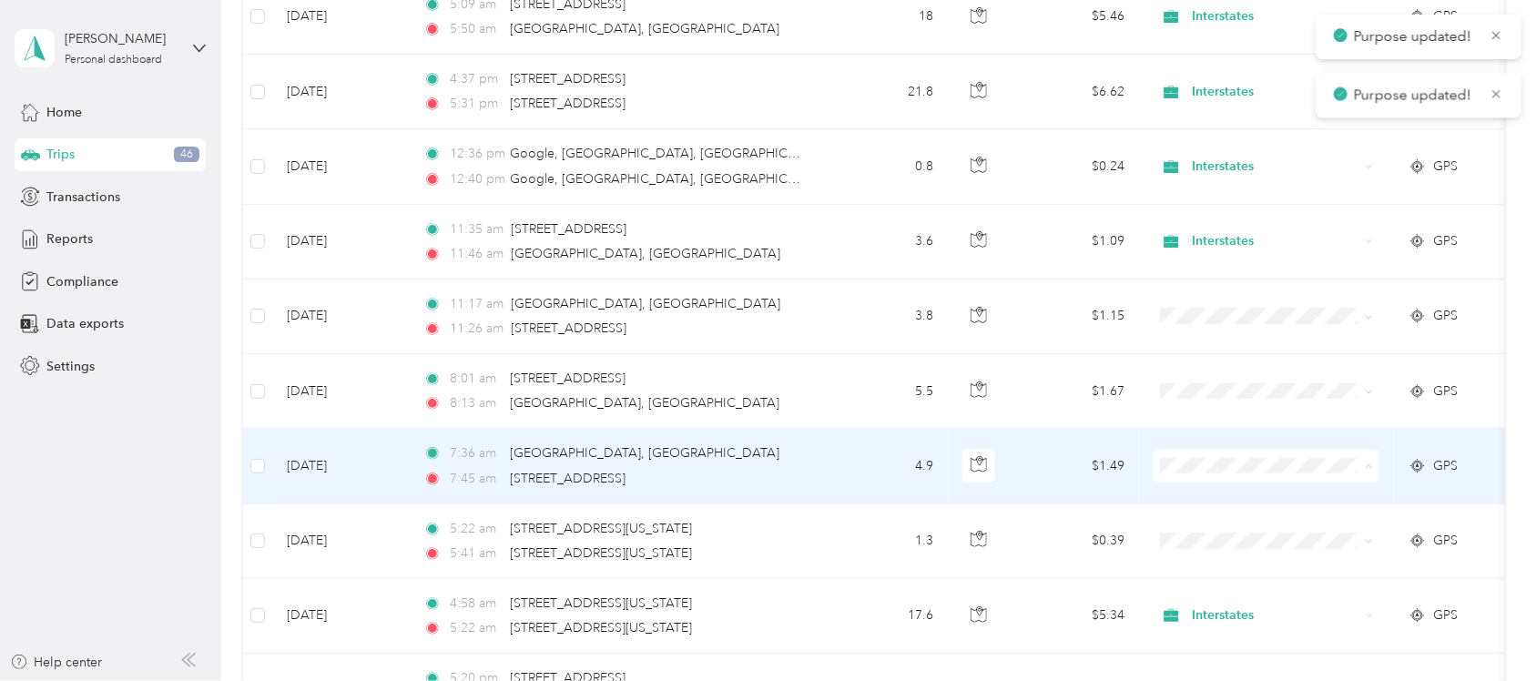
click at [1226, 506] on li "Interstates" at bounding box center [1267, 519] width 226 height 32
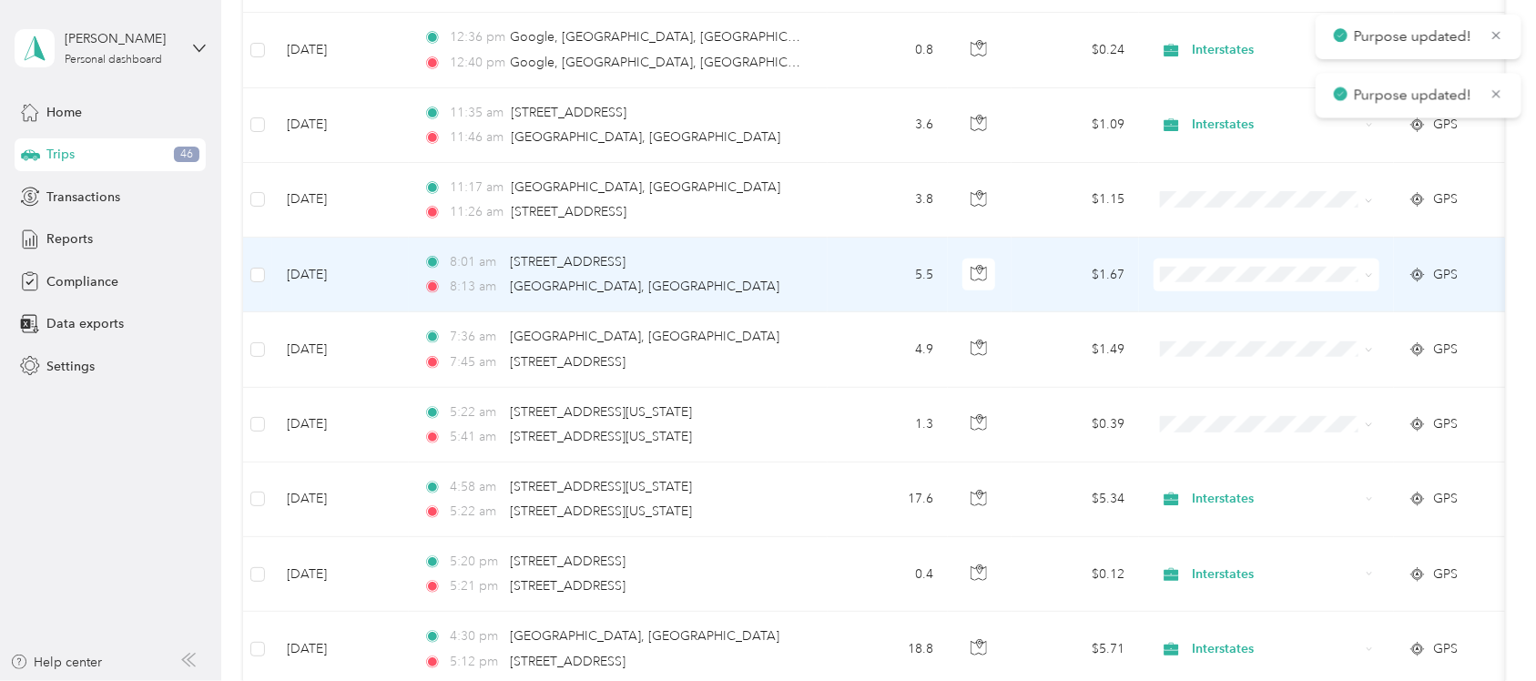
scroll to position [7071, 0]
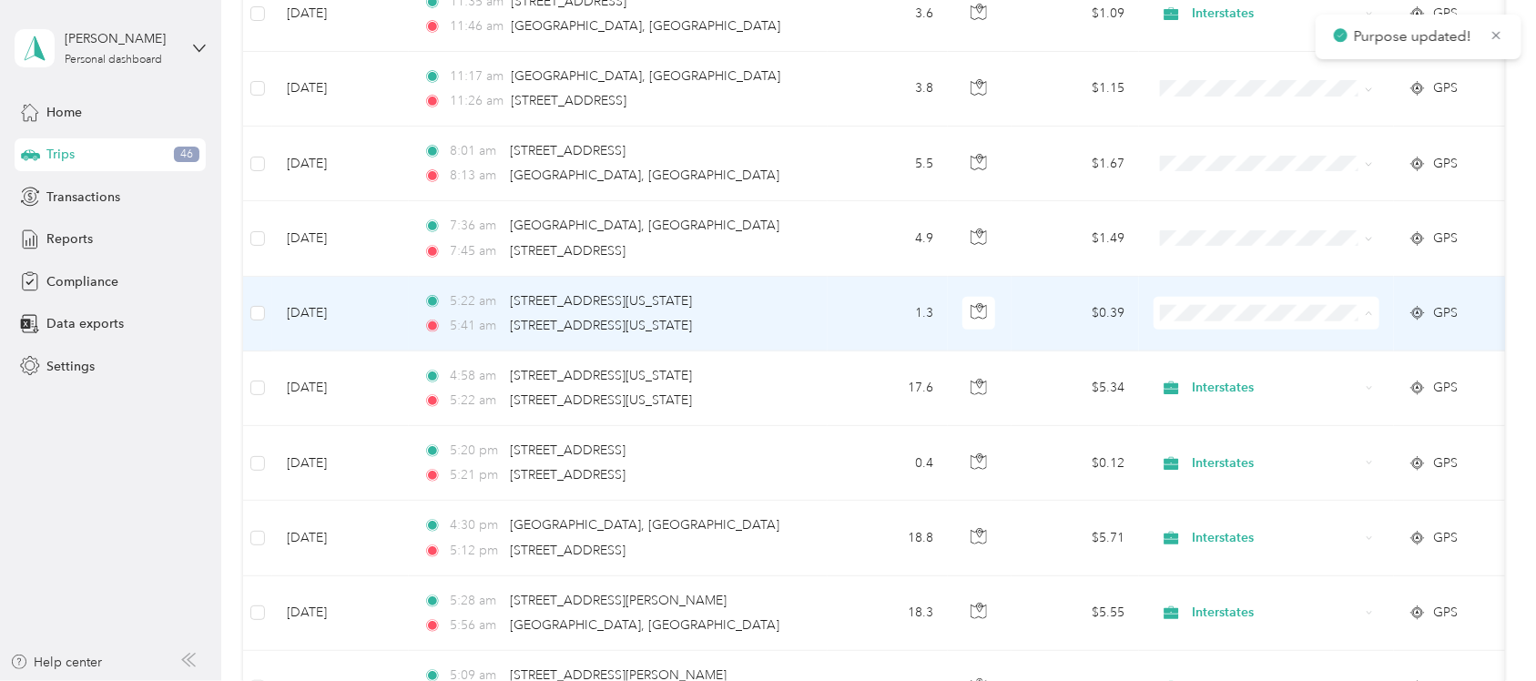
click at [1212, 362] on span "Interstates" at bounding box center [1283, 366] width 168 height 19
click at [1217, 321] on span at bounding box center [1267, 313] width 226 height 33
click at [1246, 357] on span "Interstates" at bounding box center [1283, 366] width 168 height 19
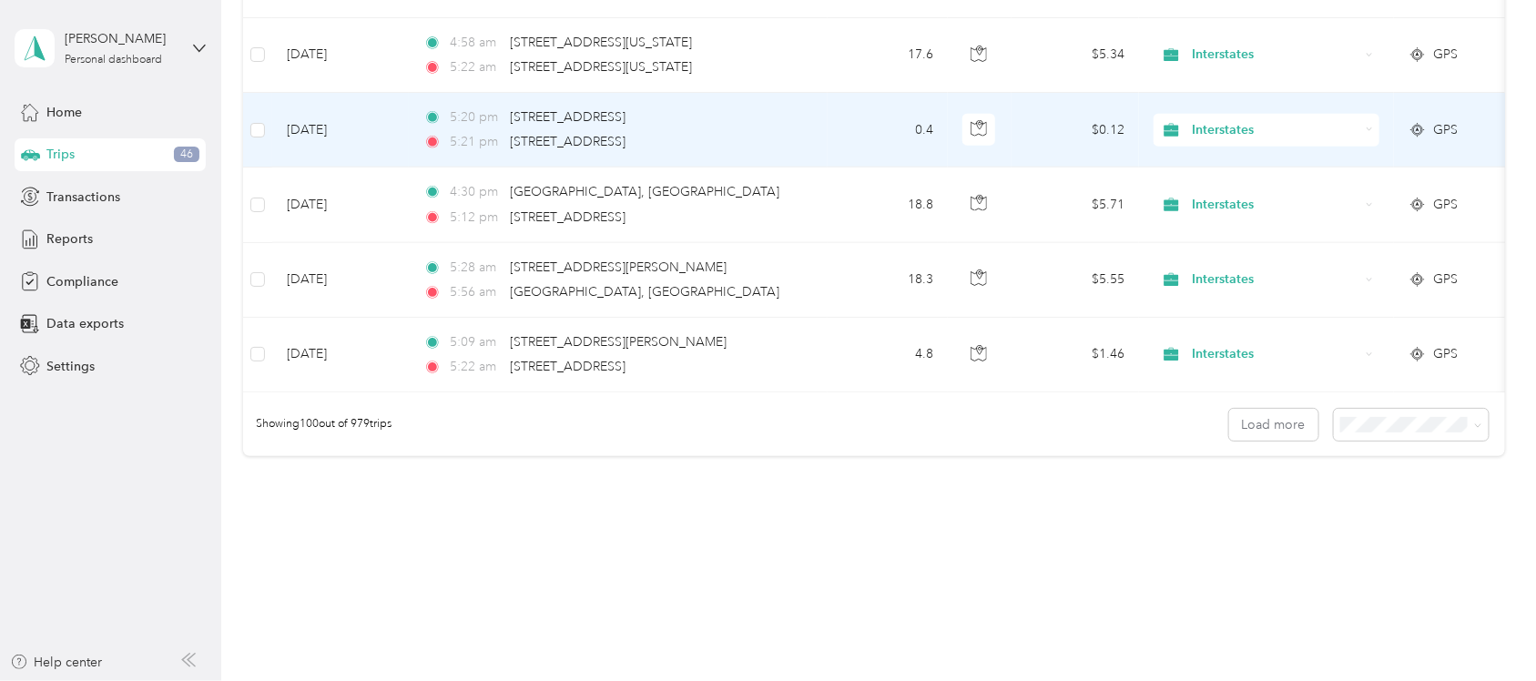
scroll to position [7467, 0]
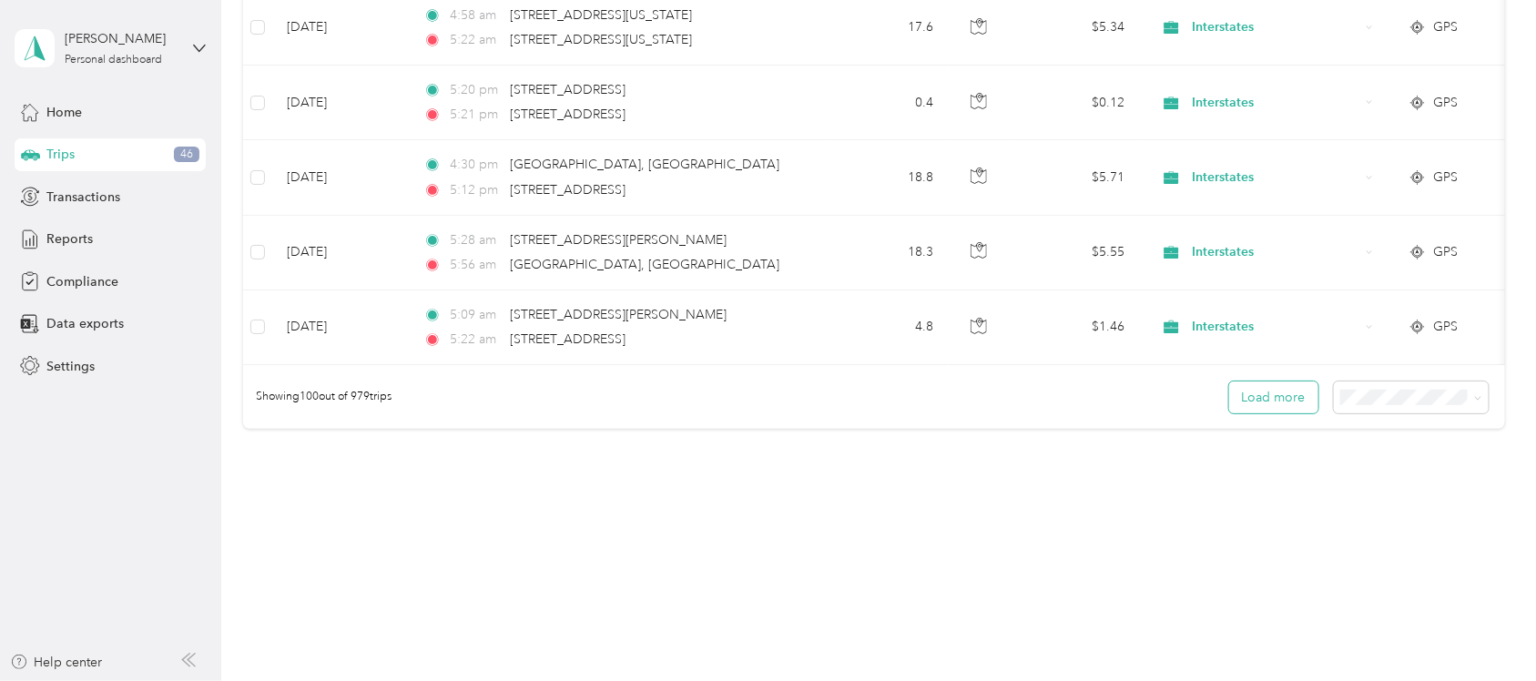
click at [1268, 398] on button "Load more" at bounding box center [1273, 398] width 89 height 32
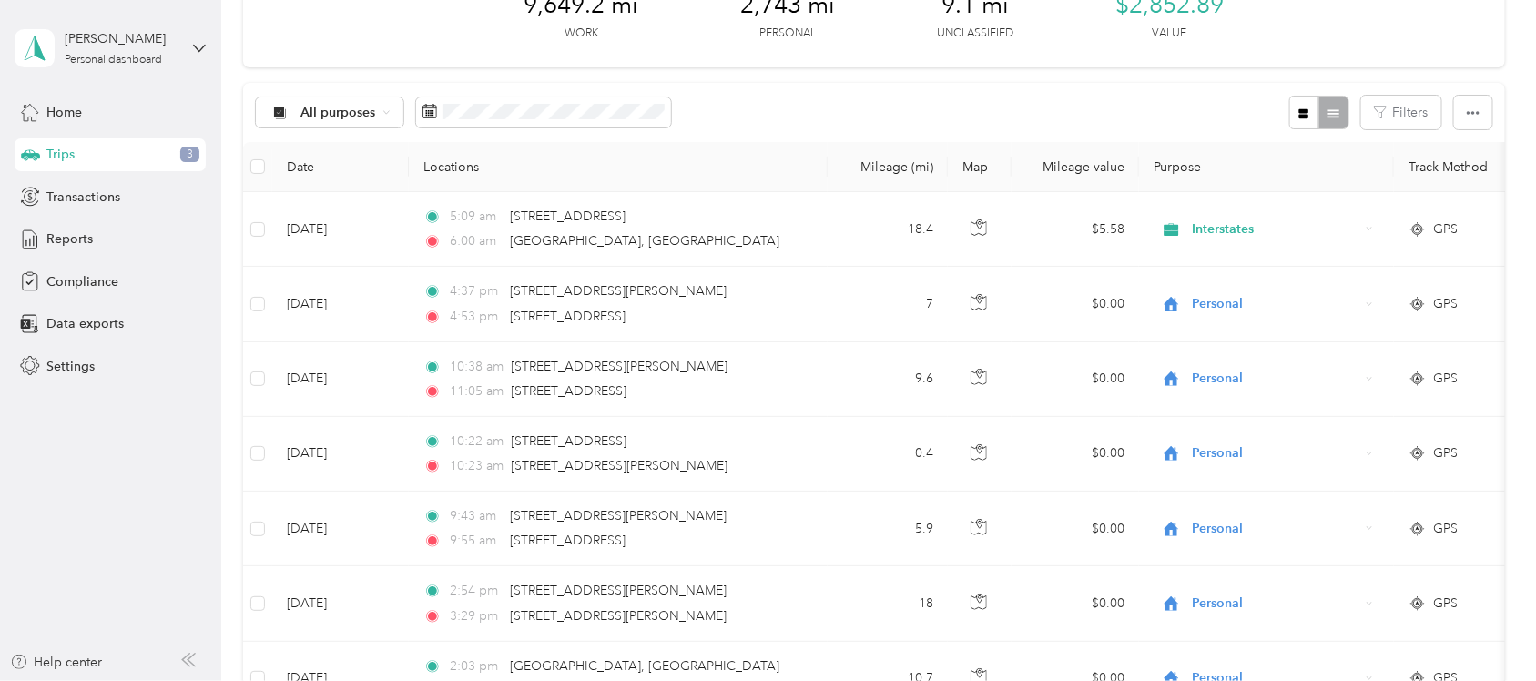
scroll to position [0, 0]
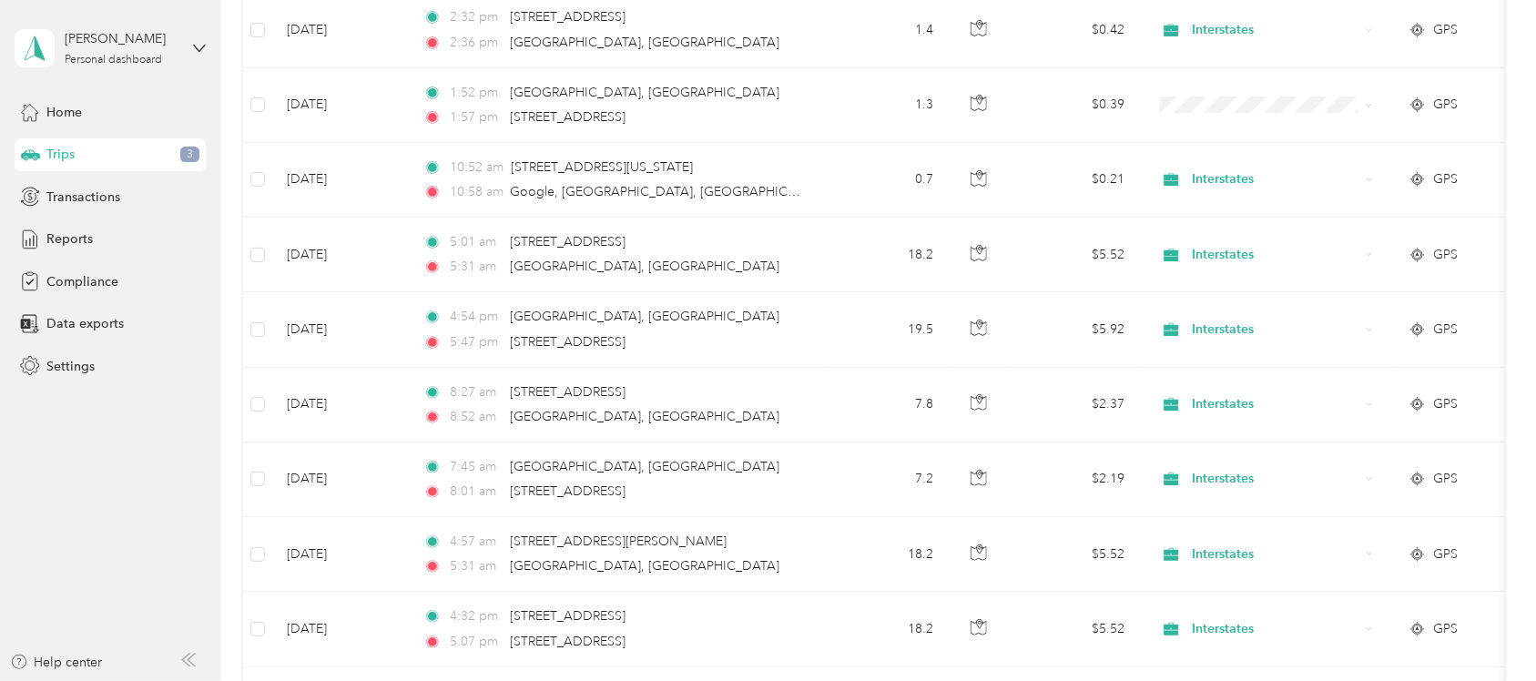
scroll to position [3870, 0]
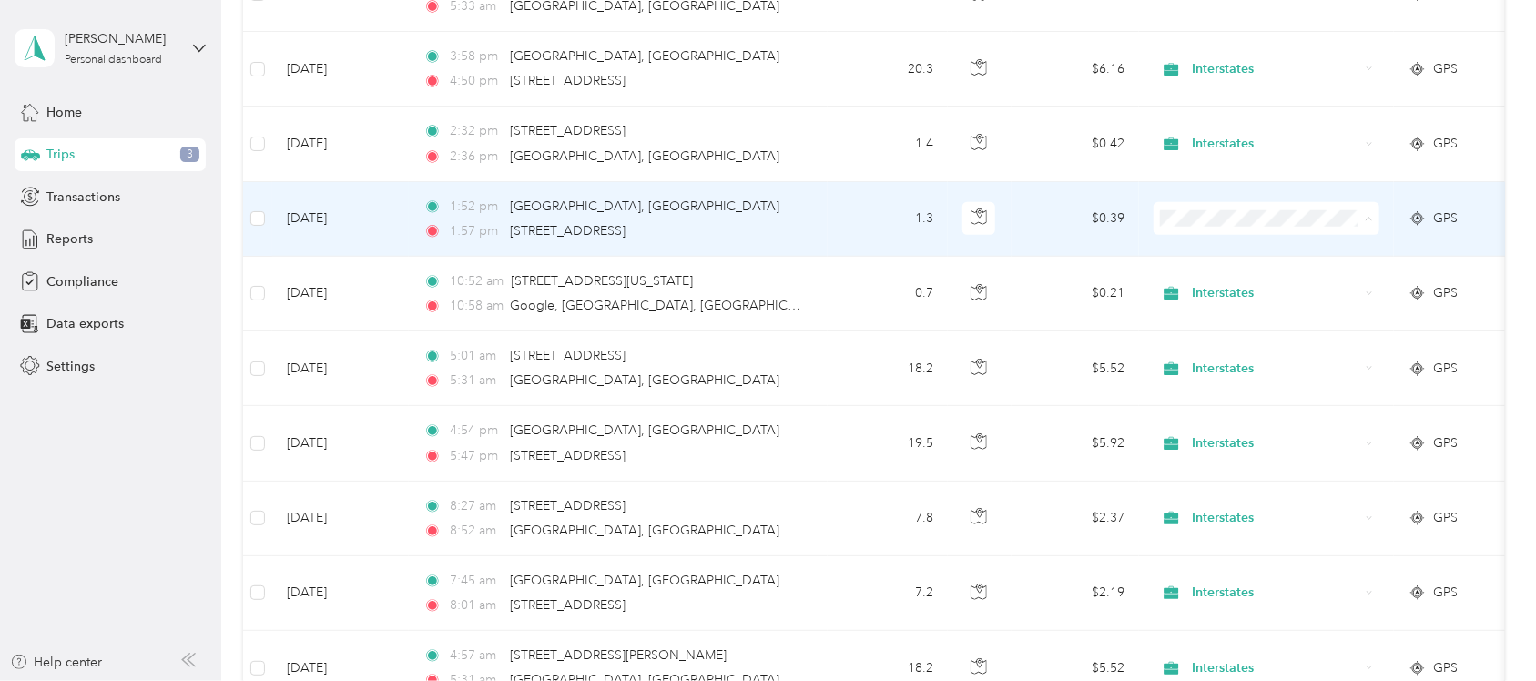
click at [1214, 261] on span "Interstates" at bounding box center [1283, 262] width 168 height 19
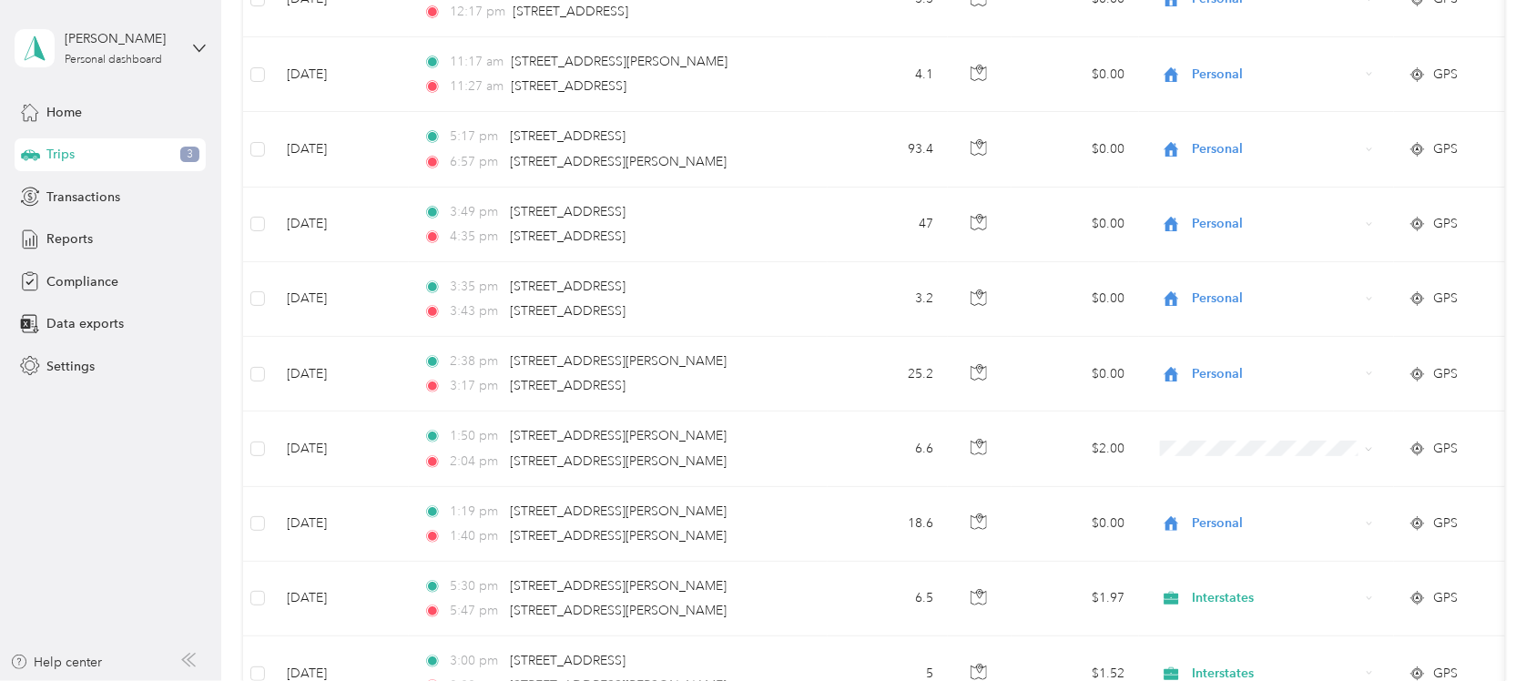
scroll to position [5122, 0]
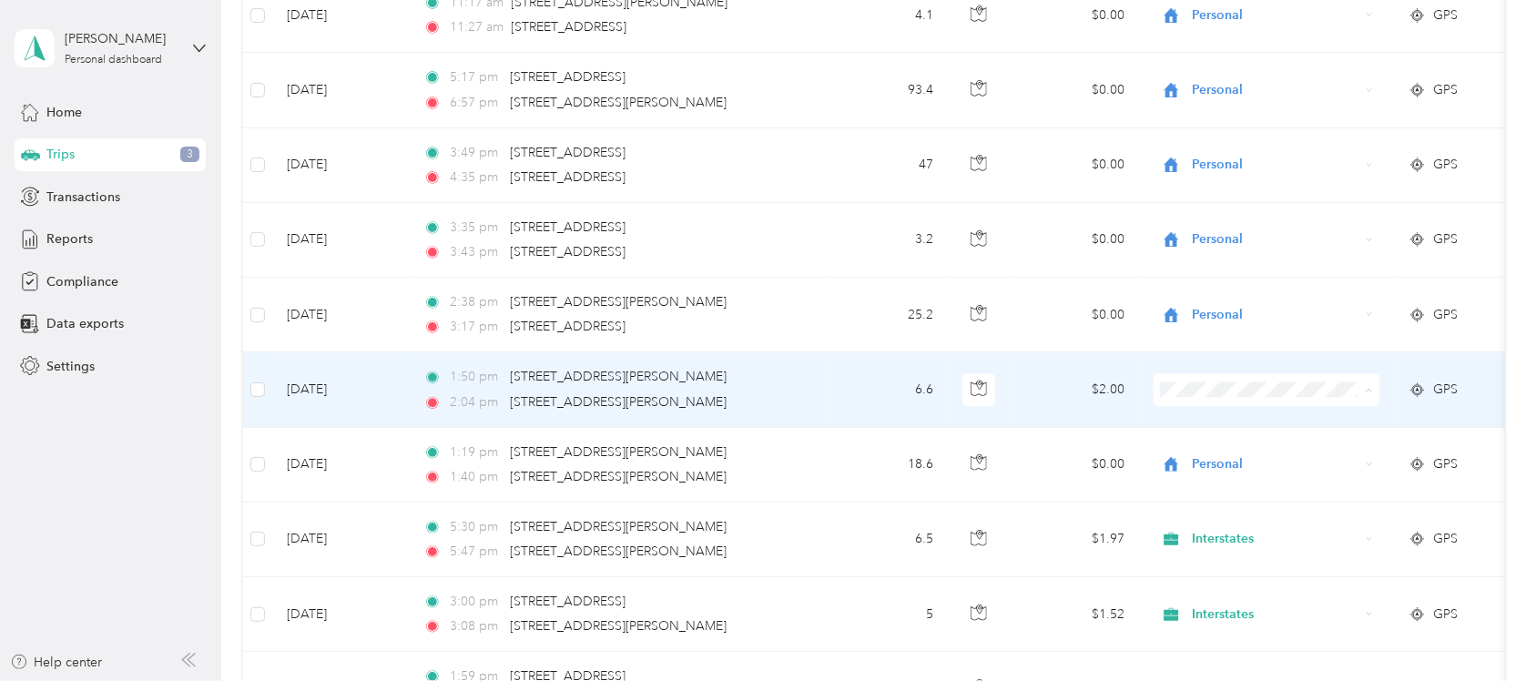
click at [1213, 469] on span "Personal" at bounding box center [1283, 469] width 168 height 19
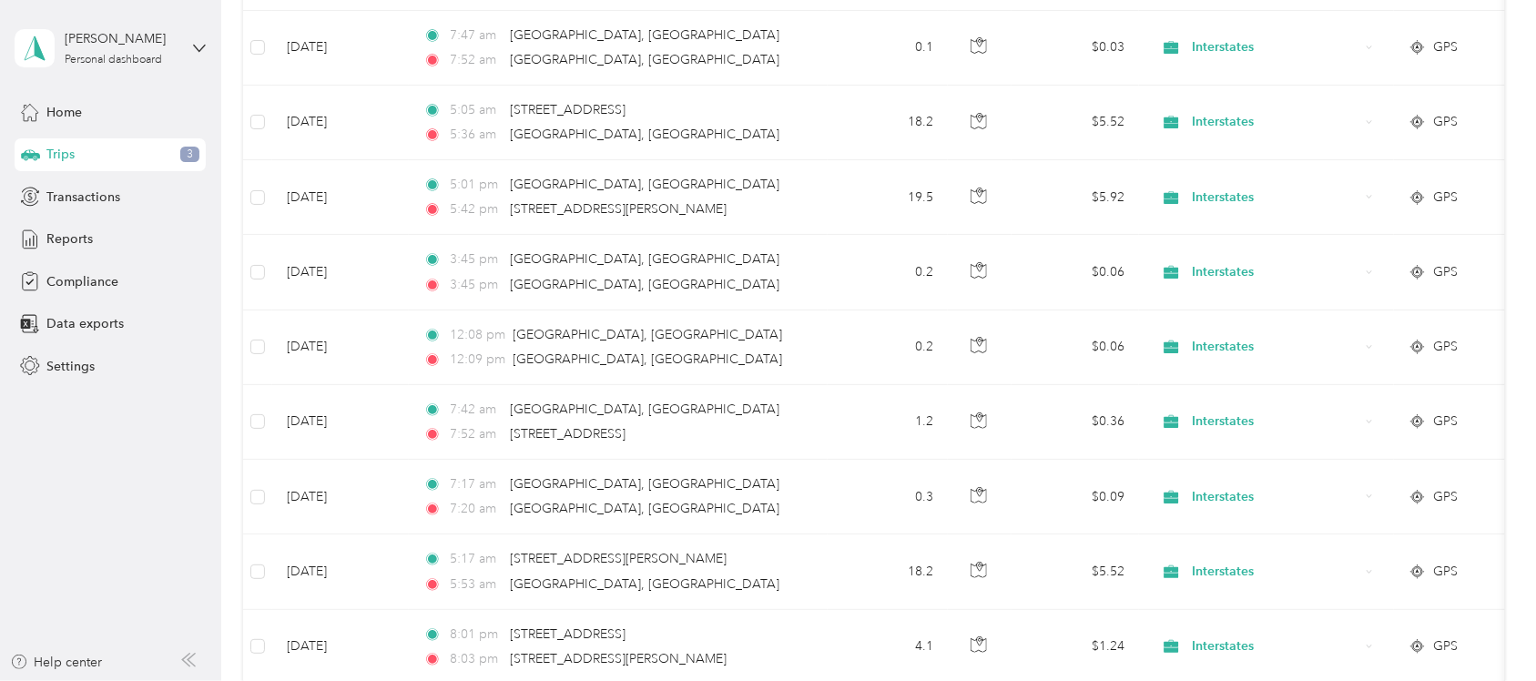
scroll to position [0, 0]
